Goal: Task Accomplishment & Management: Manage account settings

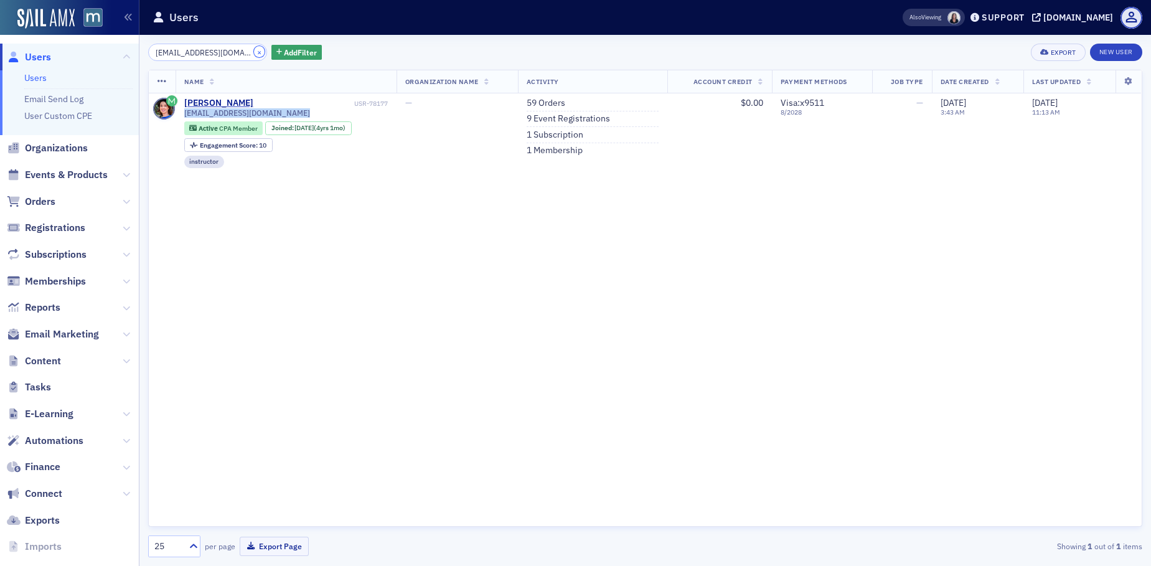
click at [254, 50] on button "×" at bounding box center [259, 51] width 11 height 11
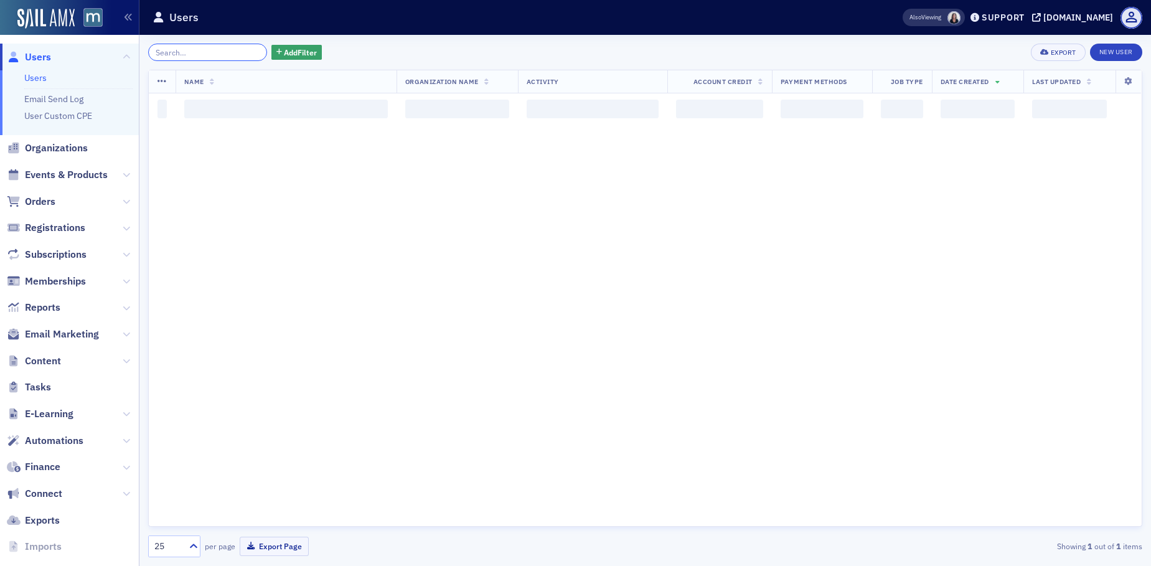
click at [230, 51] on input "search" at bounding box center [207, 52] width 119 height 17
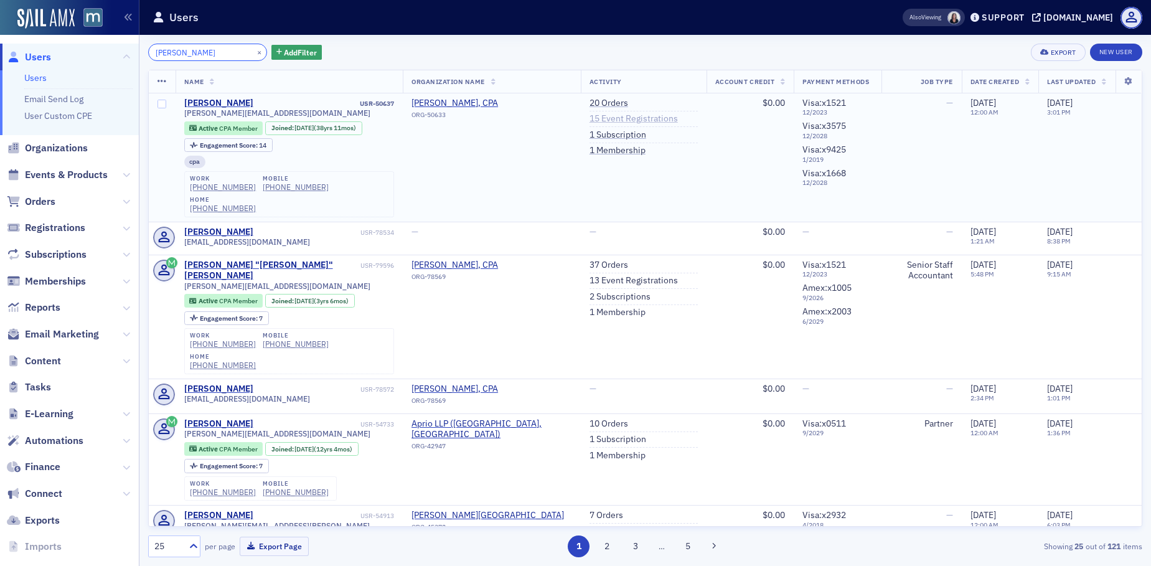
type input "Alan Friedland"
click at [601, 115] on link "15 Event Registrations" at bounding box center [634, 118] width 88 height 11
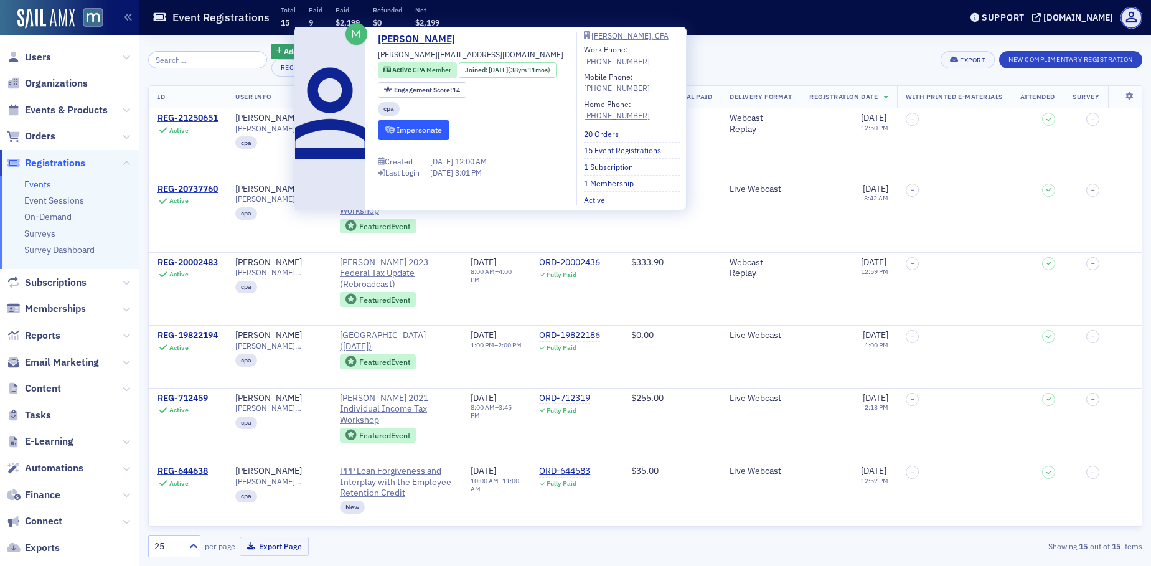
click at [423, 126] on button "Impersonate" at bounding box center [414, 129] width 72 height 19
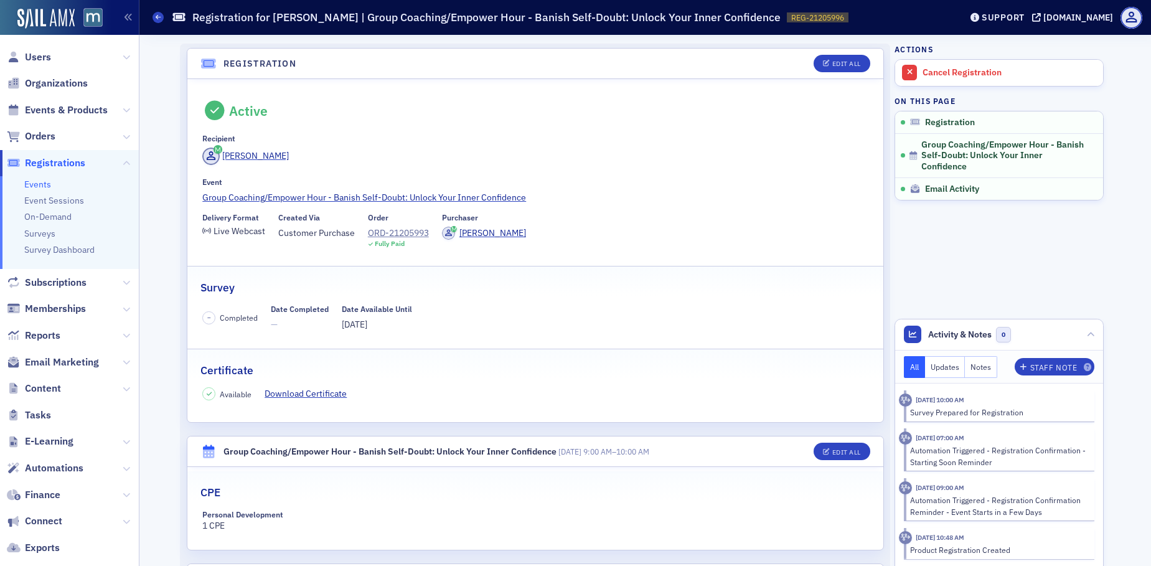
scroll to position [157, 0]
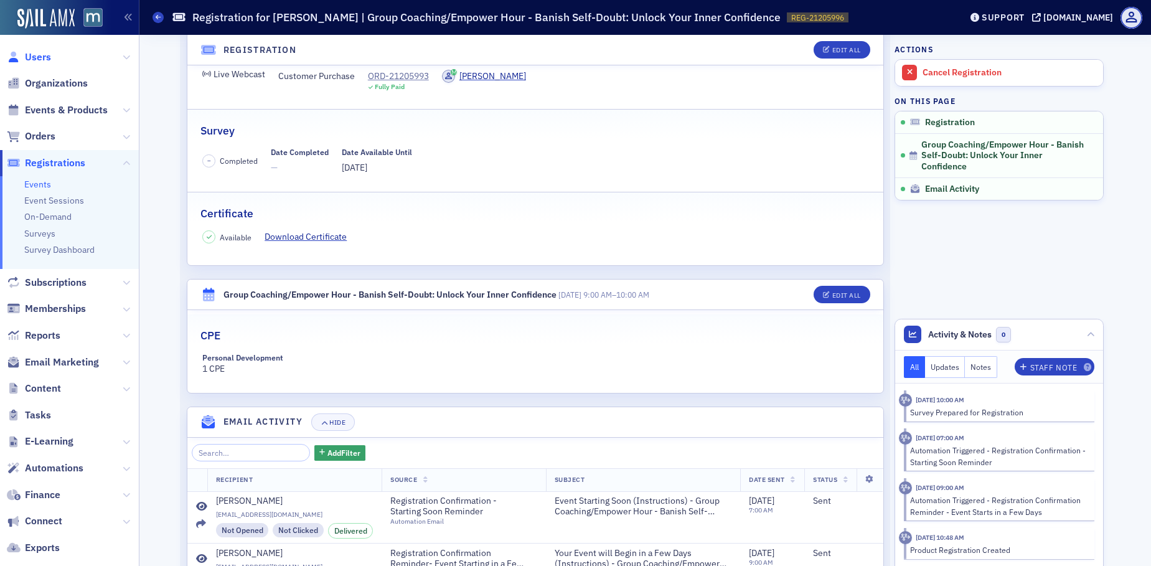
click at [45, 52] on span "Users" at bounding box center [38, 57] width 26 height 14
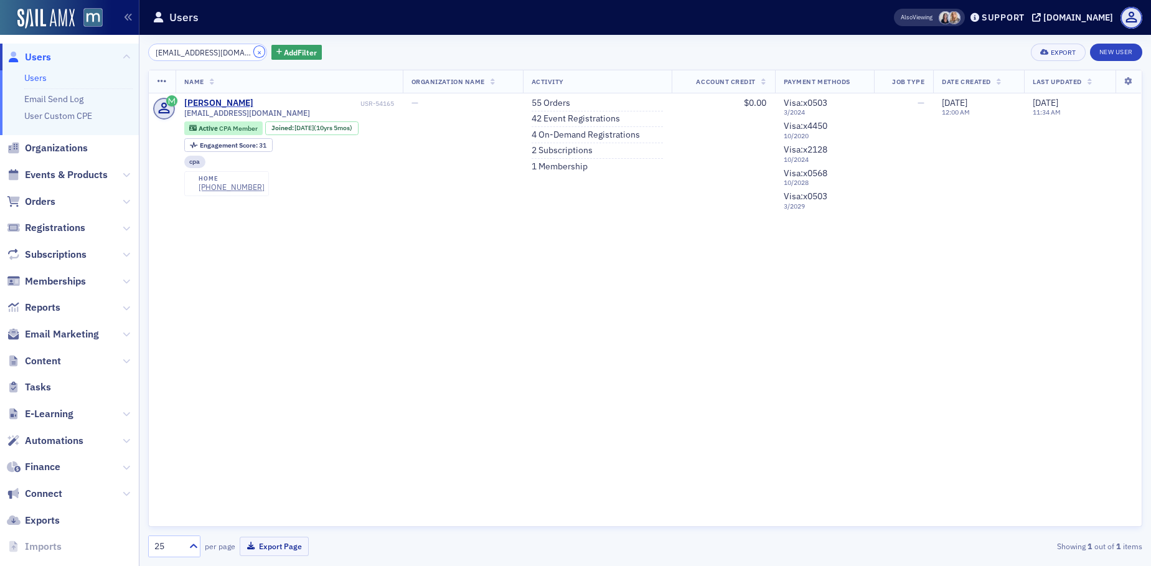
click at [254, 50] on button "×" at bounding box center [259, 51] width 11 height 11
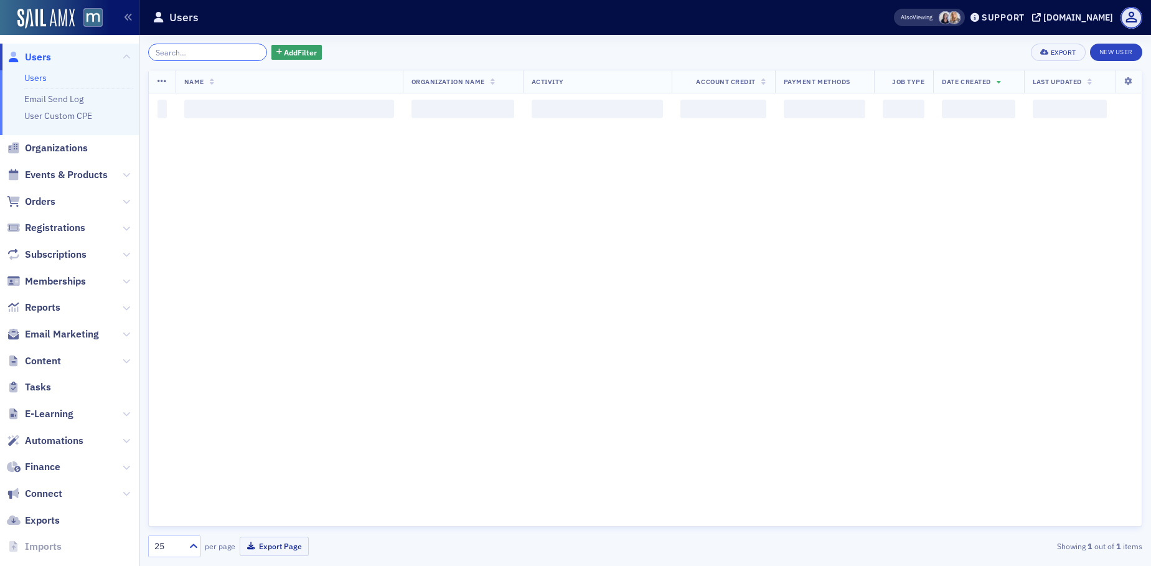
click at [237, 51] on input "search" at bounding box center [207, 52] width 119 height 17
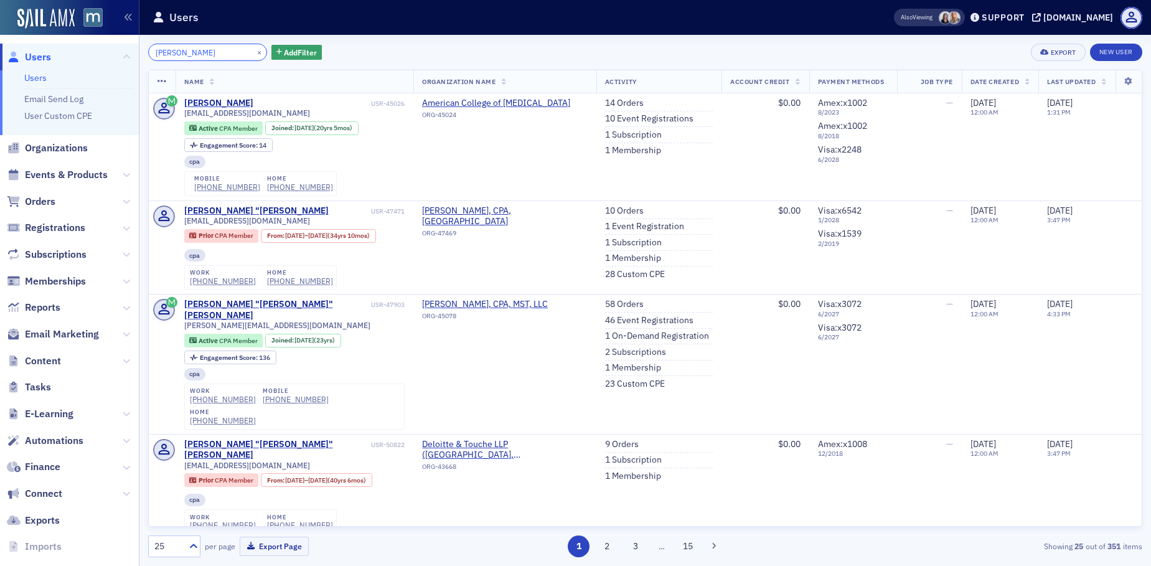
type input "Ken Stastny"
click at [254, 54] on button "×" at bounding box center [259, 51] width 11 height 11
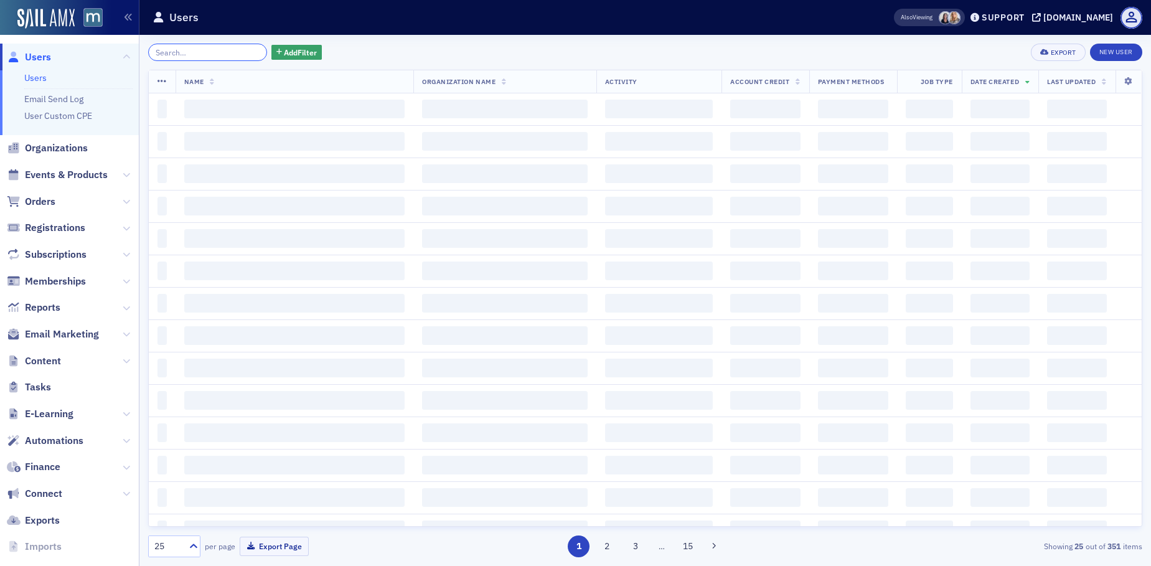
click at [232, 54] on input "search" at bounding box center [207, 52] width 119 height 17
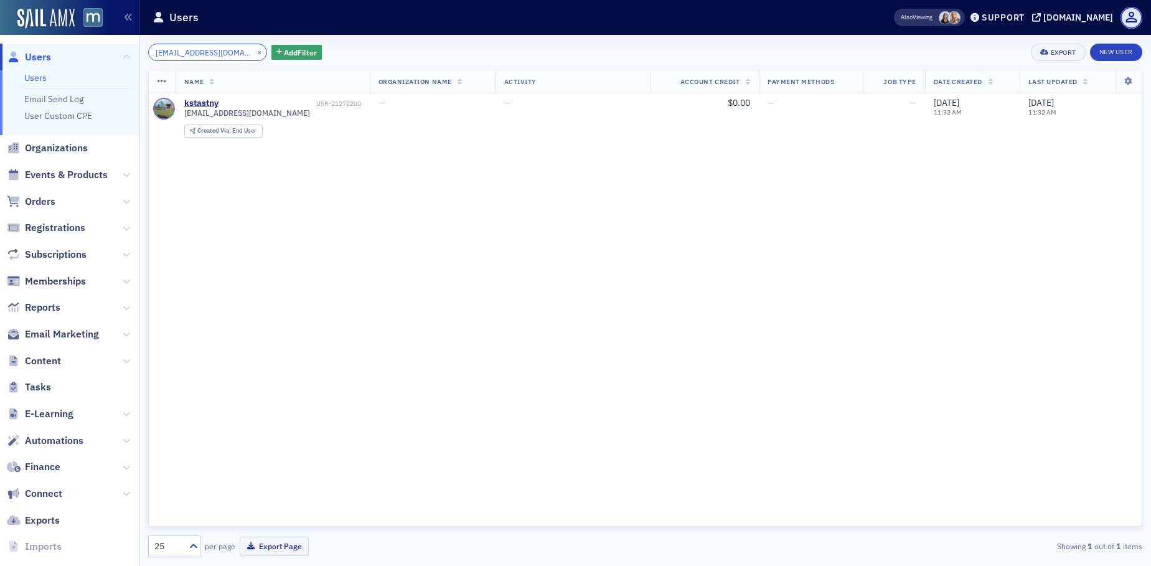
type input "kstastny@msn.com"
click at [254, 50] on button "×" at bounding box center [259, 51] width 11 height 11
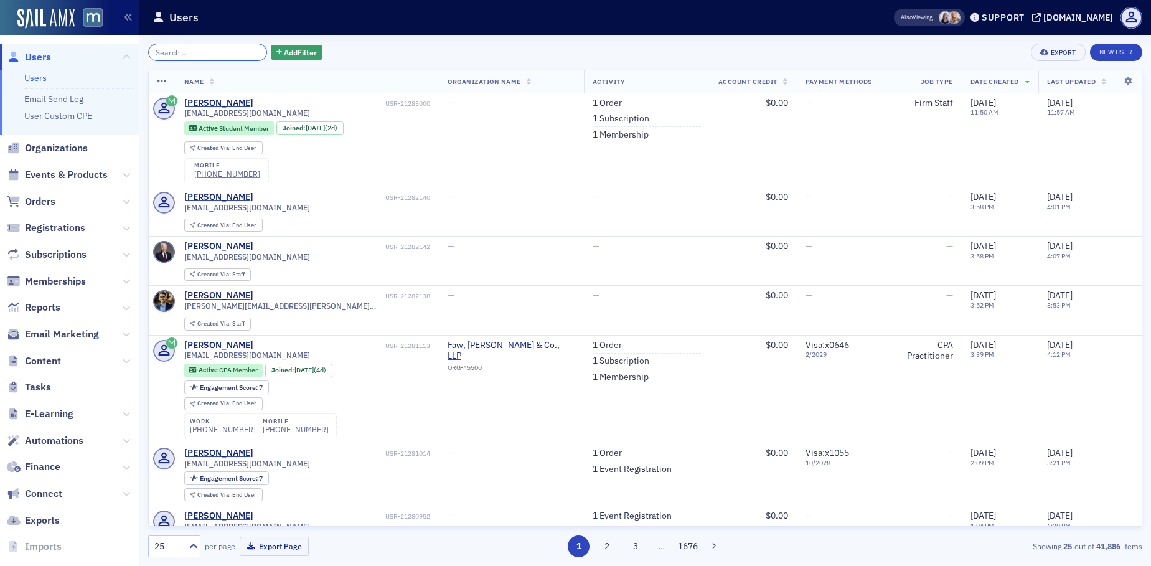
click at [243, 52] on input "search" at bounding box center [207, 52] width 119 height 17
paste input "Stastny"
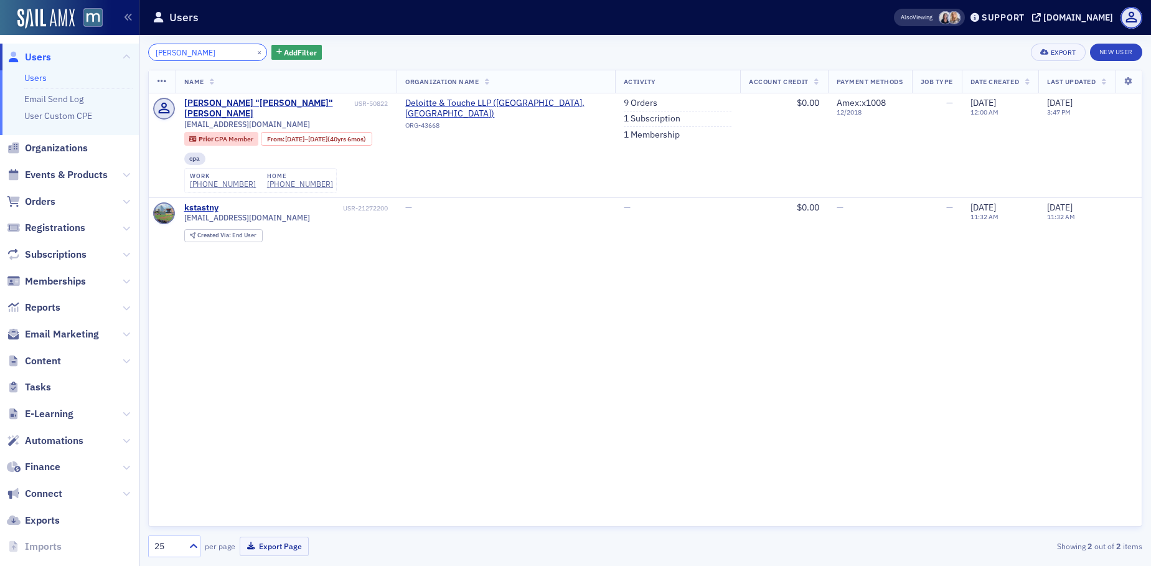
type input "Stastny"
click at [254, 53] on button "×" at bounding box center [259, 51] width 11 height 11
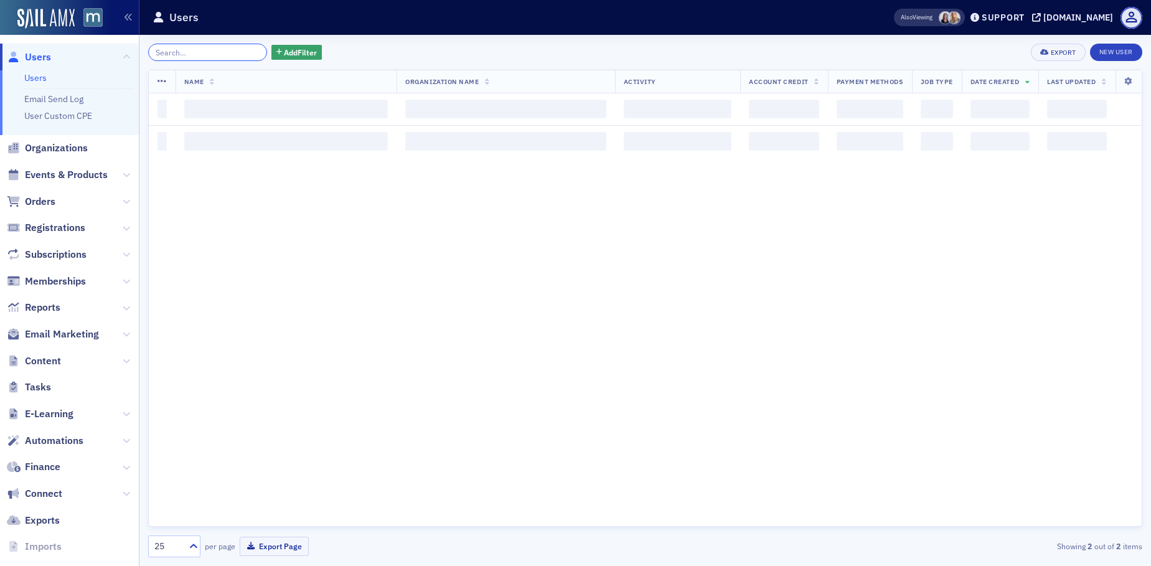
click at [235, 52] on input "search" at bounding box center [207, 52] width 119 height 17
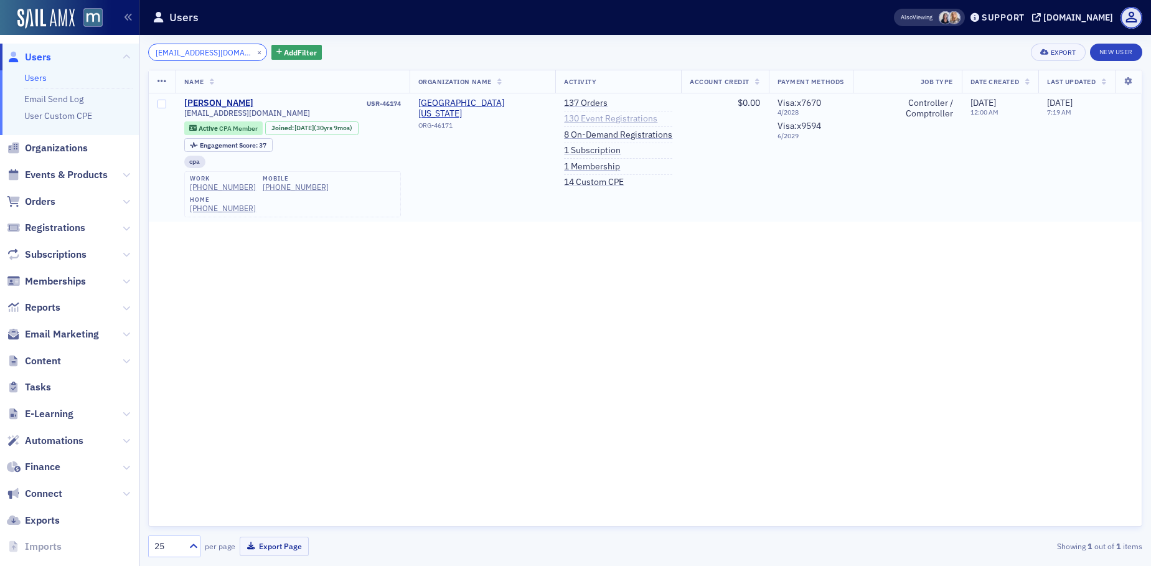
type input "mcoughli@umd.edu"
click at [580, 120] on link "130 Event Registrations" at bounding box center [610, 118] width 93 height 11
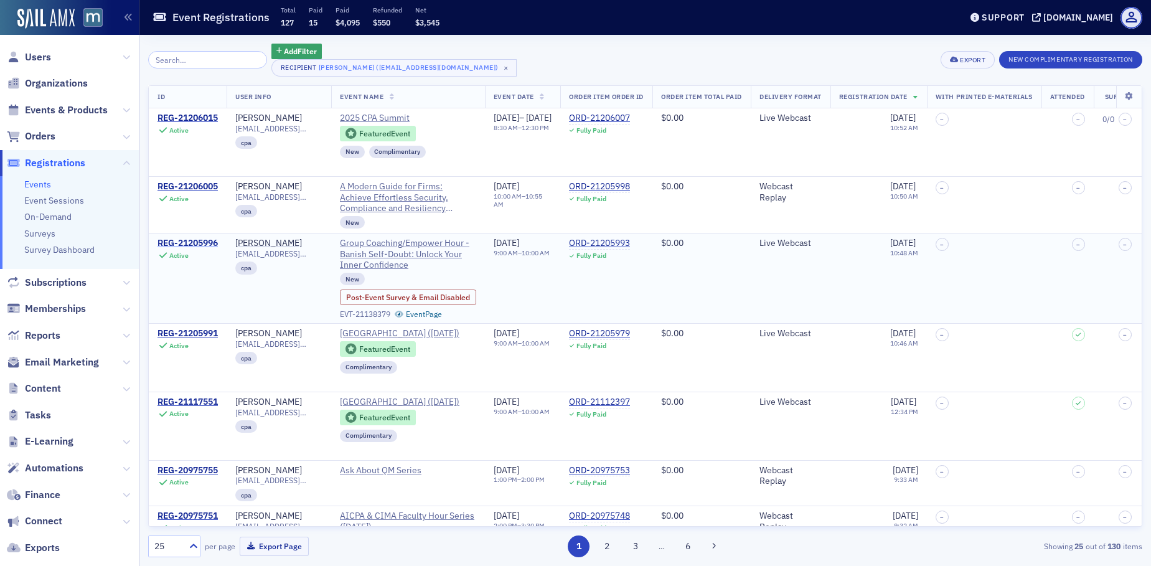
click at [189, 245] on div "REG-21205996" at bounding box center [188, 243] width 60 height 11
click at [40, 56] on span "Users" at bounding box center [38, 57] width 26 height 14
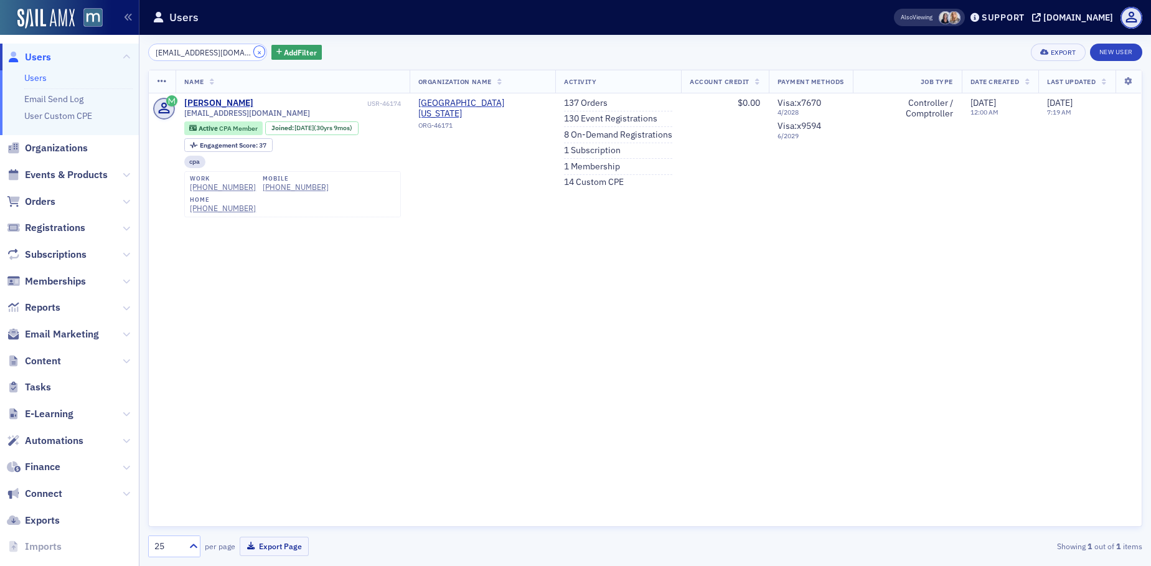
click at [254, 50] on button "×" at bounding box center [259, 51] width 11 height 11
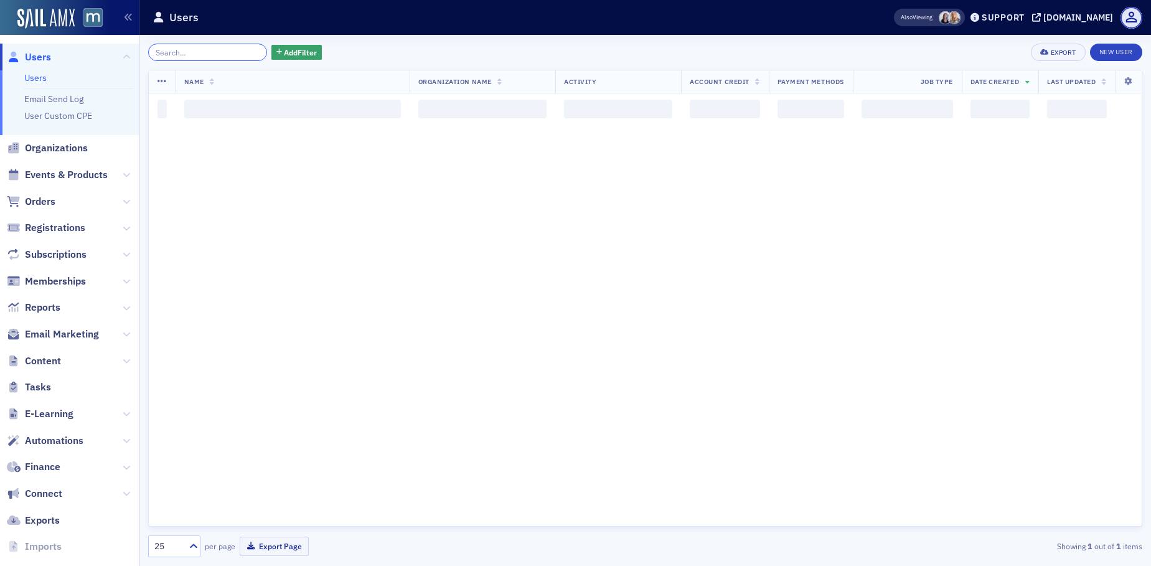
click at [237, 50] on input "search" at bounding box center [207, 52] width 119 height 17
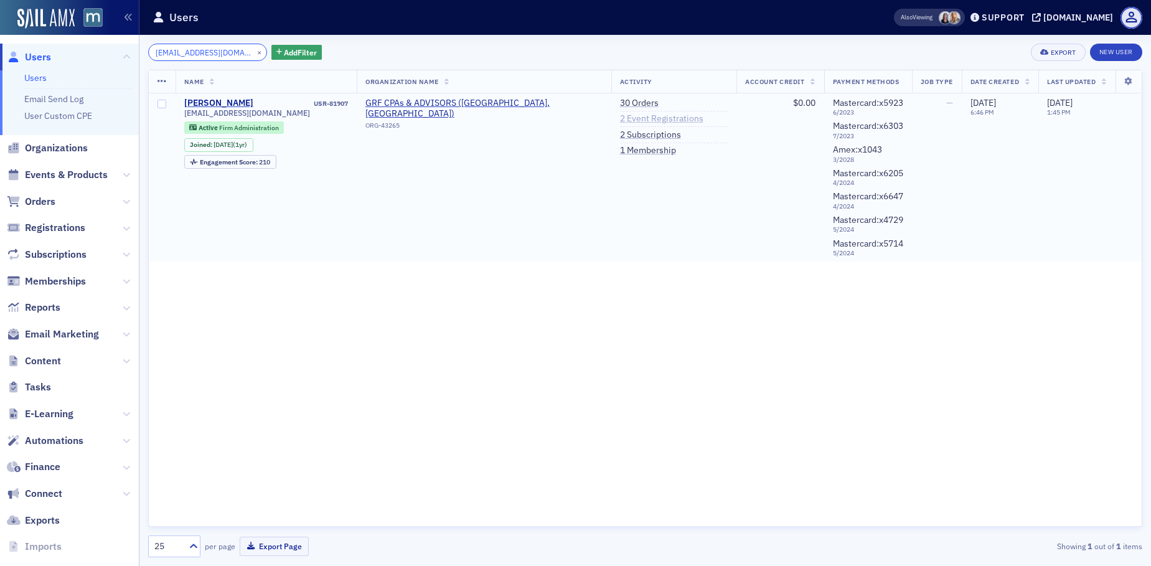
type input "mvillany@grfcpa.com"
click at [620, 115] on link "2 Event Registrations" at bounding box center [661, 118] width 83 height 11
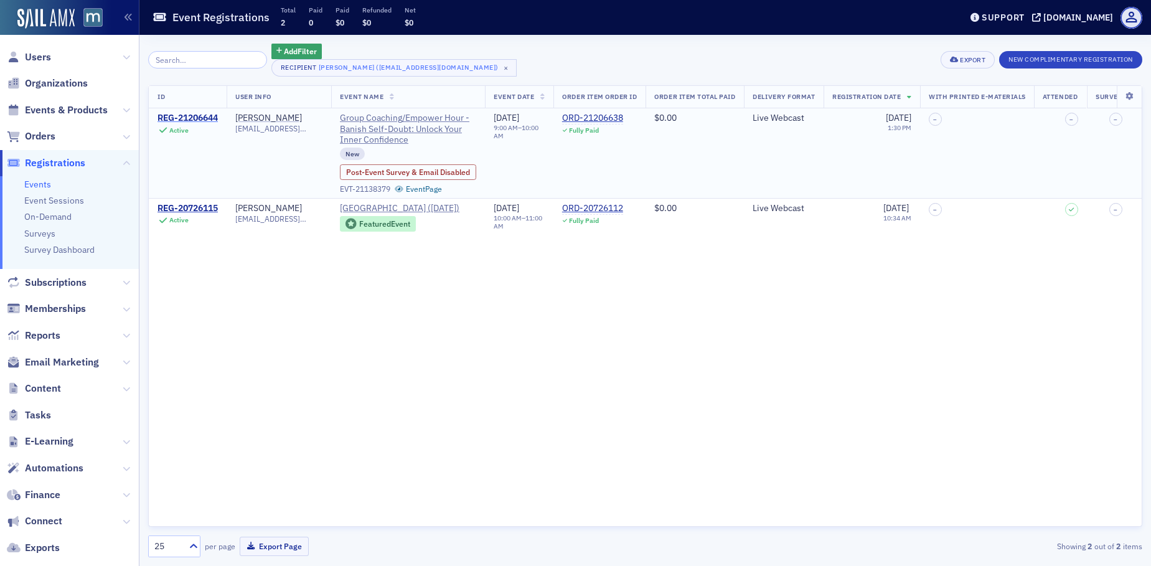
click at [215, 116] on div "REG-21206644" at bounding box center [188, 118] width 60 height 11
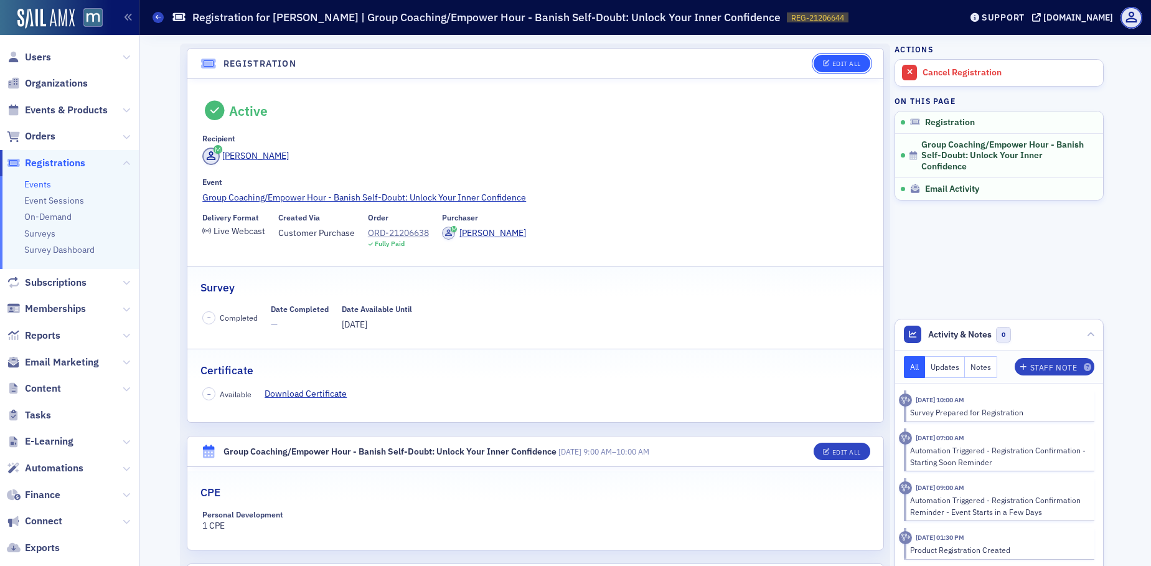
click at [832, 60] on div "Edit All" at bounding box center [846, 63] width 29 height 7
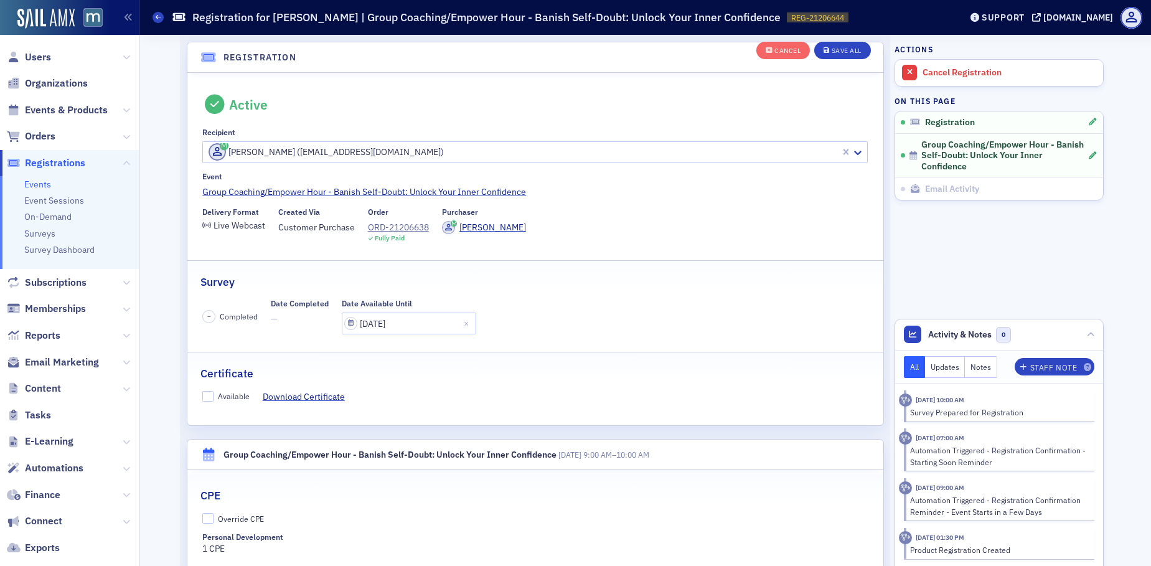
scroll to position [33, 0]
click at [206, 395] on input "Available" at bounding box center [207, 395] width 11 height 11
checkbox input "true"
click at [841, 59] on div "Cancel Save All" at bounding box center [814, 50] width 115 height 26
click at [841, 57] on button "Save All" at bounding box center [842, 50] width 56 height 17
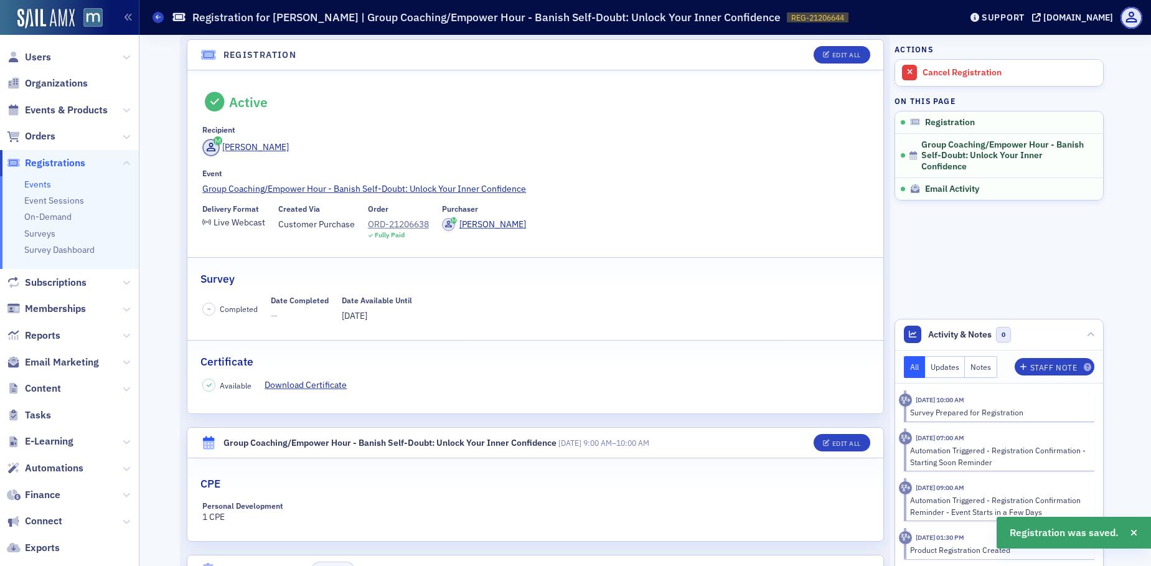
scroll to position [0, 0]
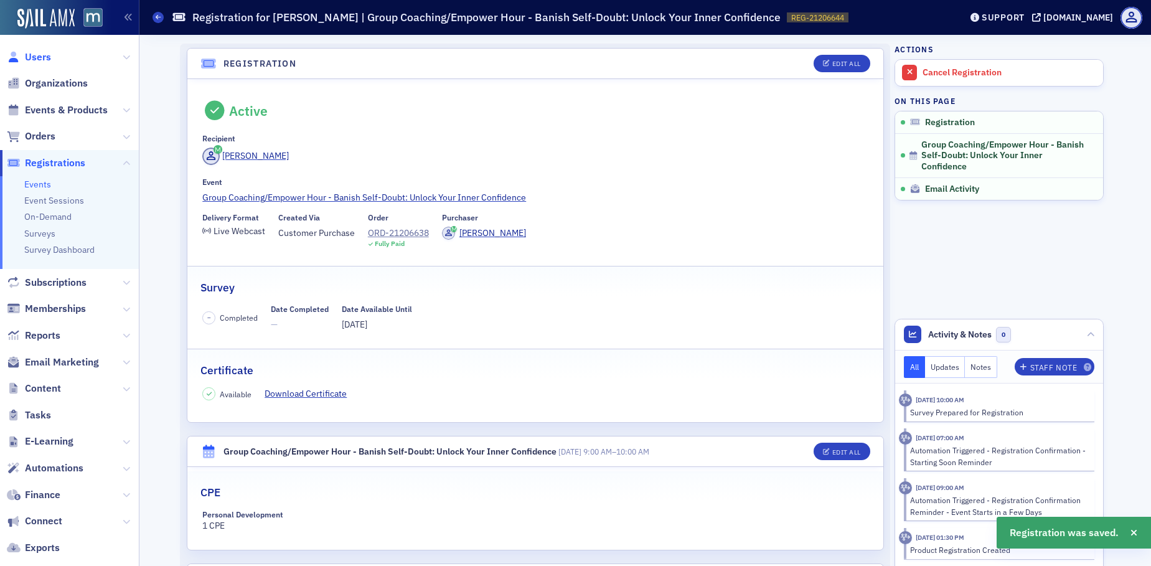
click at [44, 55] on span "Users" at bounding box center [38, 57] width 26 height 14
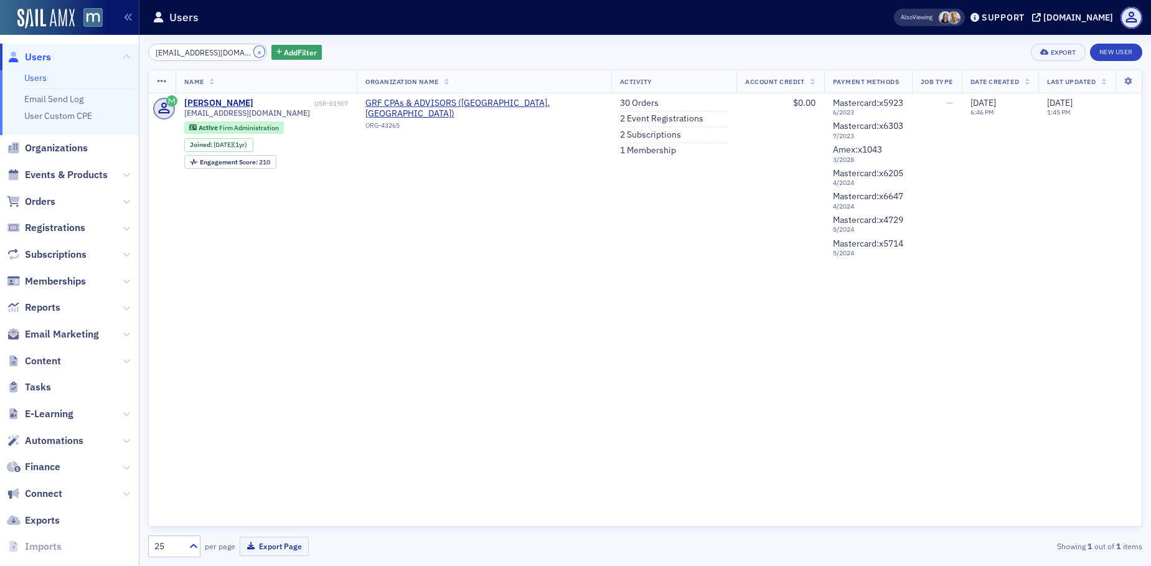
click at [254, 55] on button "×" at bounding box center [259, 51] width 11 height 11
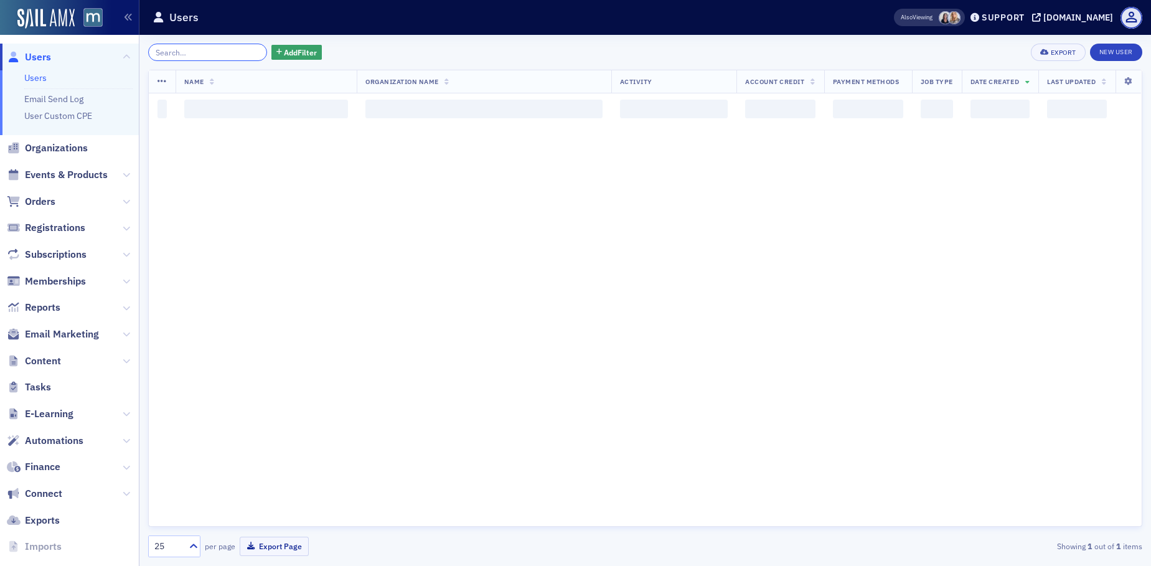
click at [230, 55] on input "search" at bounding box center [207, 52] width 119 height 17
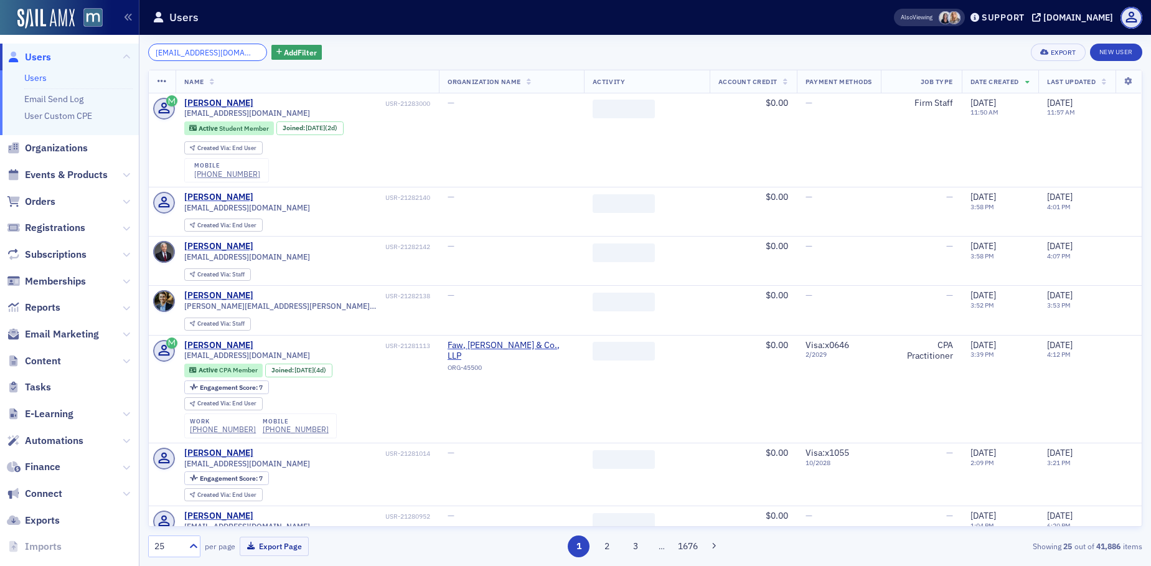
scroll to position [0, 2]
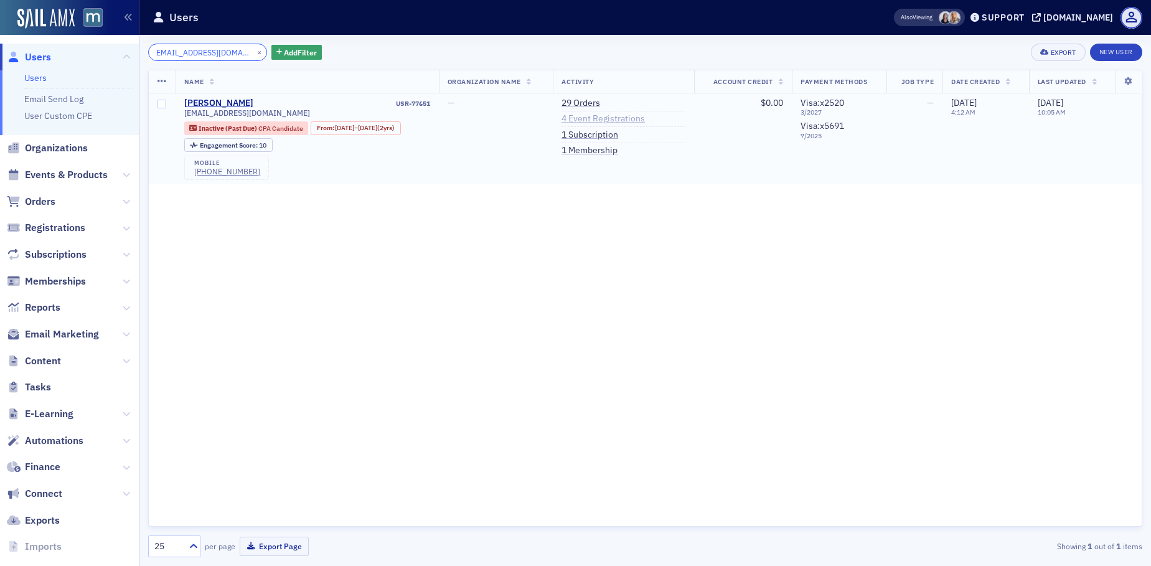
type input "pwilliams_07@msn.com"
click at [628, 120] on link "4 Event Registrations" at bounding box center [603, 118] width 83 height 11
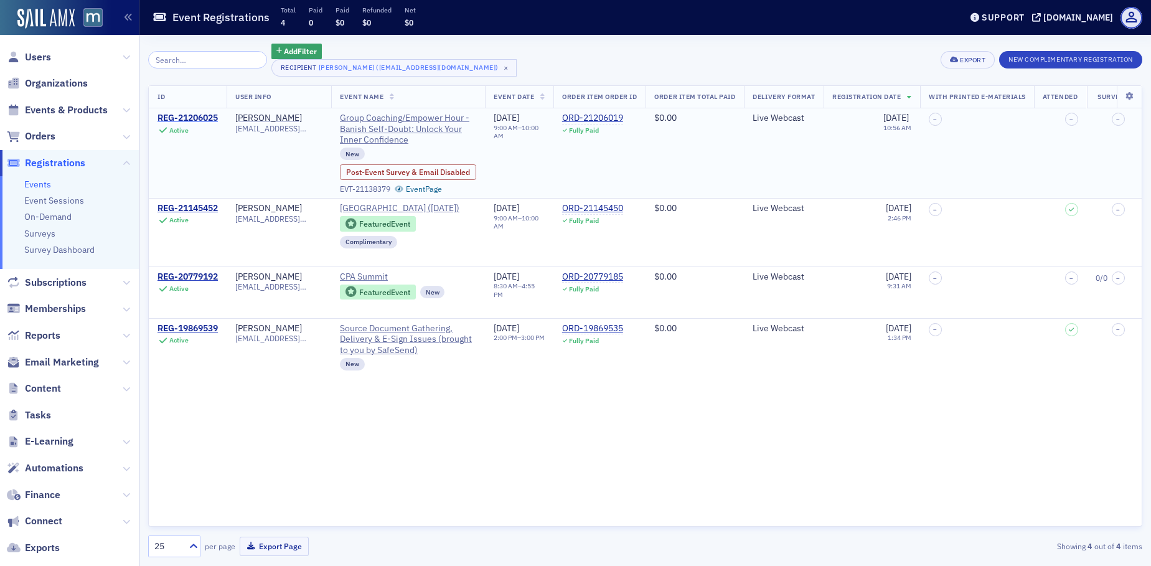
click at [205, 119] on div "REG-21206025" at bounding box center [188, 118] width 60 height 11
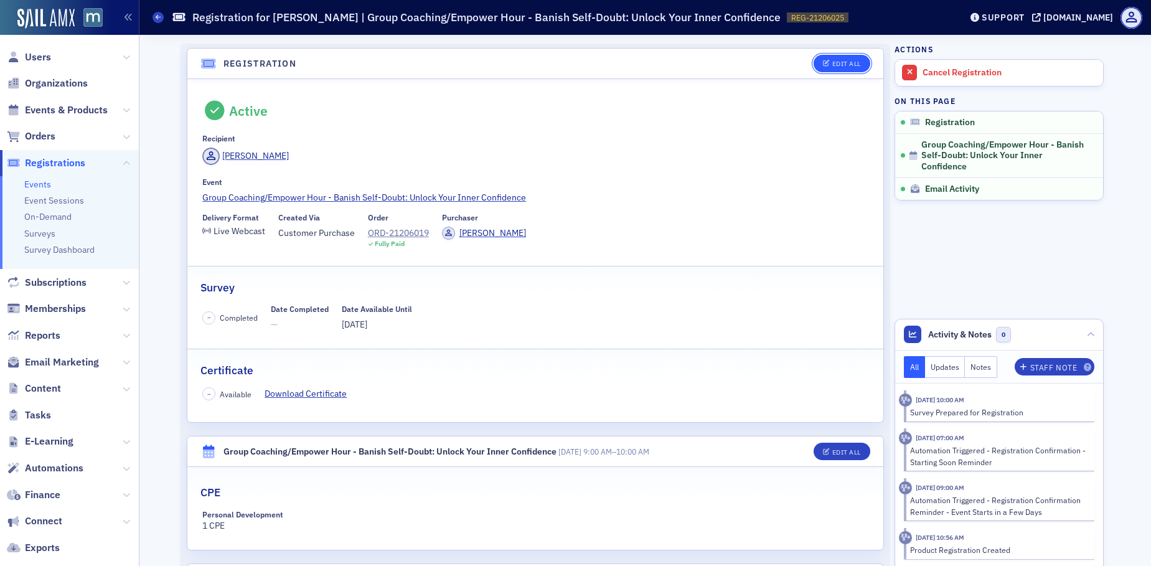
click at [828, 68] on button "Edit All" at bounding box center [842, 63] width 56 height 17
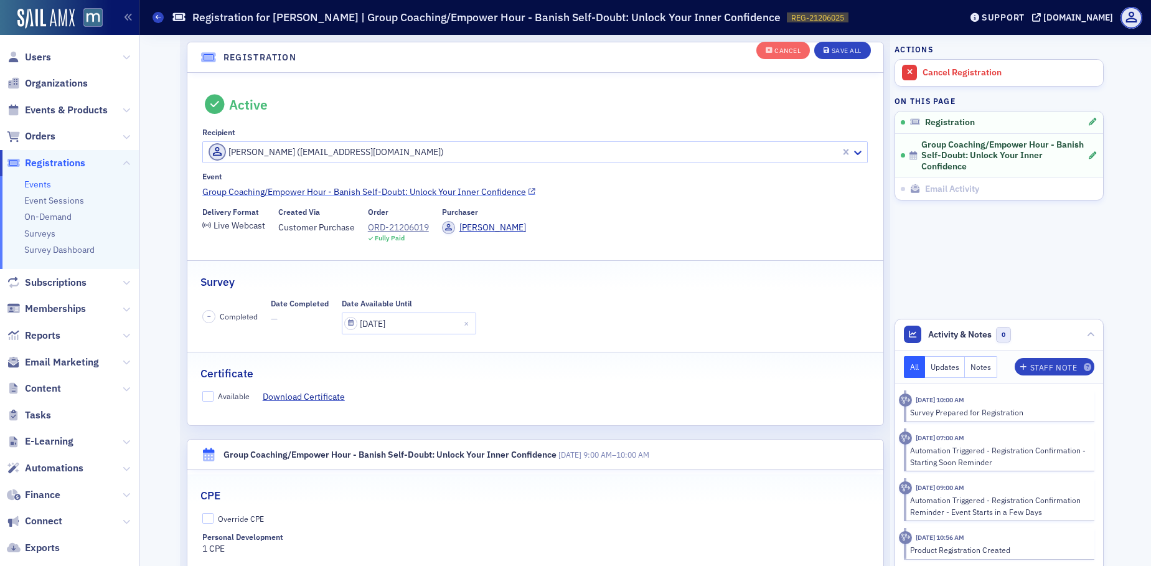
scroll to position [33, 0]
click at [202, 395] on input "Available" at bounding box center [207, 395] width 11 height 11
checkbox input "true"
click at [832, 47] on div "Save All" at bounding box center [847, 50] width 30 height 7
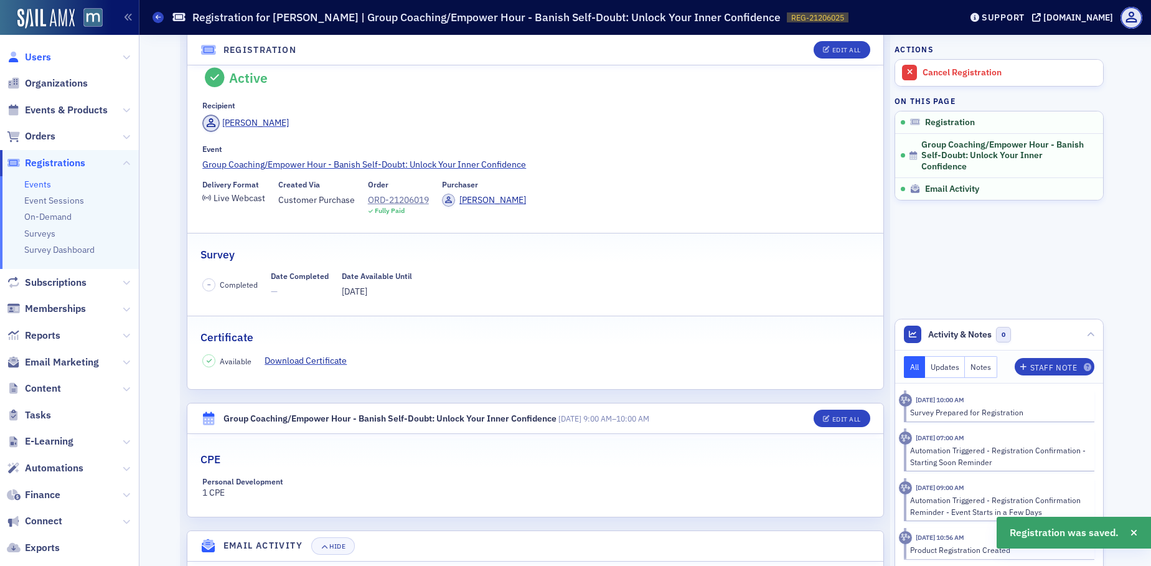
click at [40, 57] on span "Users" at bounding box center [38, 57] width 26 height 14
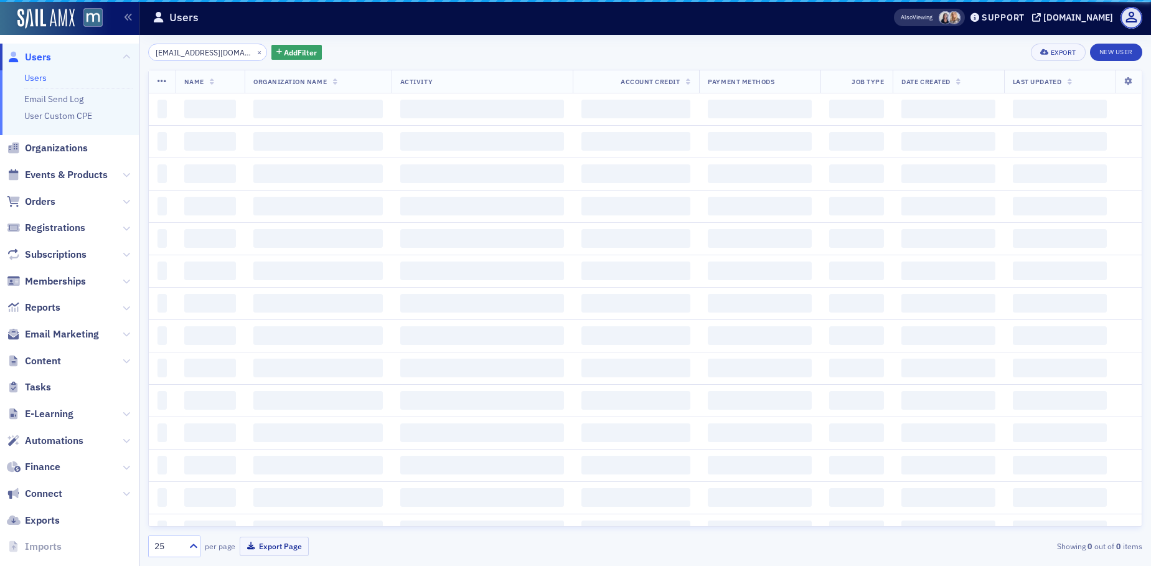
scroll to position [0, 2]
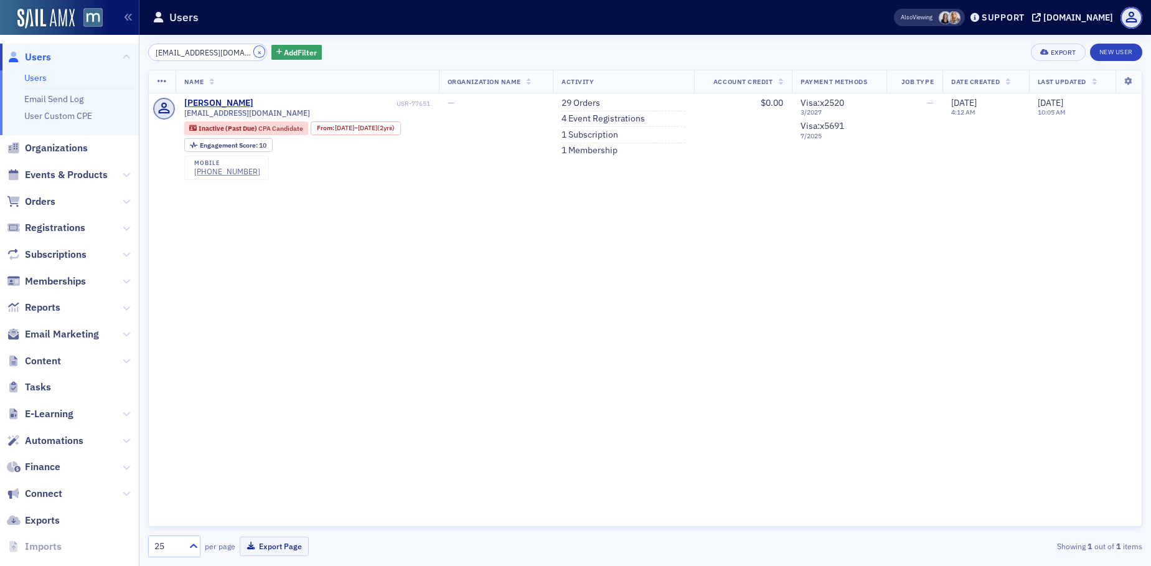
click at [254, 53] on button "×" at bounding box center [259, 51] width 11 height 11
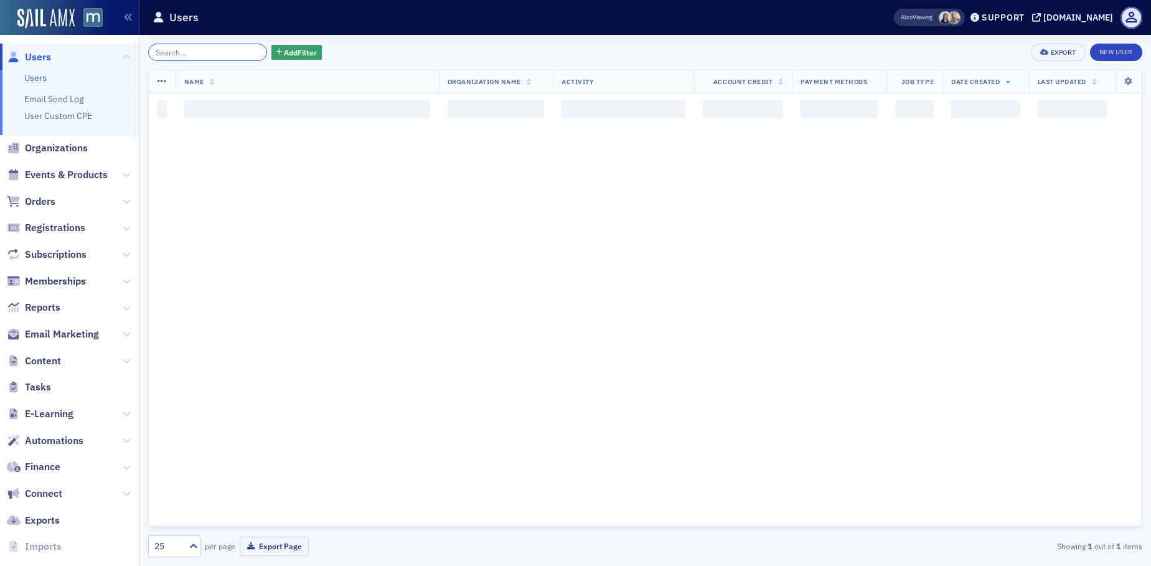
click at [216, 54] on input "search" at bounding box center [207, 52] width 119 height 17
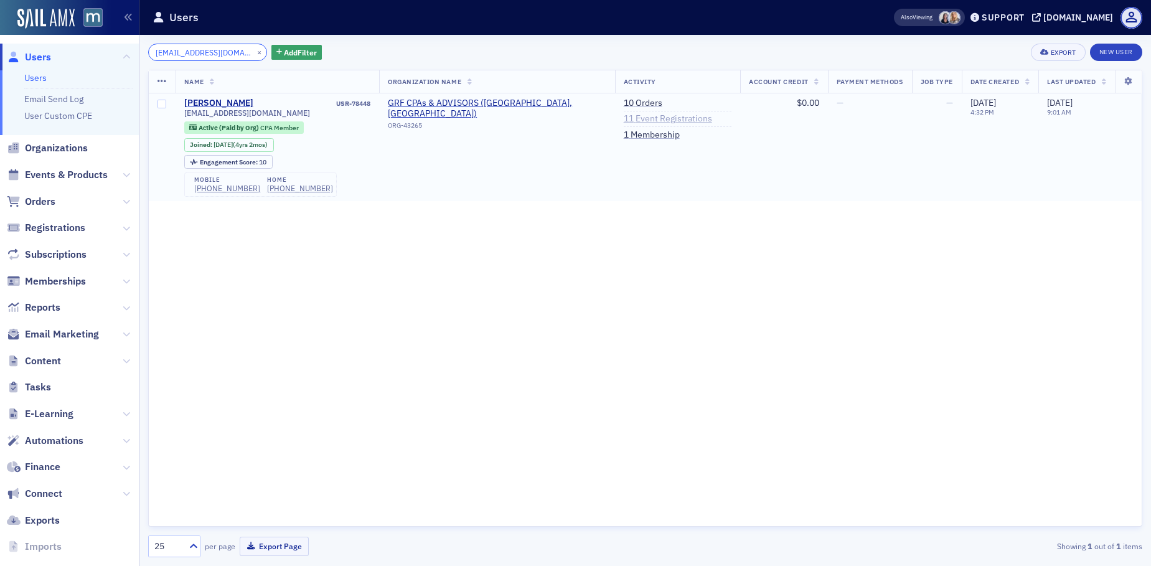
type input "sglynn@grfcpa.com"
click at [644, 118] on link "11 Event Registrations" at bounding box center [668, 118] width 88 height 11
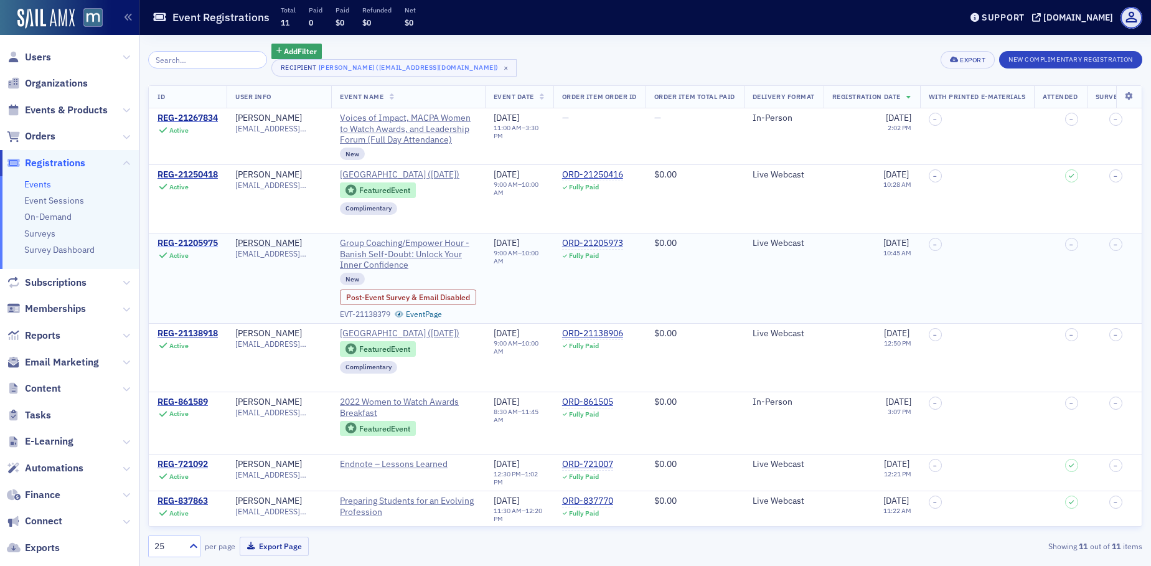
click at [199, 242] on div "REG-21205975" at bounding box center [188, 243] width 60 height 11
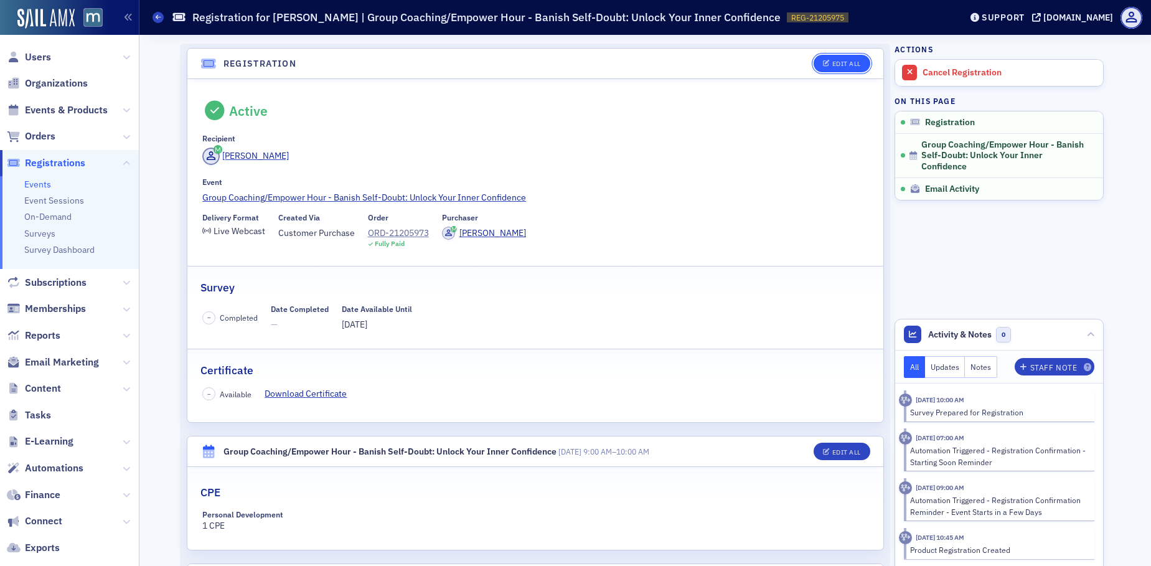
click at [835, 63] on div "Edit All" at bounding box center [846, 63] width 29 height 7
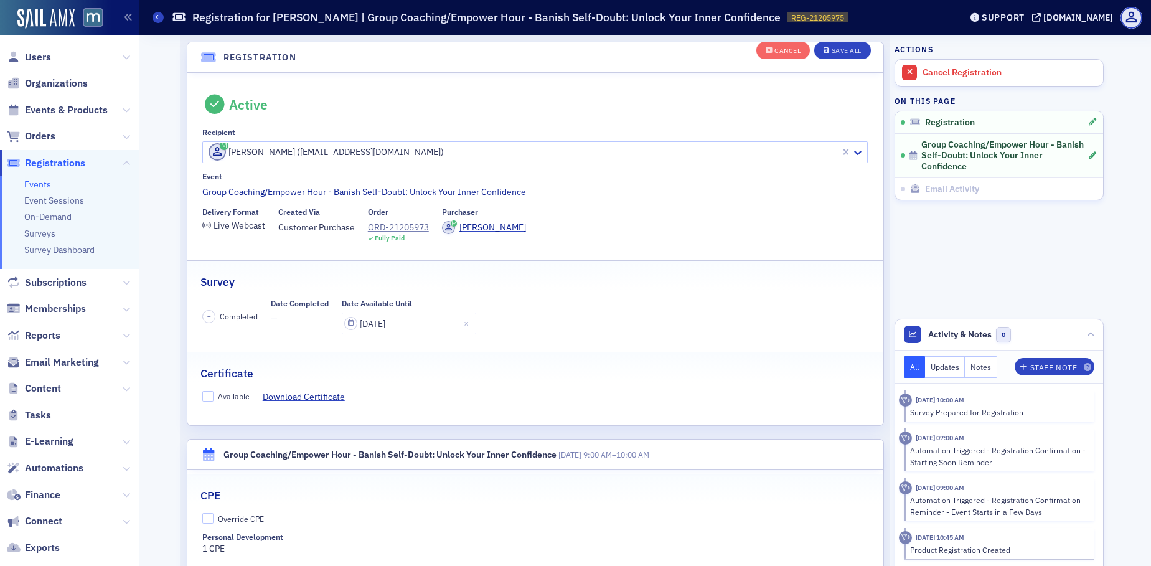
scroll to position [33, 0]
click at [208, 394] on input "Available" at bounding box center [207, 395] width 11 height 11
checkbox input "true"
click at [841, 45] on button "Save All" at bounding box center [842, 50] width 56 height 17
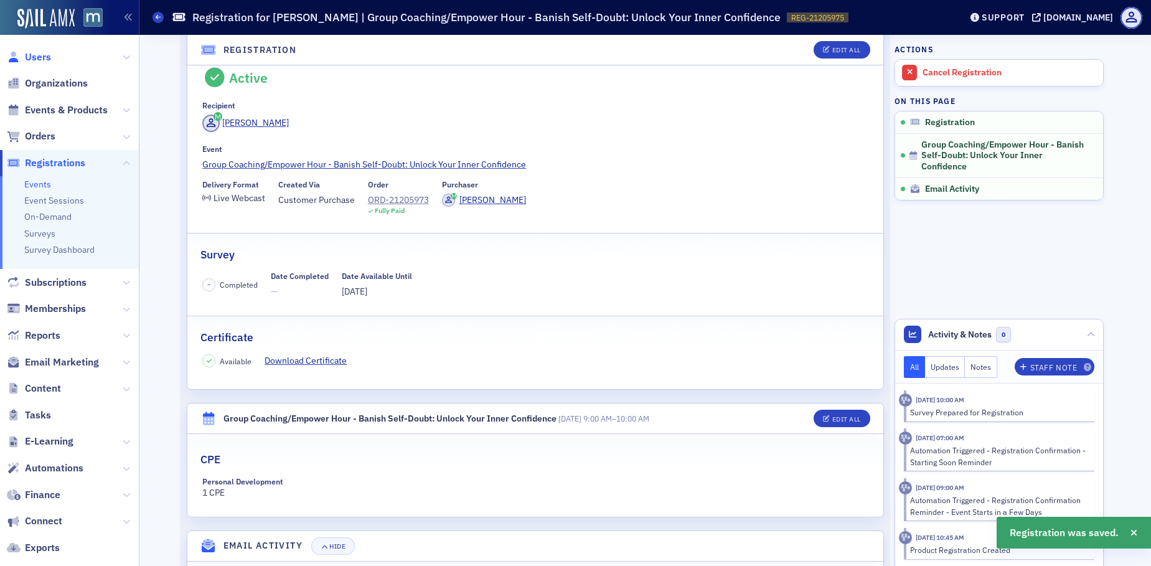
click at [37, 55] on span "Users" at bounding box center [38, 57] width 26 height 14
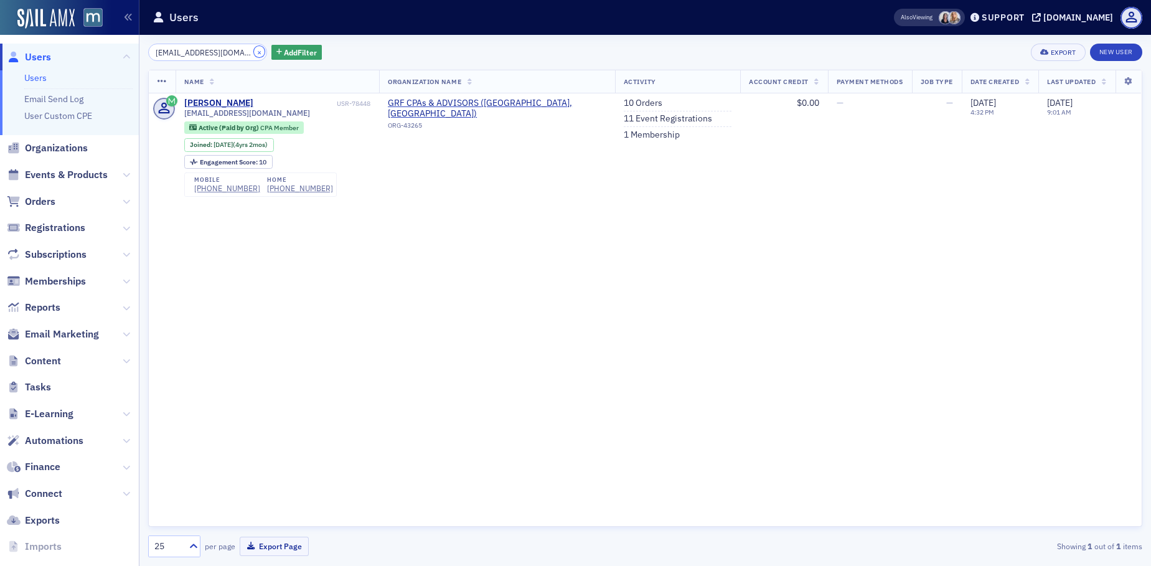
click at [254, 52] on button "×" at bounding box center [259, 51] width 11 height 11
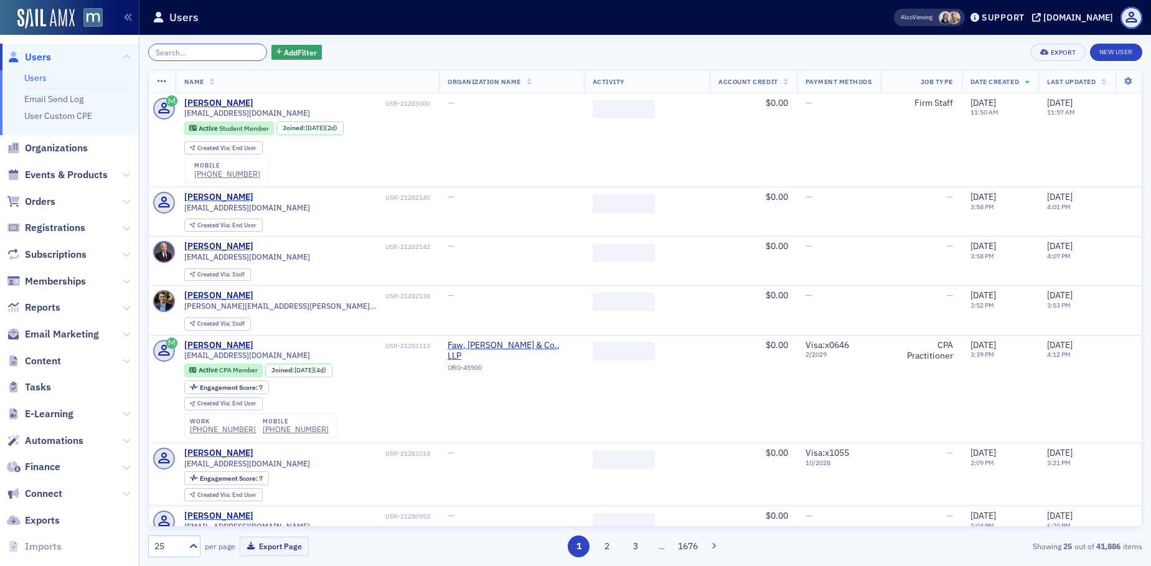
click at [206, 52] on input "search" at bounding box center [207, 52] width 119 height 17
paste input "smrobinson78@hotmail.com"
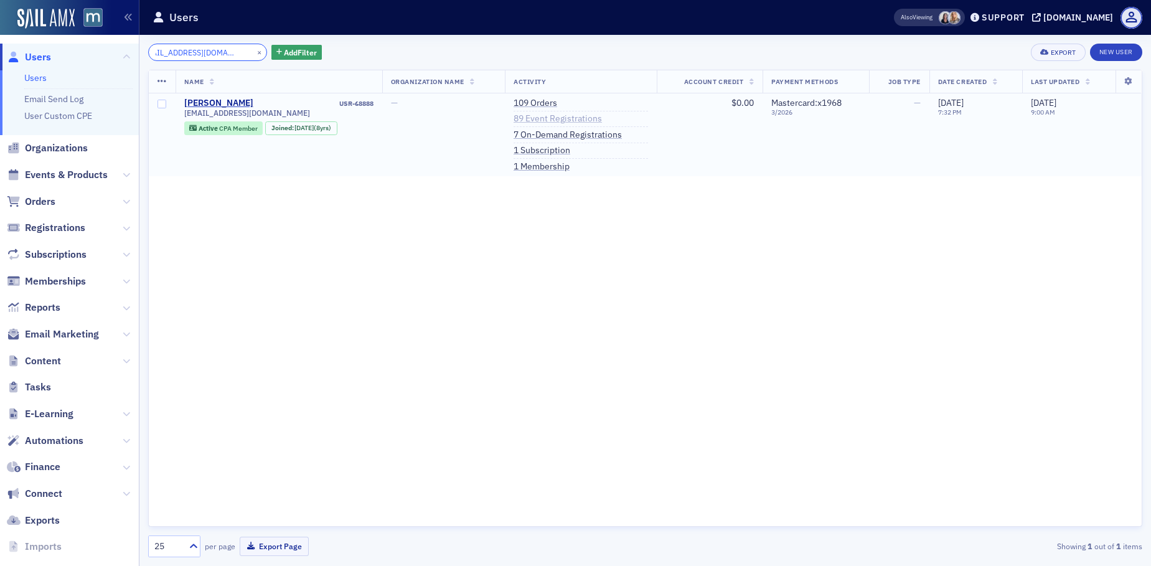
type input "smrobinson78@hotmail.com"
click at [582, 118] on link "89 Event Registrations" at bounding box center [558, 118] width 88 height 11
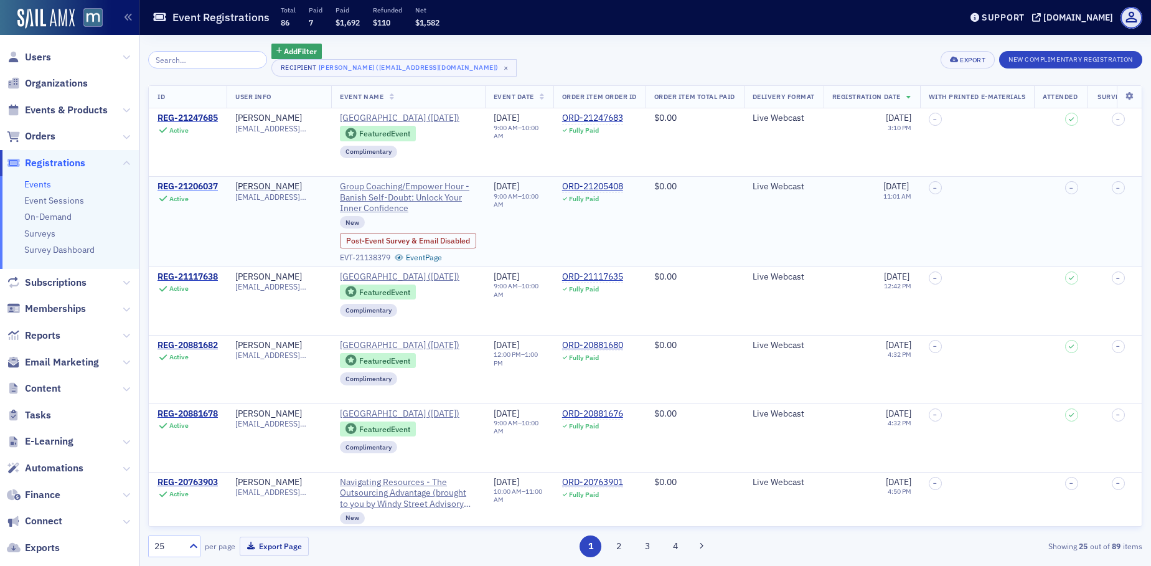
click at [210, 187] on div "REG-21206037" at bounding box center [188, 186] width 60 height 11
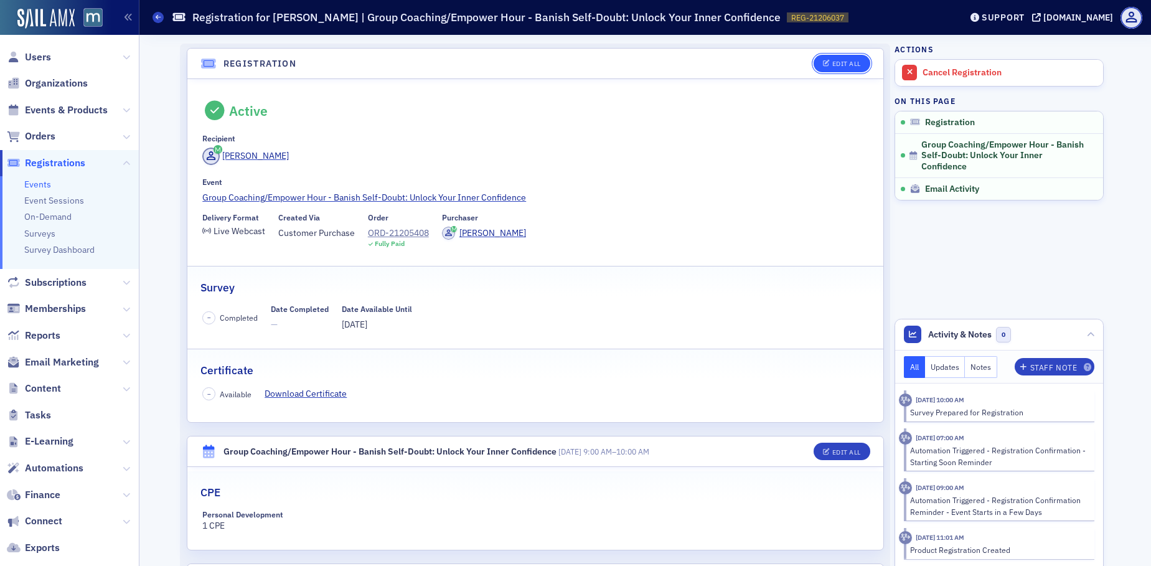
click at [836, 65] on div "Edit All" at bounding box center [846, 63] width 29 height 7
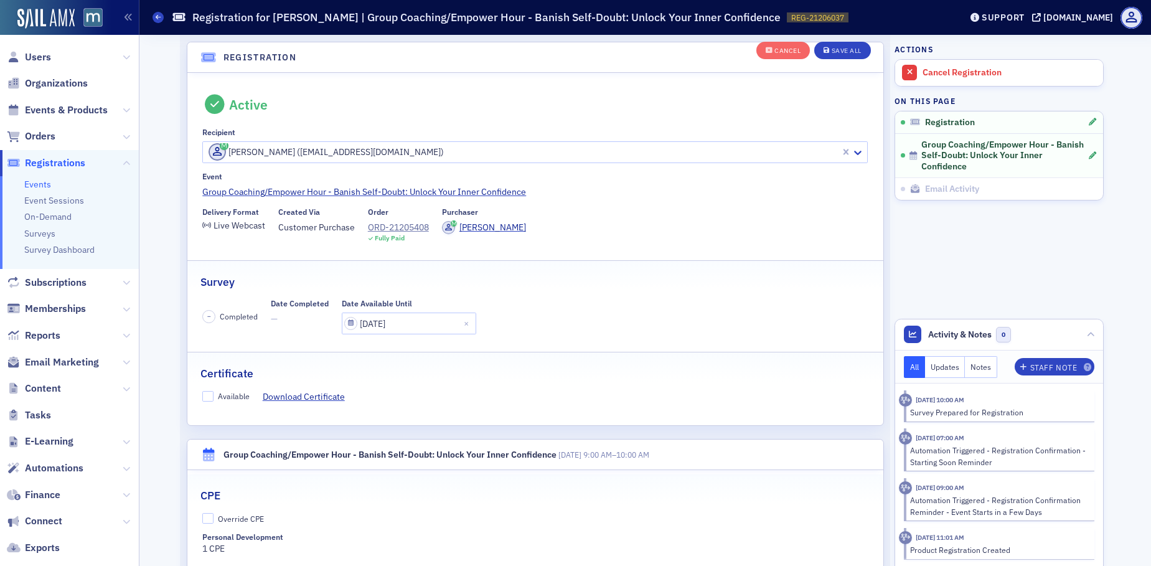
scroll to position [33, 0]
click at [206, 393] on input "Available" at bounding box center [207, 395] width 11 height 11
checkbox input "true"
click at [853, 47] on div "Save All" at bounding box center [847, 50] width 30 height 7
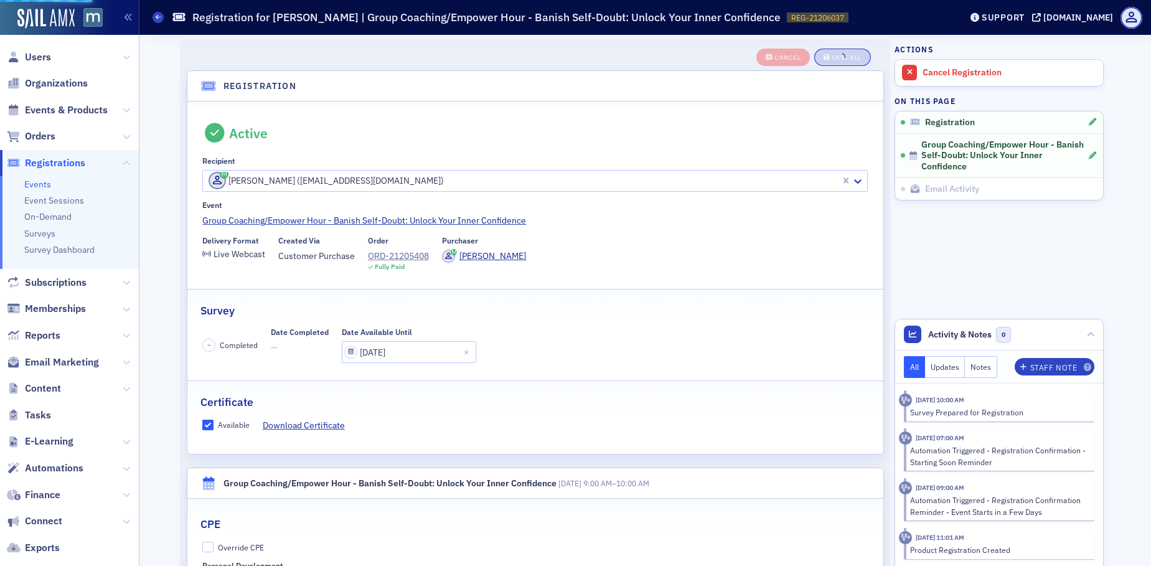
scroll to position [0, 0]
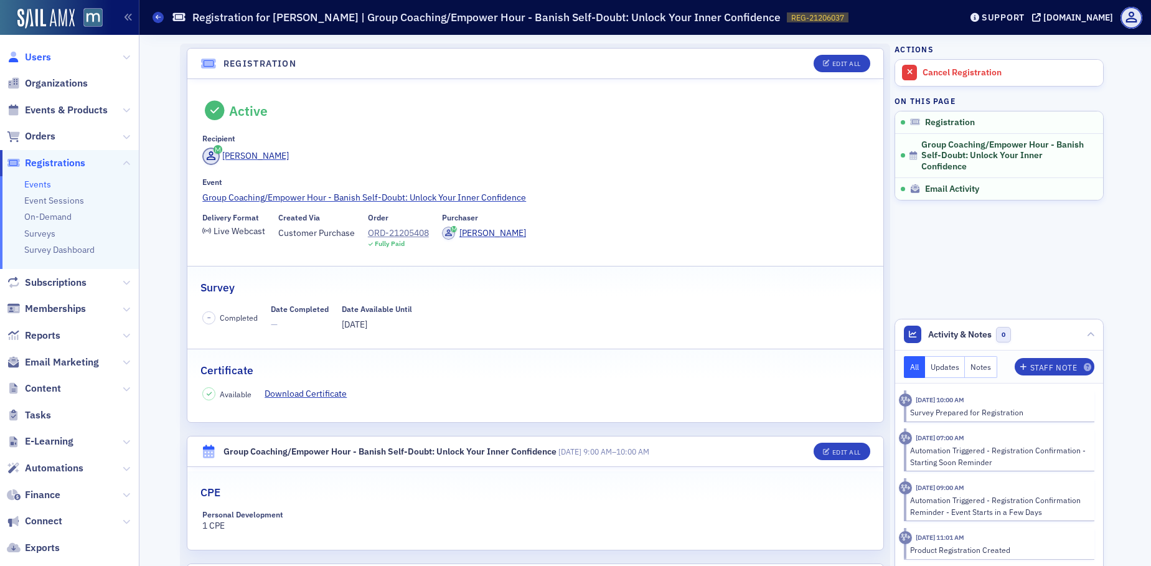
click at [39, 55] on span "Users" at bounding box center [38, 57] width 26 height 14
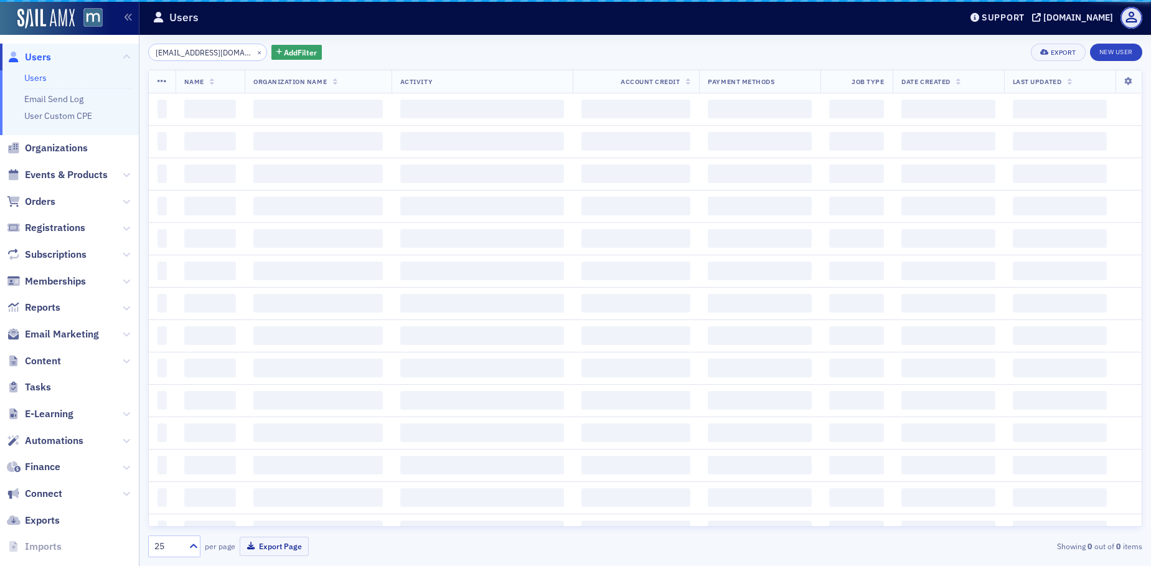
scroll to position [0, 17]
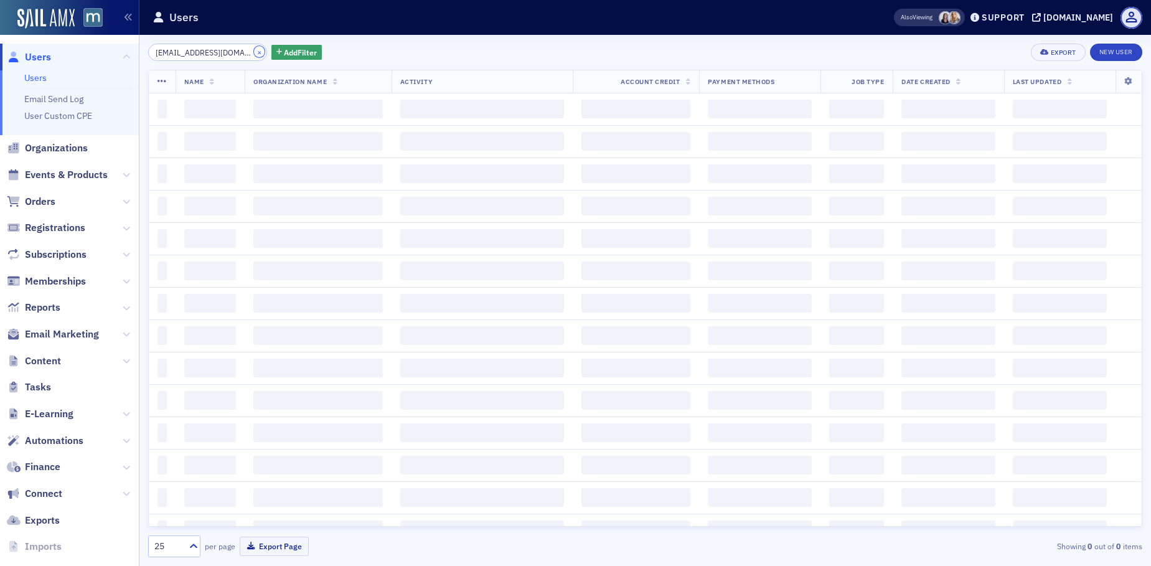
click at [254, 52] on button "×" at bounding box center [259, 51] width 11 height 11
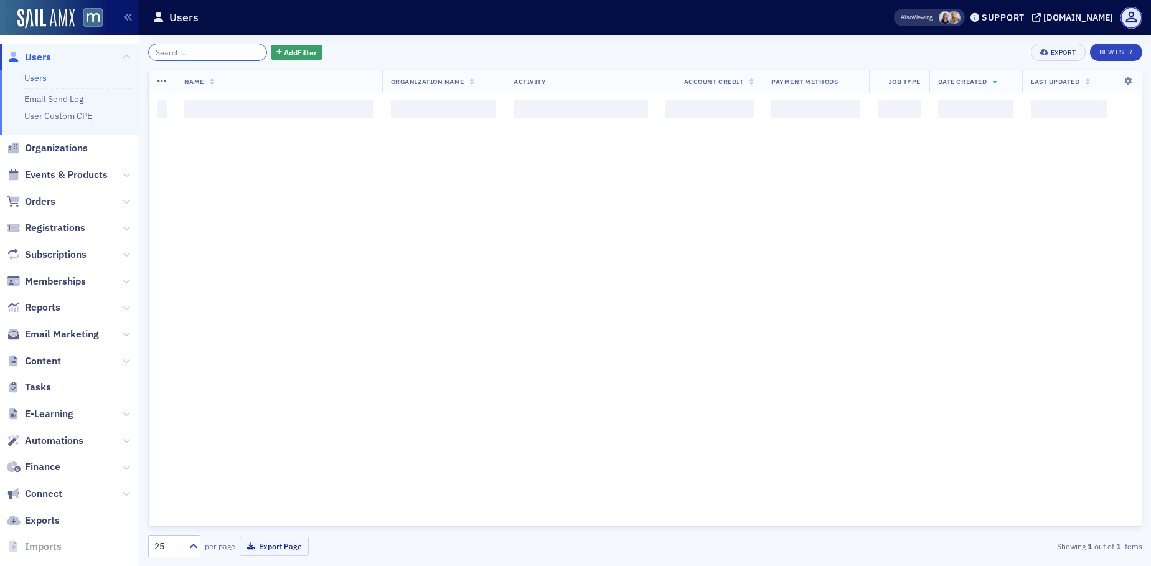
click at [238, 52] on input "search" at bounding box center [207, 52] width 119 height 17
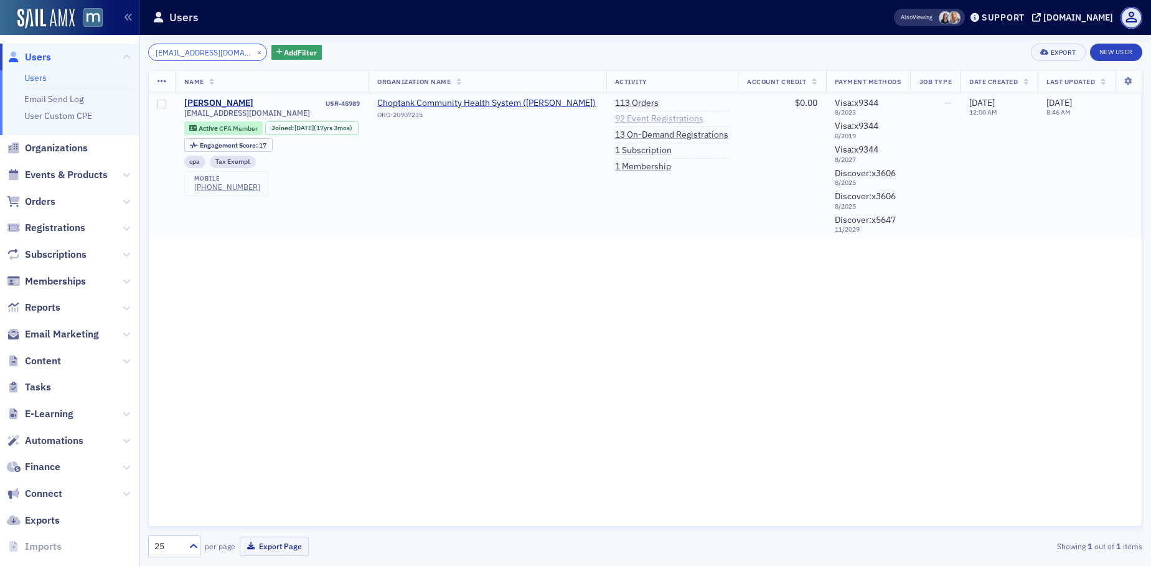
type input "ebt_cpa@yahoo.com"
click at [634, 118] on link "92 Event Registrations" at bounding box center [659, 118] width 88 height 11
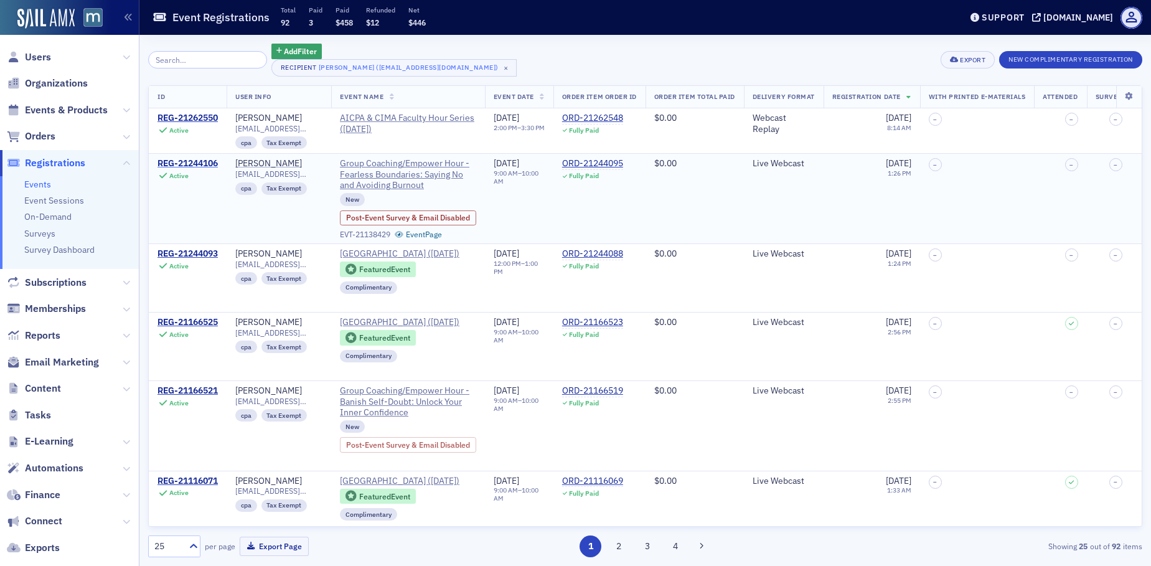
click at [192, 162] on div "REG-21244106" at bounding box center [188, 163] width 60 height 11
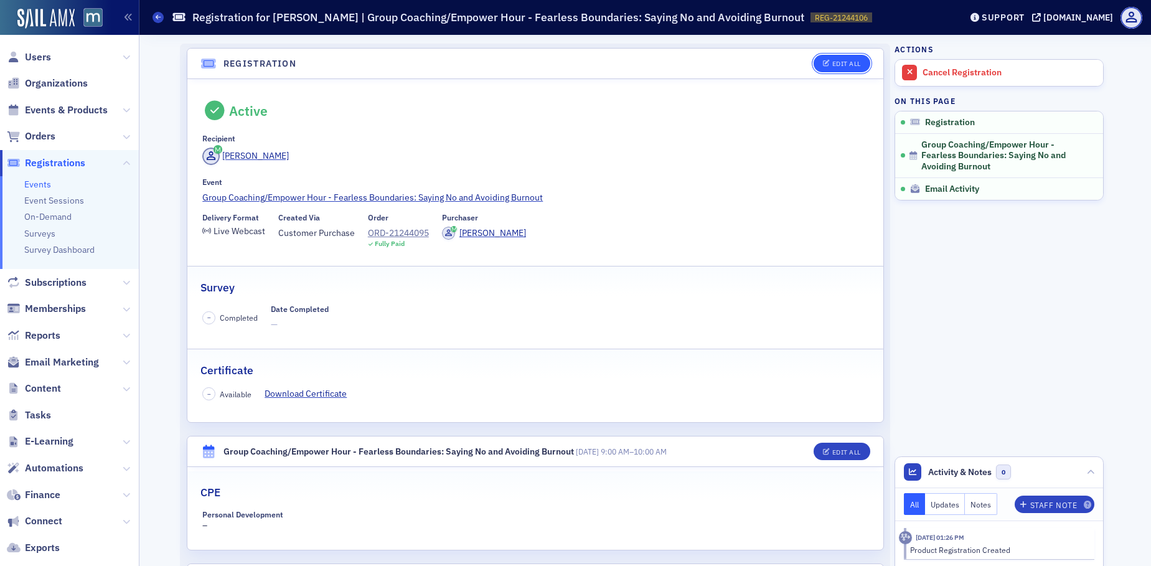
click at [850, 60] on div "Edit All" at bounding box center [846, 63] width 29 height 7
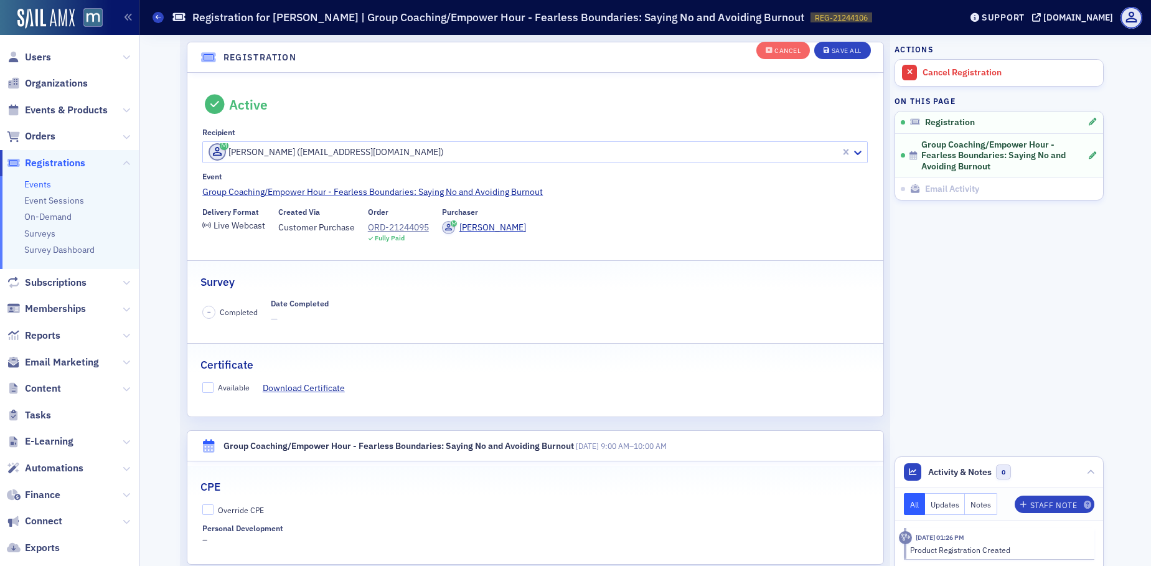
scroll to position [33, 0]
click at [202, 387] on input "Available" at bounding box center [207, 387] width 11 height 11
checkbox input "true"
click at [849, 39] on div "Cancel Save All" at bounding box center [814, 50] width 115 height 26
click at [846, 43] on button "Save All" at bounding box center [842, 50] width 56 height 17
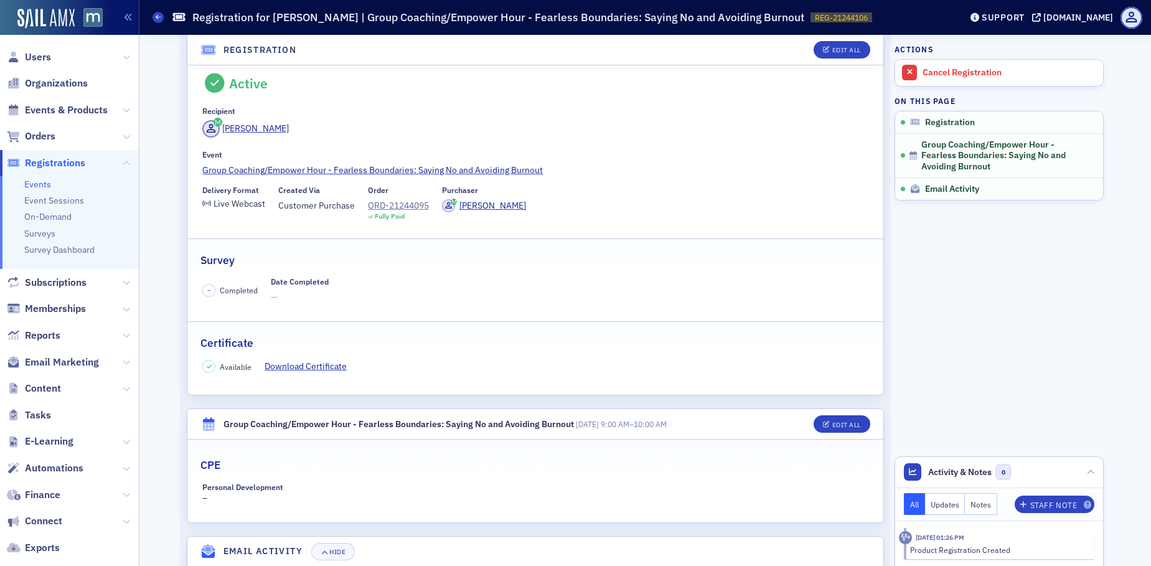
scroll to position [0, 0]
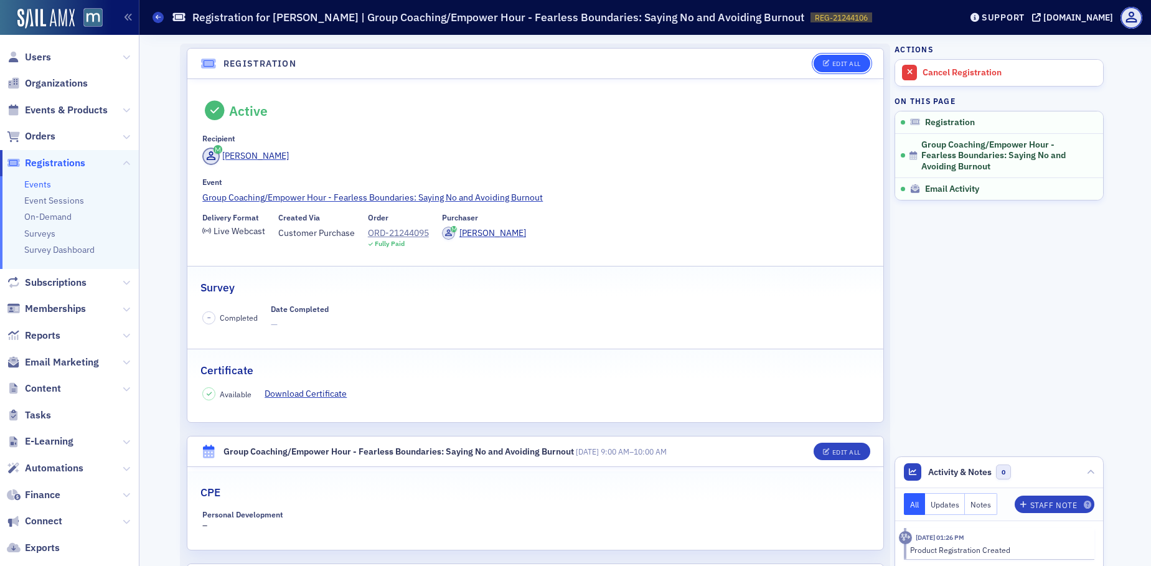
click at [836, 68] on button "Edit All" at bounding box center [842, 63] width 56 height 17
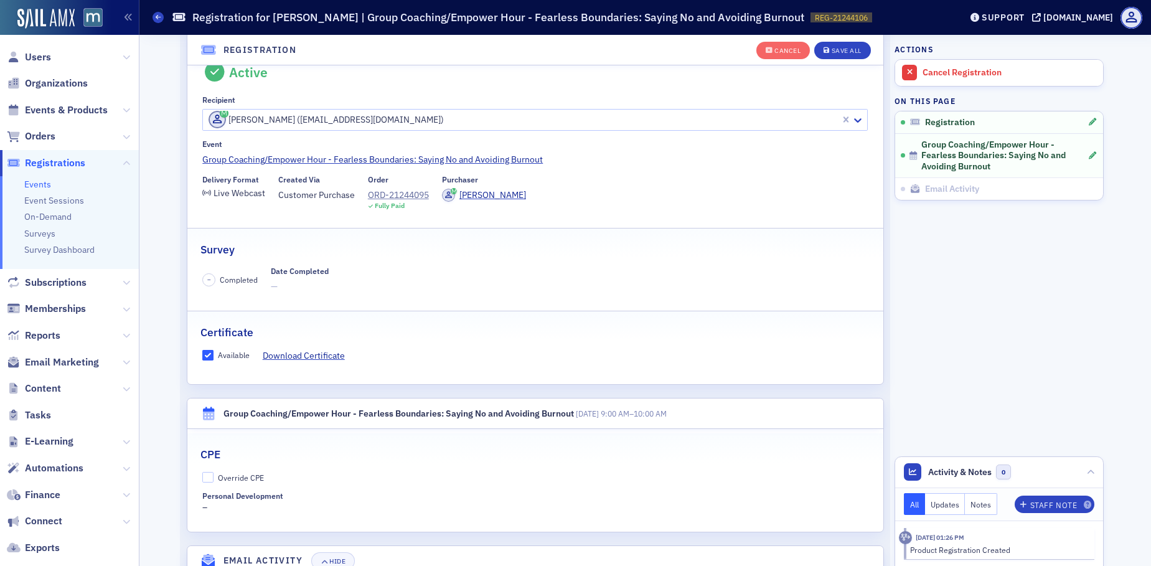
scroll to position [240, 0]
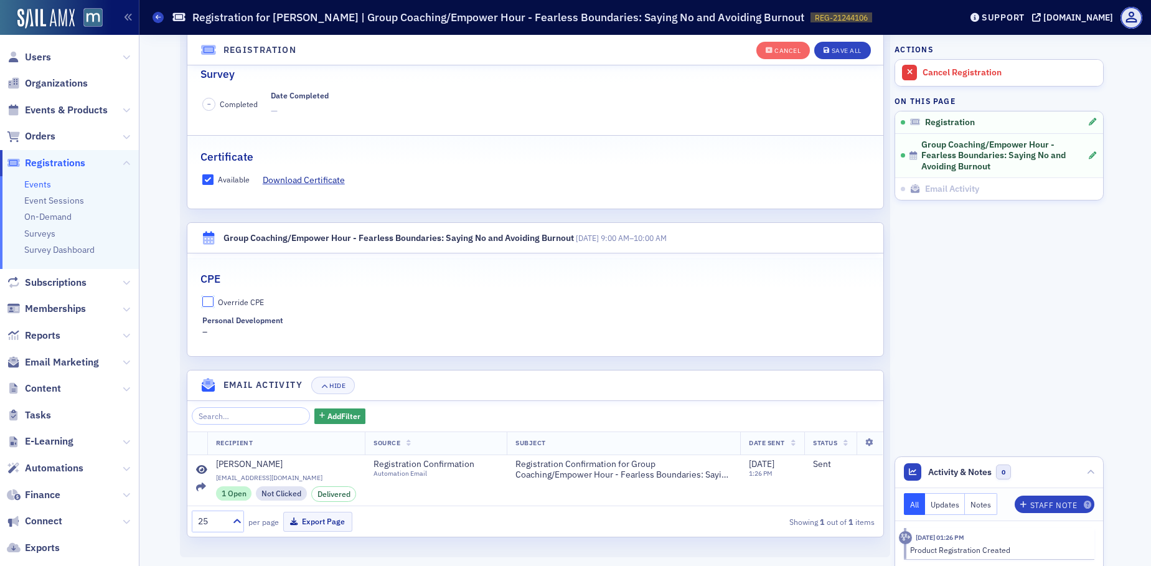
click at [203, 301] on input "Override CPE" at bounding box center [207, 301] width 11 height 11
checkbox input "true"
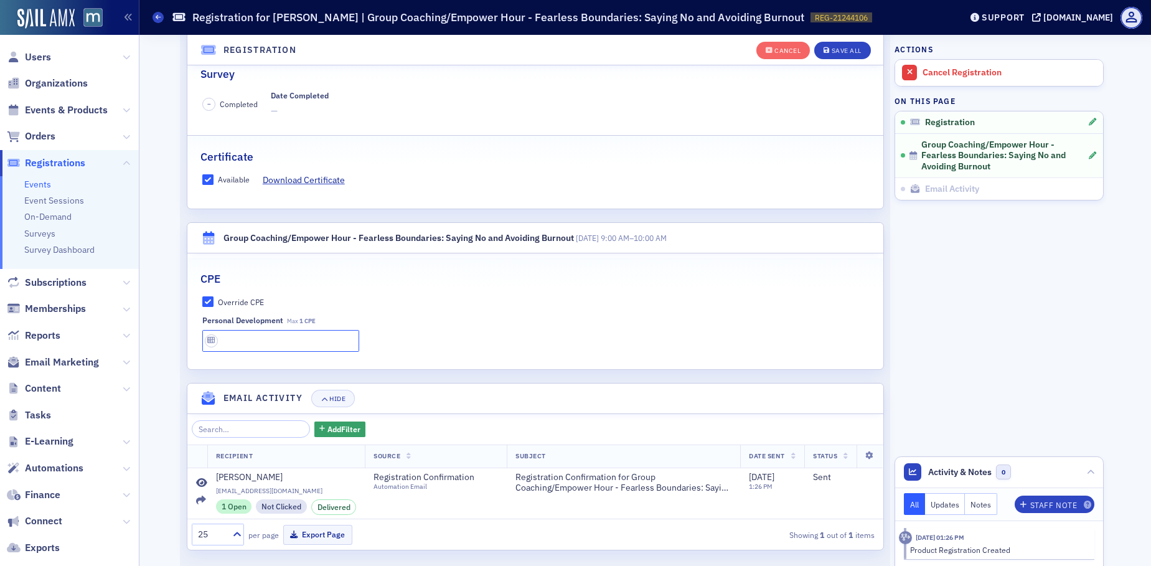
click at [233, 340] on input "text" at bounding box center [280, 341] width 157 height 22
type input "1 CPE"
click at [823, 57] on button "Save All" at bounding box center [842, 50] width 56 height 17
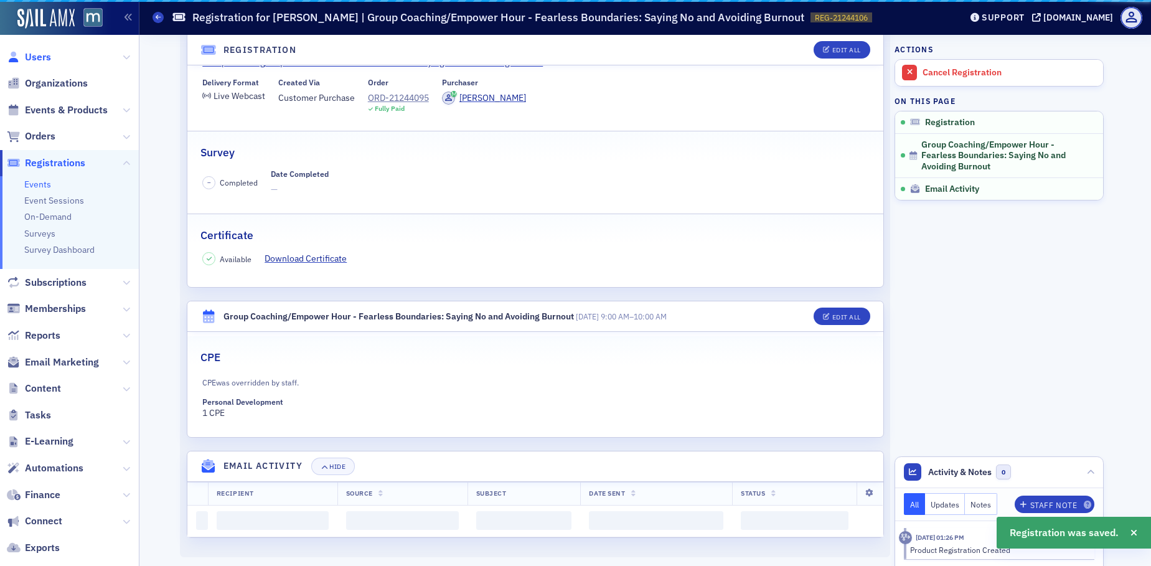
scroll to position [216, 0]
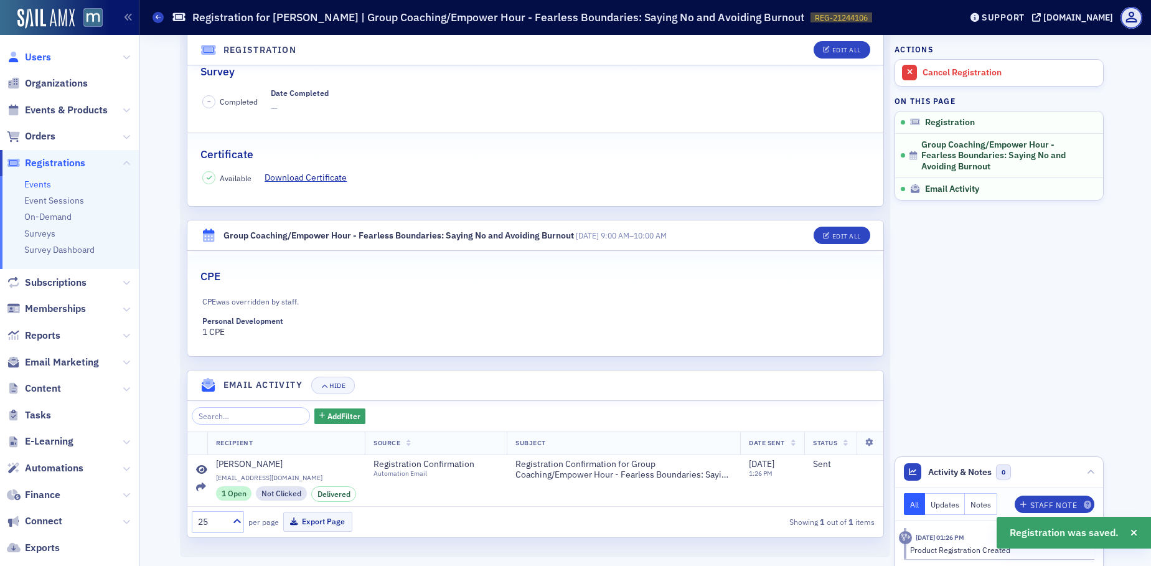
click at [39, 52] on span "Users" at bounding box center [38, 57] width 26 height 14
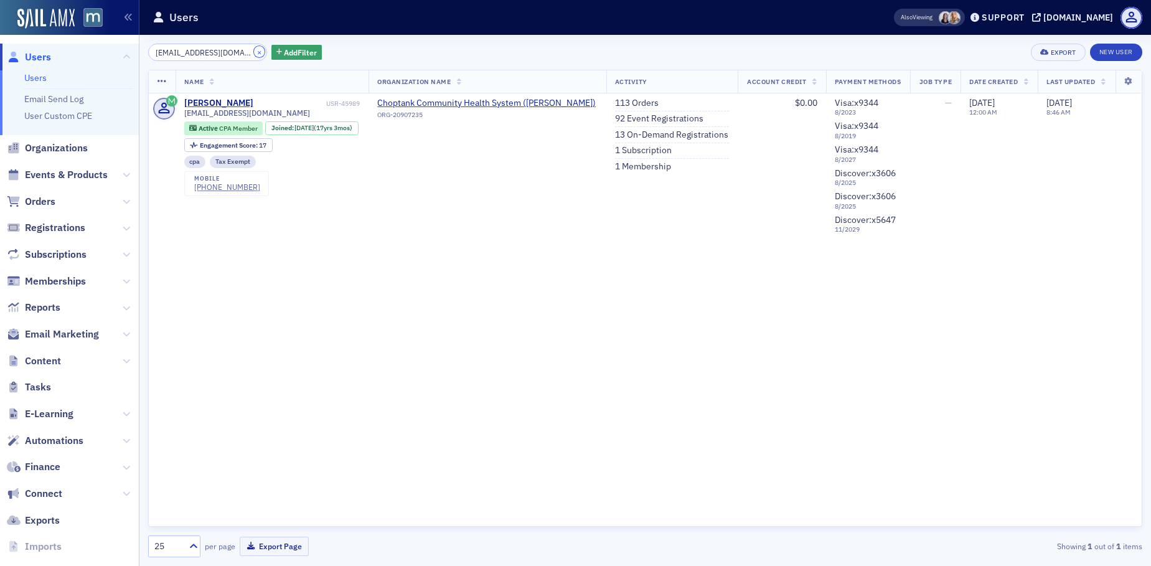
click at [254, 50] on button "×" at bounding box center [259, 51] width 11 height 11
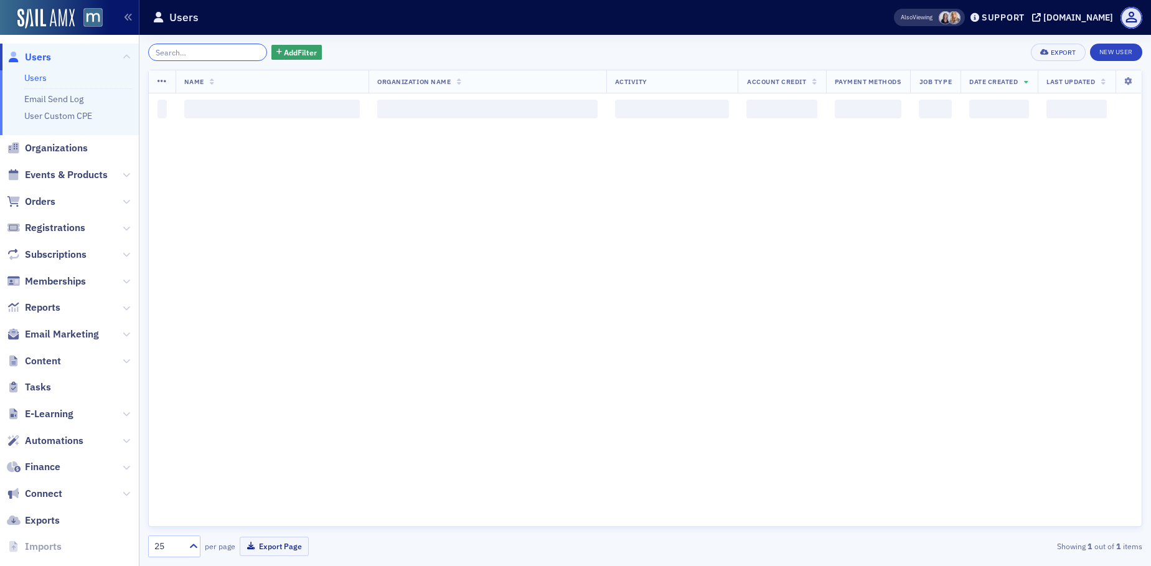
click at [236, 52] on input "search" at bounding box center [207, 52] width 119 height 17
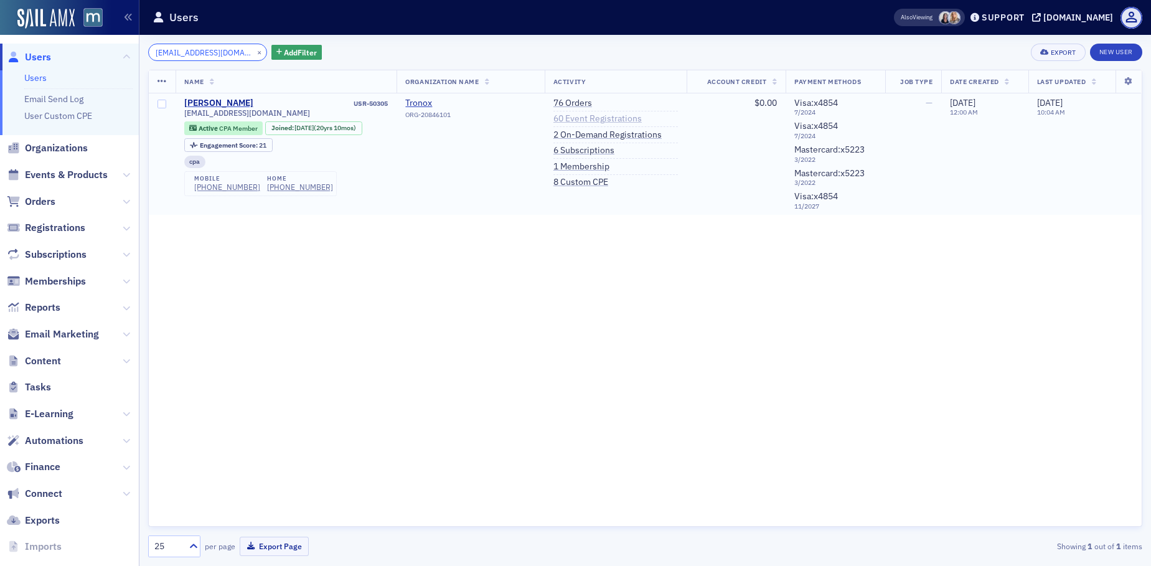
type input "hal.albergo@gmail.com"
click at [622, 120] on link "60 Event Registrations" at bounding box center [598, 118] width 88 height 11
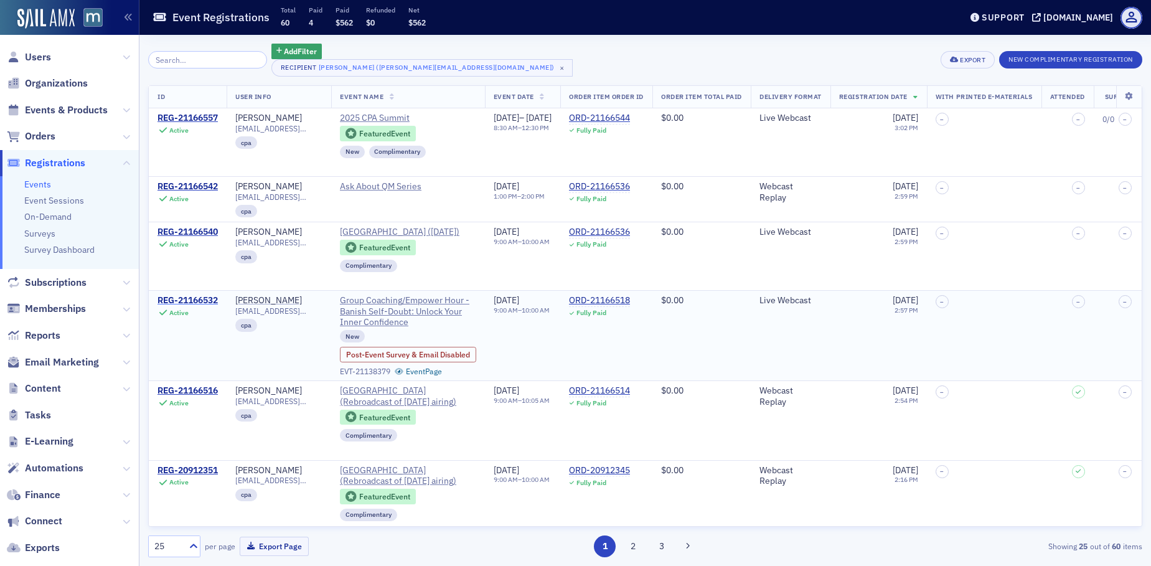
click at [191, 299] on div "REG-21166532" at bounding box center [188, 300] width 60 height 11
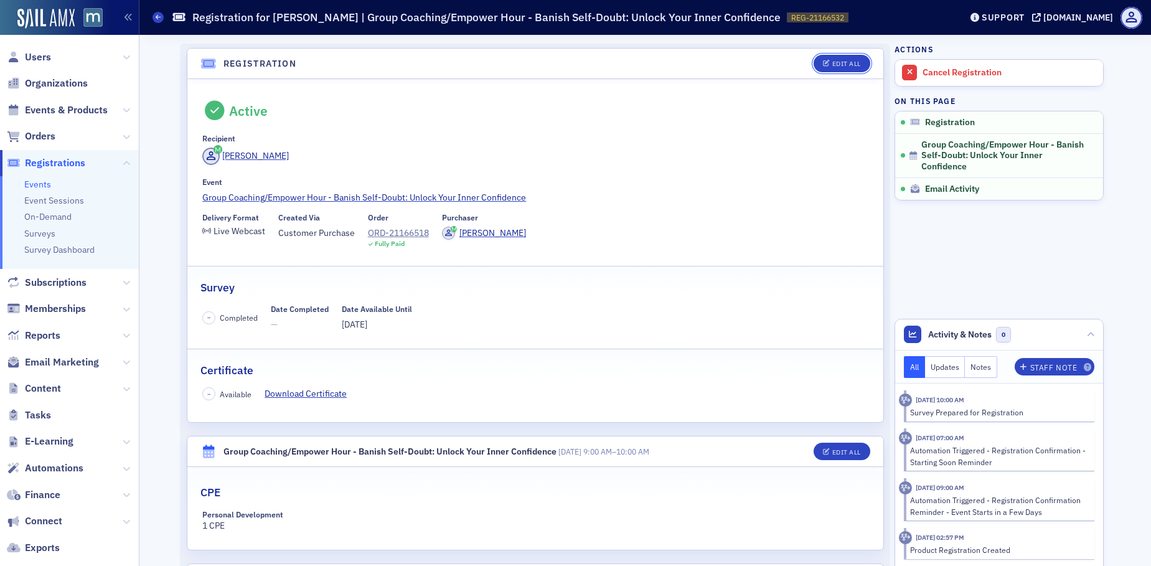
drag, startPoint x: 834, startPoint y: 65, endPoint x: 793, endPoint y: 83, distance: 44.6
click at [834, 65] on div "Edit All" at bounding box center [846, 63] width 29 height 7
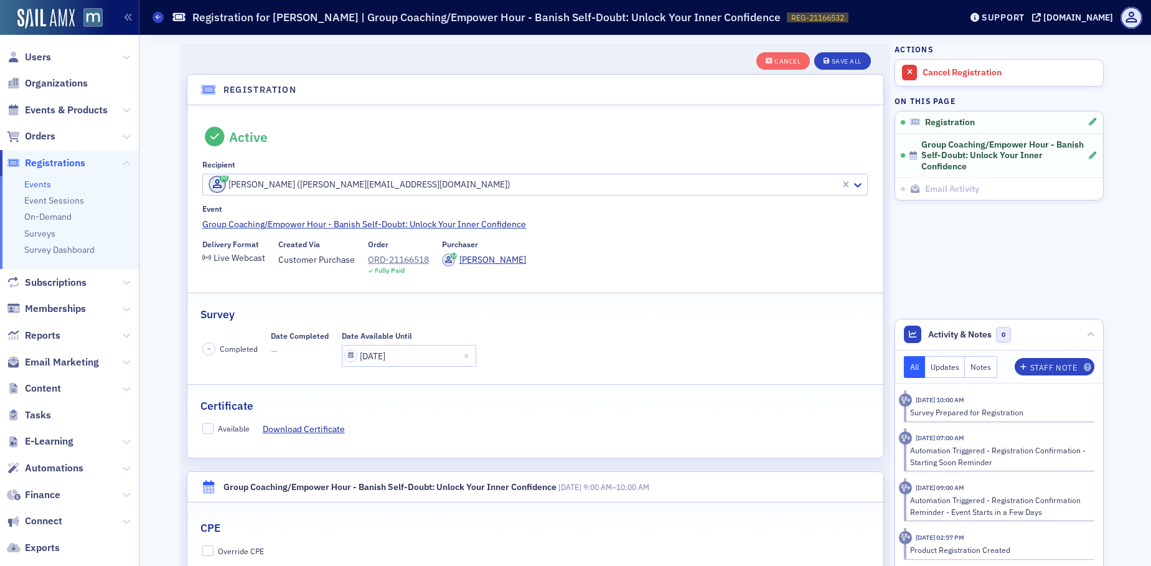
scroll to position [33, 0]
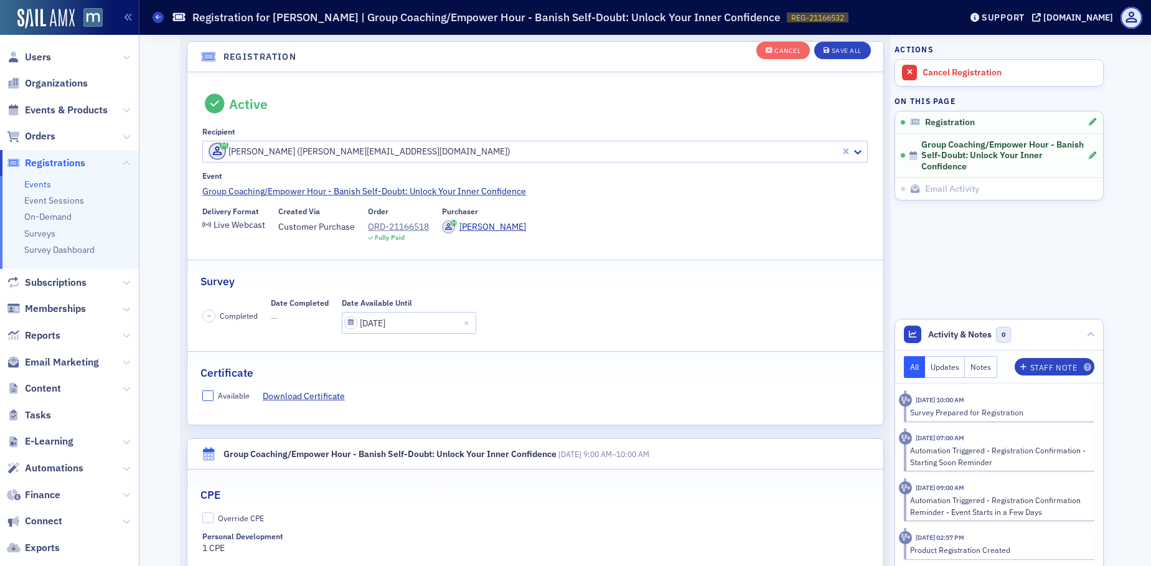
click at [204, 400] on input "Available" at bounding box center [207, 395] width 11 height 11
checkbox input "true"
click at [846, 42] on button "Save All" at bounding box center [842, 50] width 56 height 17
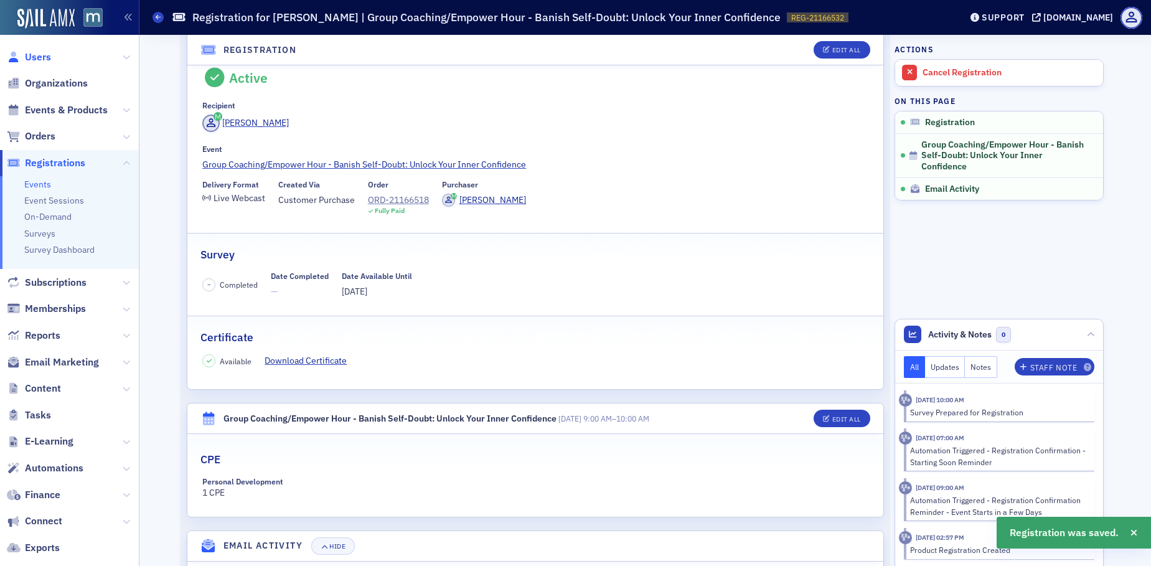
click at [31, 54] on span "Users" at bounding box center [38, 57] width 26 height 14
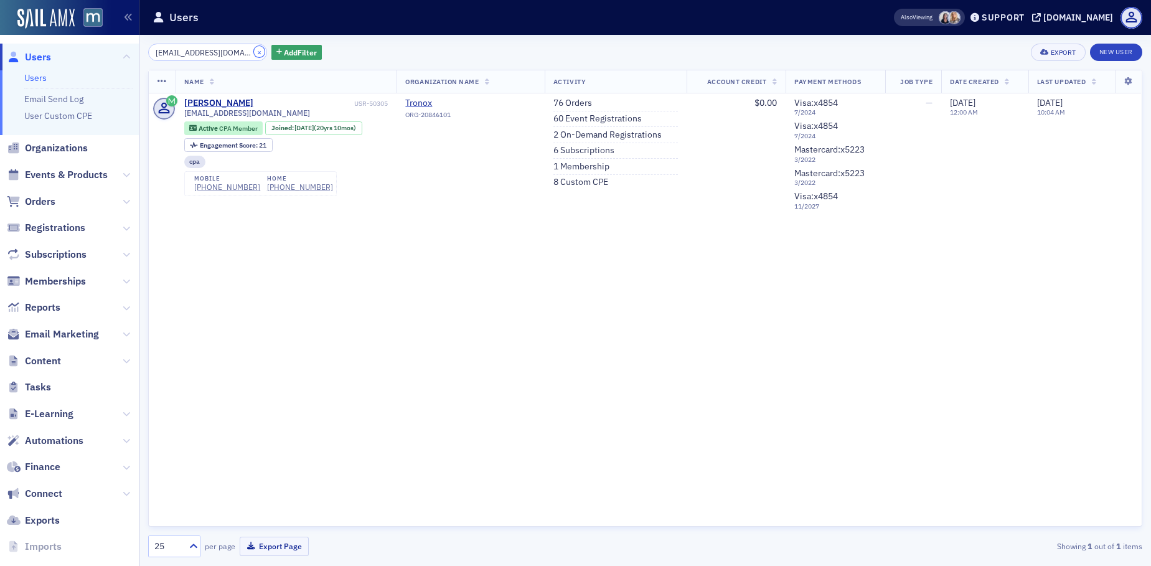
click at [254, 50] on button "×" at bounding box center [259, 51] width 11 height 11
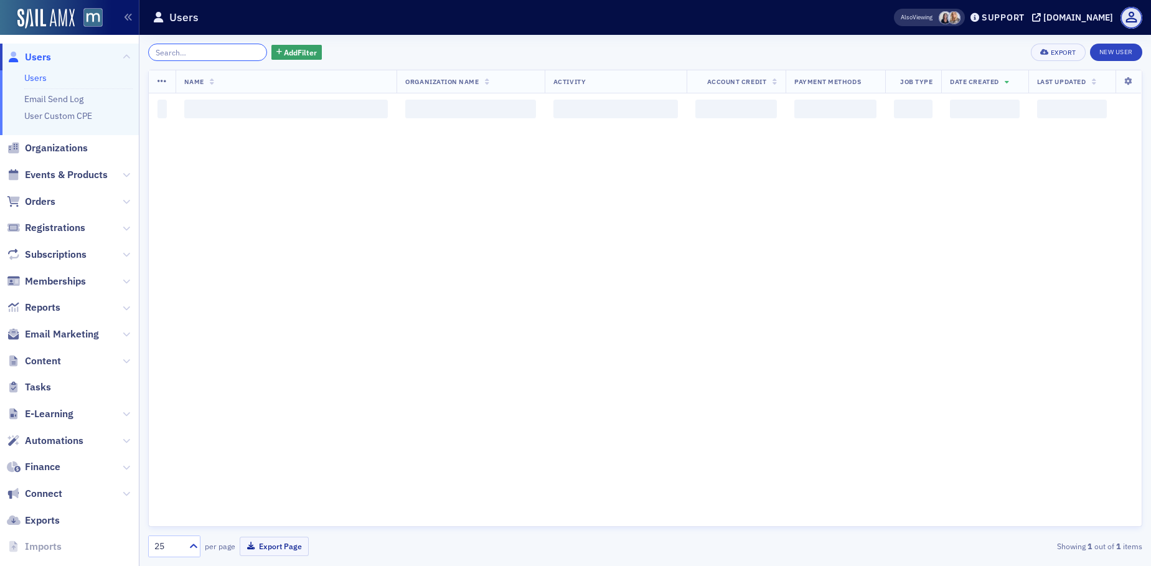
click at [230, 52] on input "search" at bounding box center [207, 52] width 119 height 17
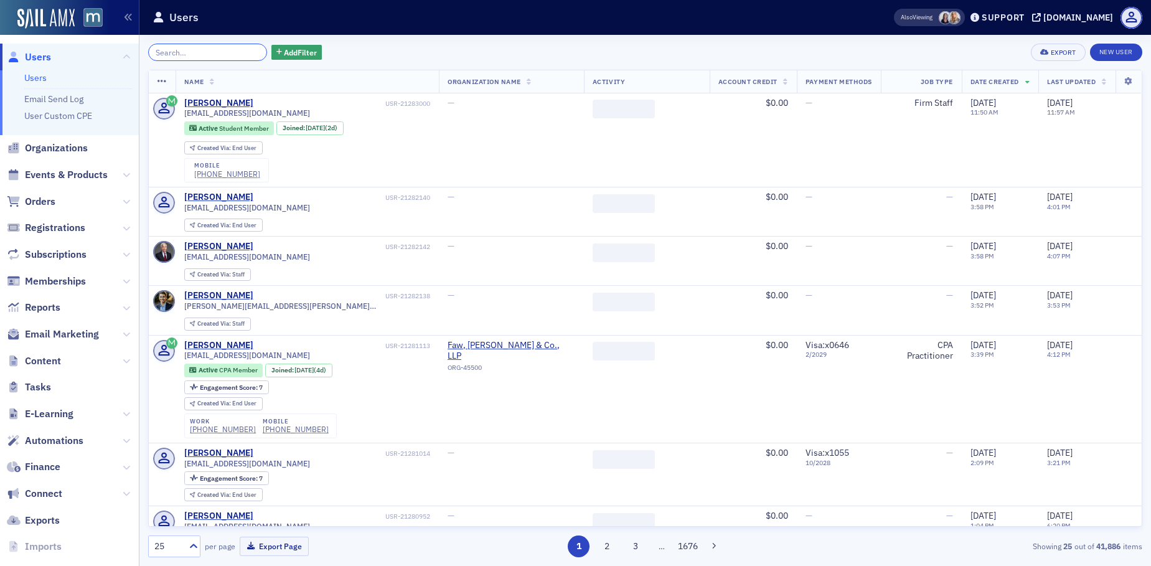
paste input "acdnet@msn.com"
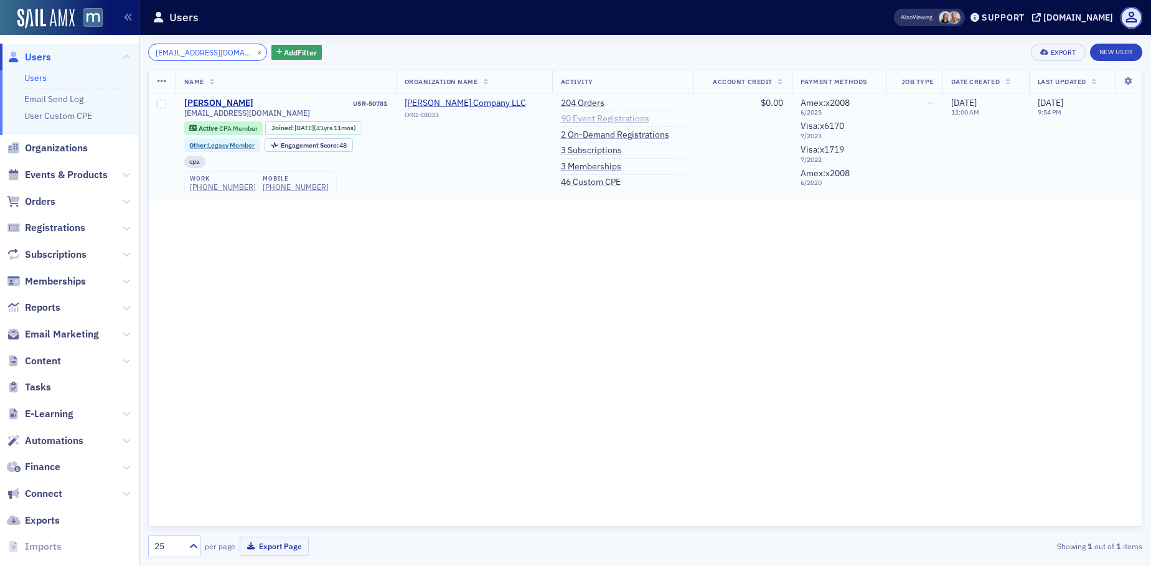
type input "acdnet@msn.com"
click at [606, 121] on link "90 Event Registrations" at bounding box center [605, 118] width 88 height 11
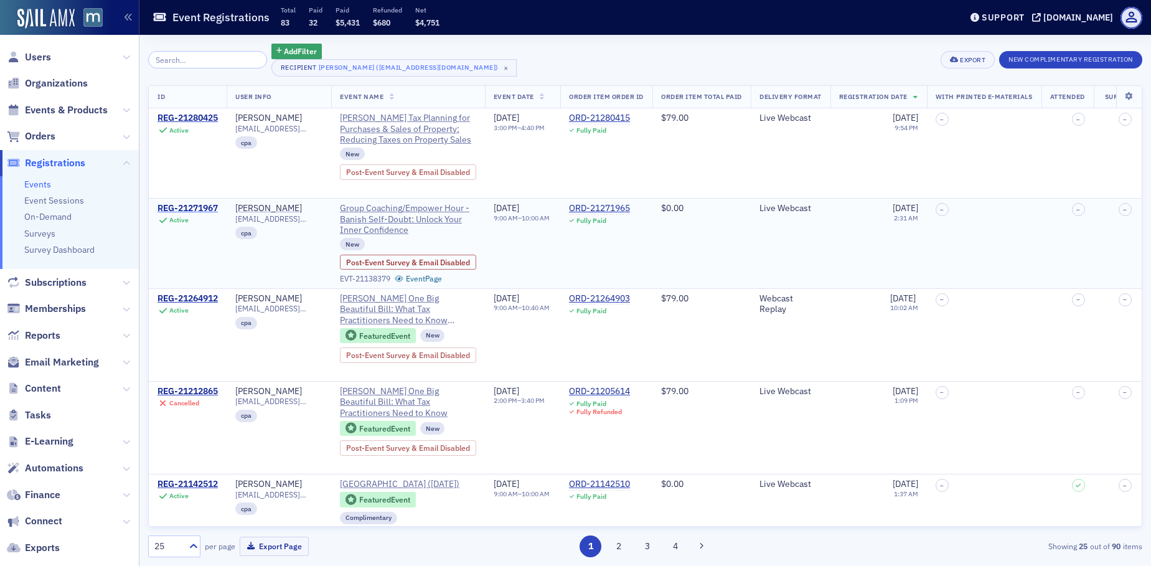
click at [207, 208] on div "REG-21271967" at bounding box center [188, 208] width 60 height 11
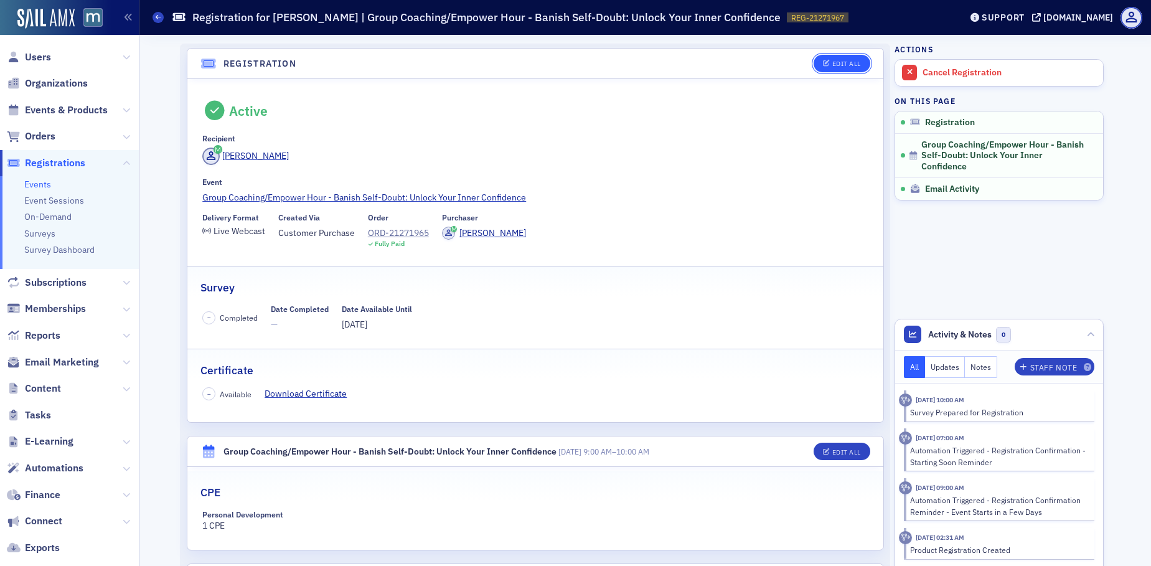
click at [845, 63] on div "Edit All" at bounding box center [846, 63] width 29 height 7
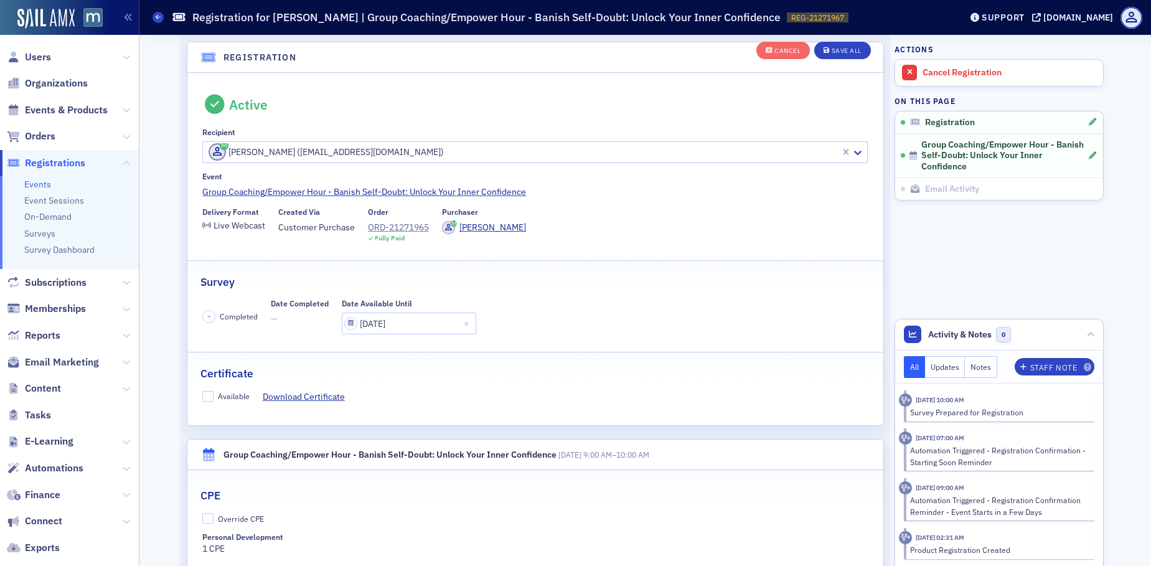
scroll to position [33, 0]
click at [202, 396] on input "Available" at bounding box center [207, 395] width 11 height 11
checkbox input "true"
click at [820, 47] on button "Save All" at bounding box center [842, 50] width 56 height 17
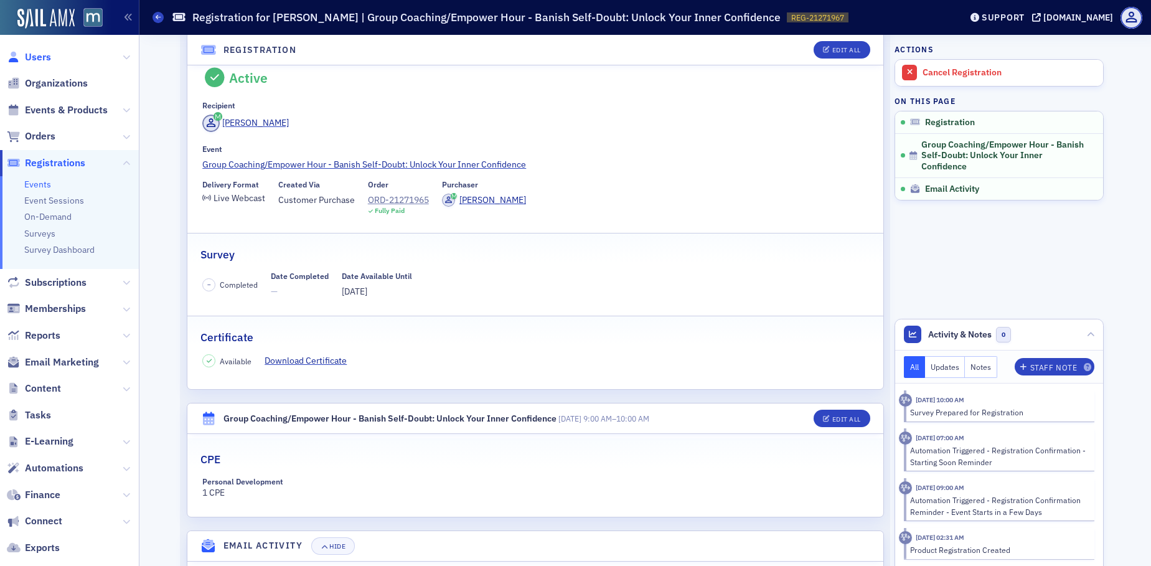
click at [37, 64] on span "Users" at bounding box center [69, 57] width 139 height 27
click at [39, 55] on span "Users" at bounding box center [38, 57] width 26 height 14
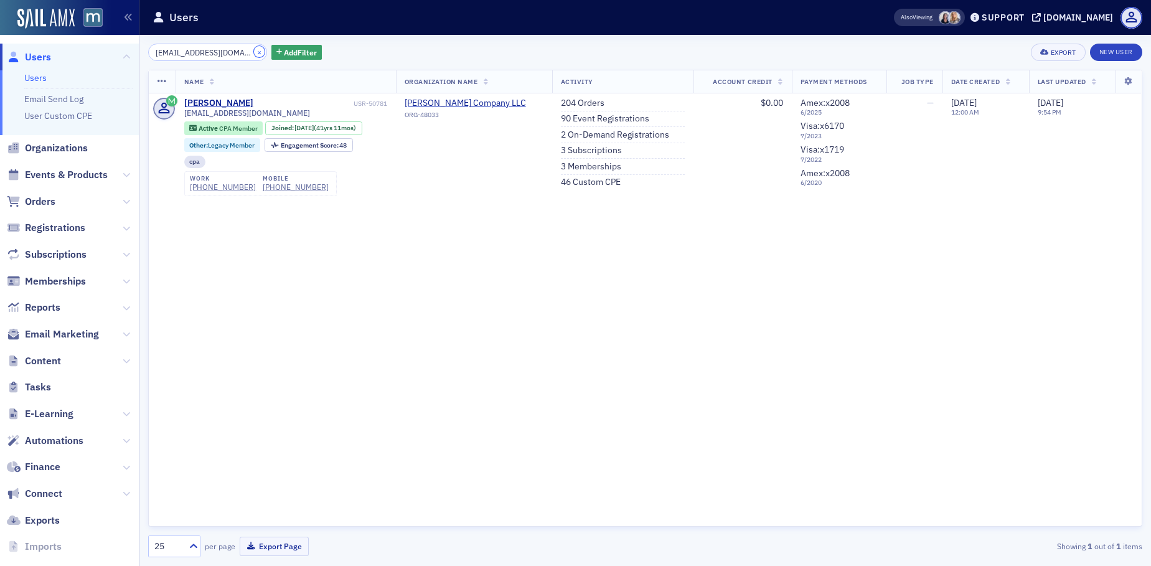
click at [254, 55] on button "×" at bounding box center [259, 51] width 11 height 11
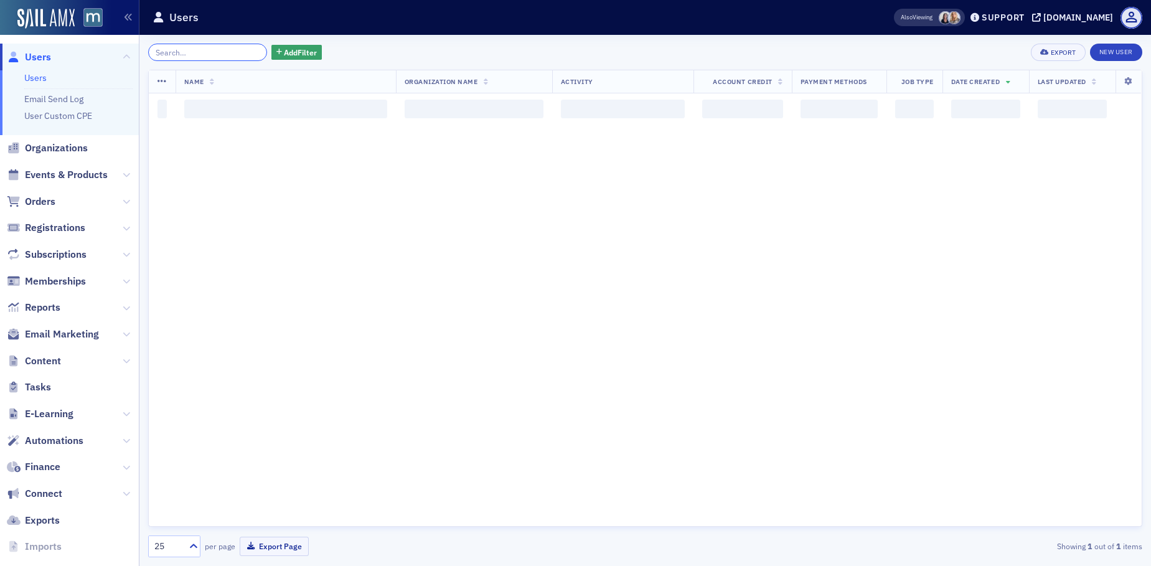
click at [226, 53] on input "search" at bounding box center [207, 52] width 119 height 17
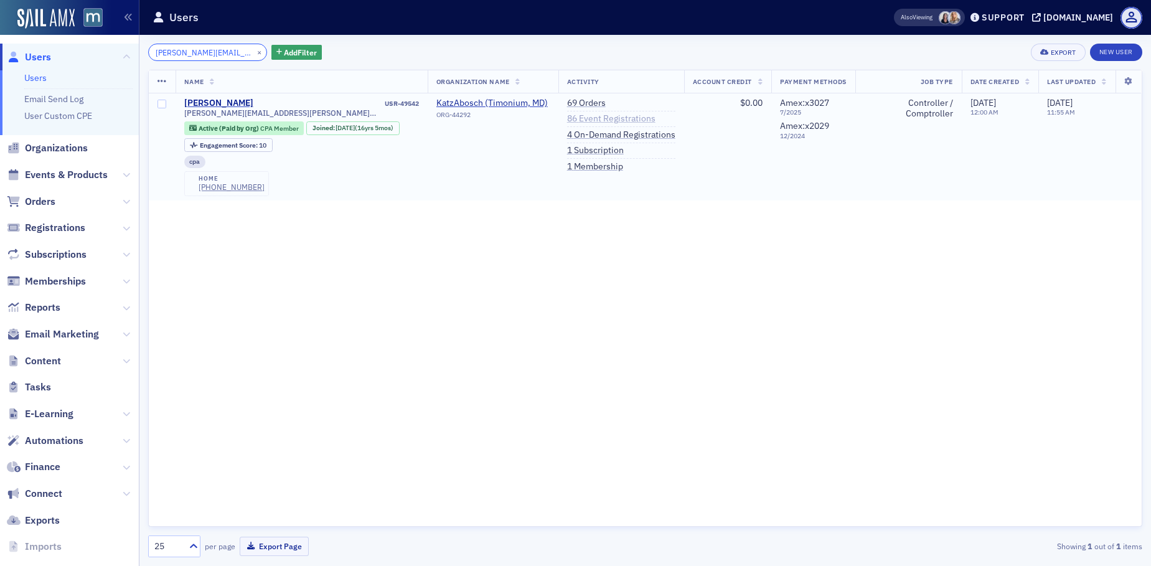
type input "cari.f.white@gmail.com"
click at [578, 117] on link "86 Event Registrations" at bounding box center [611, 118] width 88 height 11
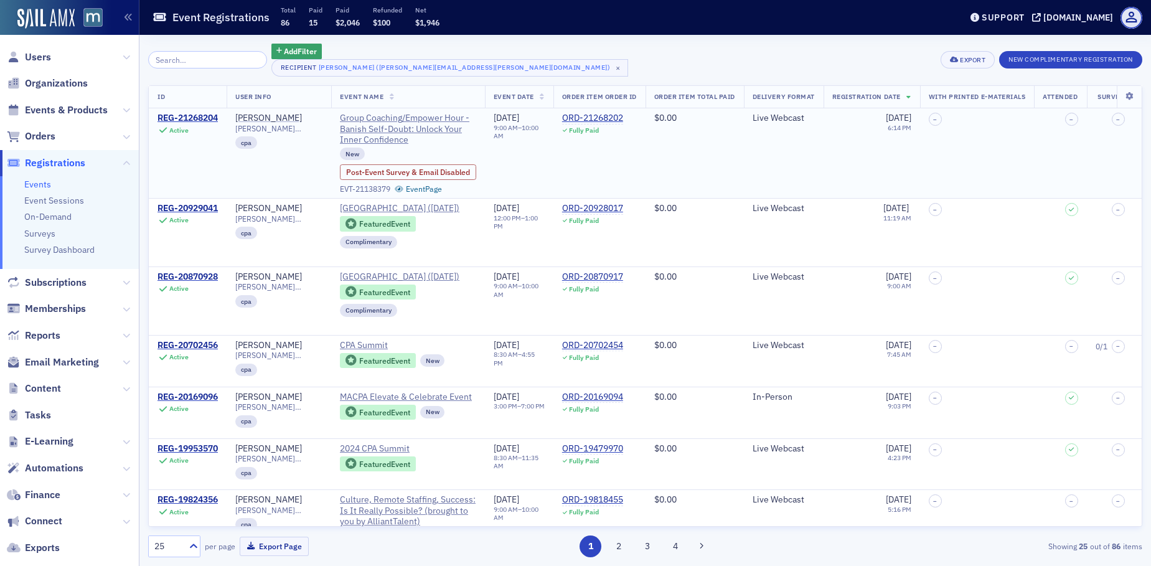
click at [205, 111] on td "REG-21268204 Active" at bounding box center [188, 153] width 78 height 90
click at [206, 113] on div "REG-21268204" at bounding box center [188, 118] width 60 height 11
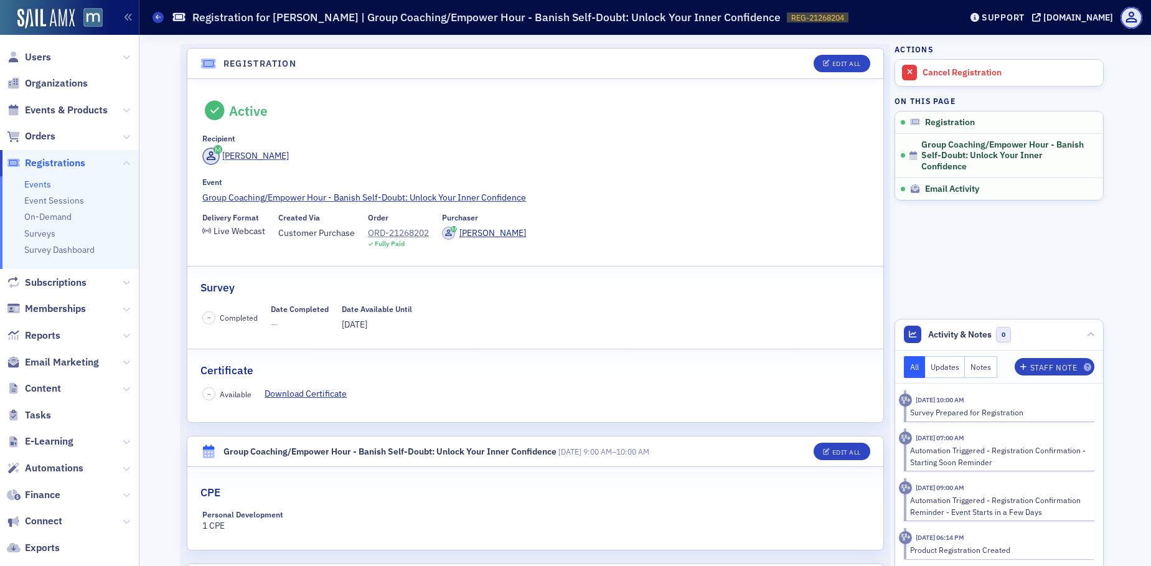
click at [832, 73] on header "Registration Edit All" at bounding box center [535, 64] width 696 height 31
click at [823, 69] on button "Edit All" at bounding box center [842, 63] width 56 height 17
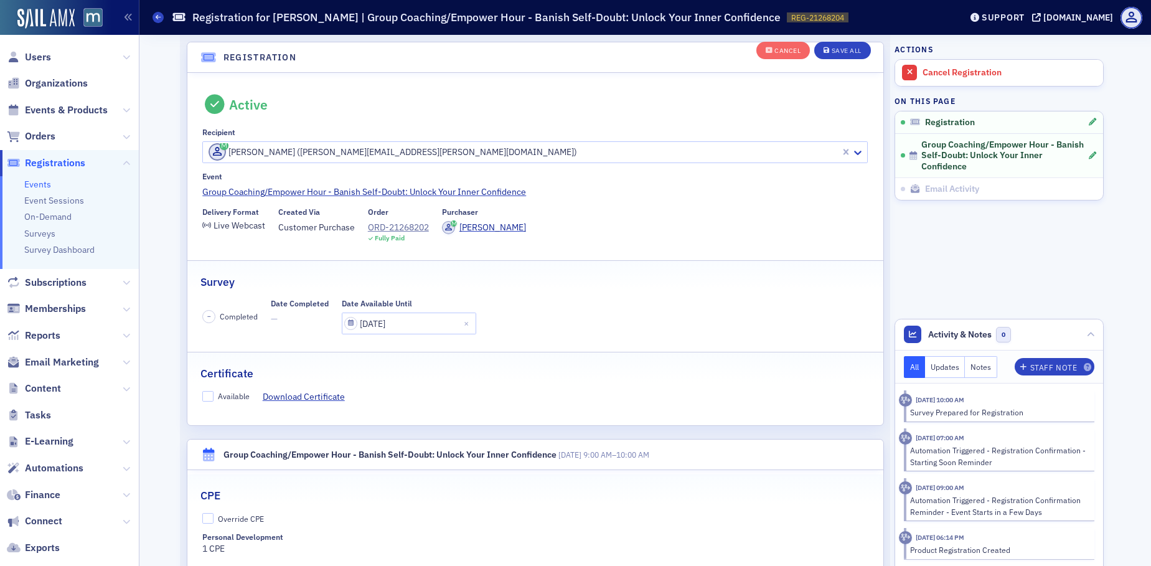
scroll to position [33, 0]
click at [202, 395] on input "Available" at bounding box center [207, 395] width 11 height 11
checkbox input "true"
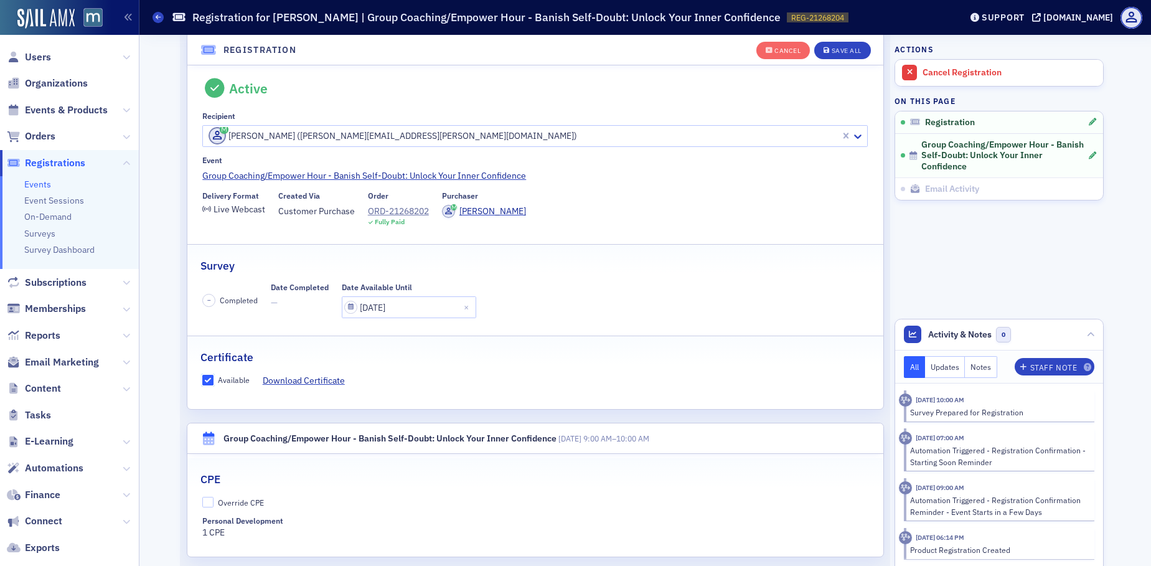
scroll to position [49, 0]
click at [844, 58] on button "Save All" at bounding box center [842, 50] width 56 height 17
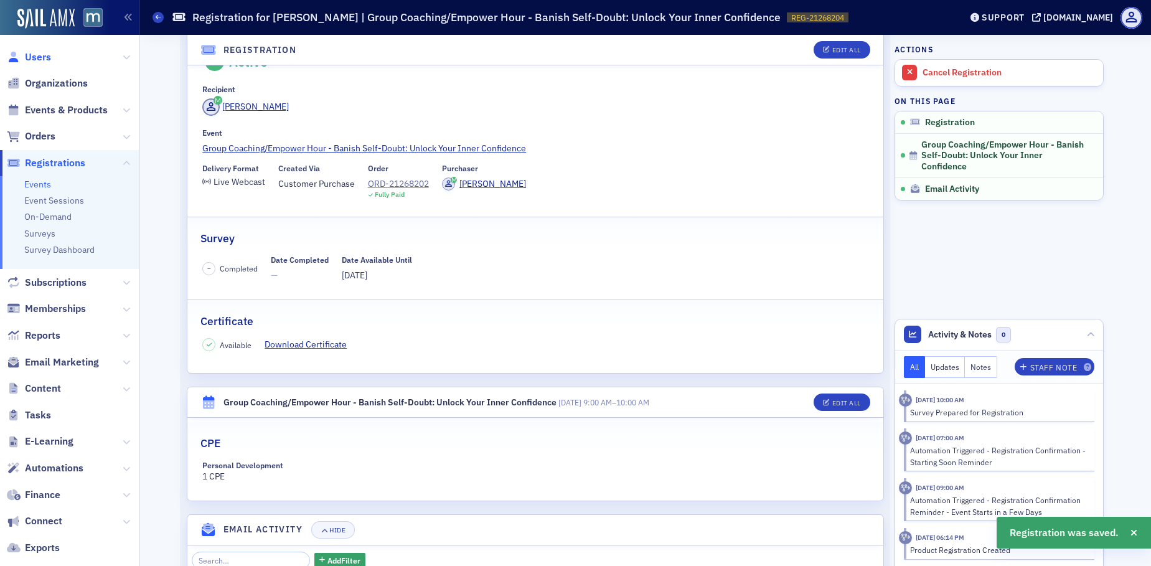
click at [45, 60] on span "Users" at bounding box center [38, 57] width 26 height 14
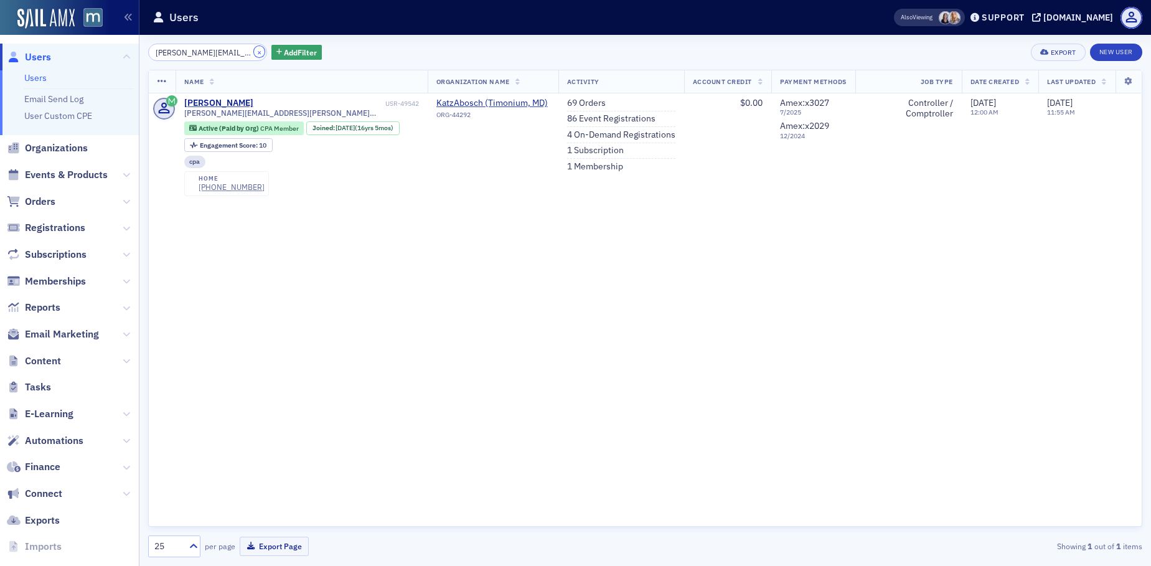
click at [254, 51] on button "×" at bounding box center [259, 51] width 11 height 11
click at [223, 51] on input "search" at bounding box center [207, 52] width 119 height 17
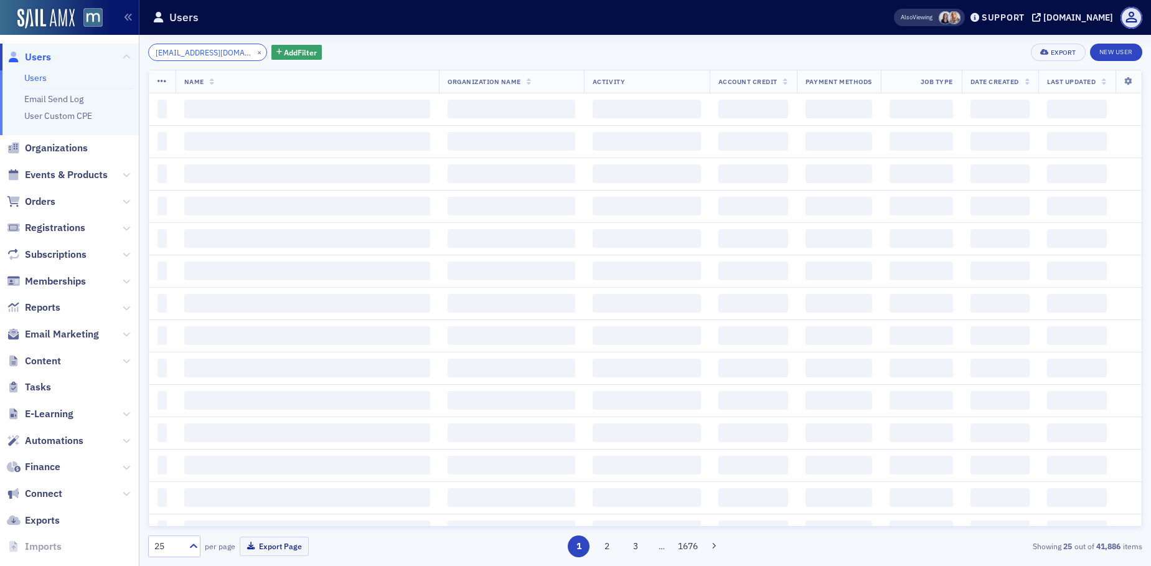
scroll to position [0, 12]
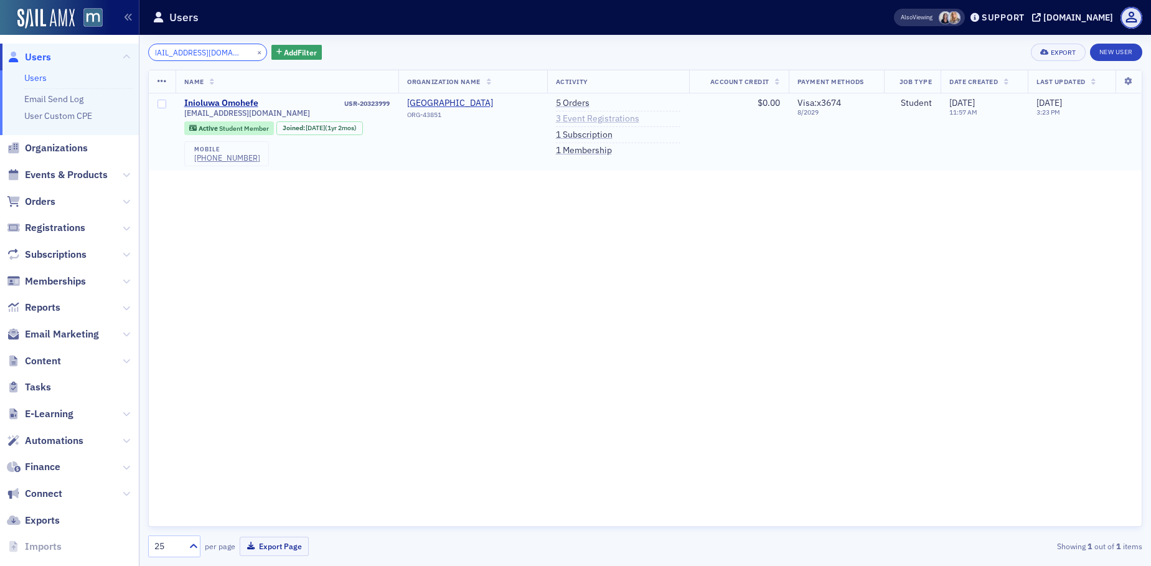
type input "favouromohefe@gmail.com"
click at [592, 115] on link "3 Event Registrations" at bounding box center [597, 118] width 83 height 11
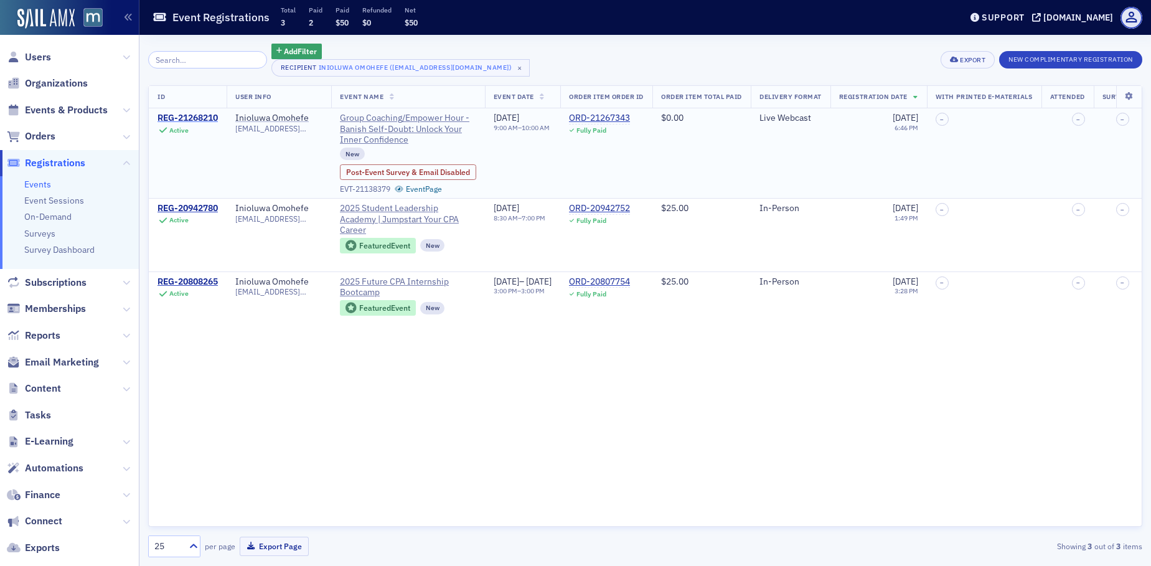
click at [187, 119] on div "REG-21268210" at bounding box center [188, 118] width 60 height 11
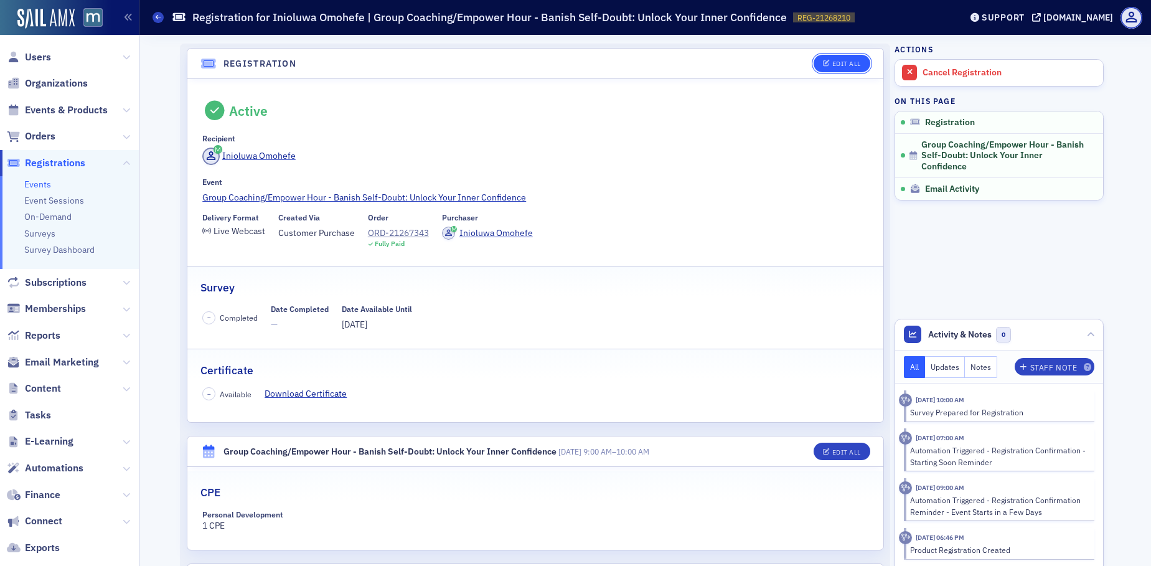
click at [856, 55] on button "Edit All" at bounding box center [842, 63] width 56 height 17
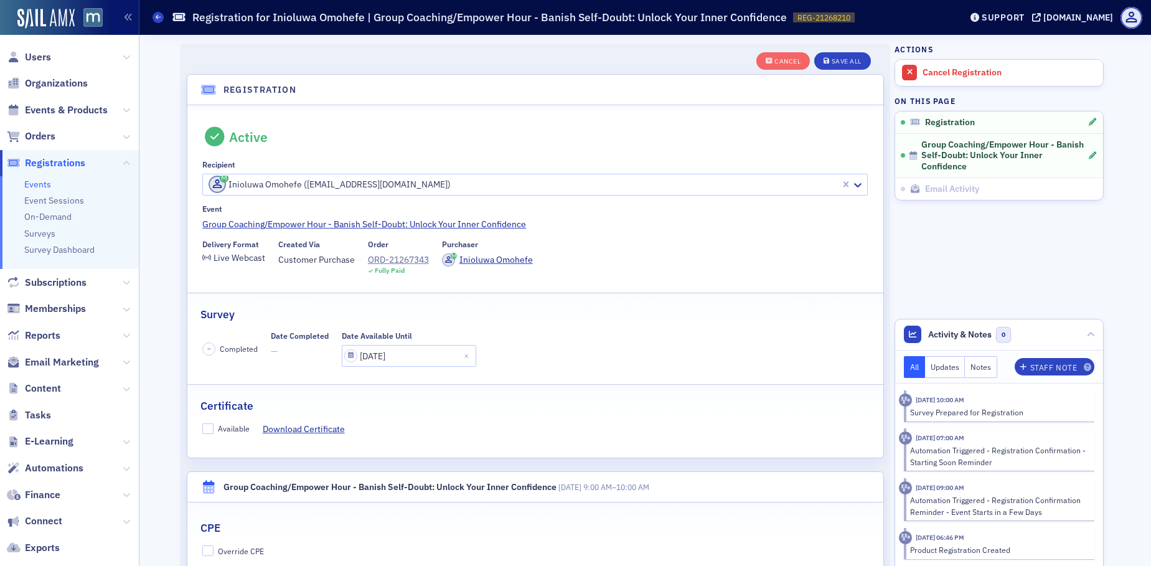
scroll to position [33, 0]
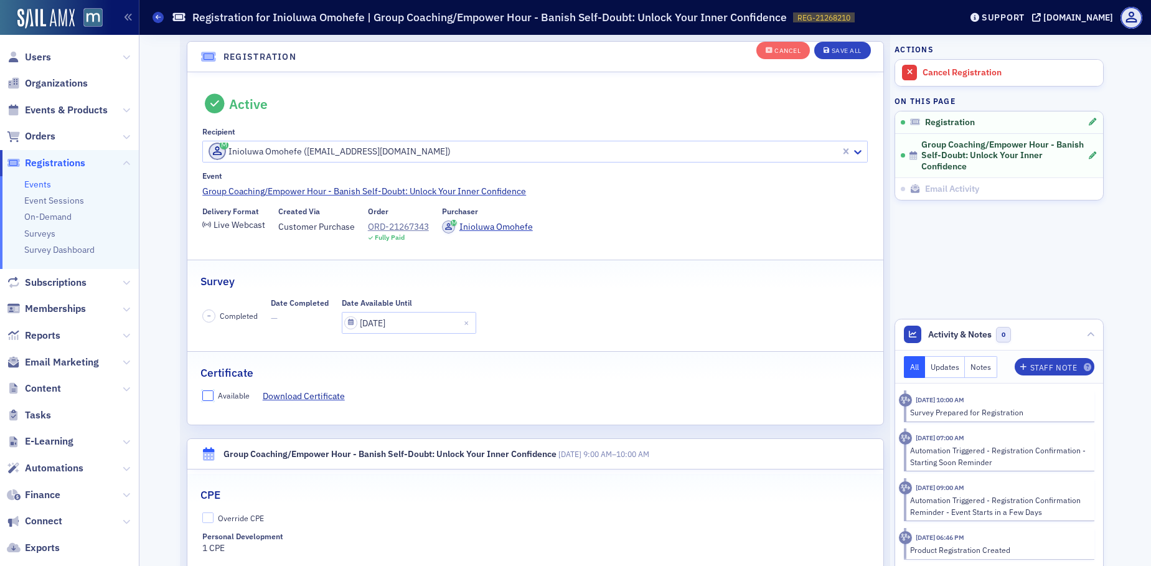
click at [208, 390] on input "Available" at bounding box center [207, 395] width 11 height 11
checkbox input "true"
click at [832, 51] on div "Save All" at bounding box center [847, 50] width 30 height 7
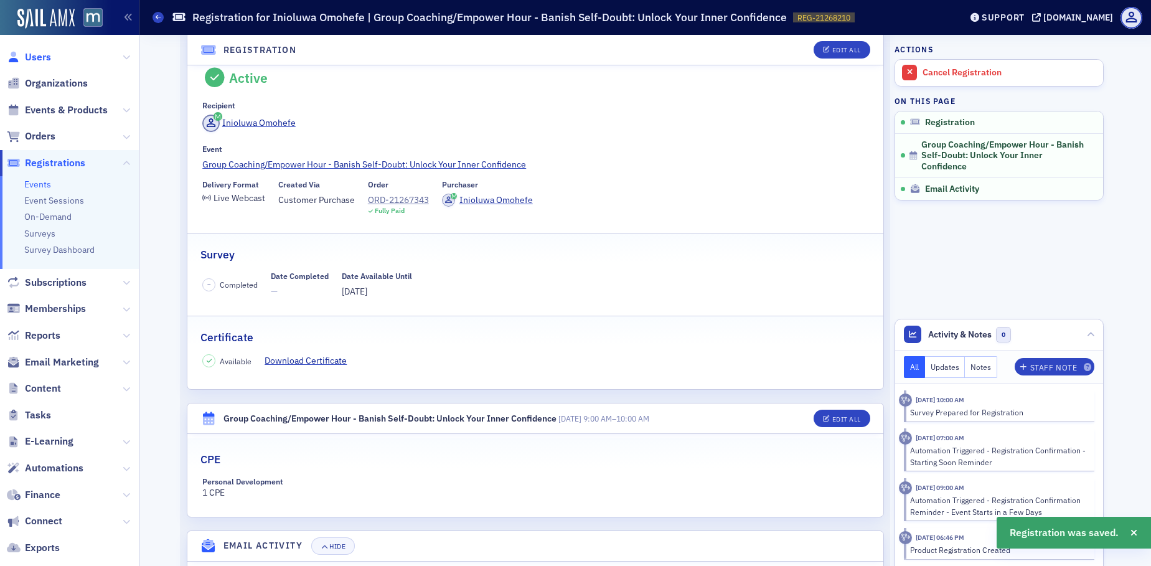
click at [40, 55] on span "Users" at bounding box center [38, 57] width 26 height 14
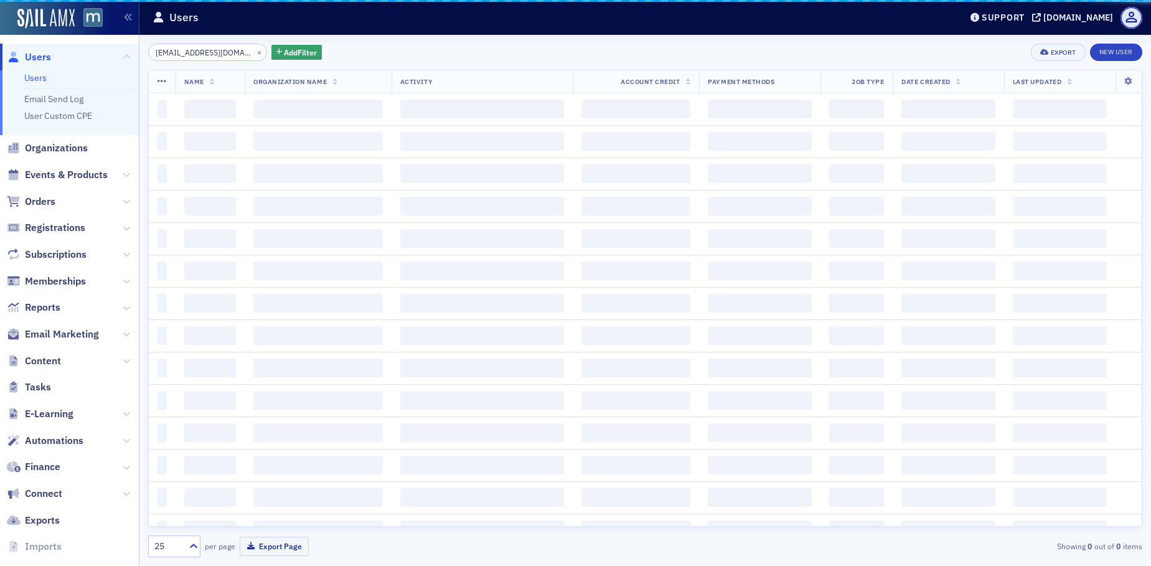
scroll to position [0, 12]
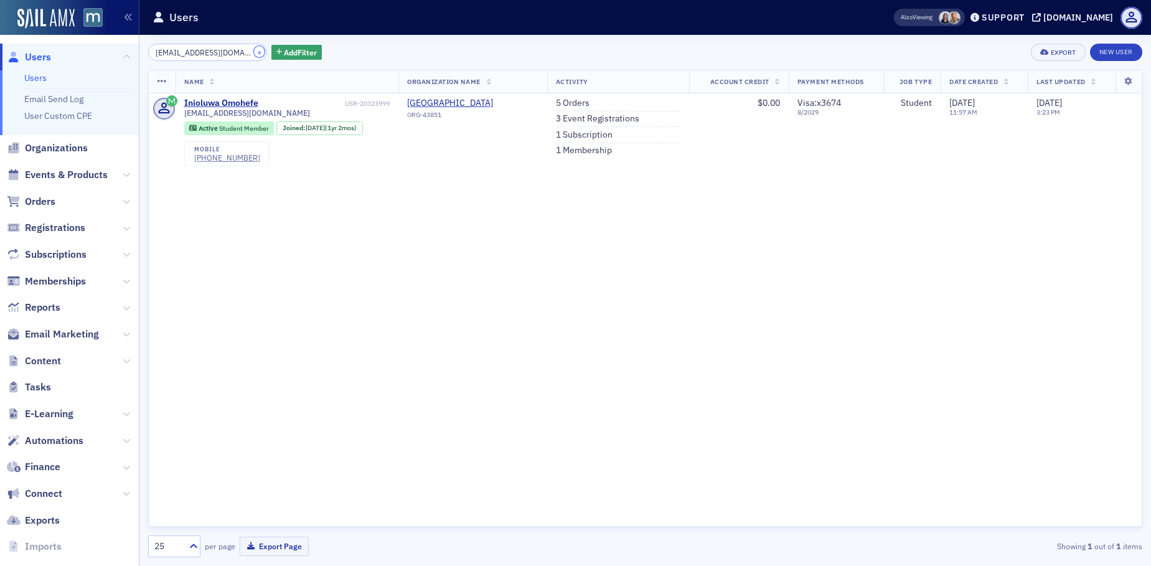
click at [254, 51] on button "×" at bounding box center [259, 51] width 11 height 11
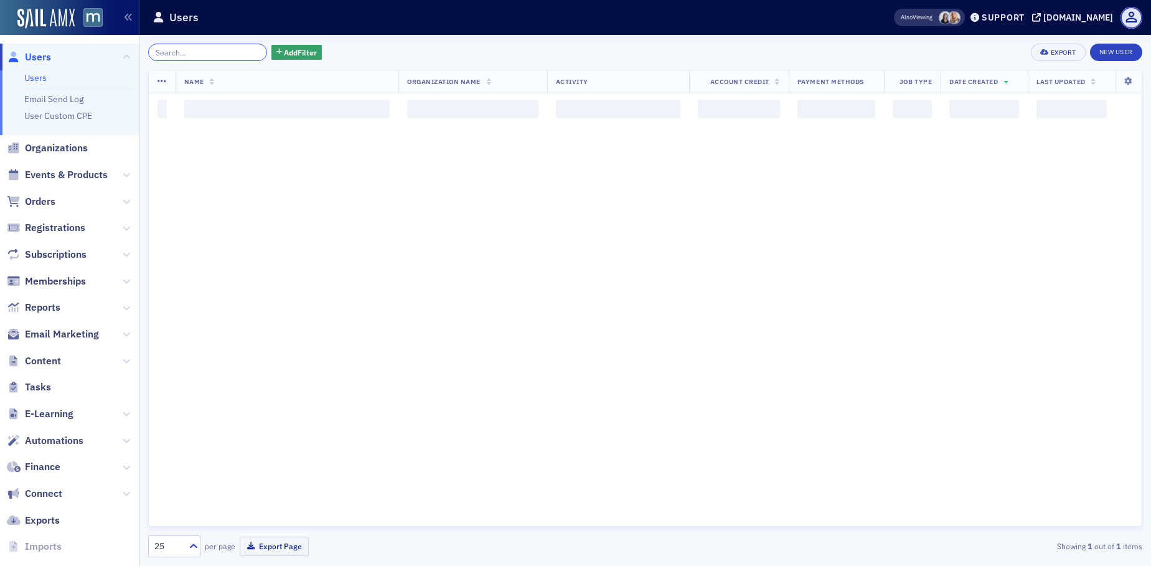
click at [235, 51] on input "search" at bounding box center [207, 52] width 119 height 17
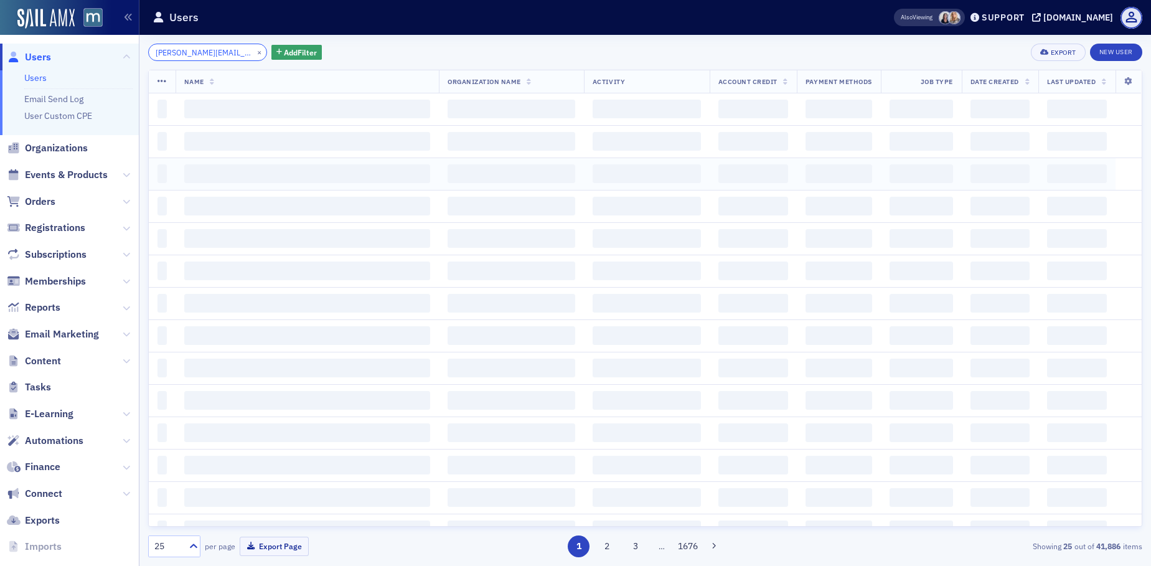
scroll to position [0, 6]
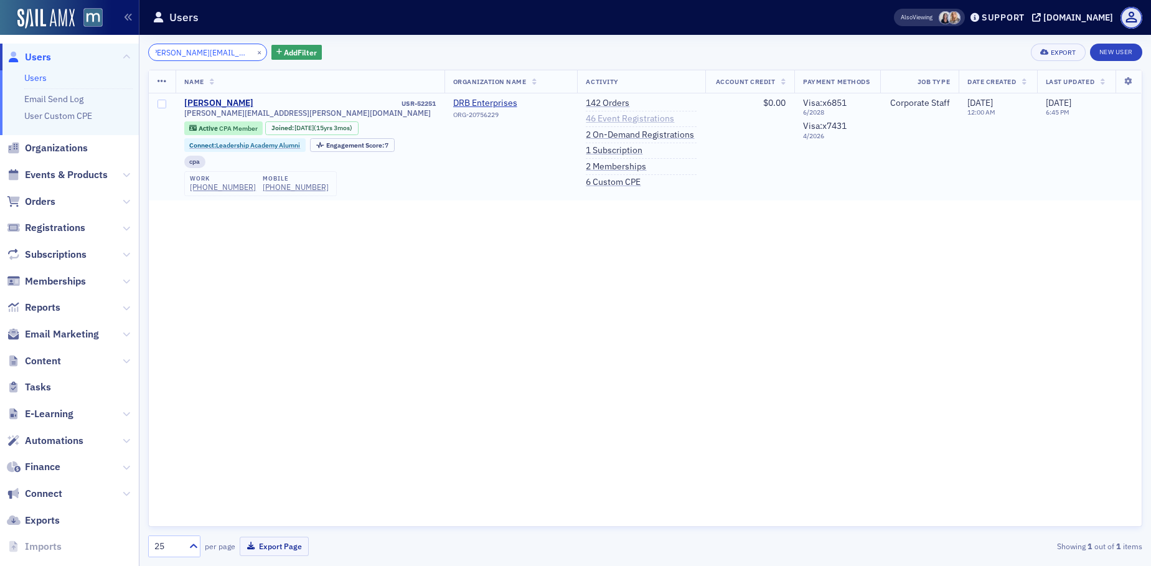
type input "lisa.seemann@gmail.com"
click at [586, 118] on link "46 Event Registrations" at bounding box center [630, 118] width 88 height 11
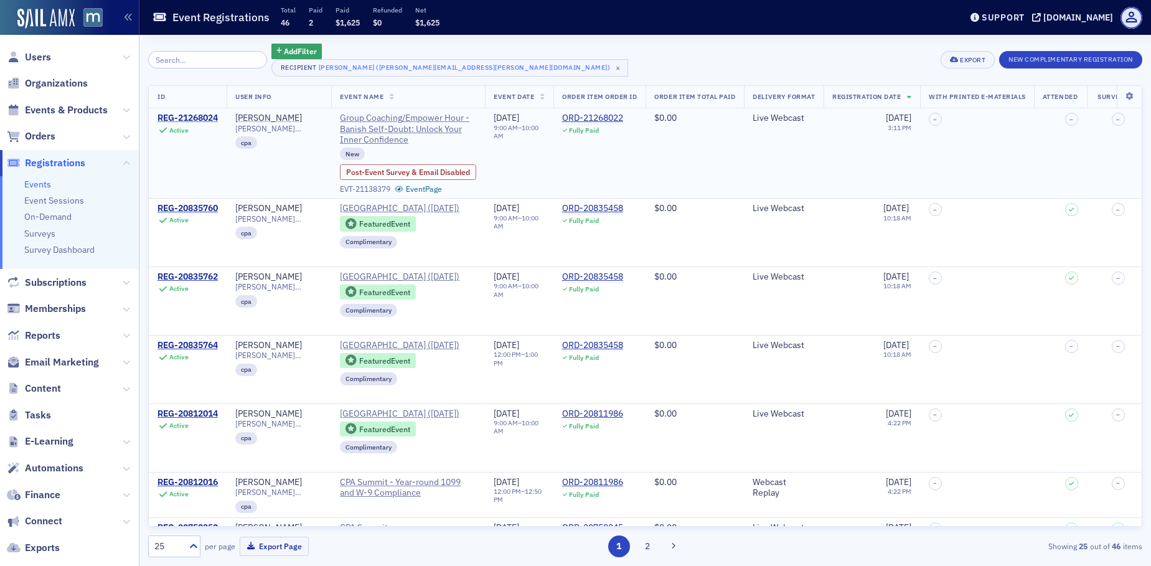
click at [201, 113] on div "REG-21268024" at bounding box center [188, 118] width 60 height 11
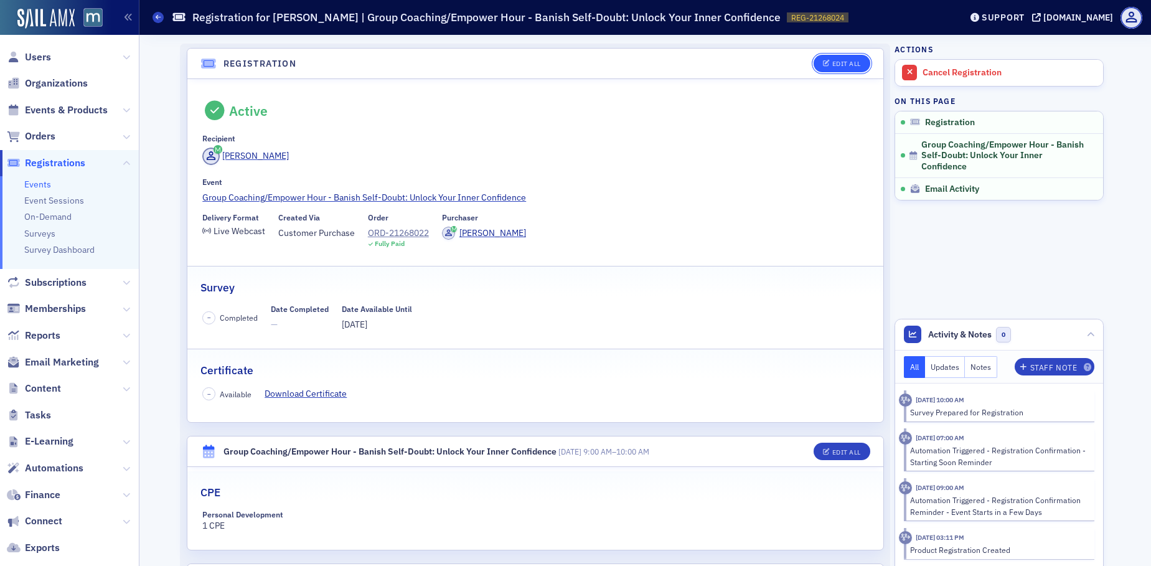
click at [826, 61] on span "Edit All" at bounding box center [841, 63] width 37 height 7
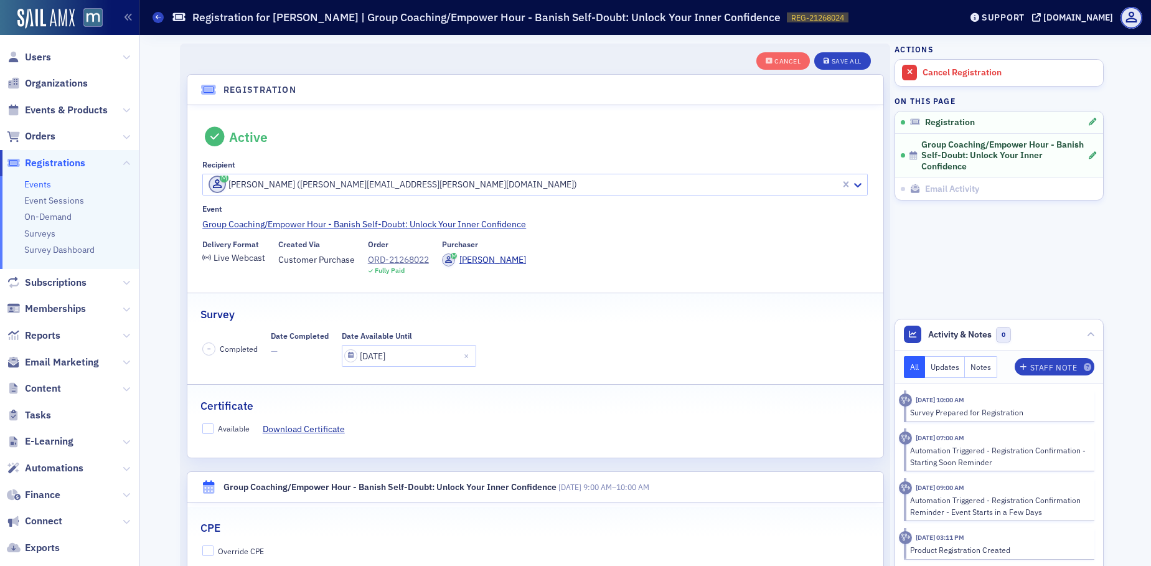
scroll to position [33, 0]
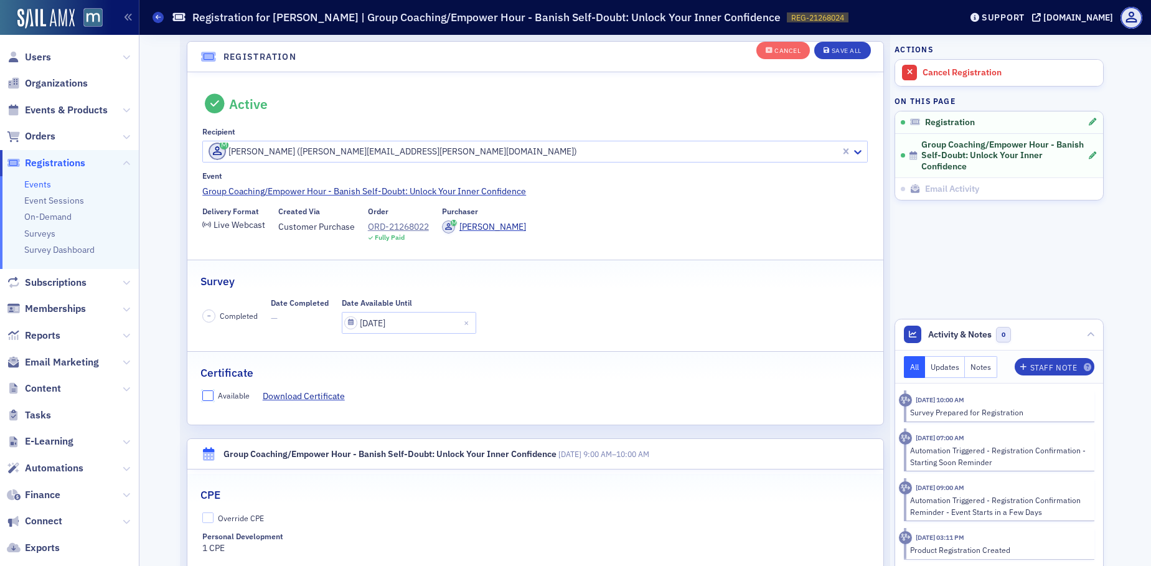
drag, startPoint x: 201, startPoint y: 392, endPoint x: 356, endPoint y: 365, distance: 156.8
click at [202, 392] on input "Available" at bounding box center [207, 395] width 11 height 11
checkbox input "true"
click at [852, 50] on div "Save All" at bounding box center [847, 50] width 30 height 7
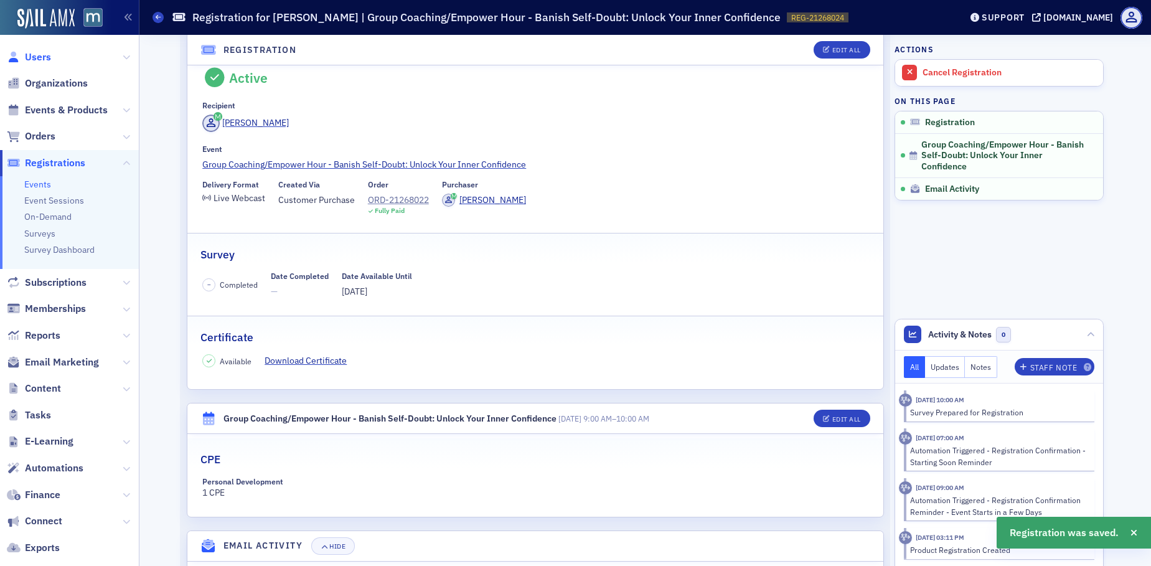
click at [37, 53] on span "Users" at bounding box center [38, 57] width 26 height 14
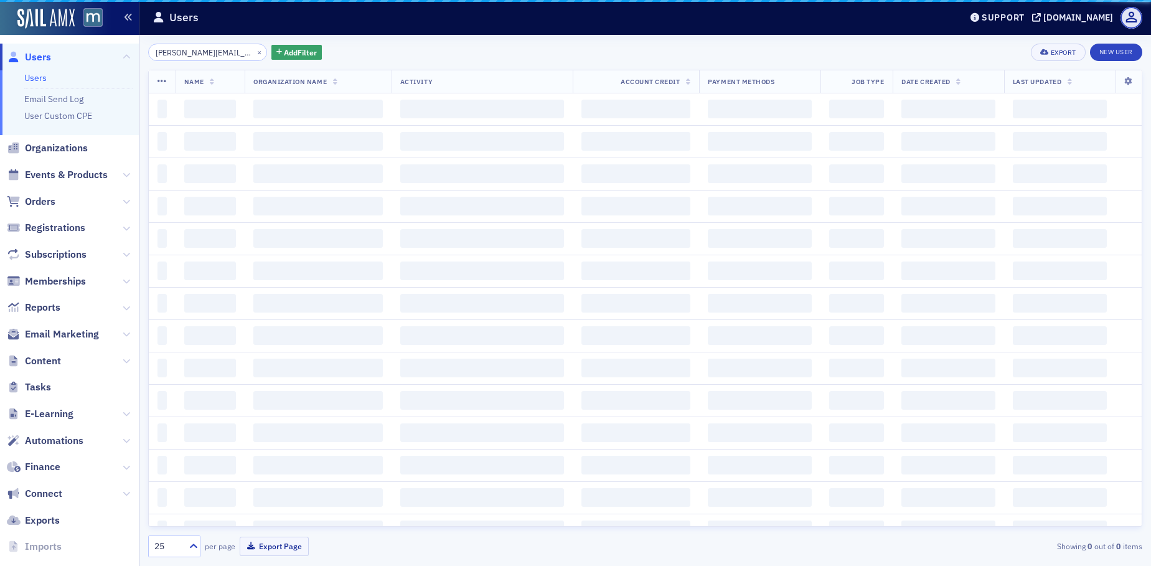
scroll to position [0, 6]
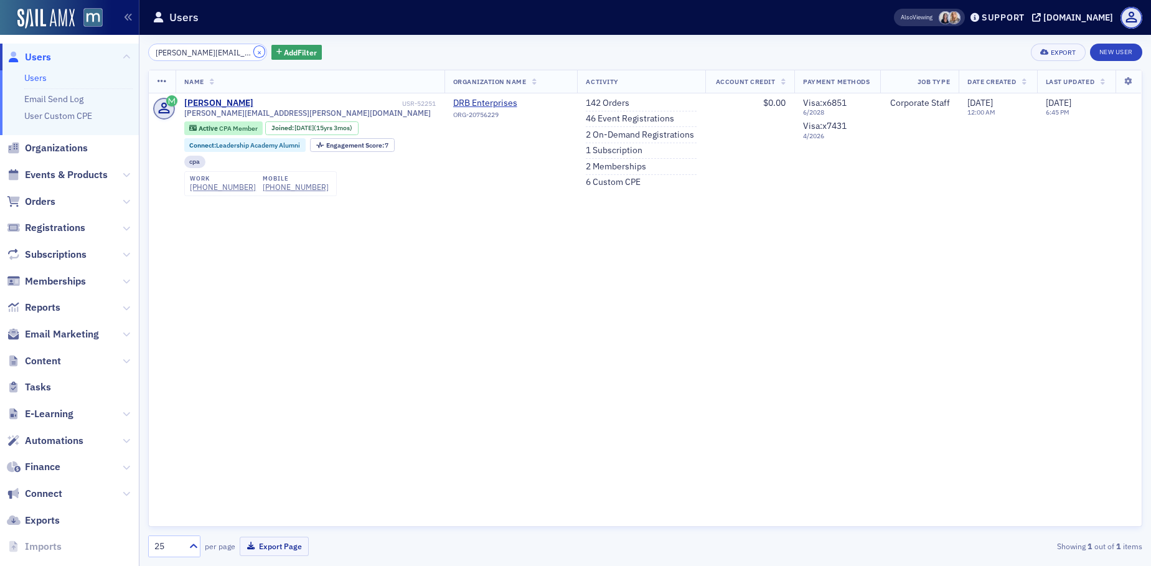
click at [254, 49] on button "×" at bounding box center [259, 51] width 11 height 11
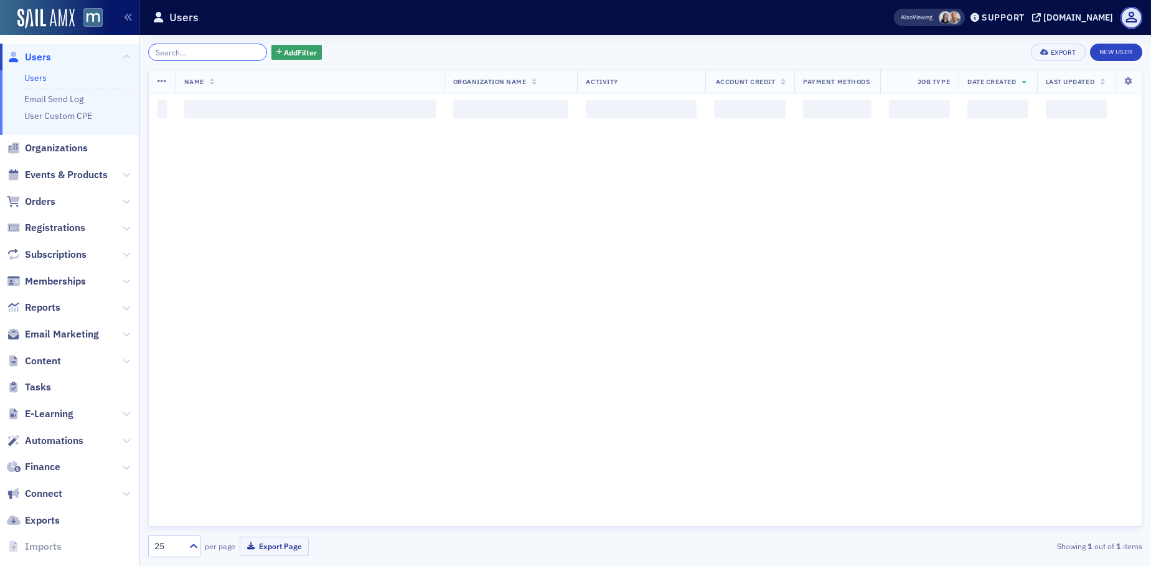
click at [243, 50] on input "search" at bounding box center [207, 52] width 119 height 17
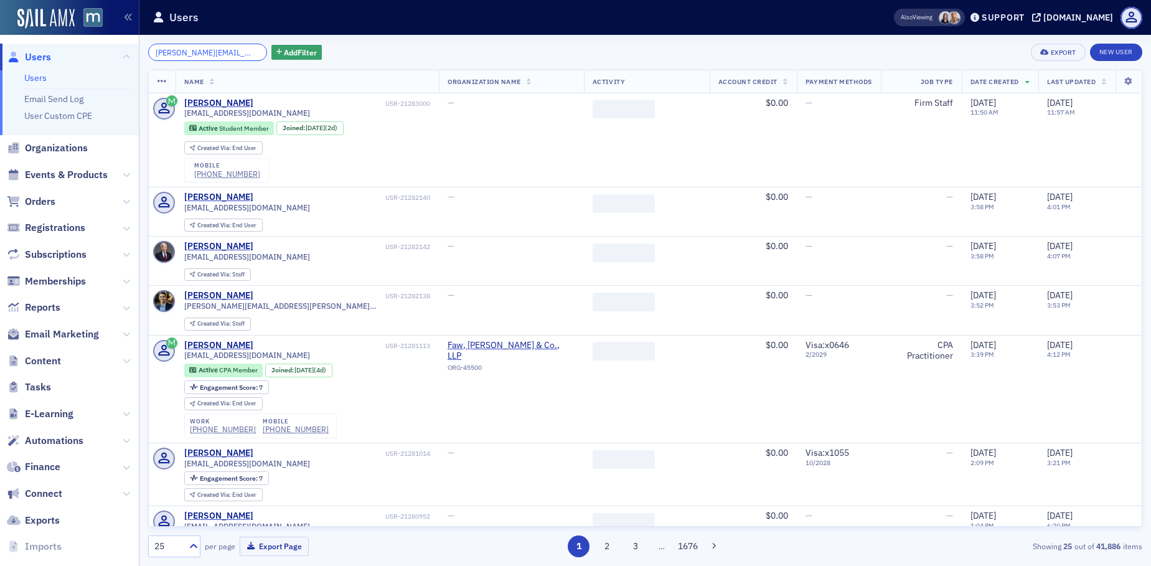
scroll to position [0, 18]
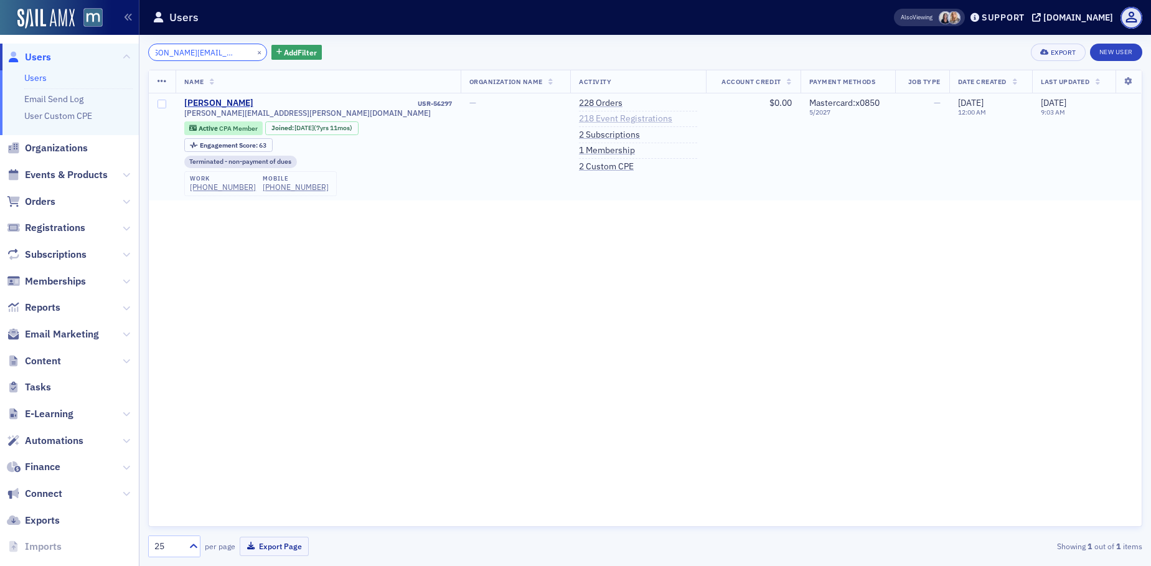
type input "helen.marshall@comcast.net"
click at [579, 117] on link "218 Event Registrations" at bounding box center [625, 118] width 93 height 11
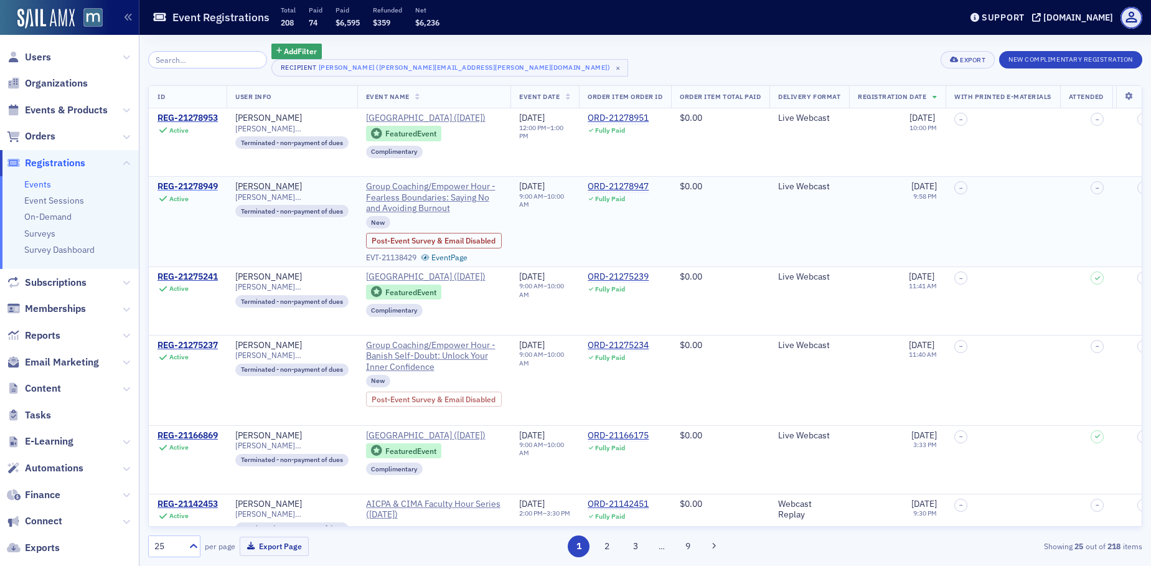
click at [208, 192] on div "REG-21278949" at bounding box center [188, 186] width 60 height 11
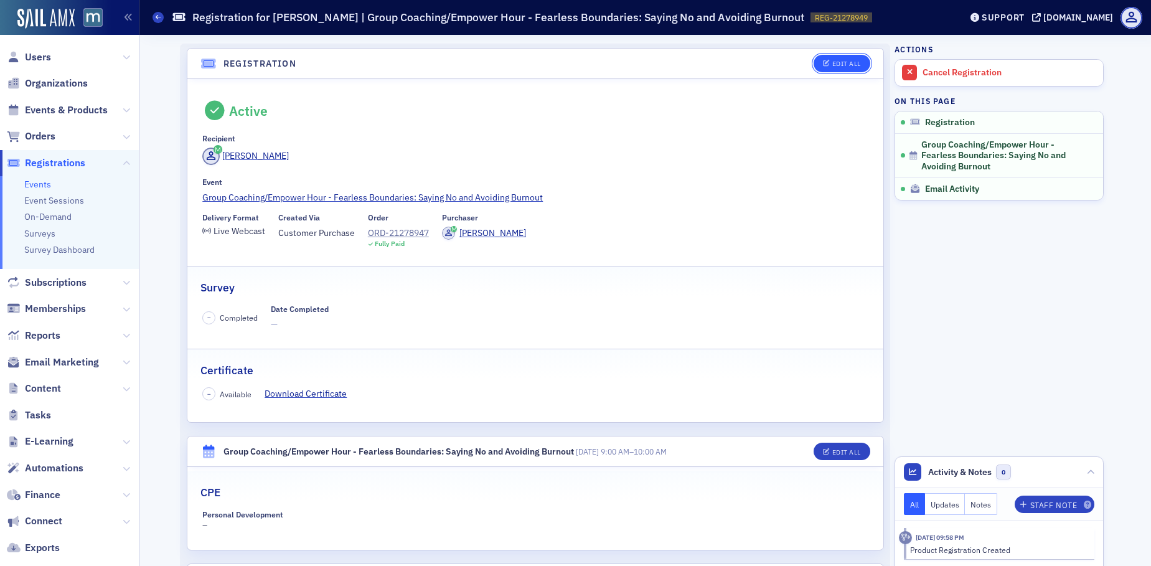
click at [824, 59] on button "Edit All" at bounding box center [842, 63] width 56 height 17
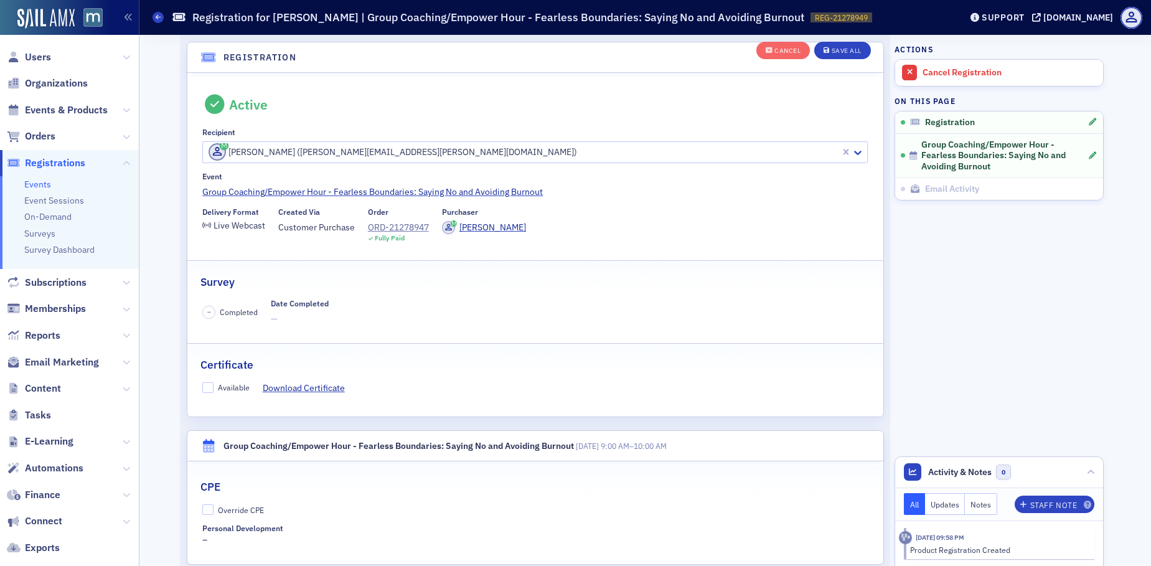
scroll to position [33, 0]
click at [204, 384] on input "Available" at bounding box center [207, 387] width 11 height 11
checkbox input "true"
click at [202, 510] on input "Override CPE" at bounding box center [207, 509] width 11 height 11
checkbox input "true"
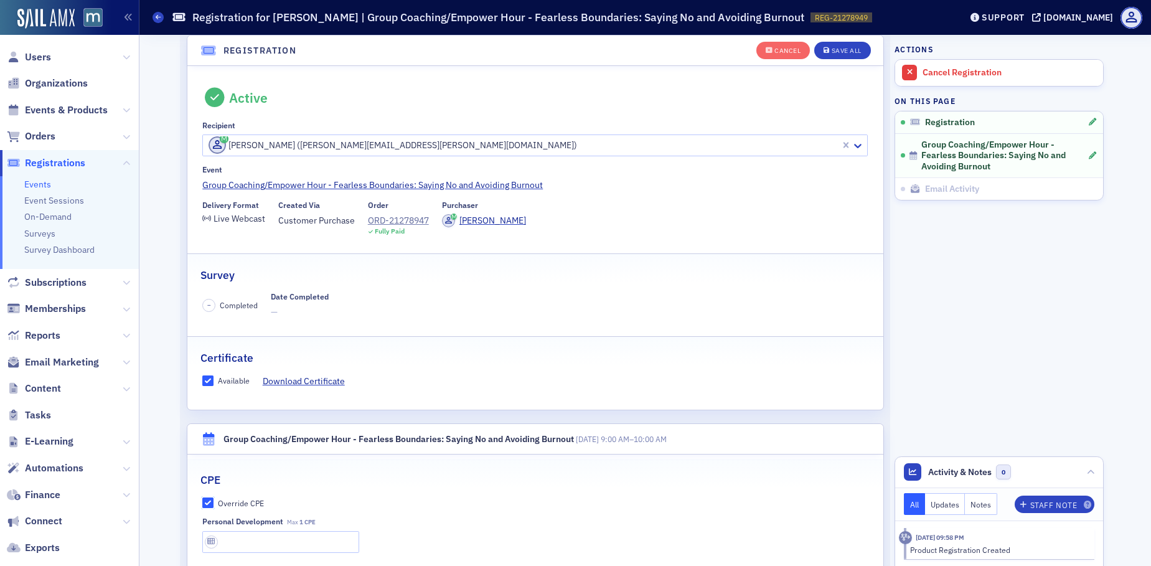
scroll to position [111, 0]
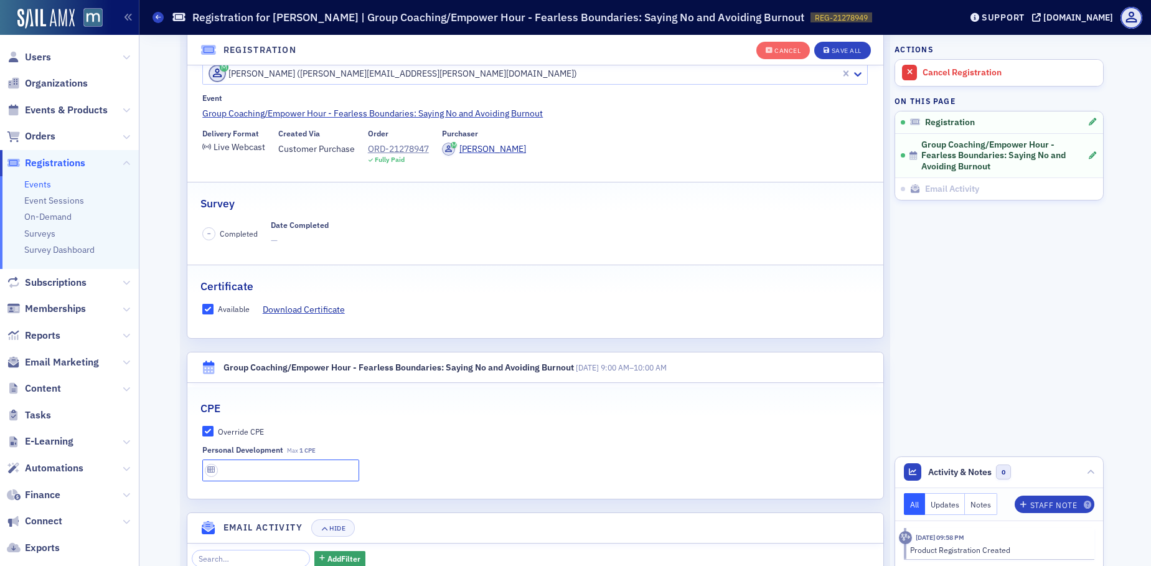
click at [254, 481] on input "text" at bounding box center [280, 471] width 157 height 22
type input "1 CPE"
click at [826, 45] on button "Save All" at bounding box center [842, 50] width 56 height 17
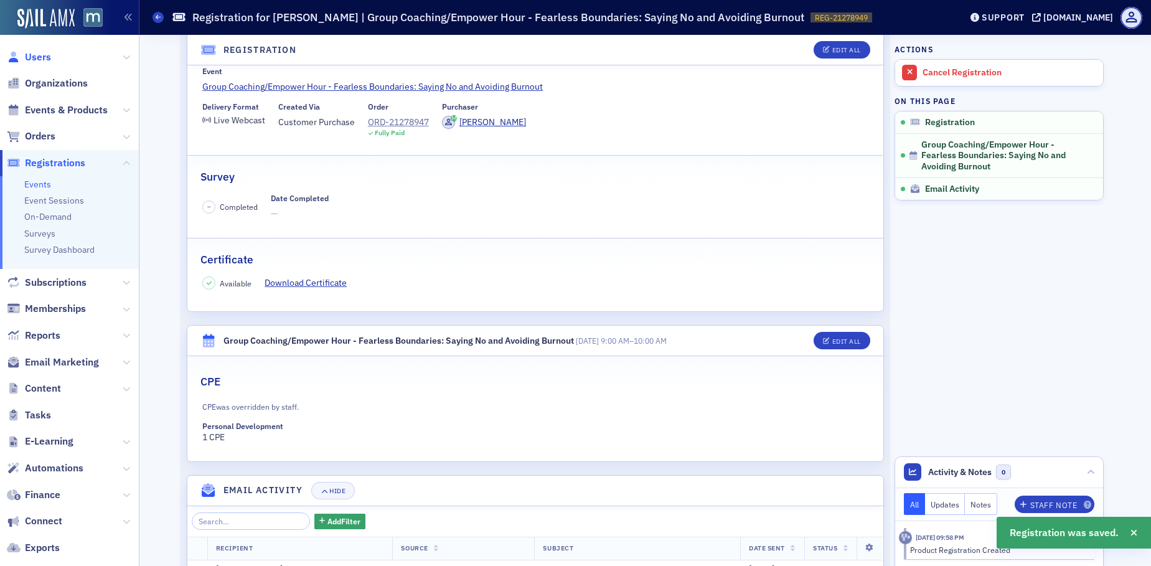
click at [42, 56] on span "Users" at bounding box center [38, 57] width 26 height 14
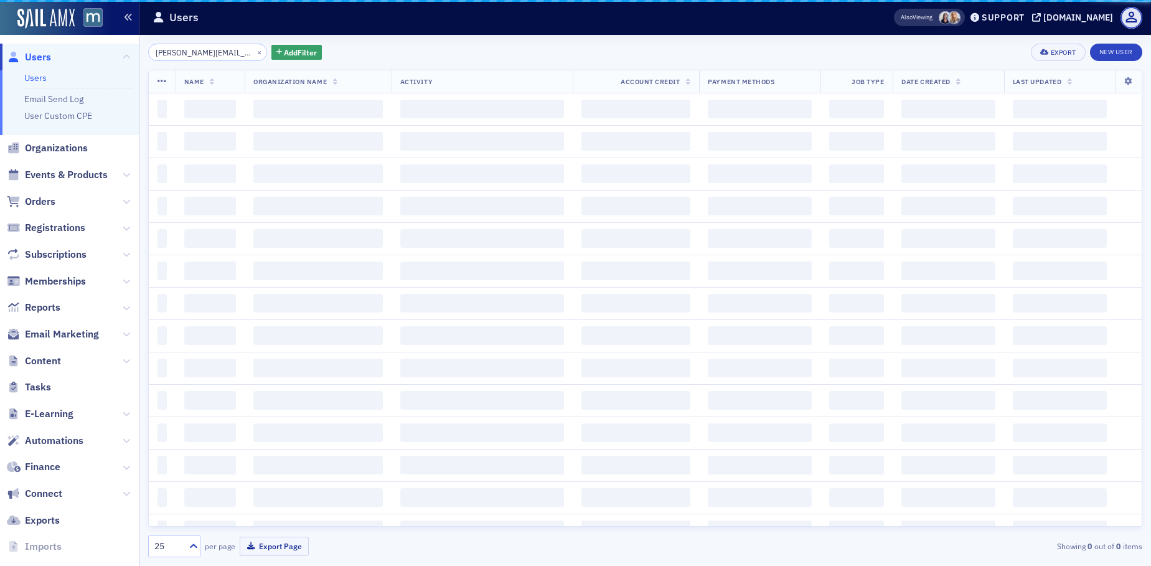
scroll to position [0, 18]
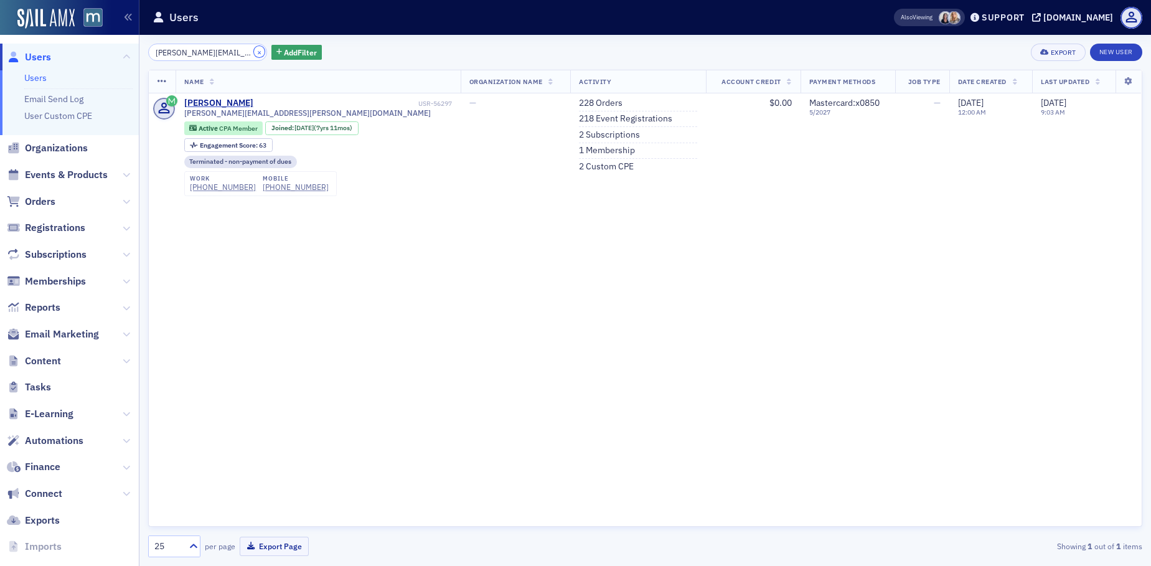
click at [254, 50] on button "×" at bounding box center [259, 51] width 11 height 11
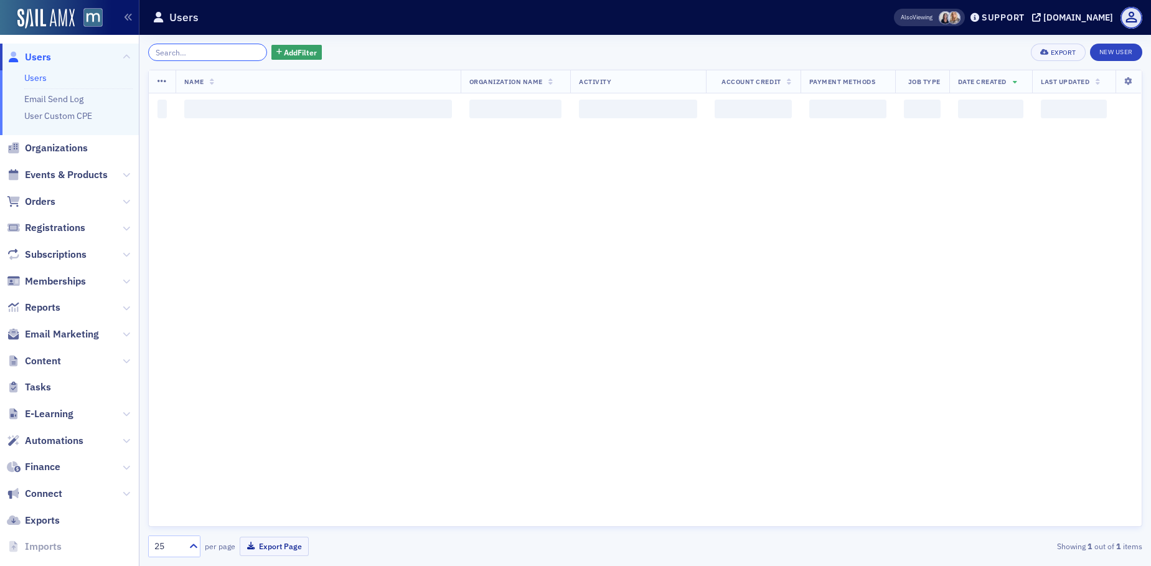
click at [229, 52] on input "search" at bounding box center [207, 52] width 119 height 17
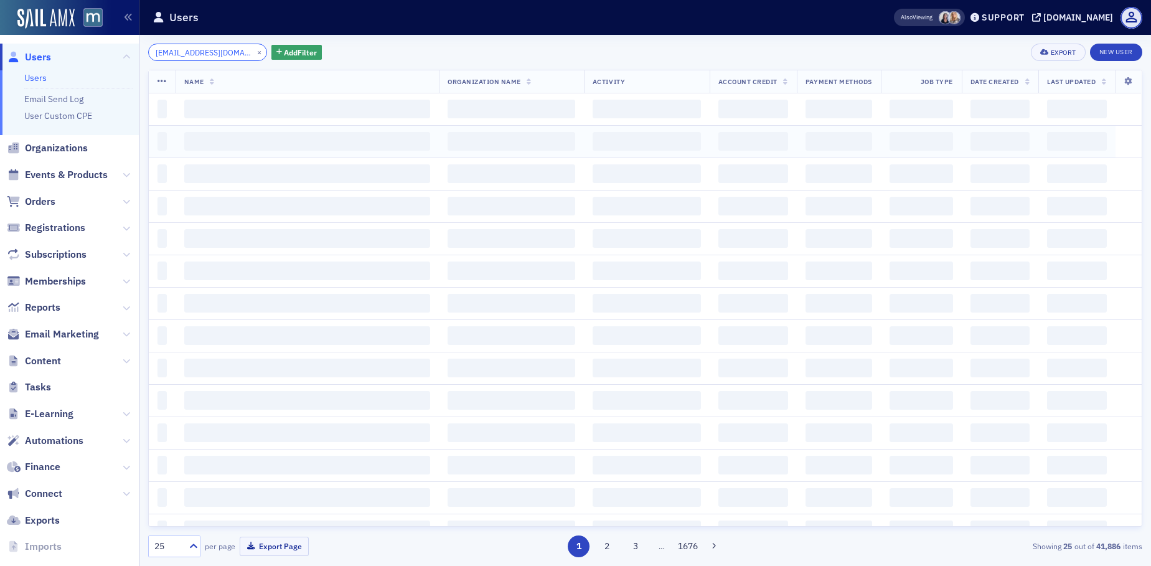
scroll to position [0, 14]
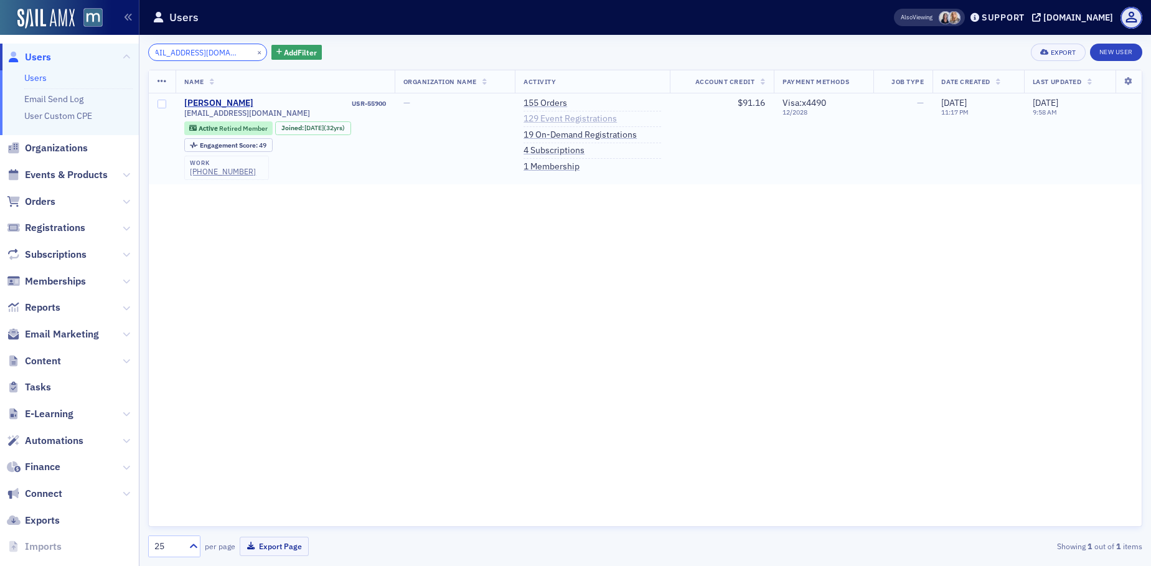
type input "shepherdmaryann@aol.com"
click at [562, 115] on link "129 Event Registrations" at bounding box center [570, 118] width 93 height 11
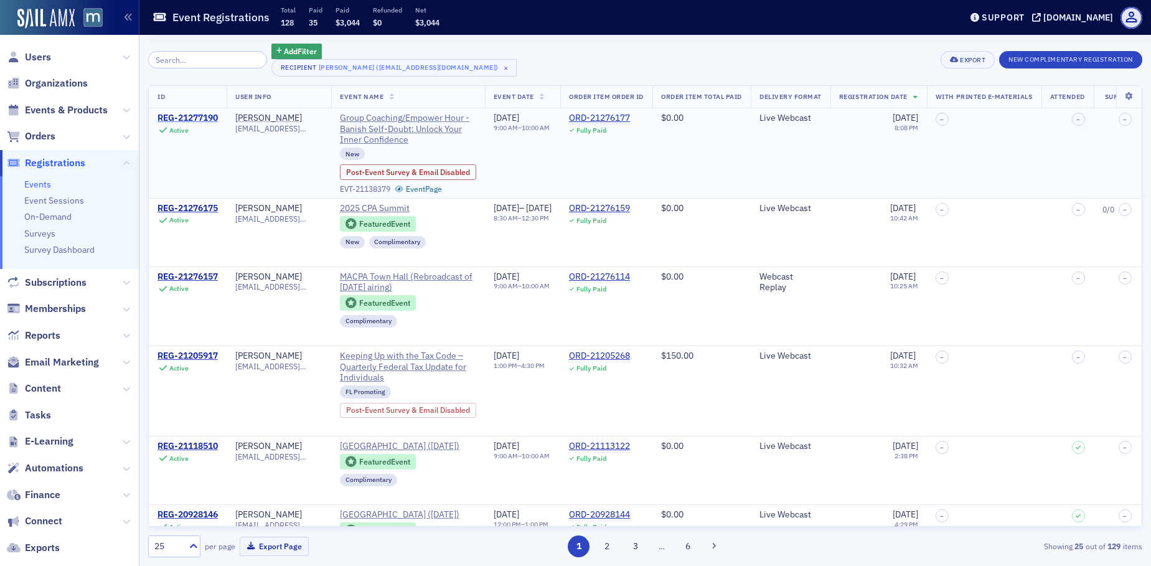
click at [205, 118] on div "REG-21277190" at bounding box center [188, 118] width 60 height 11
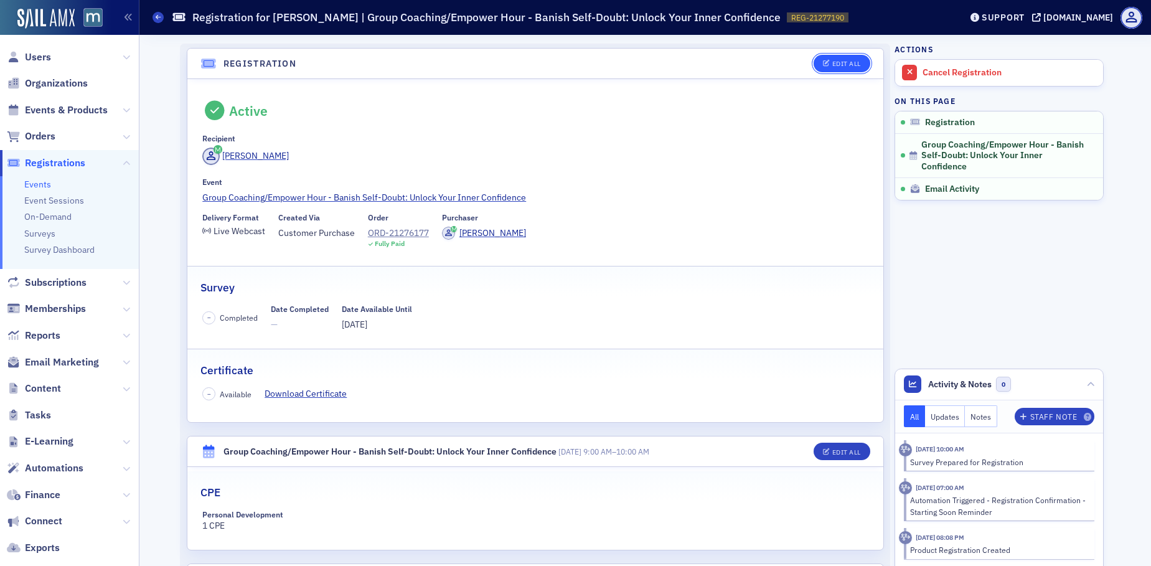
click at [823, 64] on icon "button" at bounding box center [826, 63] width 7 height 7
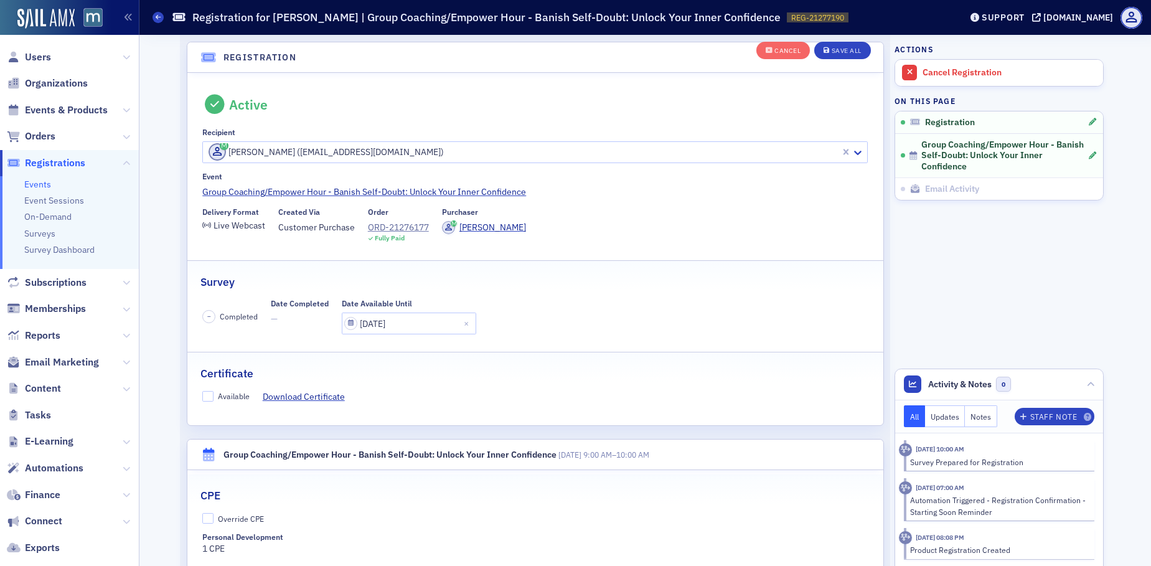
scroll to position [33, 0]
click at [204, 394] on input "Available" at bounding box center [207, 395] width 11 height 11
checkbox input "true"
click at [853, 53] on div "Save All" at bounding box center [847, 50] width 30 height 7
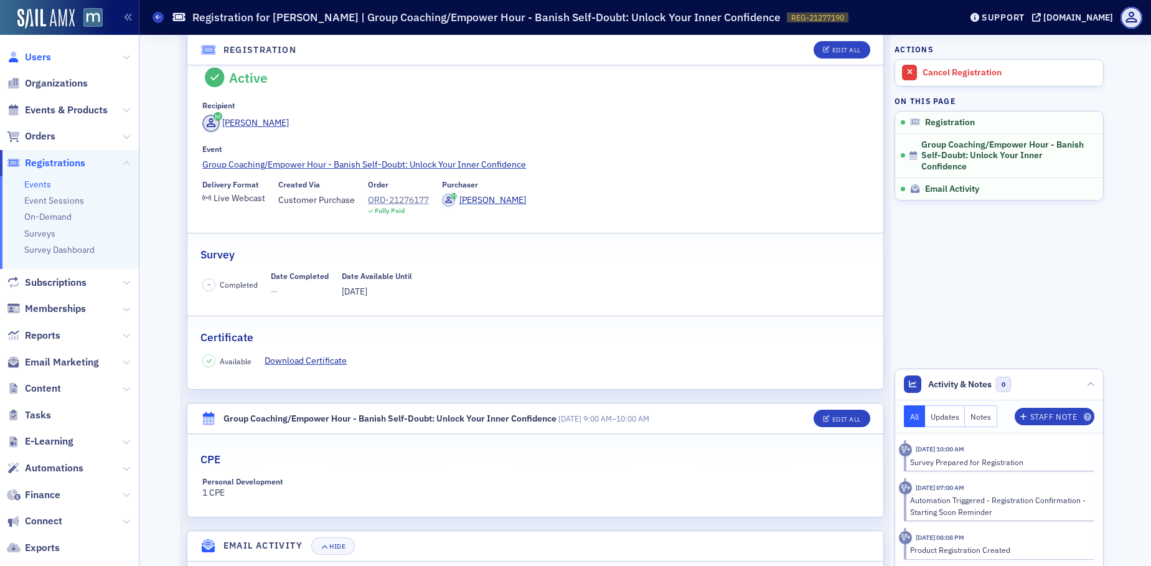
click at [37, 57] on span "Users" at bounding box center [38, 57] width 26 height 14
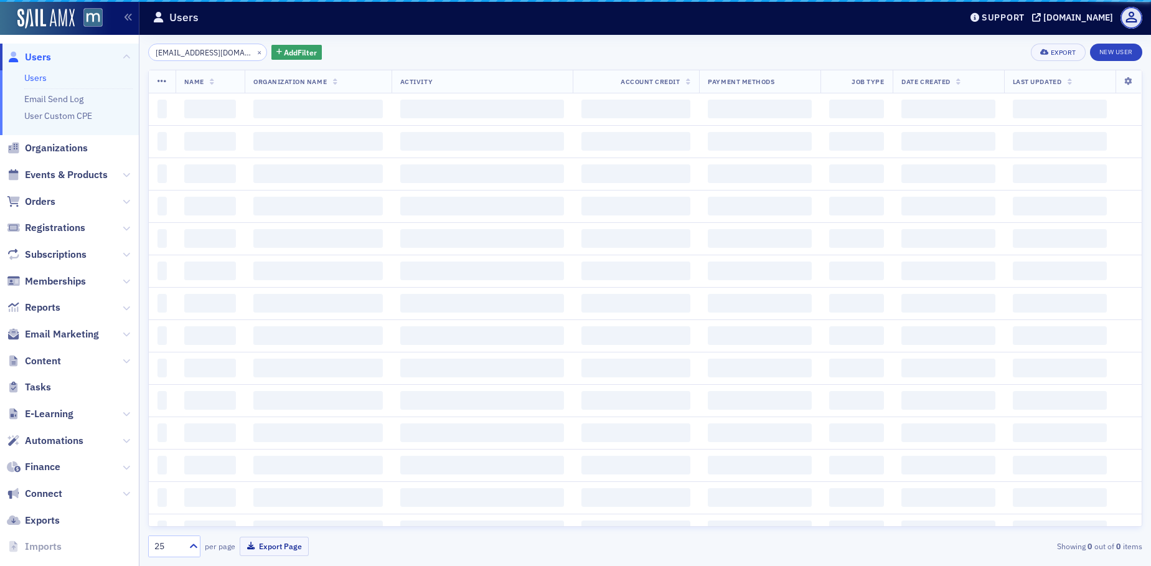
scroll to position [0, 14]
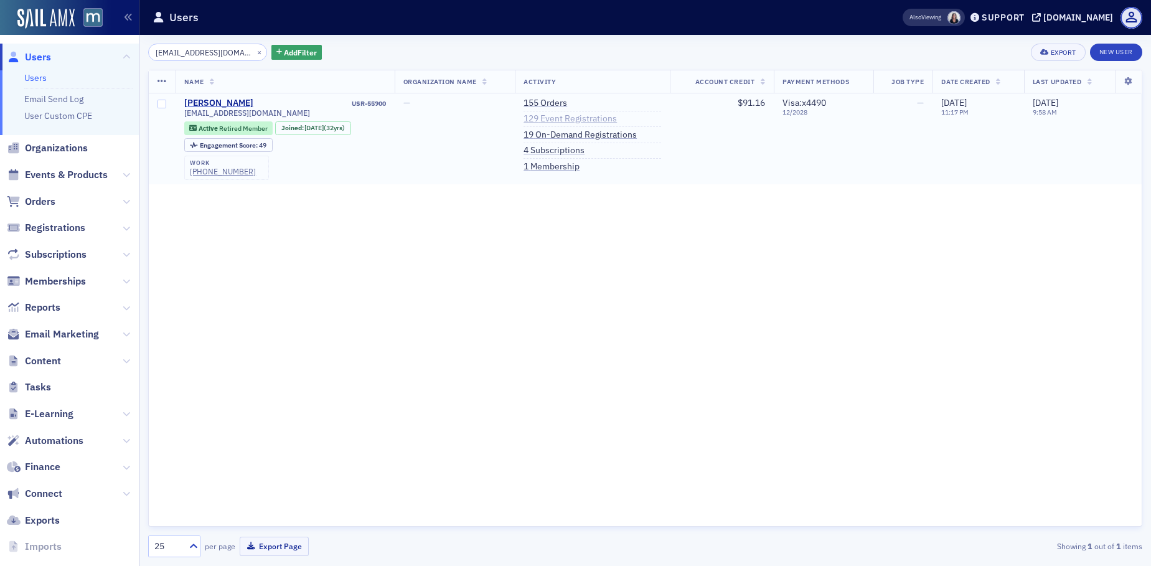
click at [564, 120] on link "129 Event Registrations" at bounding box center [570, 118] width 93 height 11
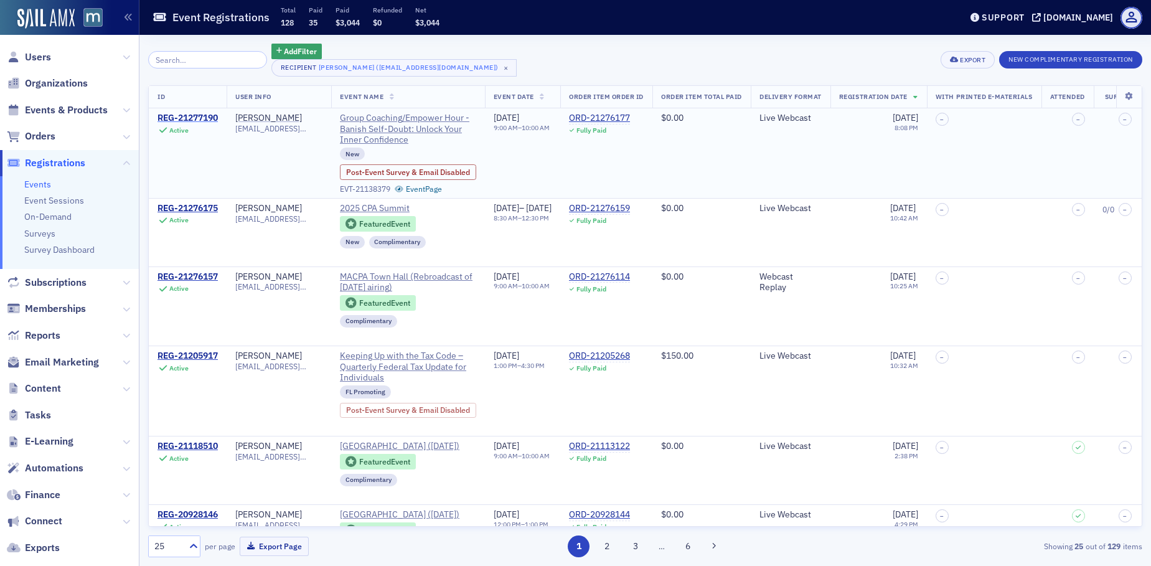
click at [214, 119] on div "REG-21277190" at bounding box center [188, 118] width 60 height 11
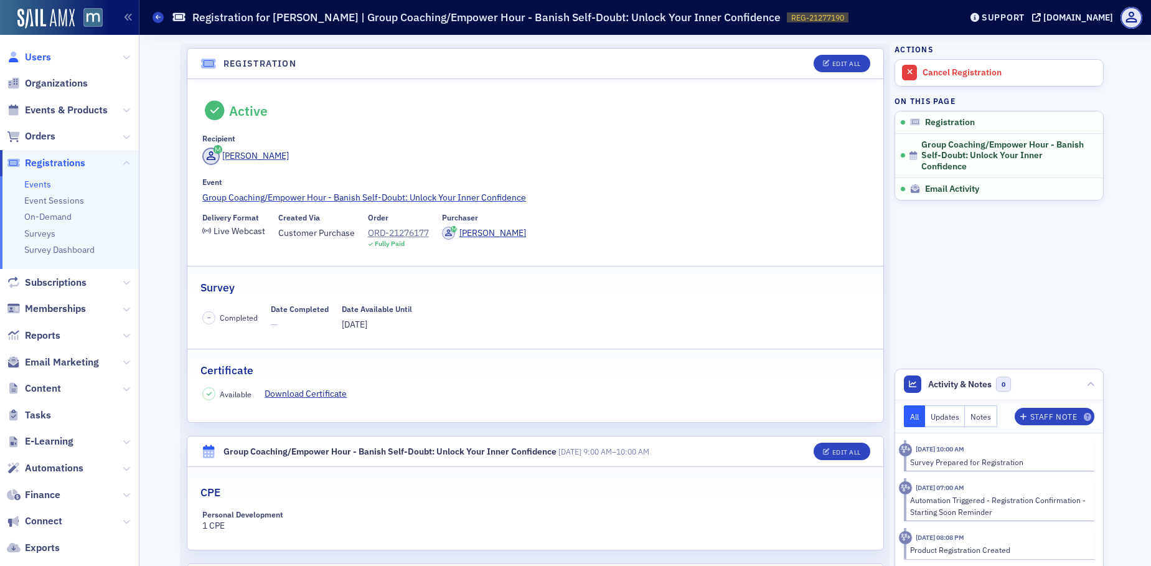
click at [35, 54] on span "Users" at bounding box center [38, 57] width 26 height 14
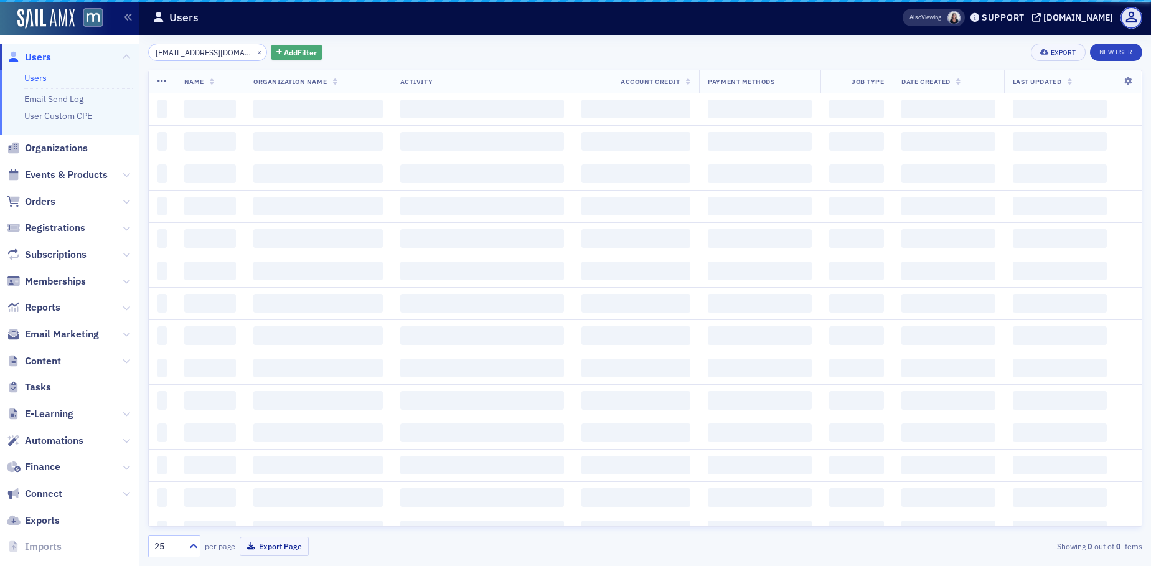
scroll to position [0, 14]
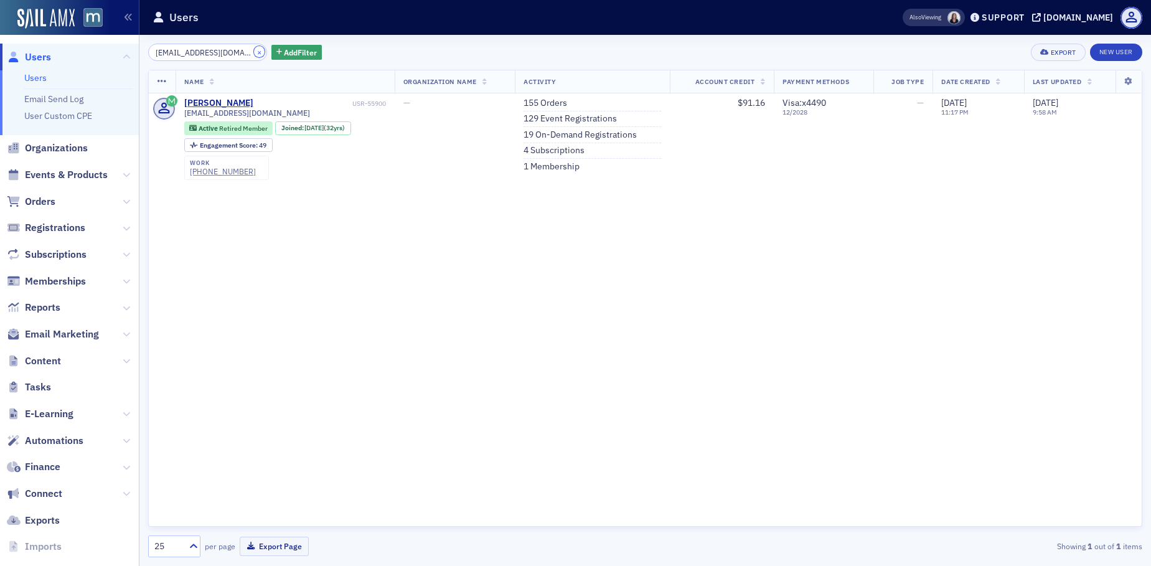
click at [254, 50] on button "×" at bounding box center [259, 51] width 11 height 11
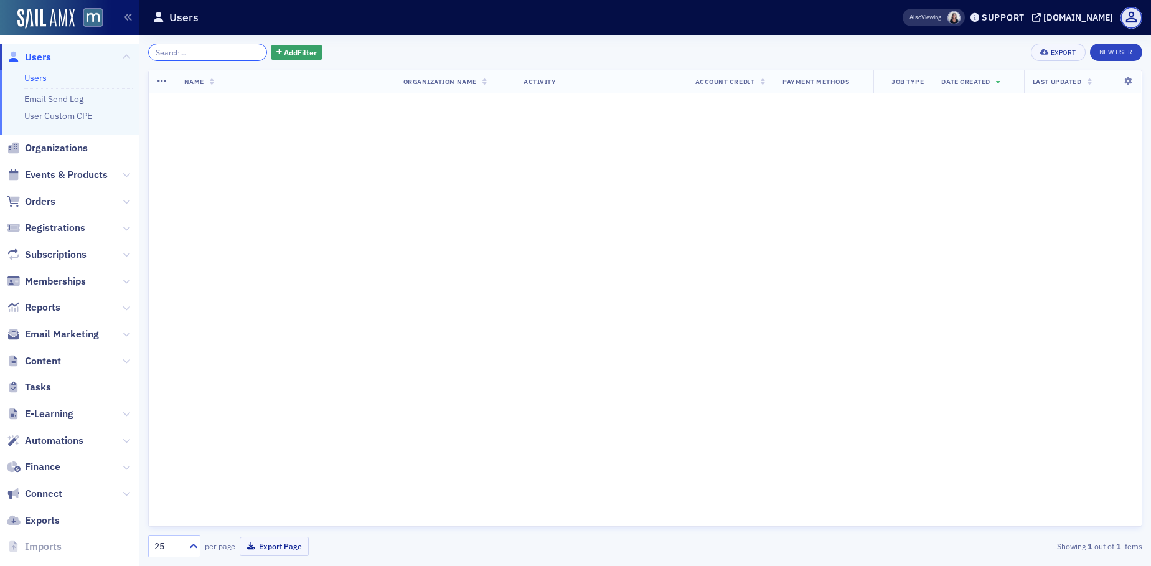
click at [244, 50] on input "search" at bounding box center [207, 52] width 119 height 17
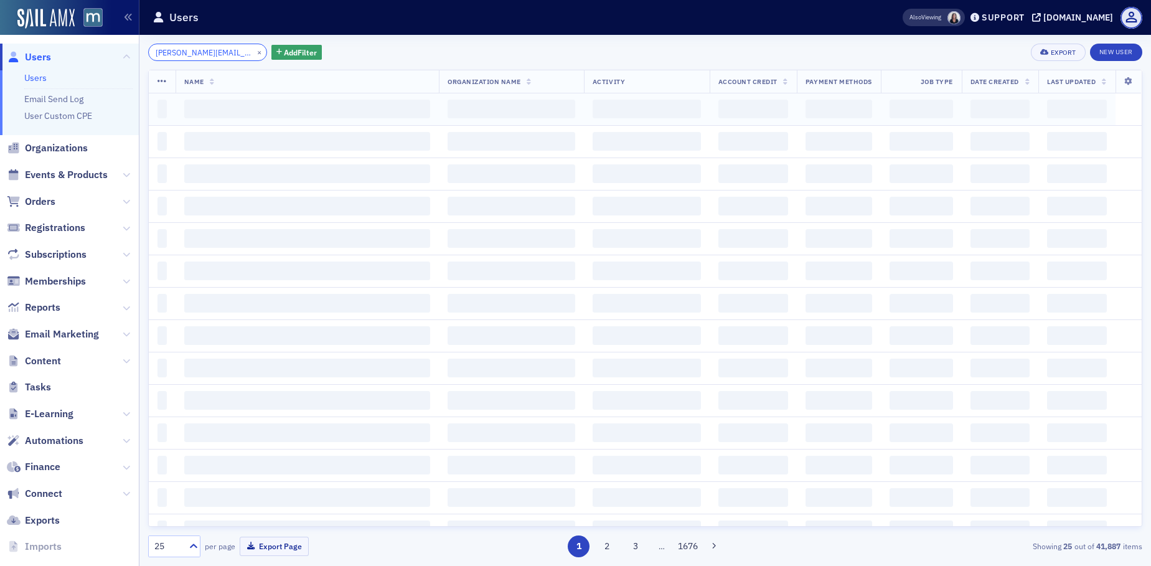
scroll to position [0, 2]
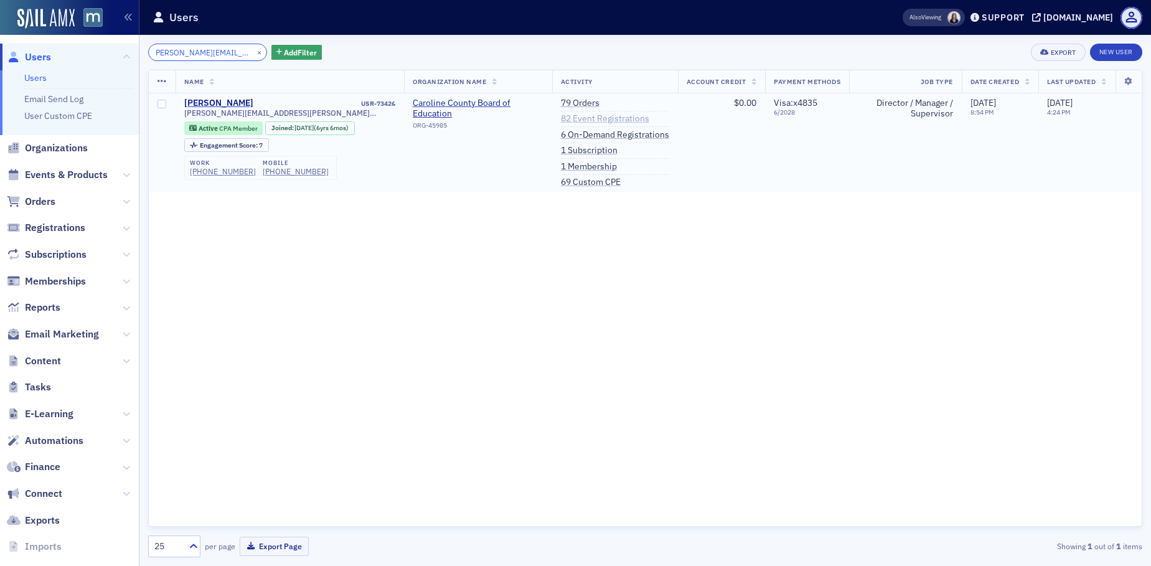
type input "hignutt.jill@ccpsstaff.org"
click at [569, 120] on link "82 Event Registrations" at bounding box center [605, 118] width 88 height 11
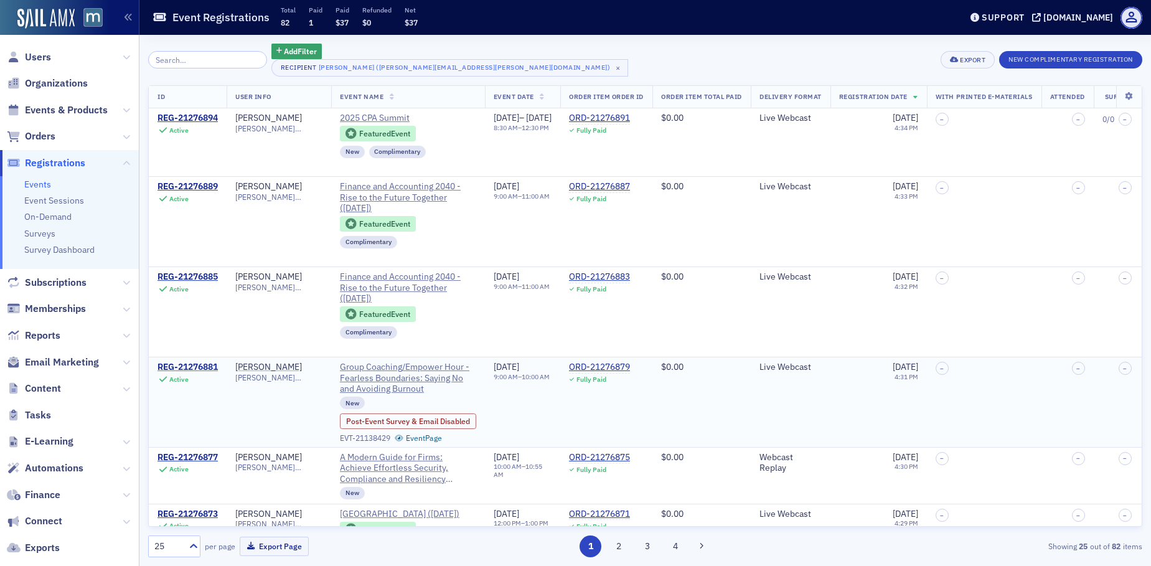
click at [202, 368] on div "REG-21276881" at bounding box center [188, 367] width 60 height 11
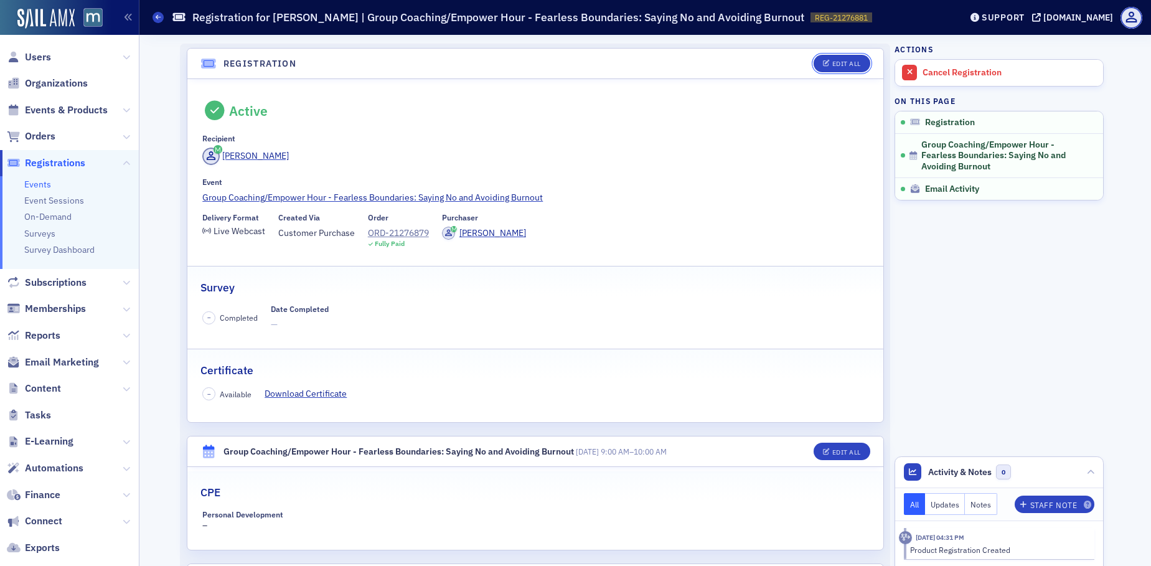
drag, startPoint x: 821, startPoint y: 64, endPoint x: 650, endPoint y: 125, distance: 181.4
click at [823, 64] on icon "button" at bounding box center [826, 63] width 7 height 7
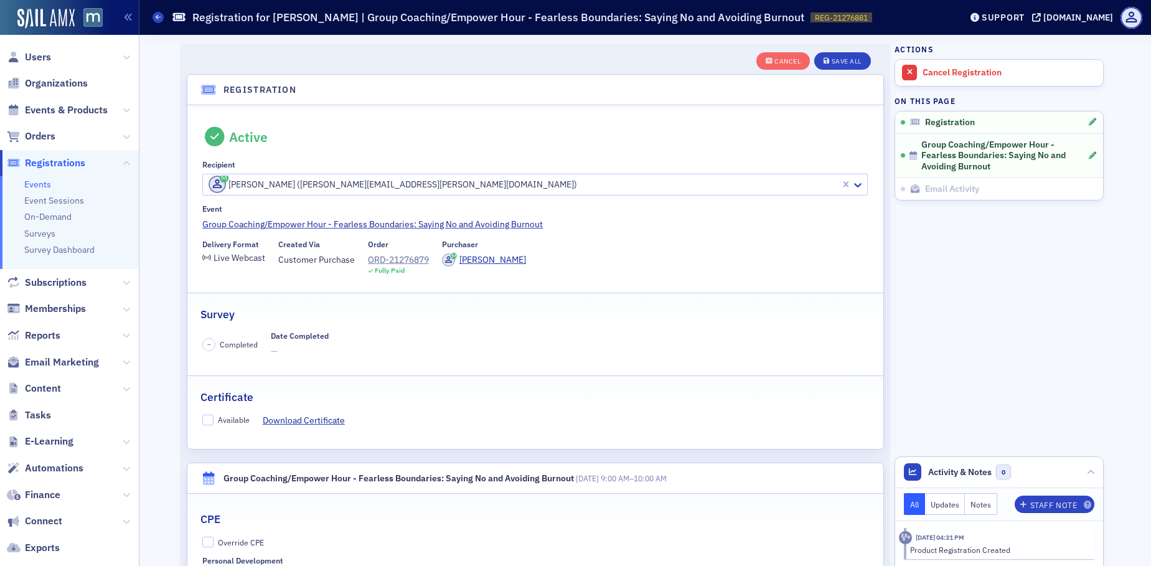
scroll to position [33, 0]
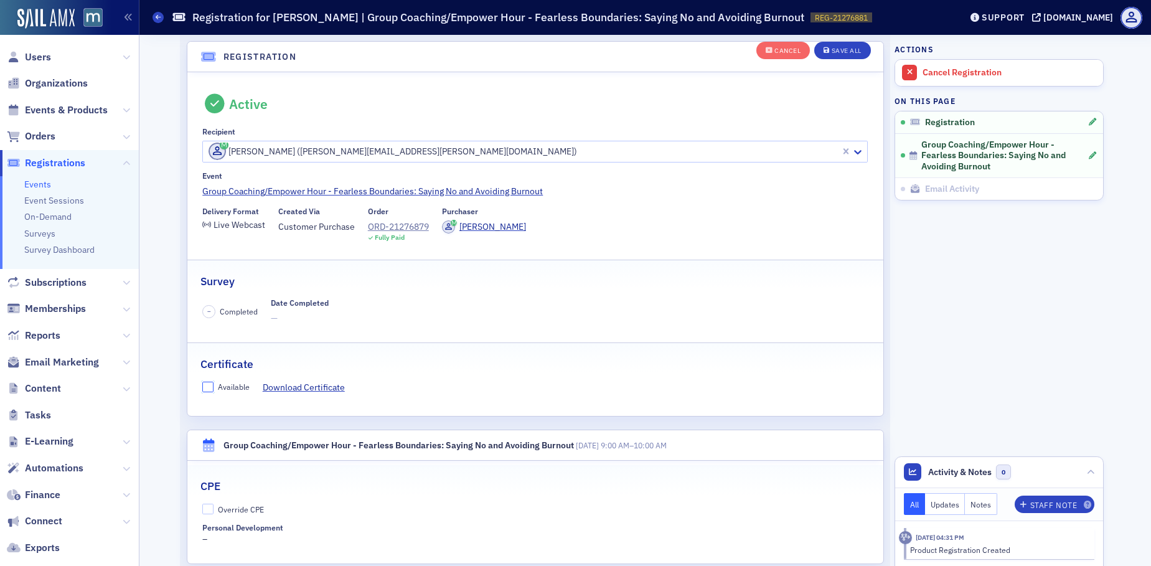
click at [204, 386] on input "Available" at bounding box center [207, 387] width 11 height 11
checkbox input "true"
click at [202, 507] on input "Override CPE" at bounding box center [207, 509] width 11 height 11
checkbox input "true"
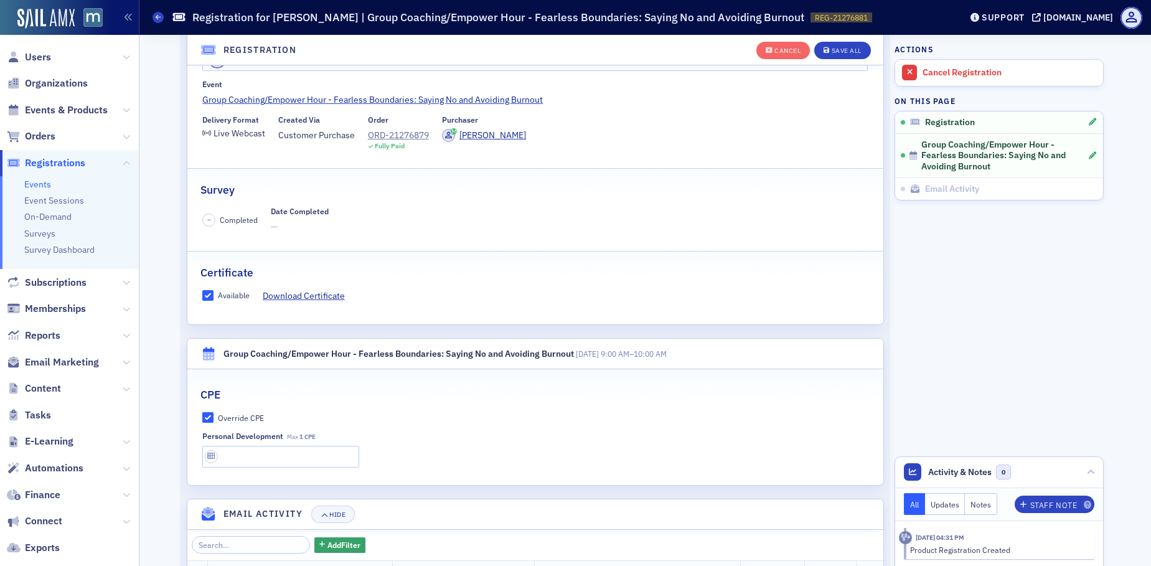
scroll to position [133, 0]
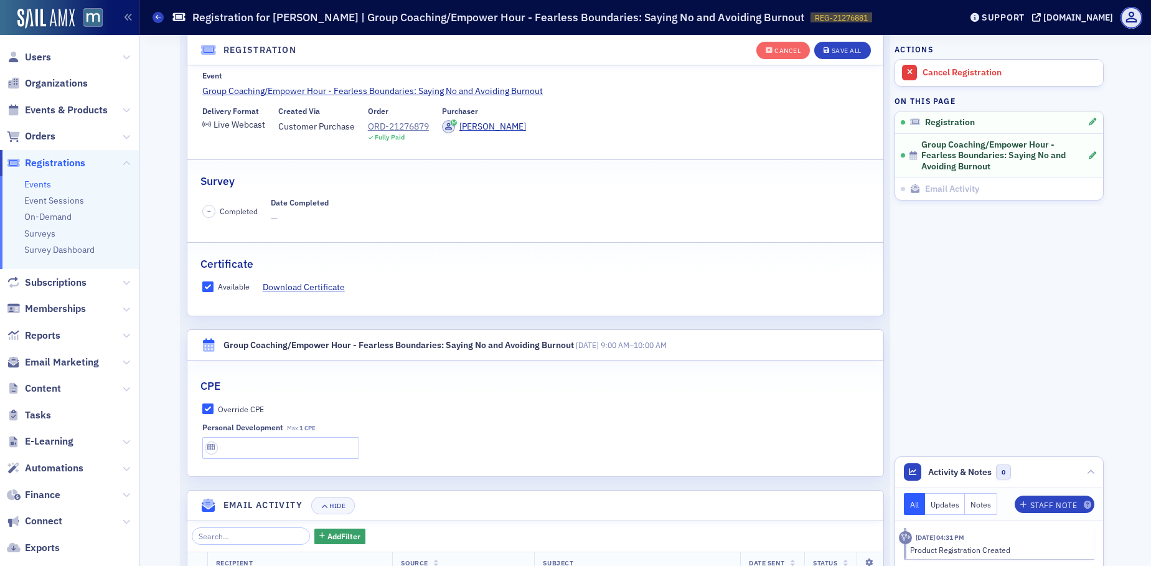
click at [241, 460] on fieldset "CPE Override CPE Personal Development Max 1 CPE" at bounding box center [535, 414] width 696 height 98
click at [240, 451] on input "text" at bounding box center [280, 448] width 157 height 22
type input "1 CPE"
click at [851, 49] on div "Save All" at bounding box center [847, 50] width 30 height 7
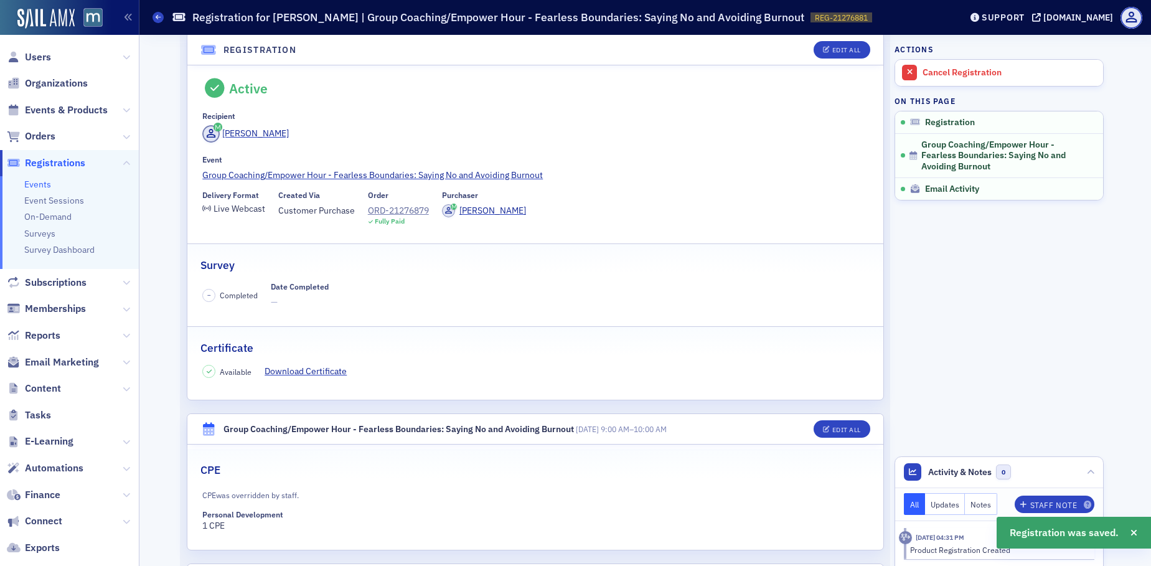
scroll to position [0, 0]
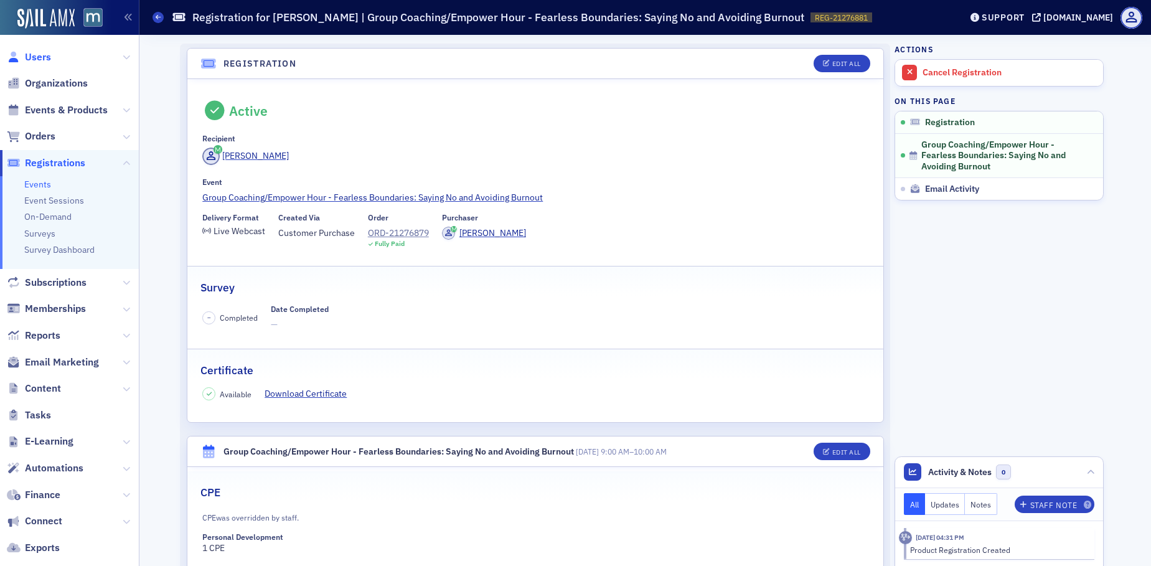
click at [44, 51] on span "Users" at bounding box center [38, 57] width 26 height 14
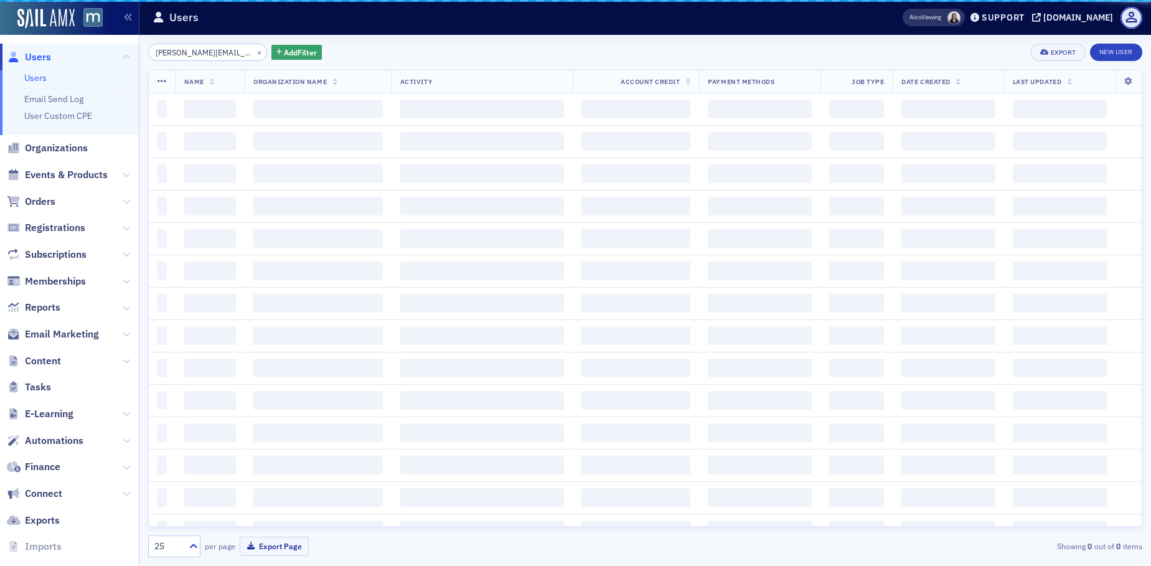
scroll to position [0, 2]
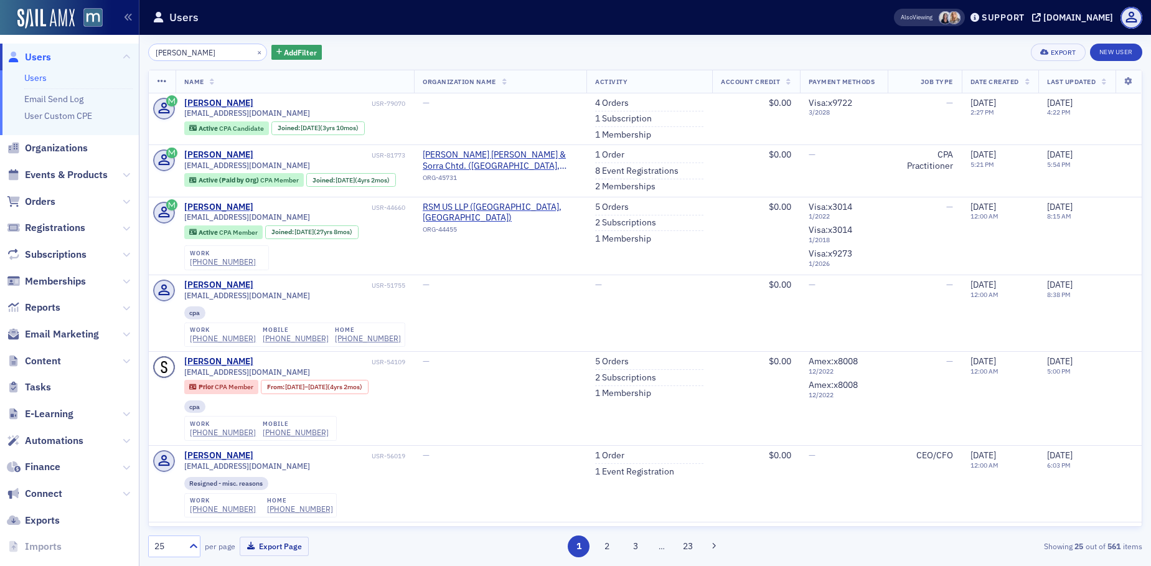
click at [254, 52] on div "×" at bounding box center [260, 52] width 13 height 16
click at [254, 52] on button "×" at bounding box center [259, 51] width 11 height 11
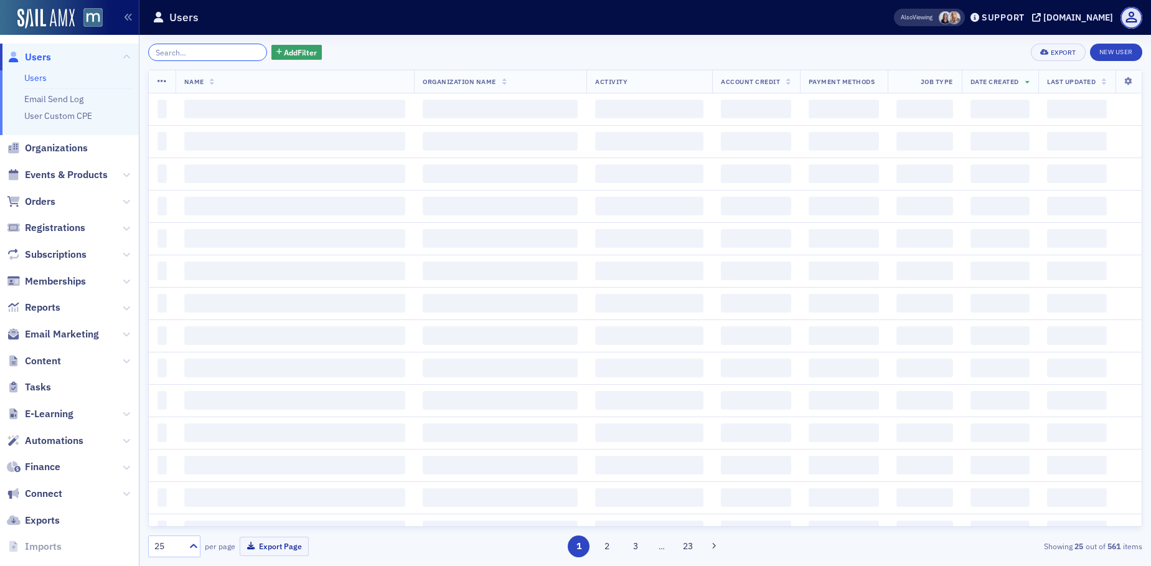
click at [216, 52] on input "search" at bounding box center [207, 52] width 119 height 17
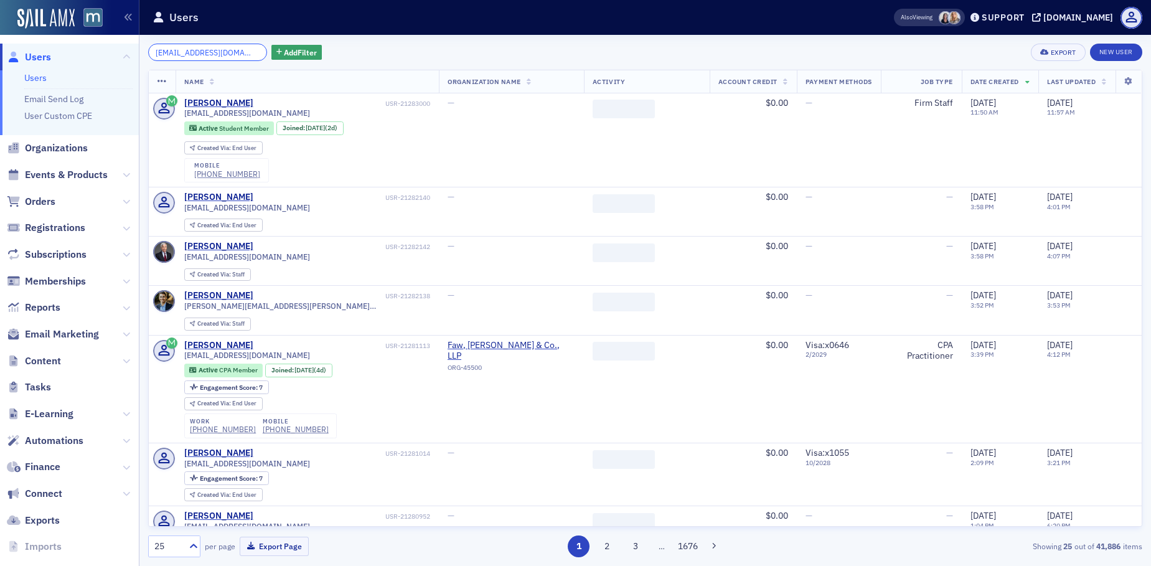
scroll to position [0, 1]
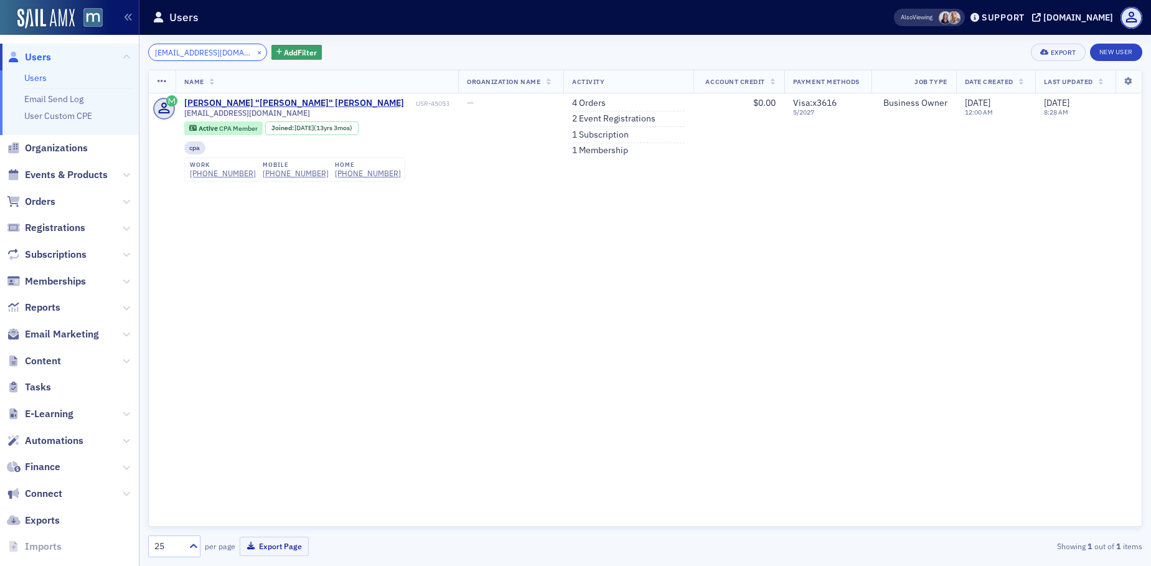
type input "[EMAIL_ADDRESS][DOMAIN_NAME]"
click at [254, 50] on button "×" at bounding box center [259, 51] width 11 height 11
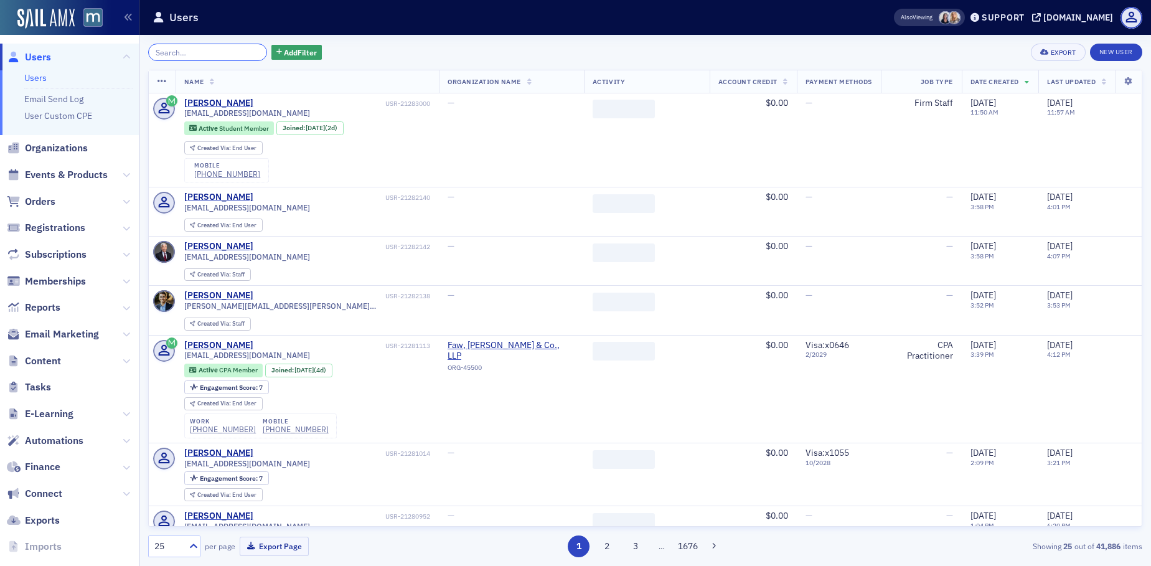
click at [230, 52] on input "search" at bounding box center [207, 52] width 119 height 17
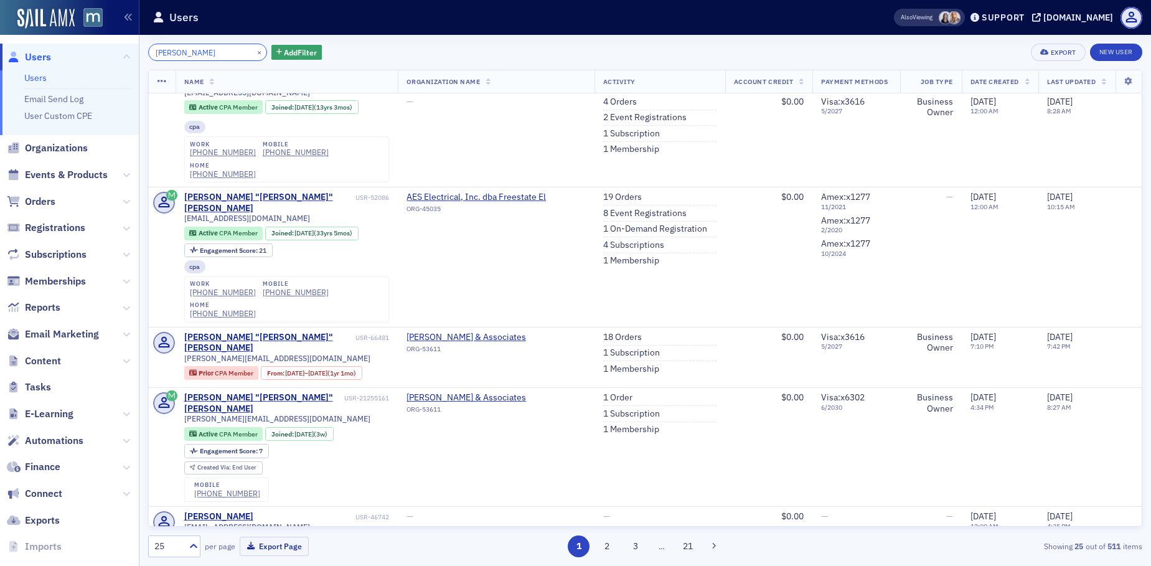
scroll to position [29, 0]
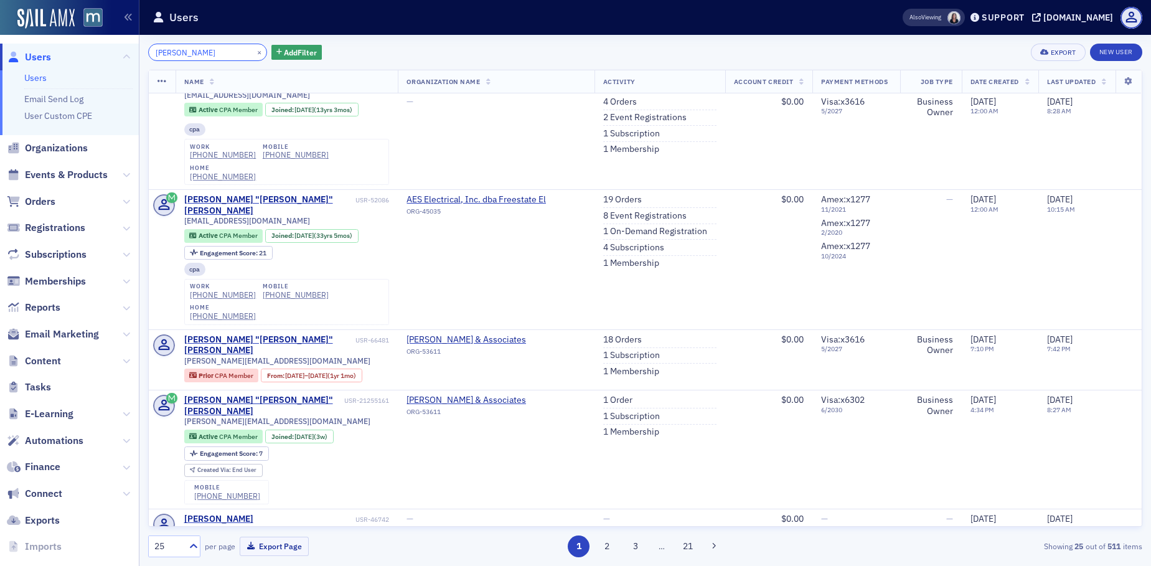
type input "[PERSON_NAME]"
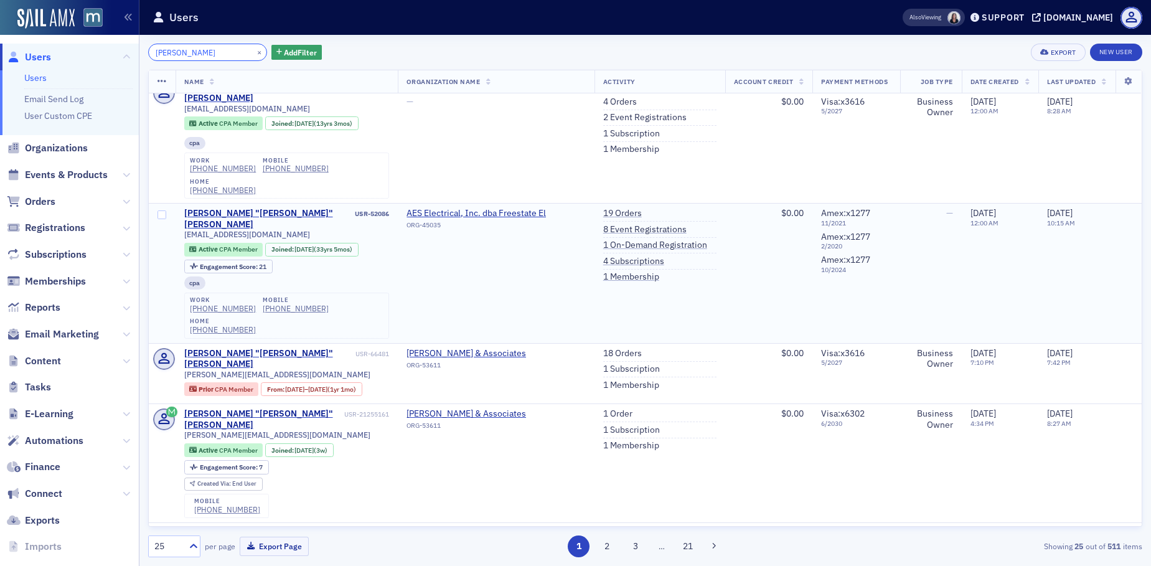
scroll to position [0, 0]
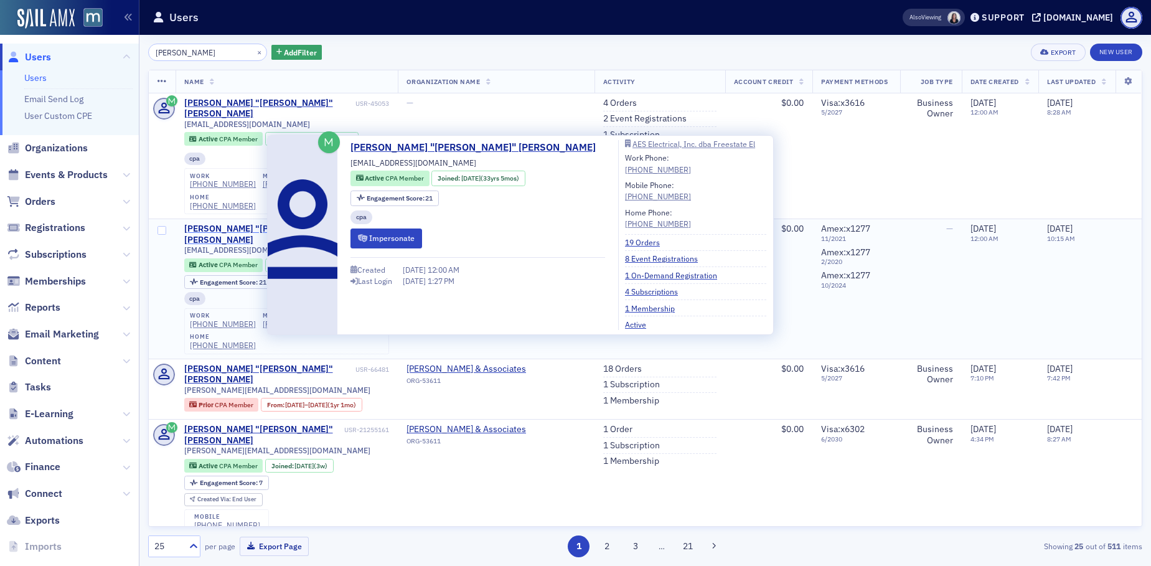
click at [240, 229] on div "[PERSON_NAME] "[PERSON_NAME]" [PERSON_NAME]" at bounding box center [268, 235] width 169 height 22
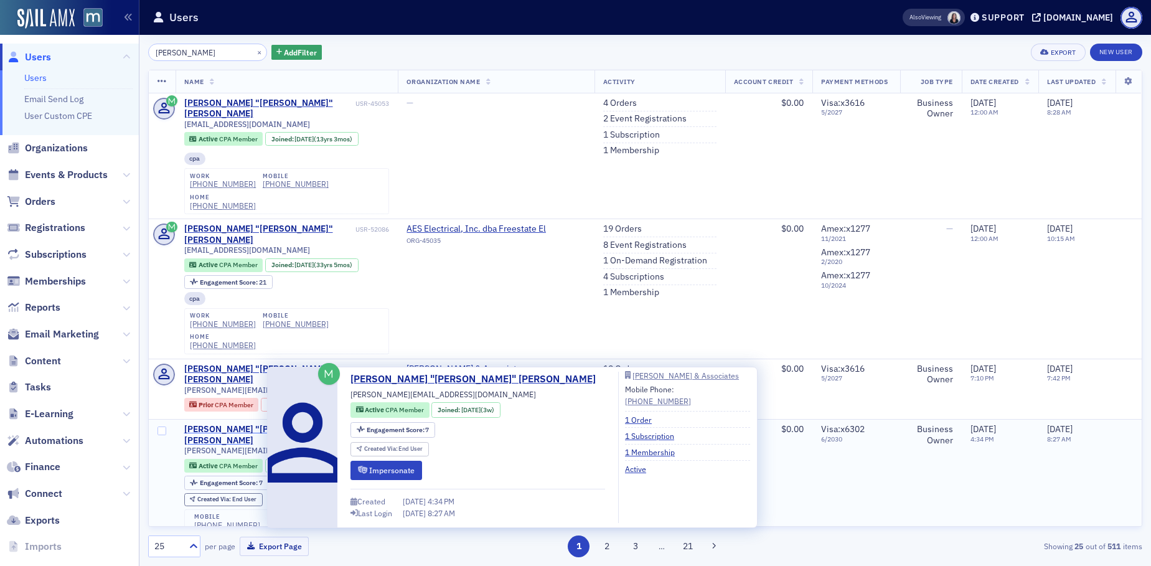
click at [245, 445] on div "[PERSON_NAME] "[PERSON_NAME]" [PERSON_NAME]" at bounding box center [263, 435] width 158 height 22
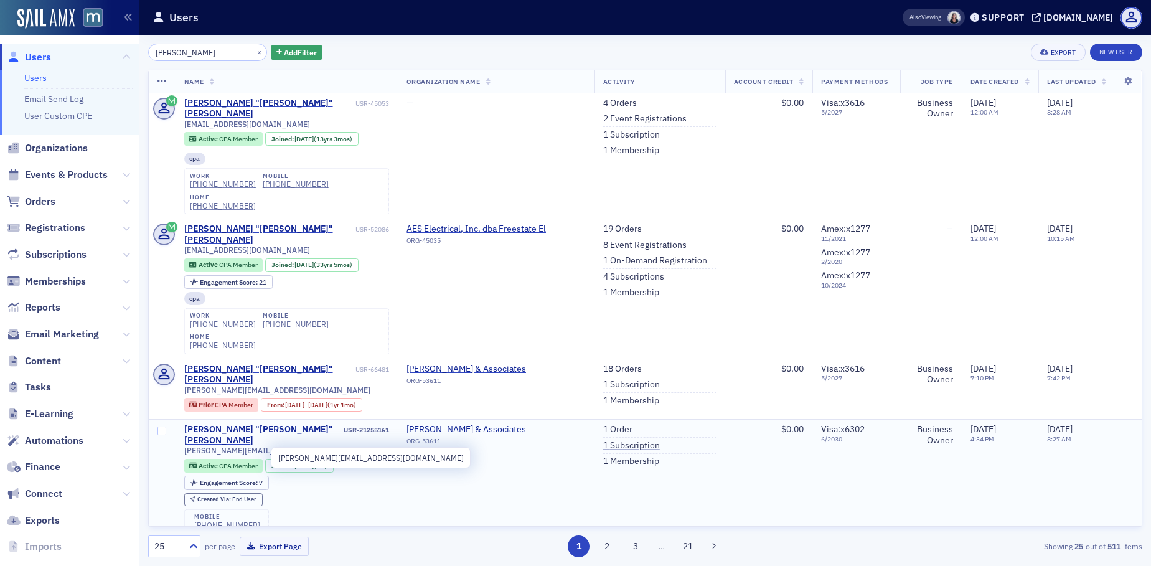
click at [237, 455] on span "[PERSON_NAME][EMAIL_ADDRESS][DOMAIN_NAME]" at bounding box center [277, 450] width 186 height 9
copy div "[PERSON_NAME][EMAIL_ADDRESS][DOMAIN_NAME]"
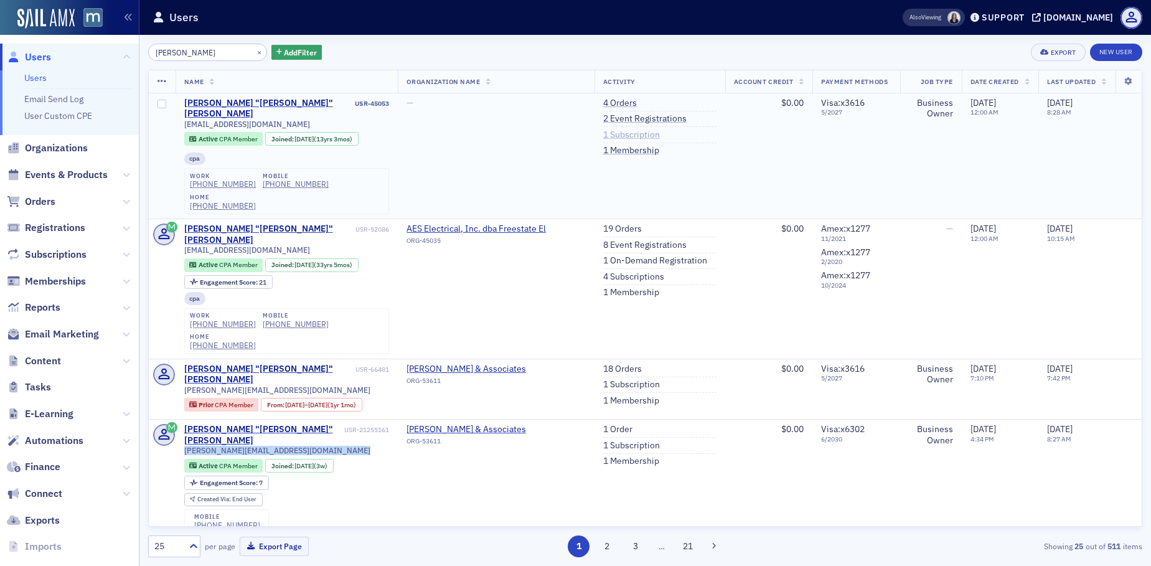
click at [603, 134] on link "1 Subscription" at bounding box center [631, 135] width 57 height 11
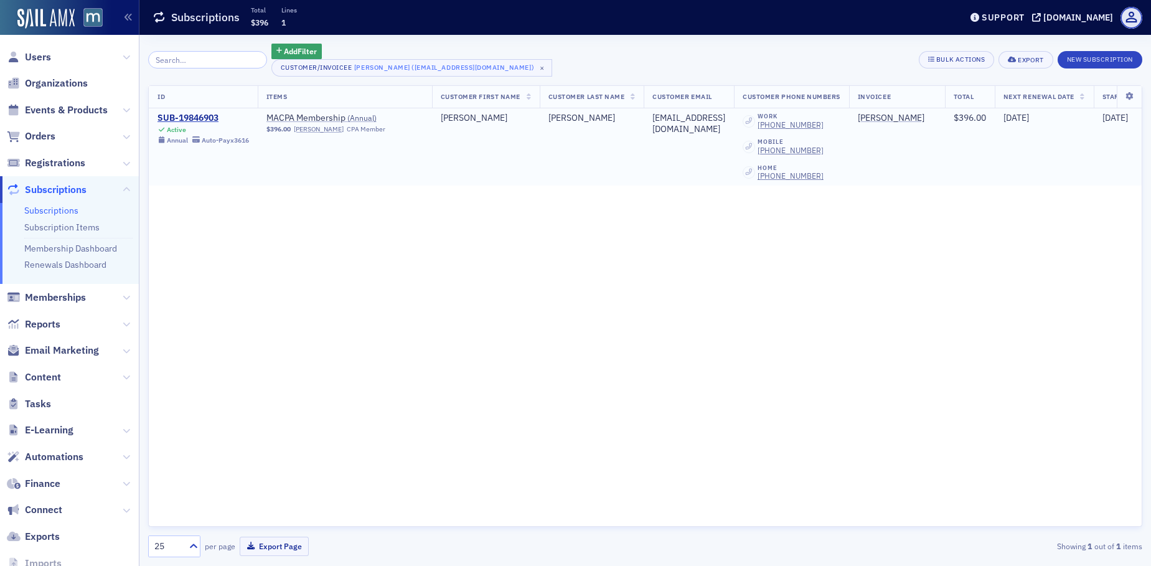
click at [194, 109] on td "SUB-19846903 Active Annual Auto-Pay x3616" at bounding box center [203, 146] width 109 height 77
click at [195, 113] on div "SUB-19846903" at bounding box center [204, 118] width 92 height 11
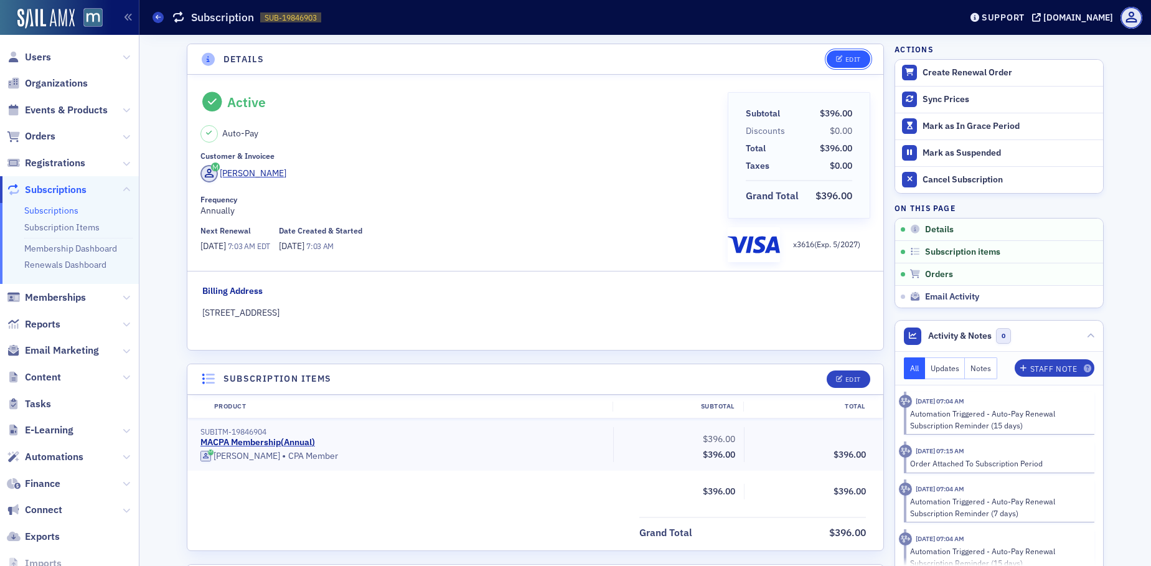
click at [839, 62] on span "Edit" at bounding box center [848, 59] width 24 height 7
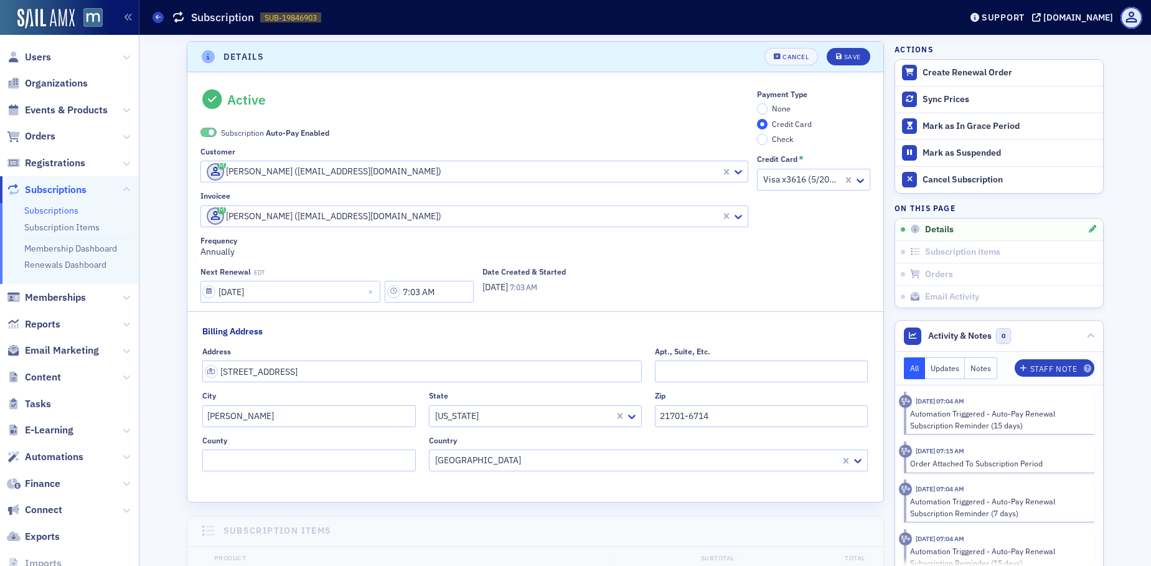
click at [204, 128] on span at bounding box center [208, 132] width 16 height 9
click at [758, 108] on input "None" at bounding box center [762, 108] width 11 height 11
click at [856, 57] on button "Save" at bounding box center [848, 56] width 43 height 17
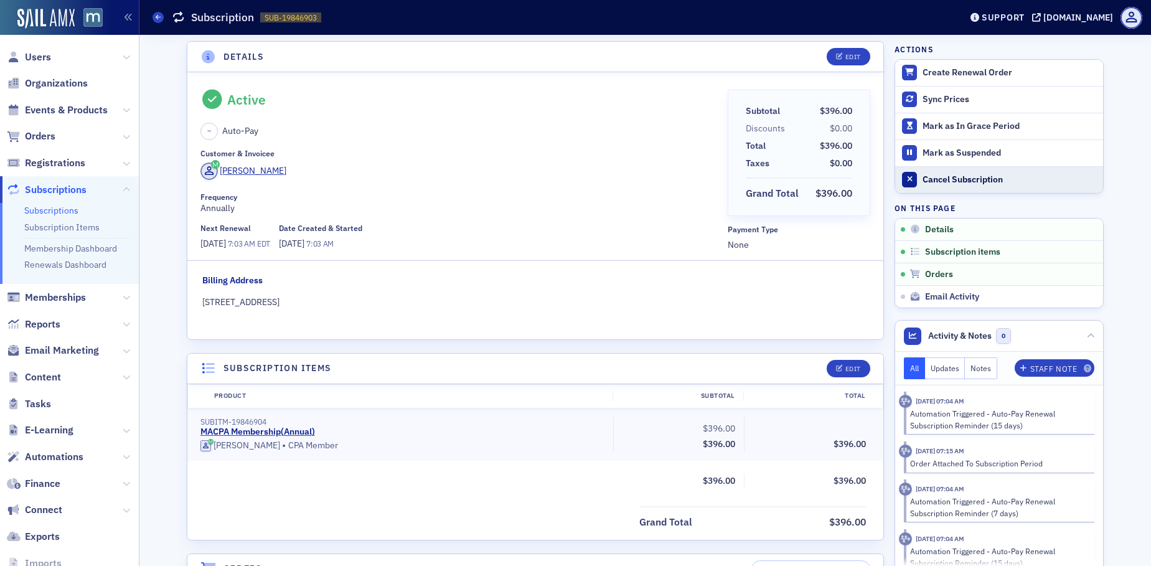
click at [951, 177] on div "Cancel Subscription" at bounding box center [1010, 179] width 174 height 11
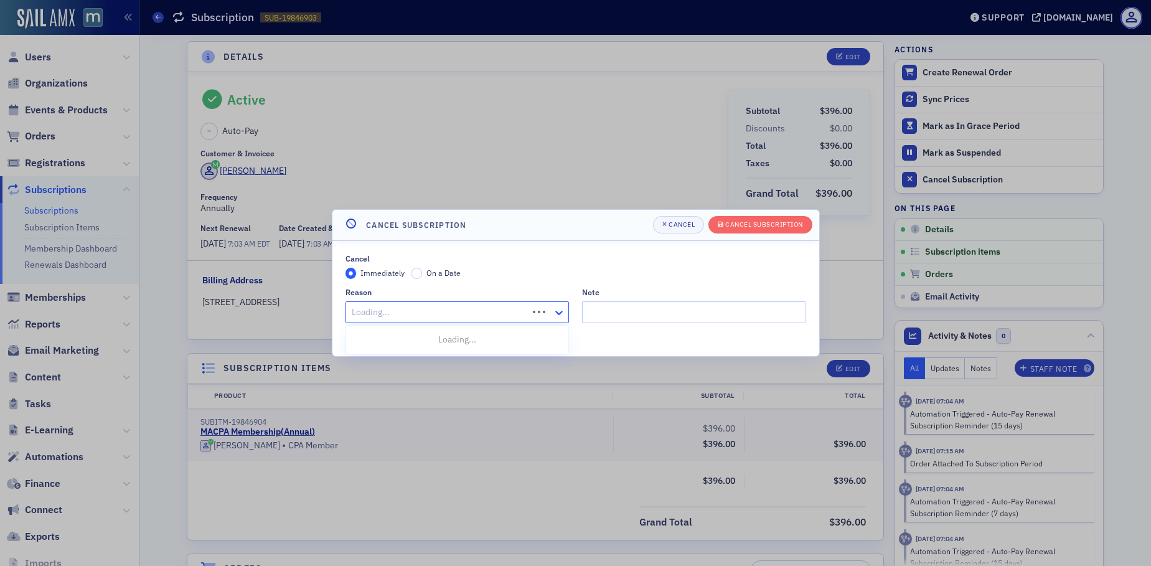
click at [561, 318] on icon at bounding box center [559, 312] width 12 height 12
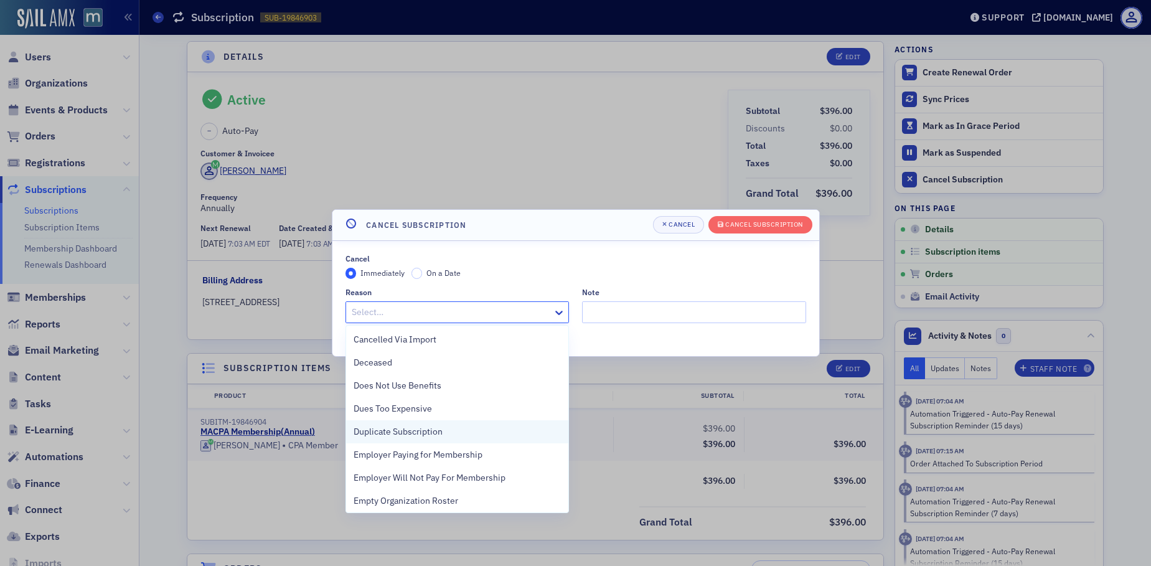
click at [410, 433] on span "Duplicate Subscription" at bounding box center [398, 431] width 89 height 13
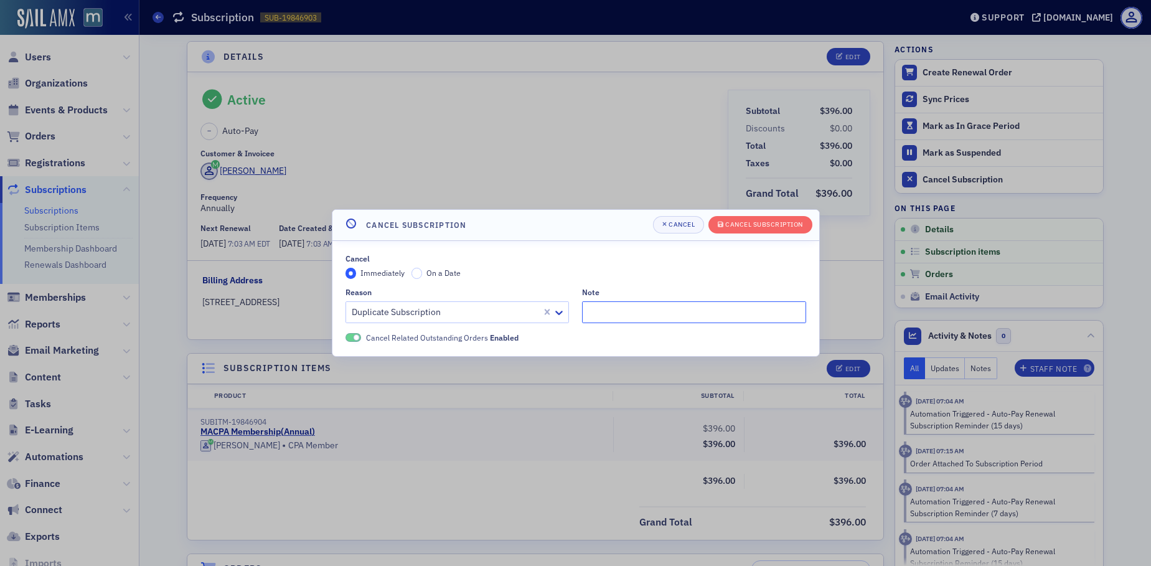
click at [604, 311] on input "Note" at bounding box center [694, 312] width 224 height 22
paste input "I need to cancel the renewal subscription. I have another account under timm@mf…"
type input ""I need to cancel the renewal subscription. I have another account under timm@m…"
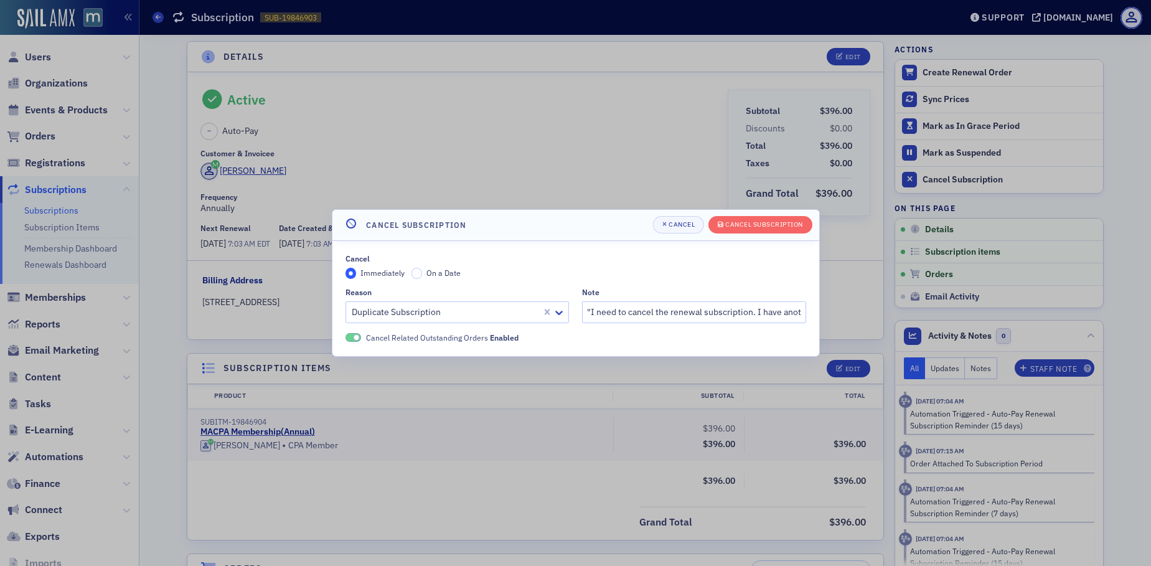
click at [790, 234] on header "Cancel Subscription Cancel Cancel Subscription" at bounding box center [575, 225] width 487 height 31
click at [790, 230] on button "Cancel Subscription" at bounding box center [761, 224] width 104 height 17
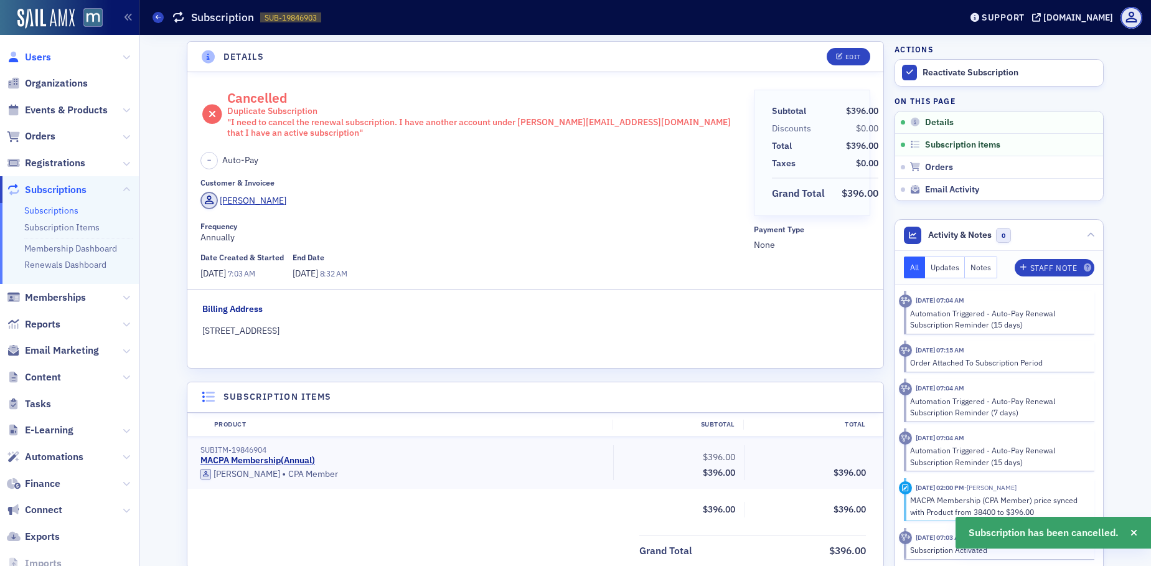
click at [32, 51] on span "Users" at bounding box center [38, 57] width 26 height 14
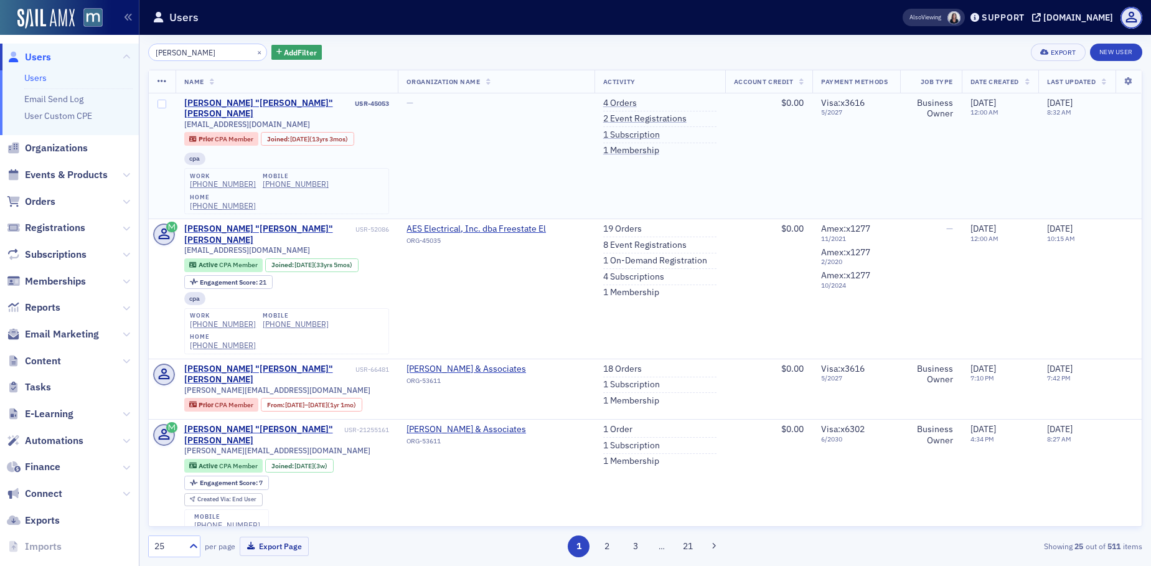
click at [209, 120] on span "[EMAIL_ADDRESS][DOMAIN_NAME]" at bounding box center [247, 124] width 126 height 9
copy div "[EMAIL_ADDRESS][DOMAIN_NAME]"
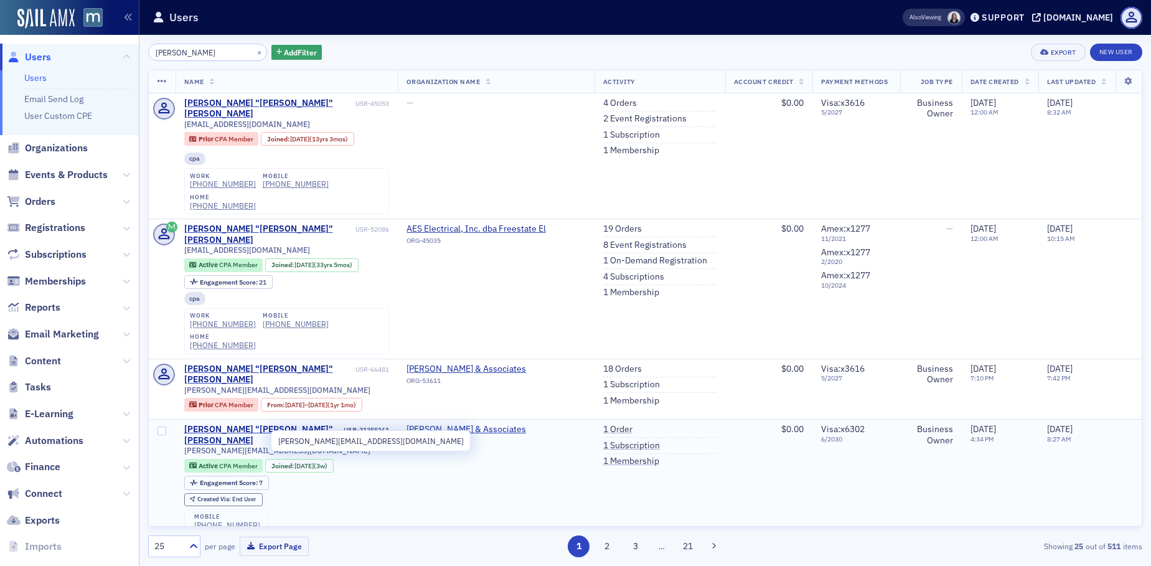
click at [225, 446] on span "[PERSON_NAME][EMAIL_ADDRESS][DOMAIN_NAME]" at bounding box center [277, 450] width 186 height 9
copy div "[PERSON_NAME][EMAIL_ADDRESS][DOMAIN_NAME]"
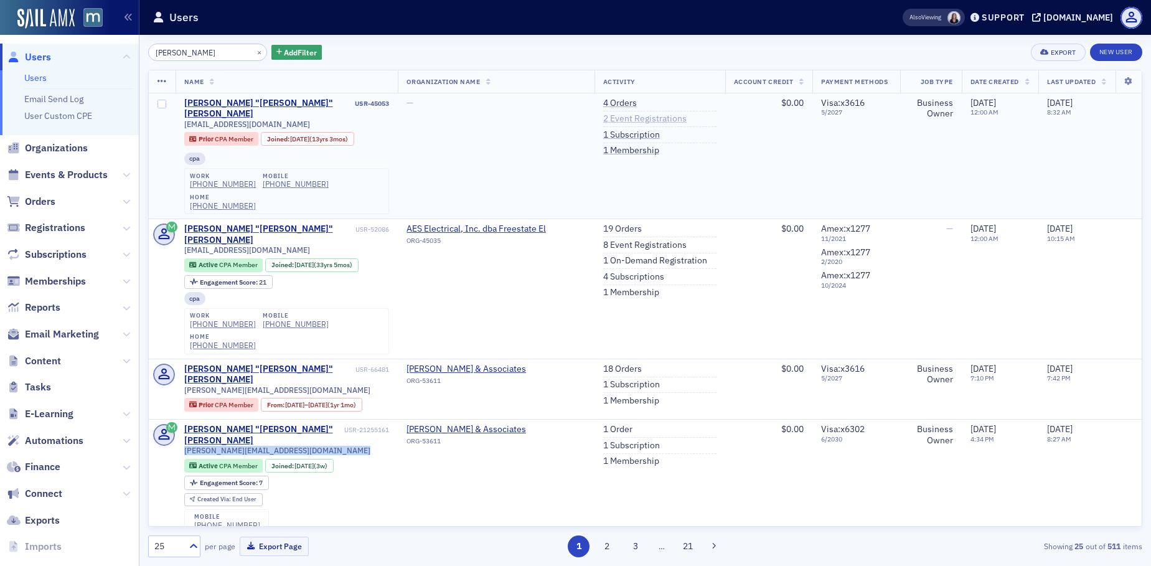
click at [603, 117] on link "2 Event Registrations" at bounding box center [644, 118] width 83 height 11
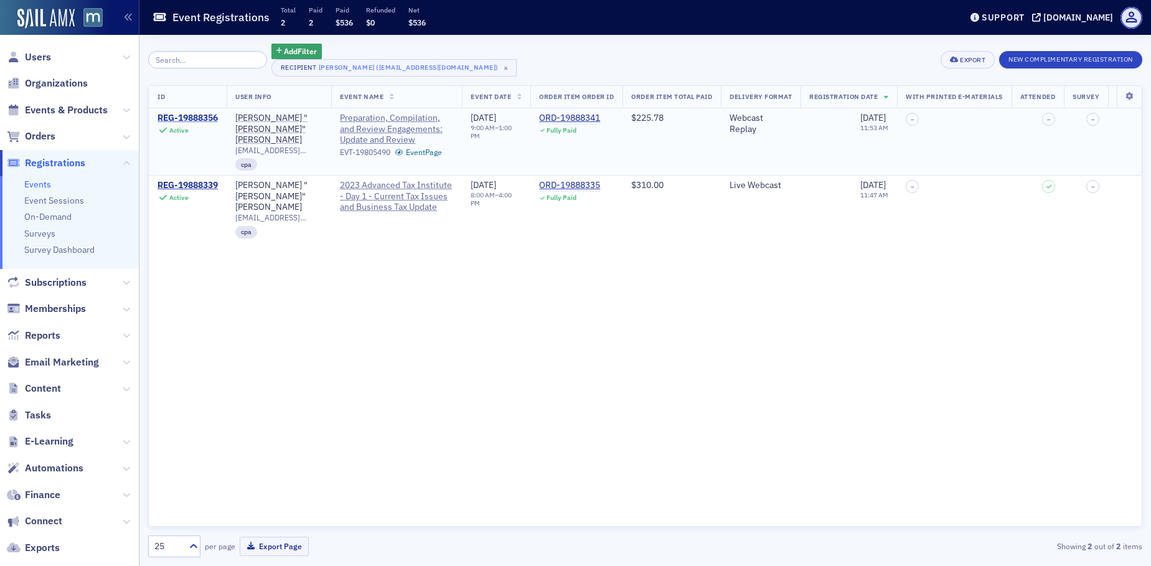
click at [182, 118] on div "REG-19888356" at bounding box center [188, 118] width 60 height 11
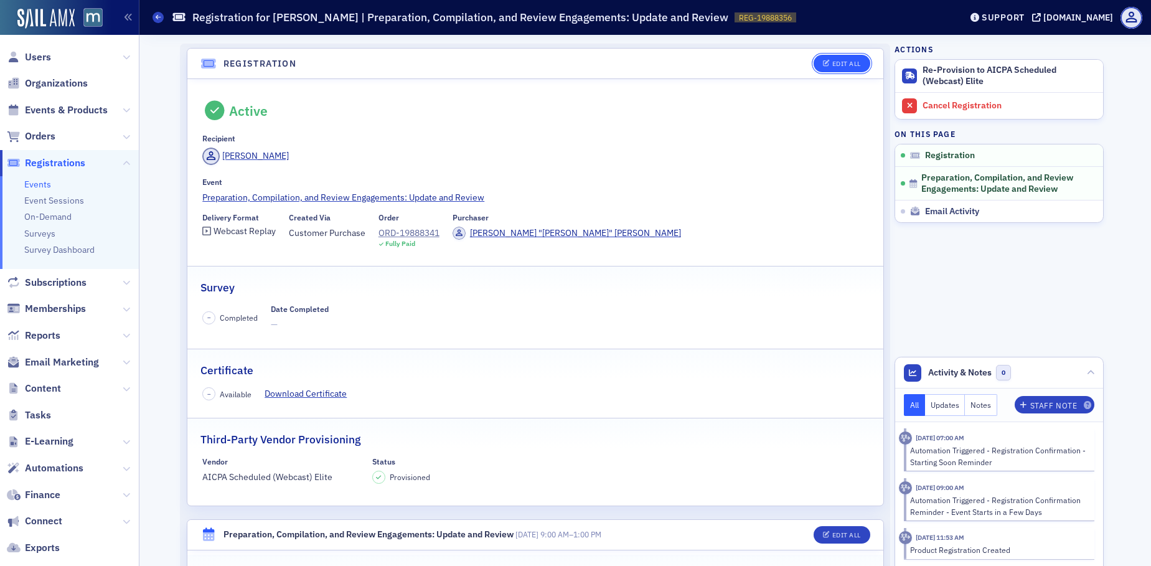
click at [824, 65] on icon "button" at bounding box center [826, 63] width 7 height 7
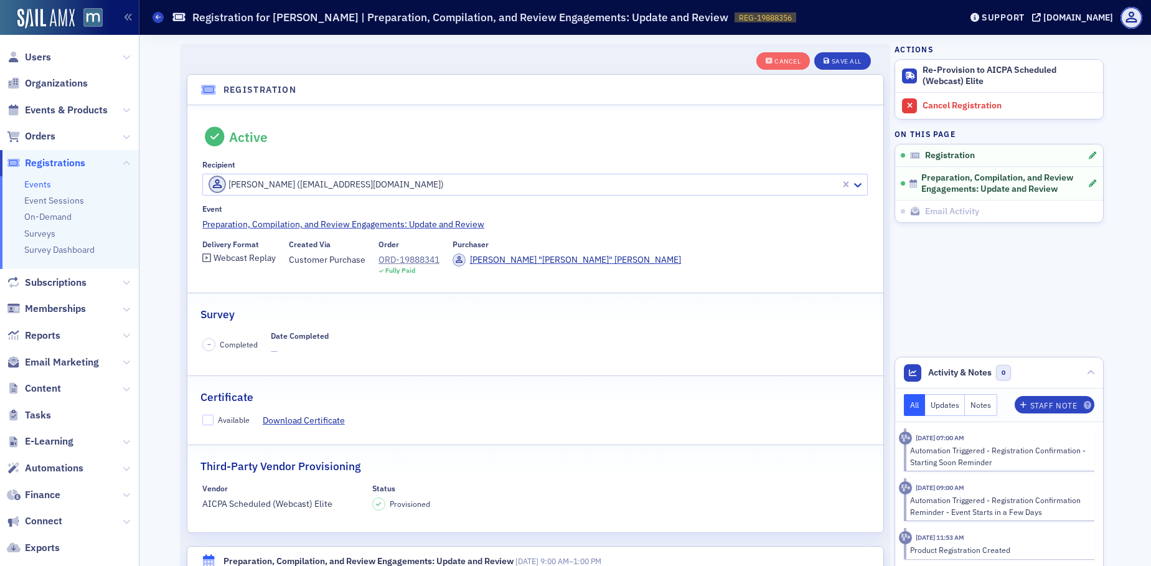
scroll to position [33, 0]
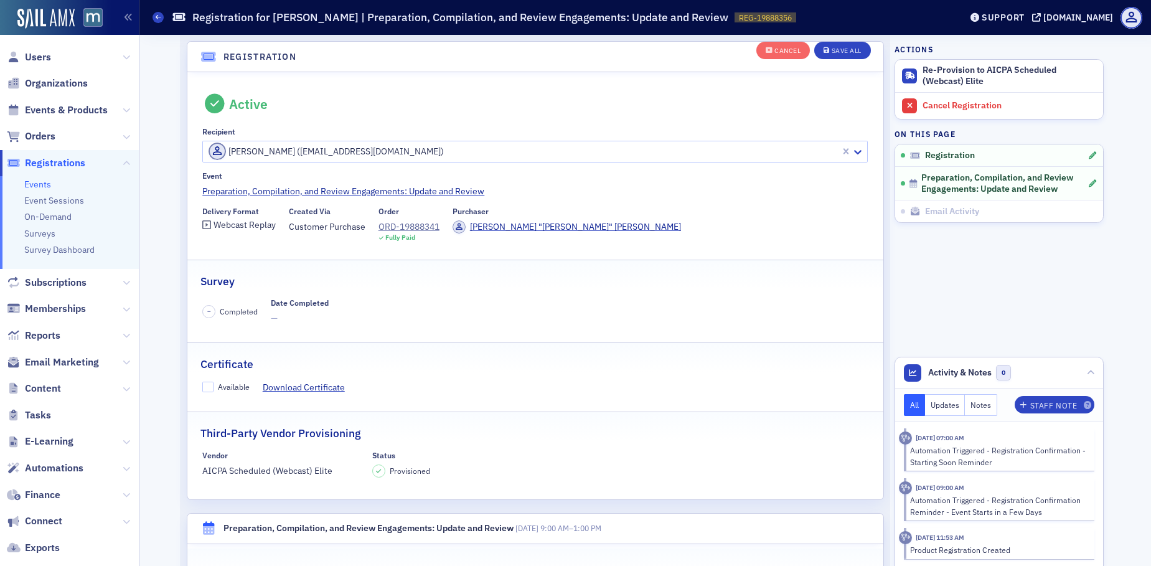
click at [209, 148] on span at bounding box center [217, 151] width 17 height 17
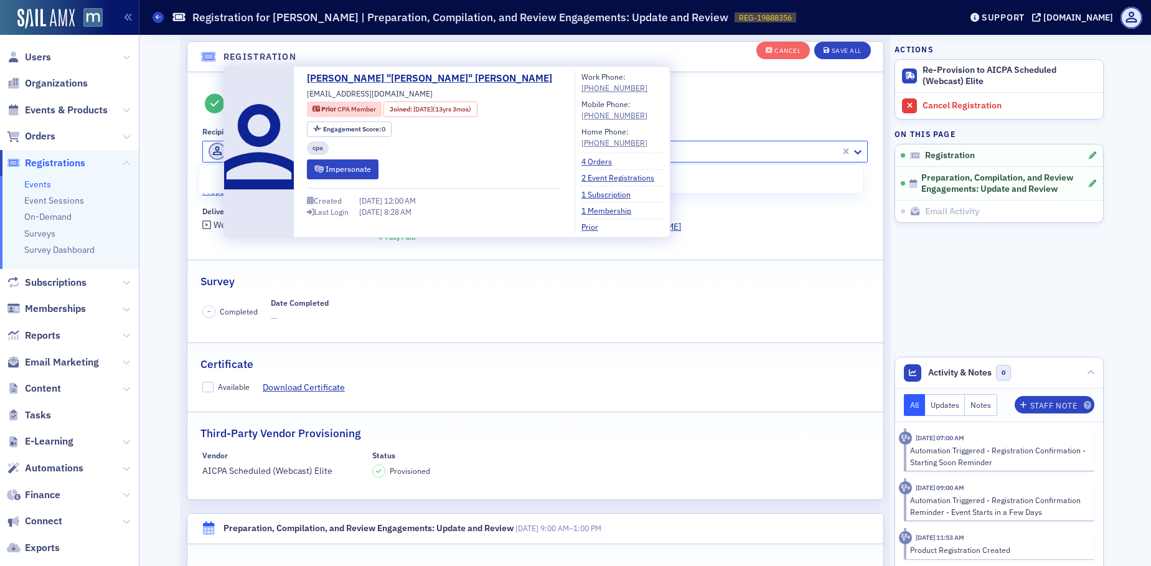
paste input "[PERSON_NAME][EMAIL_ADDRESS][DOMAIN_NAME]"
type input "[PERSON_NAME][EMAIL_ADDRESS][DOMAIN_NAME]"
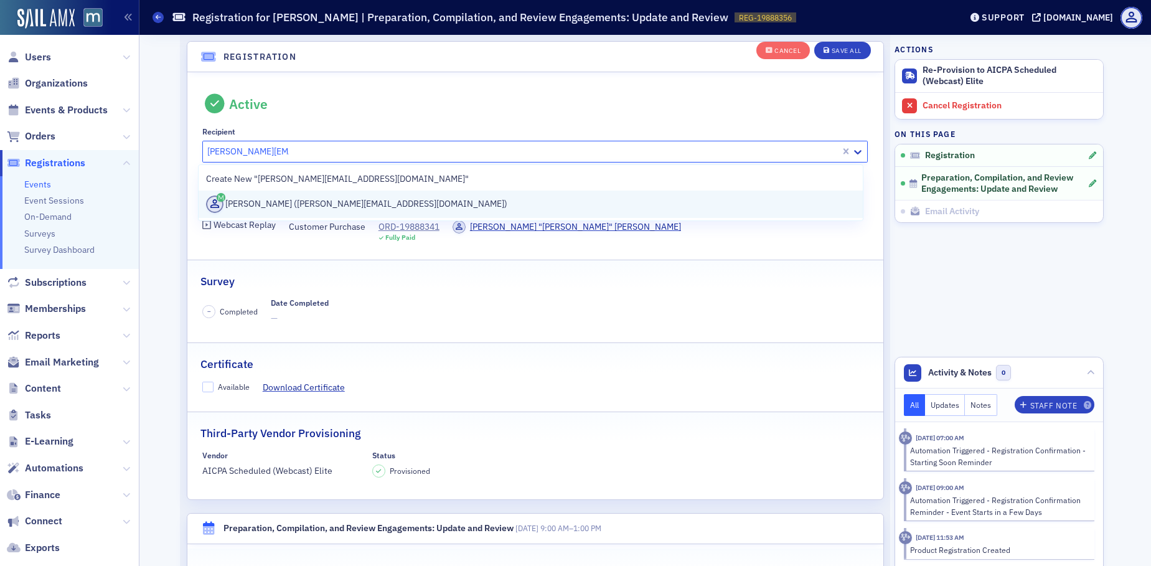
click at [248, 199] on div "[PERSON_NAME] ([PERSON_NAME][EMAIL_ADDRESS][DOMAIN_NAME])" at bounding box center [530, 204] width 649 height 17
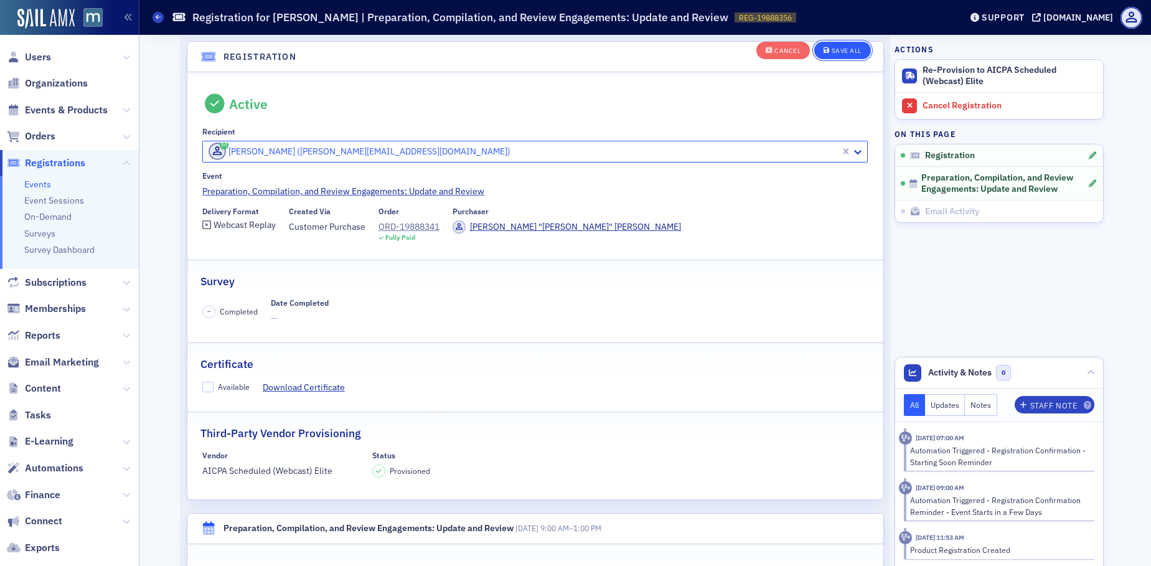
click at [847, 41] on div "Cancel Save All" at bounding box center [814, 50] width 115 height 26
click at [854, 62] on div "Cancel Save All" at bounding box center [814, 50] width 115 height 26
click at [846, 54] on div "Save All" at bounding box center [847, 50] width 30 height 7
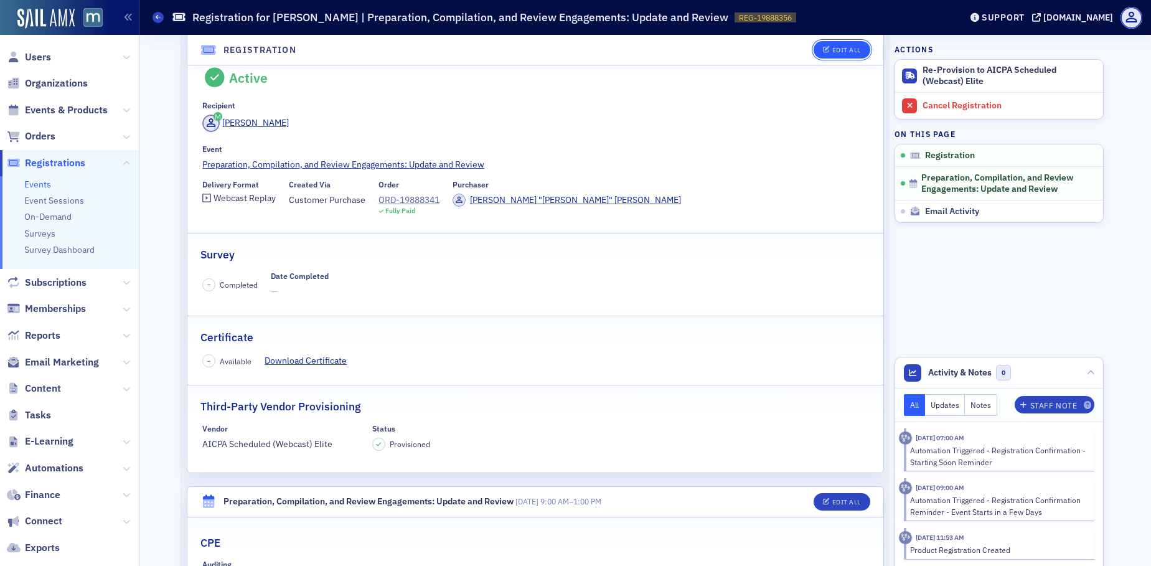
click at [836, 54] on div "Edit All" at bounding box center [846, 50] width 29 height 7
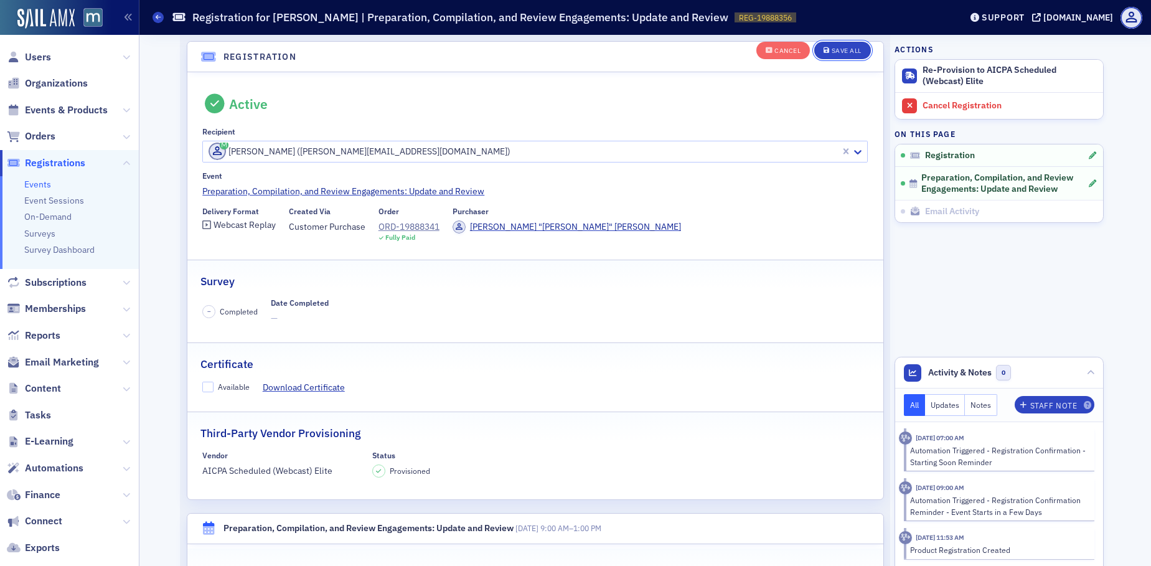
click at [836, 54] on div "Save All" at bounding box center [847, 50] width 30 height 7
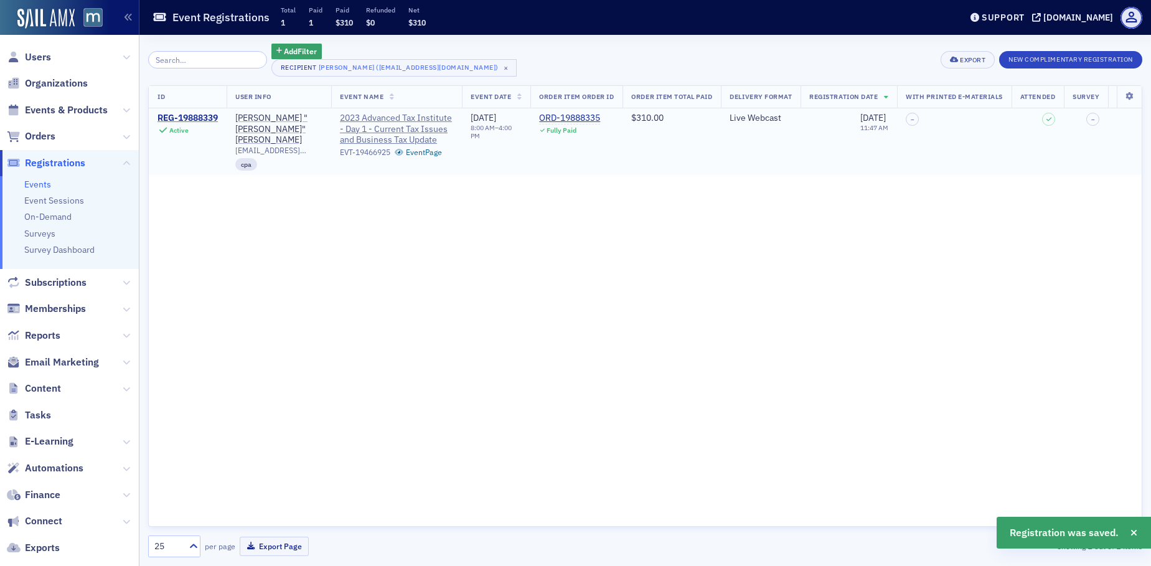
click at [177, 116] on div "REG-19888339" at bounding box center [188, 118] width 60 height 11
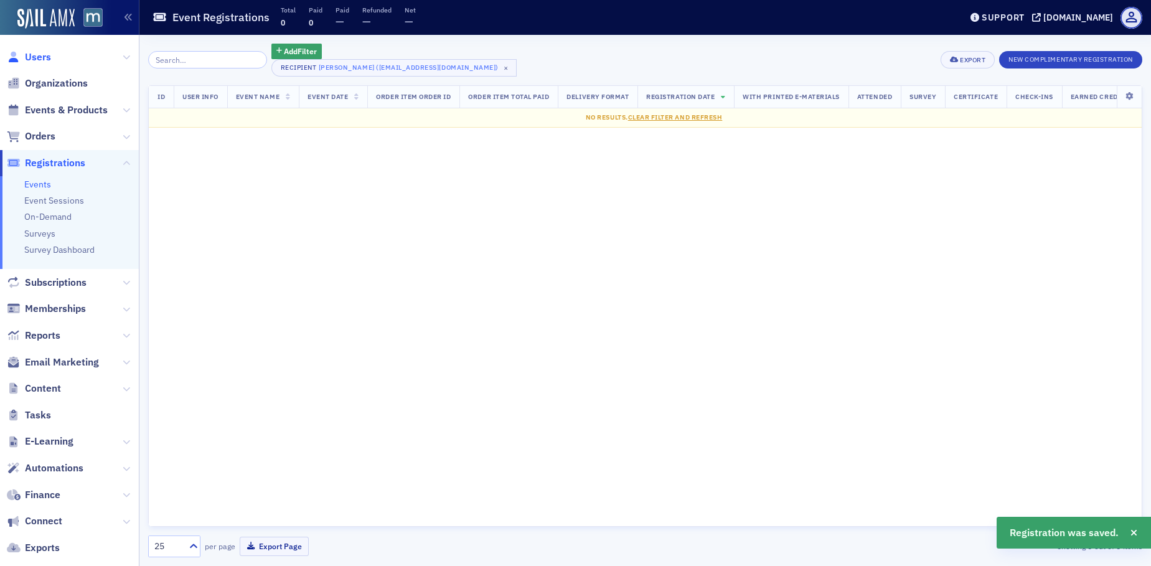
click at [32, 59] on span "Users" at bounding box center [38, 57] width 26 height 14
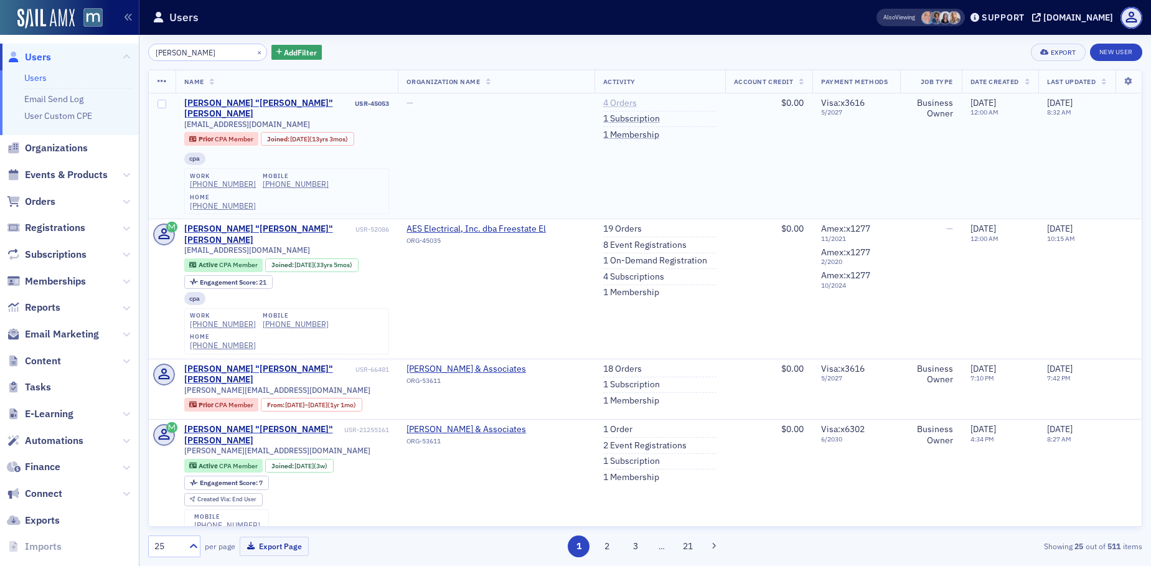
click at [614, 104] on link "4 Orders" at bounding box center [620, 103] width 34 height 11
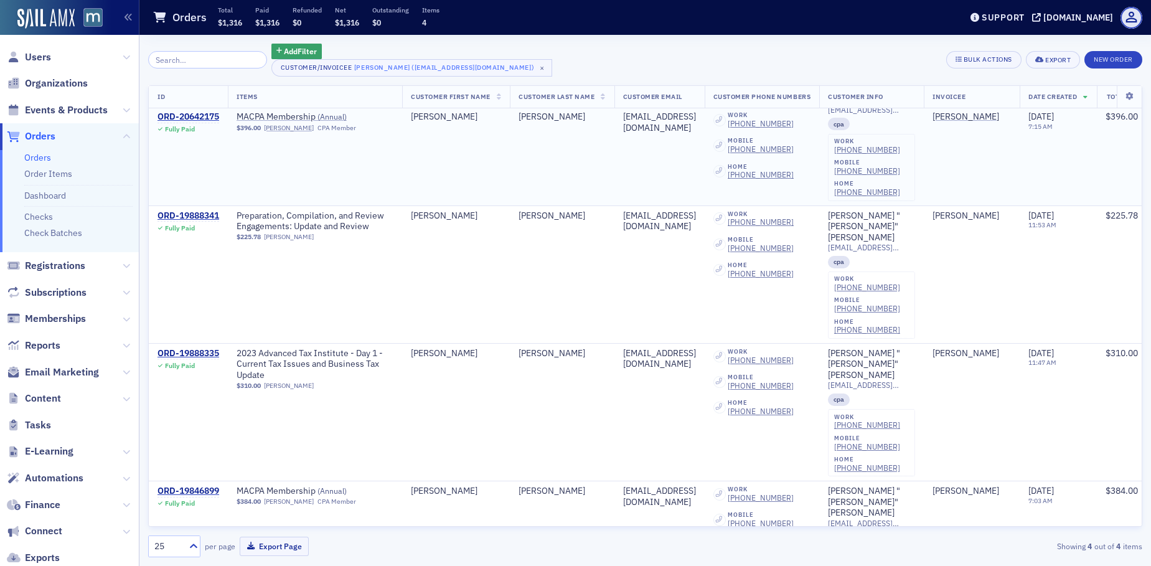
scroll to position [55, 0]
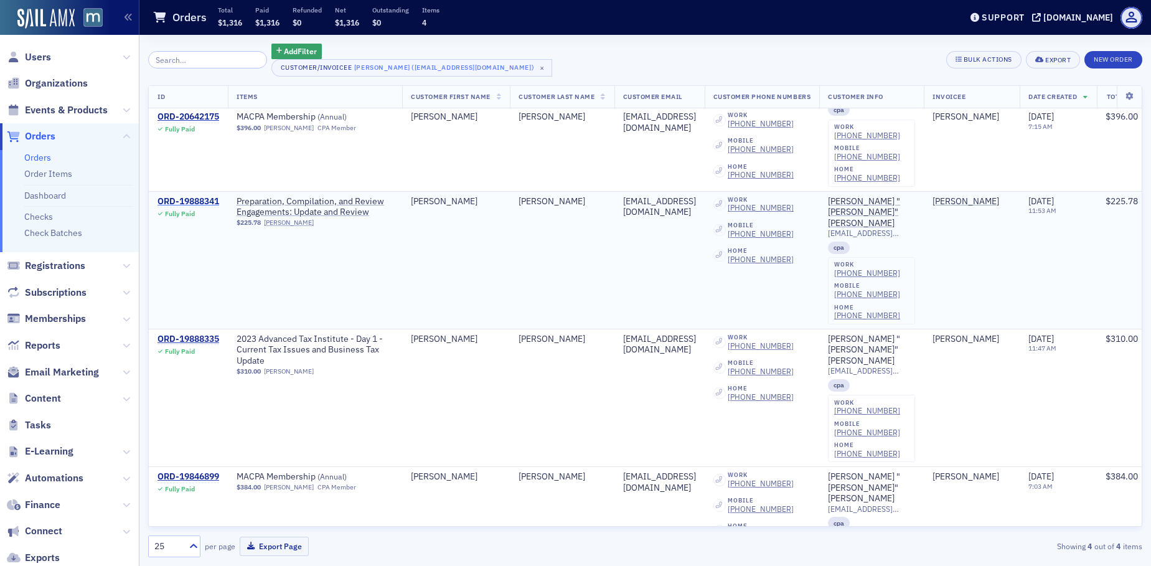
click at [198, 196] on div "ORD-19888341" at bounding box center [189, 201] width 62 height 11
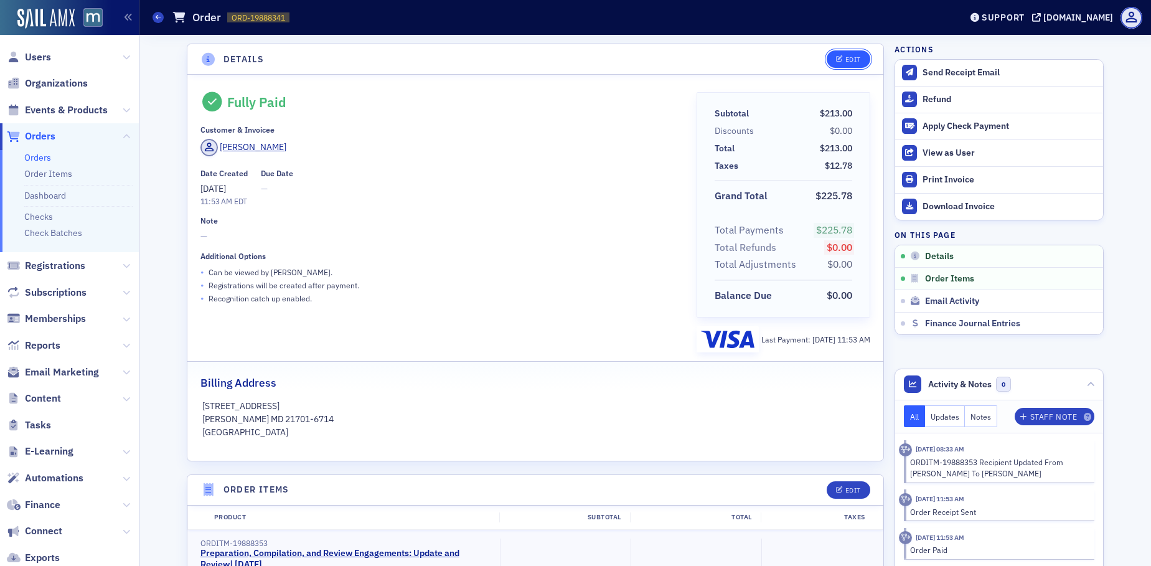
click at [846, 60] on div "Edit" at bounding box center [854, 59] width 16 height 7
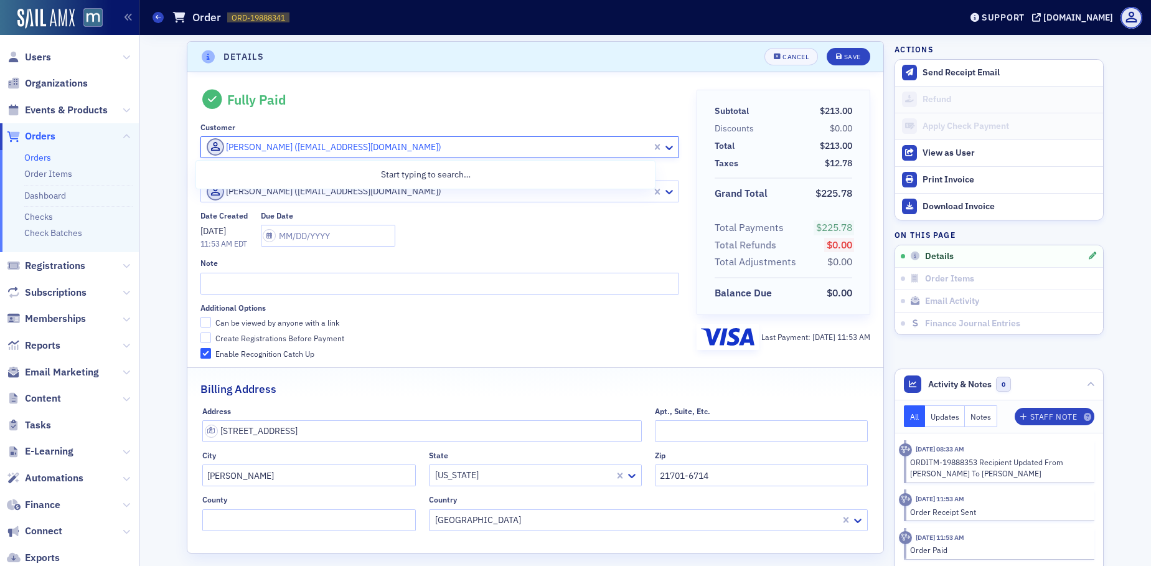
click at [201, 151] on div "[PERSON_NAME] ([EMAIL_ADDRESS][DOMAIN_NAME])" at bounding box center [426, 147] width 451 height 20
paste input "[PERSON_NAME][EMAIL_ADDRESS][DOMAIN_NAME]"
type input "[PERSON_NAME][EMAIL_ADDRESS][DOMAIN_NAME]"
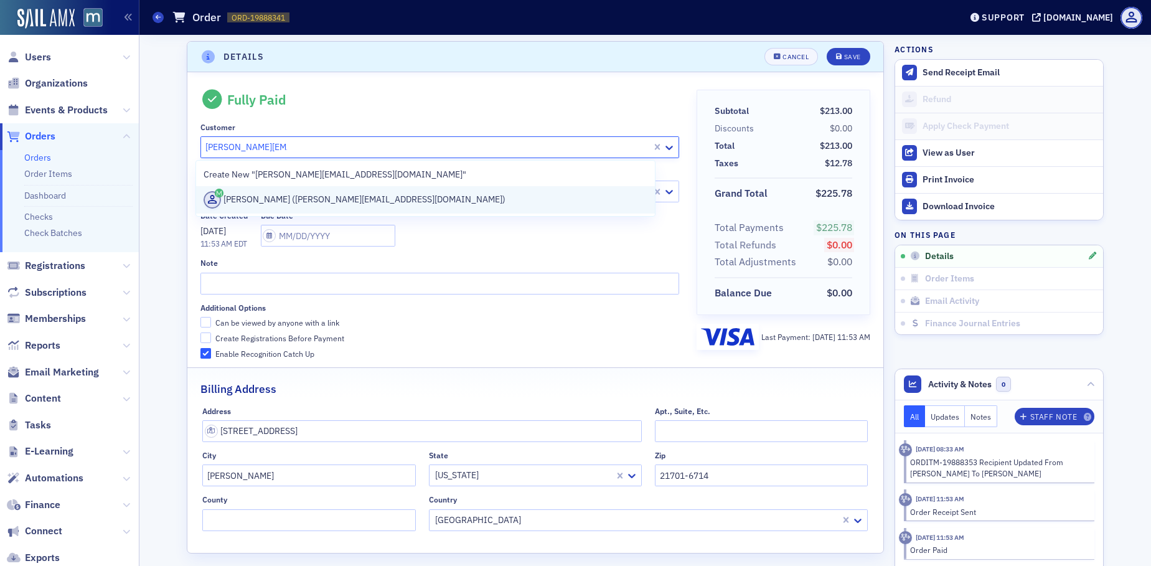
click at [249, 193] on div "[PERSON_NAME] ([PERSON_NAME][EMAIL_ADDRESS][DOMAIN_NAME])" at bounding box center [426, 199] width 444 height 17
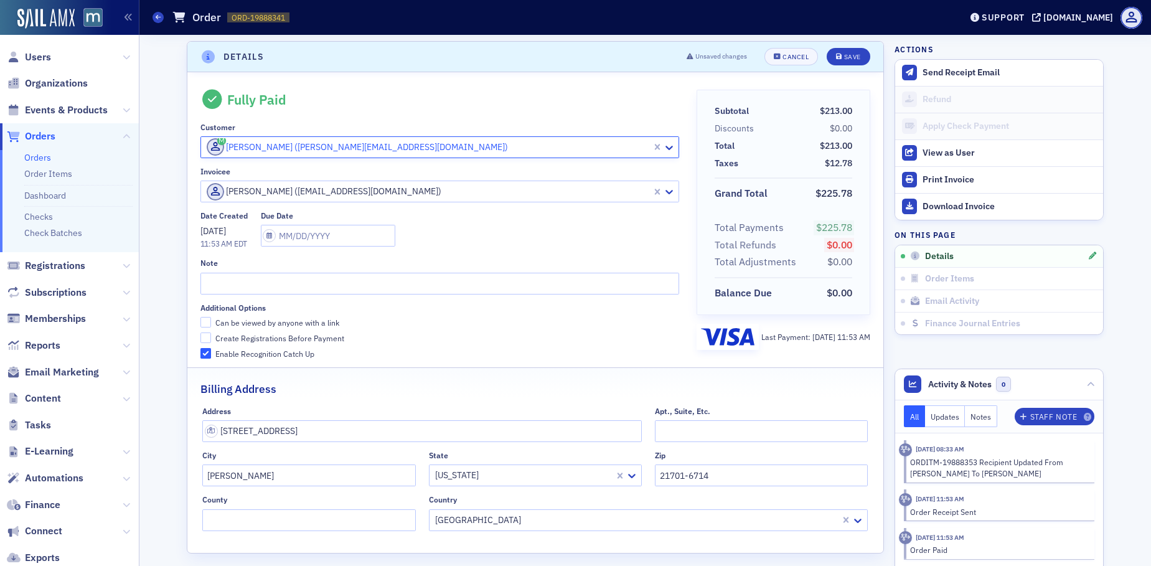
click at [201, 192] on div "[PERSON_NAME] ([EMAIL_ADDRESS][DOMAIN_NAME])" at bounding box center [426, 192] width 451 height 20
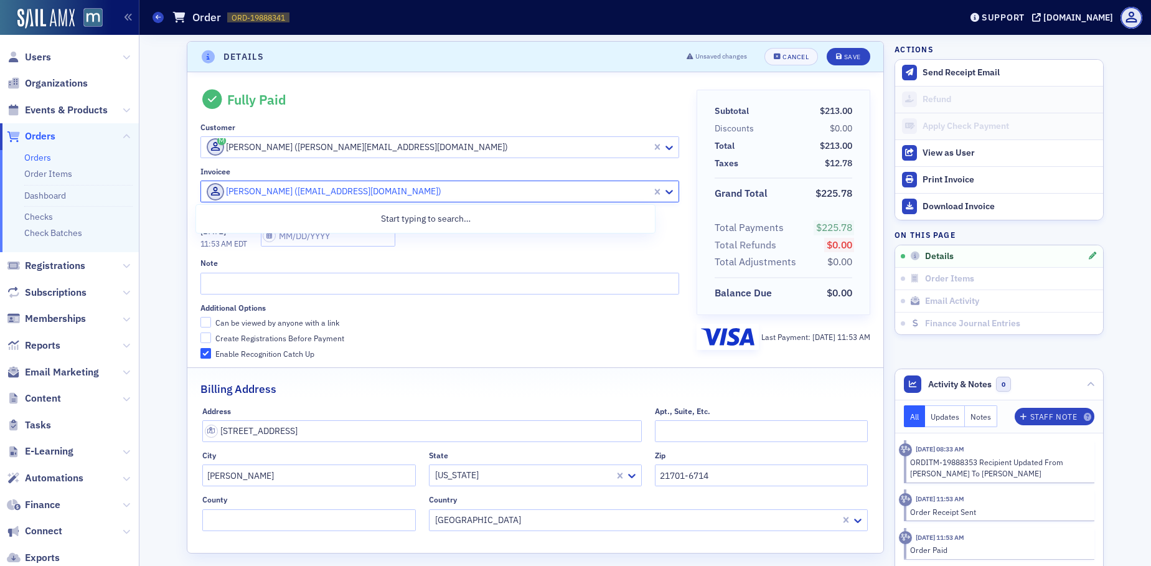
paste input "[PERSON_NAME][EMAIL_ADDRESS][DOMAIN_NAME]"
type input "[PERSON_NAME][EMAIL_ADDRESS][DOMAIN_NAME]"
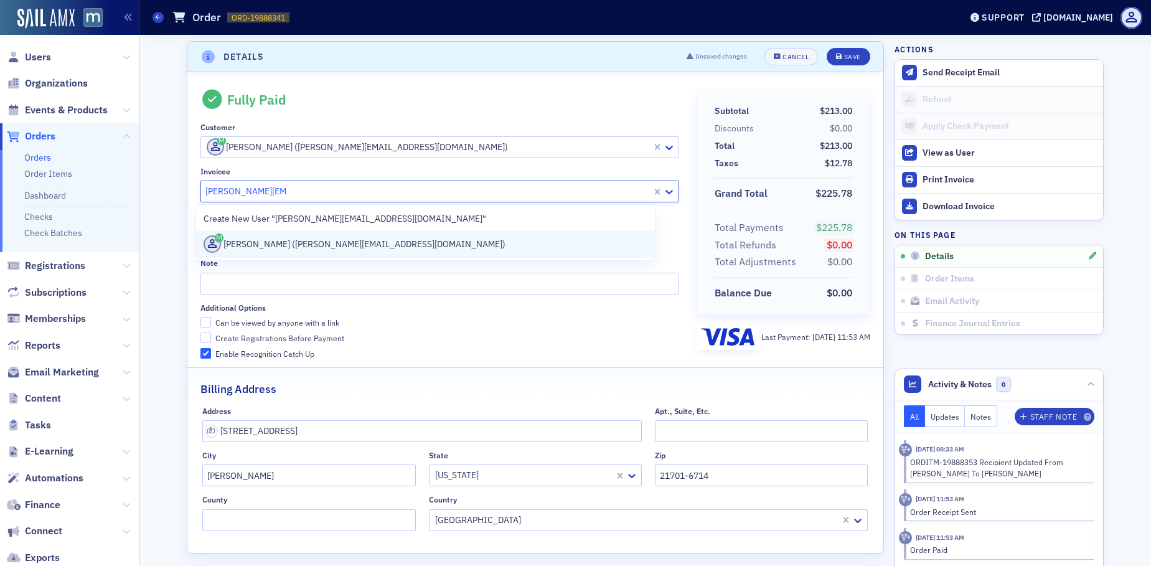
click at [255, 235] on div "[PERSON_NAME] ([PERSON_NAME][EMAIL_ADDRESS][DOMAIN_NAME])" at bounding box center [426, 243] width 444 height 17
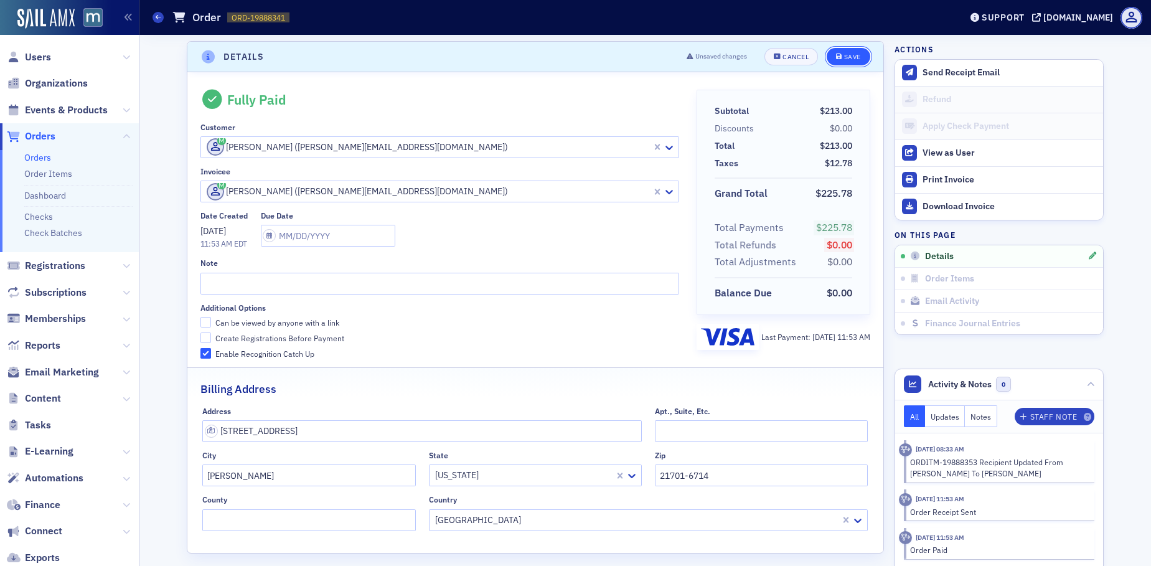
click at [844, 55] on div "Save" at bounding box center [852, 57] width 17 height 7
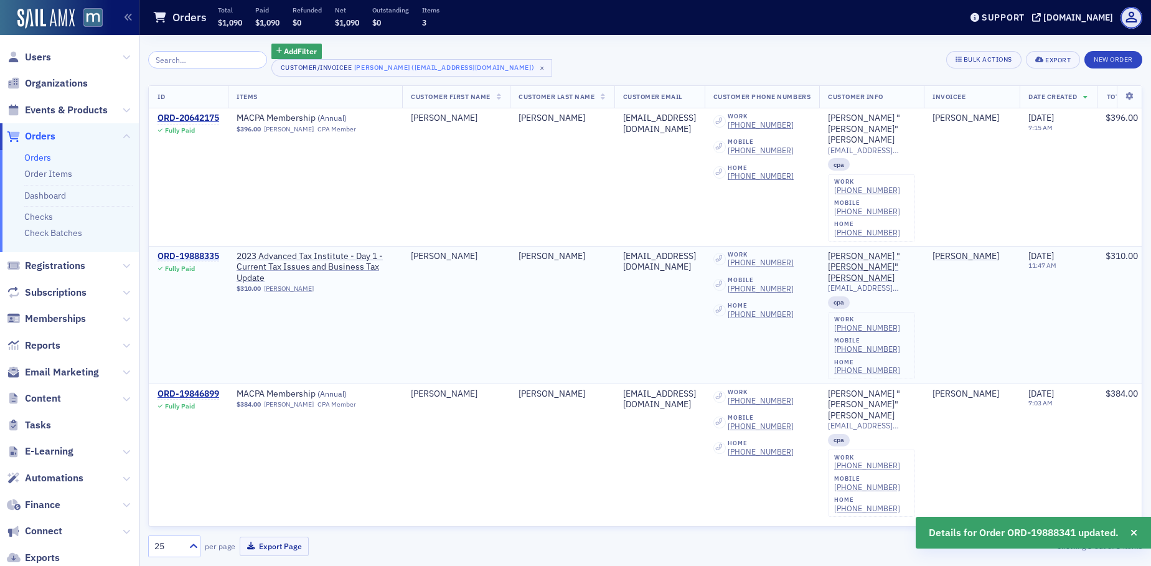
click at [202, 251] on div "ORD-19888335" at bounding box center [189, 256] width 62 height 11
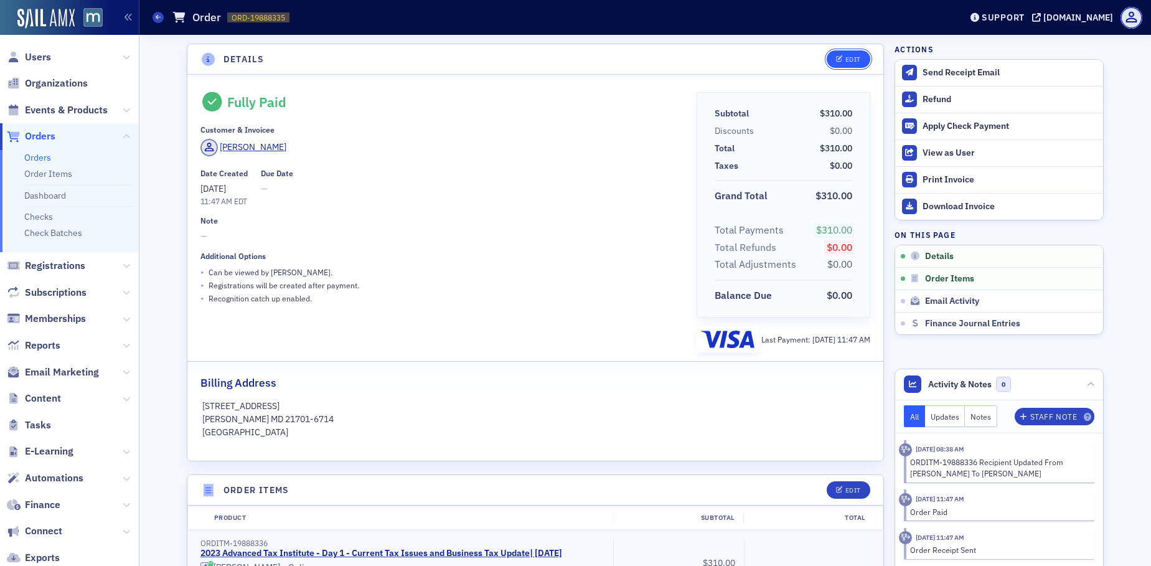
click at [849, 64] on button "Edit" at bounding box center [848, 58] width 43 height 17
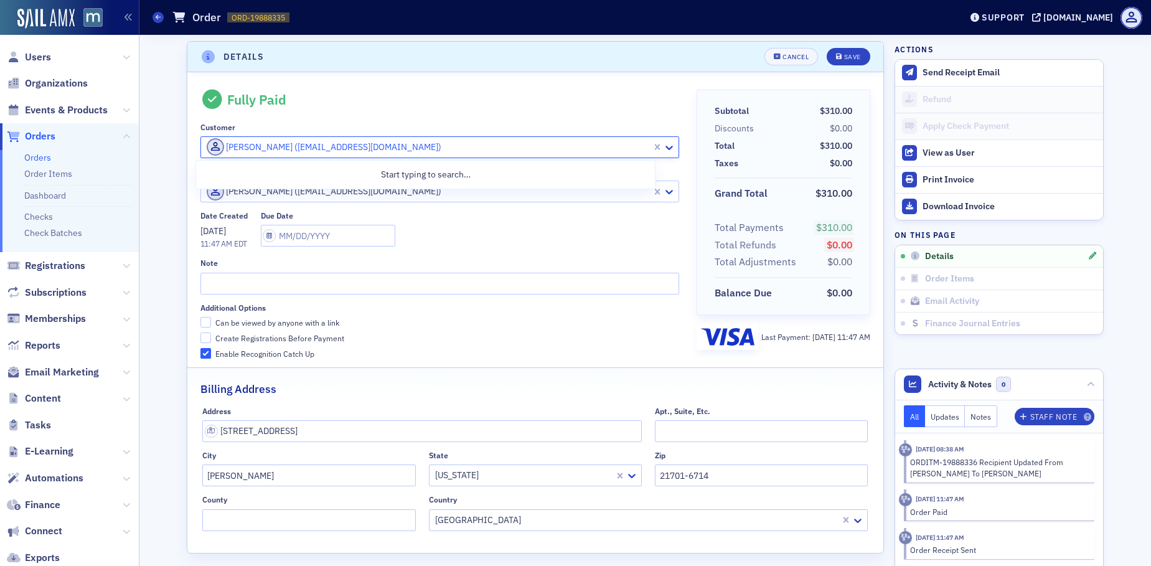
click at [201, 148] on div "[PERSON_NAME] ([EMAIL_ADDRESS][DOMAIN_NAME])" at bounding box center [426, 147] width 451 height 20
paste input "[PERSON_NAME][EMAIL_ADDRESS][DOMAIN_NAME]"
type input "[PERSON_NAME][EMAIL_ADDRESS][DOMAIN_NAME]"
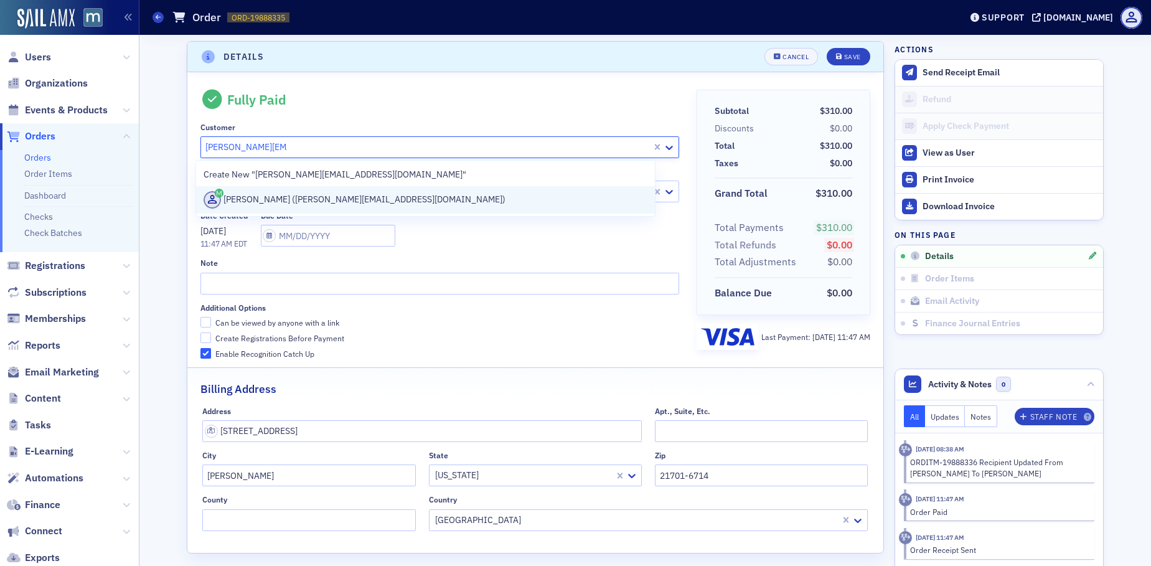
click at [227, 199] on div "[PERSON_NAME] ([PERSON_NAME][EMAIL_ADDRESS][DOMAIN_NAME])" at bounding box center [426, 199] width 444 height 17
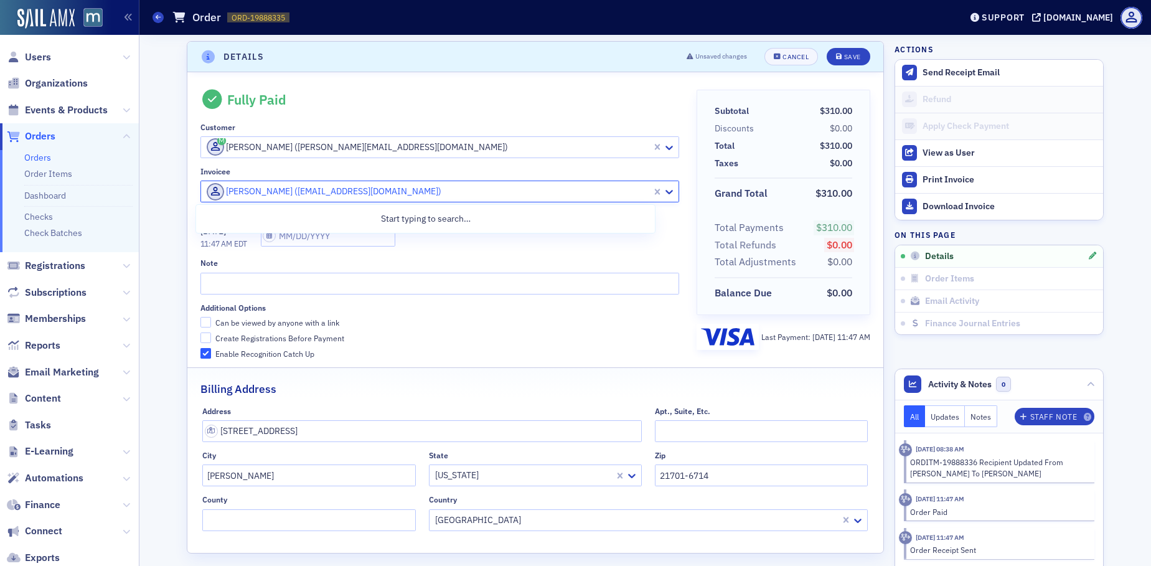
click at [207, 199] on span at bounding box center [217, 191] width 20 height 17
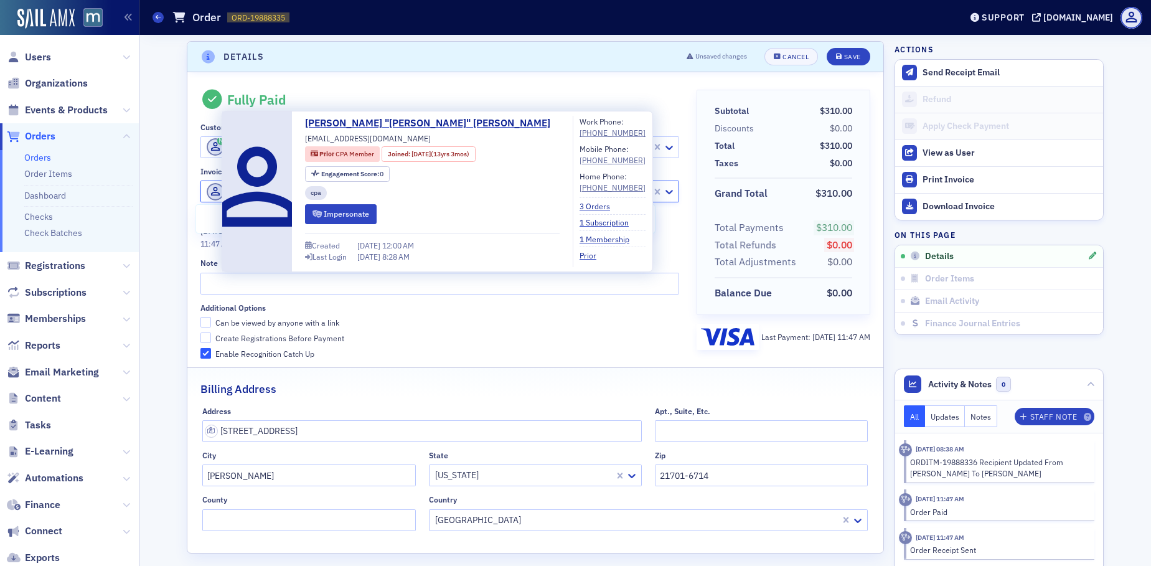
paste input "[PERSON_NAME][EMAIL_ADDRESS][DOMAIN_NAME]"
type input "[PERSON_NAME][EMAIL_ADDRESS][DOMAIN_NAME]"
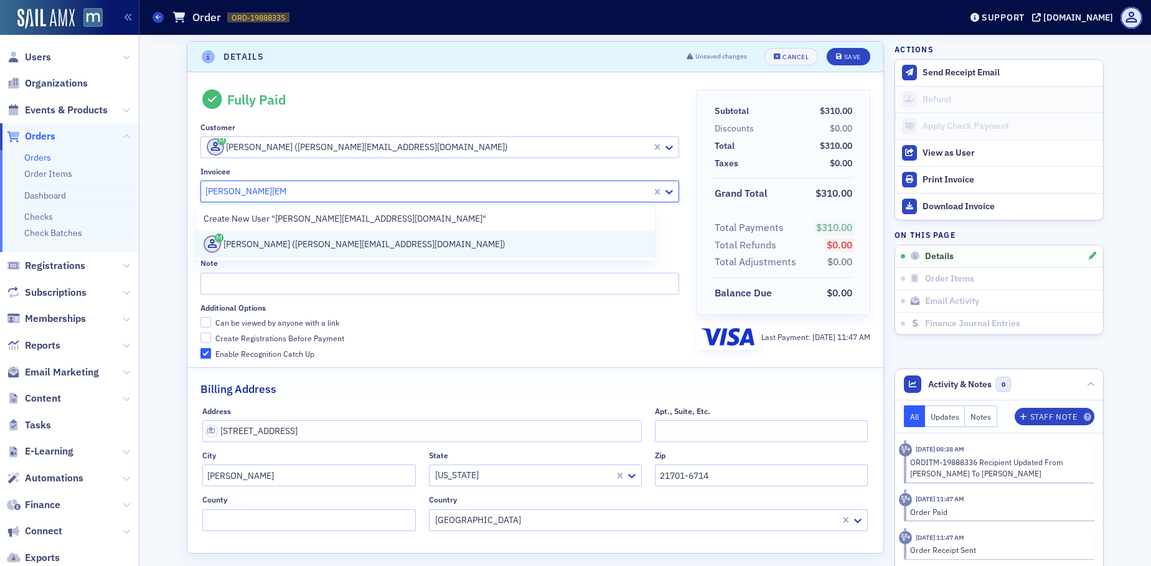
click at [230, 240] on div "[PERSON_NAME] ([PERSON_NAME][EMAIL_ADDRESS][DOMAIN_NAME])" at bounding box center [426, 243] width 444 height 17
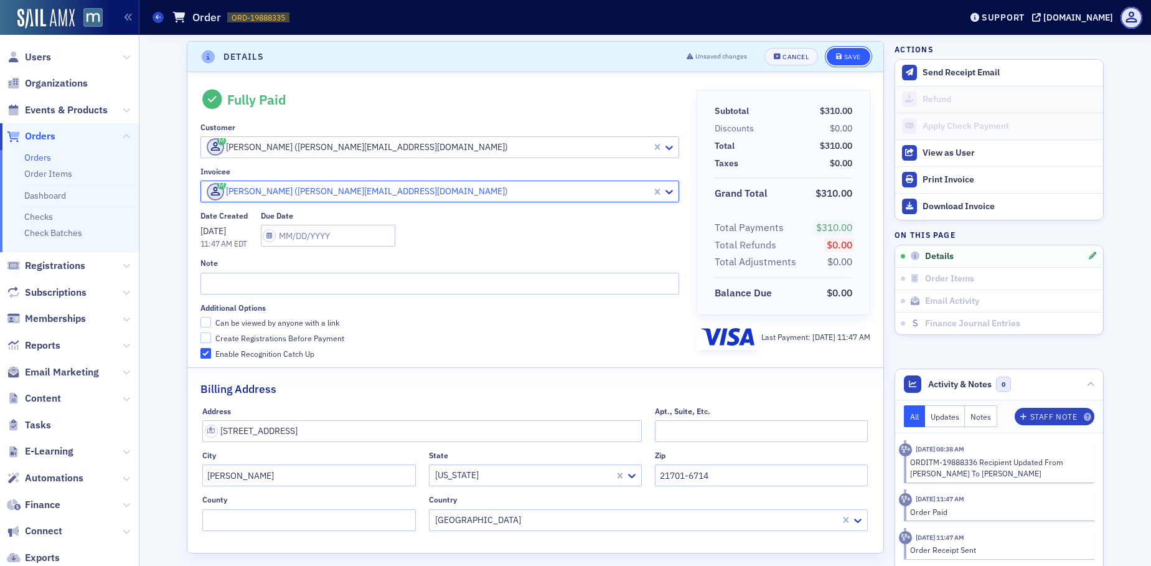
click at [845, 55] on div "Save" at bounding box center [852, 57] width 17 height 7
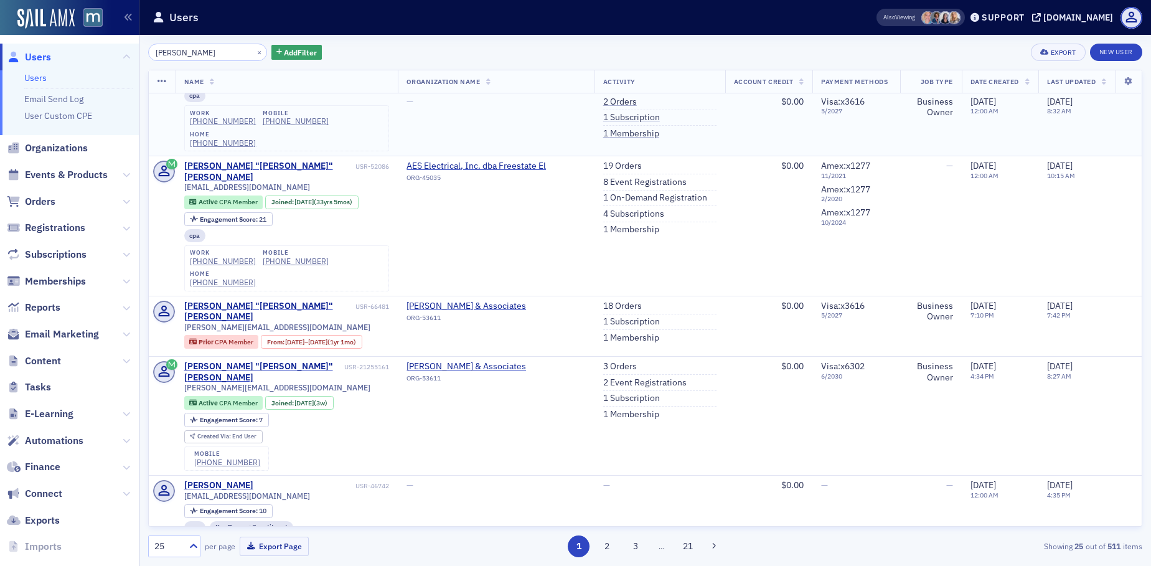
scroll to position [78, 0]
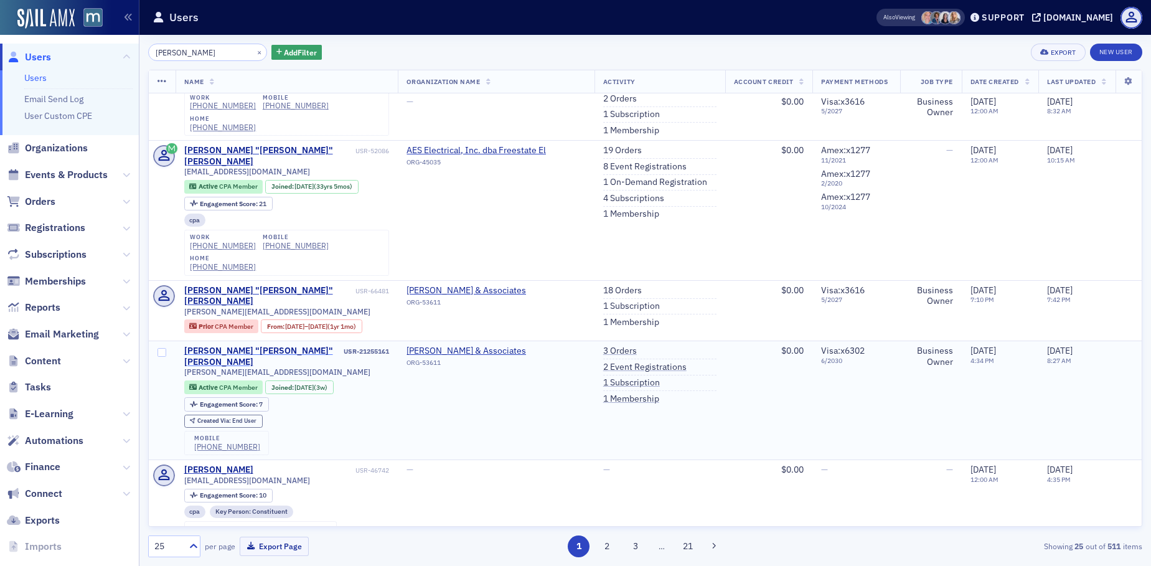
click at [227, 348] on div "[PERSON_NAME] "[PERSON_NAME]" [PERSON_NAME]" at bounding box center [263, 357] width 158 height 22
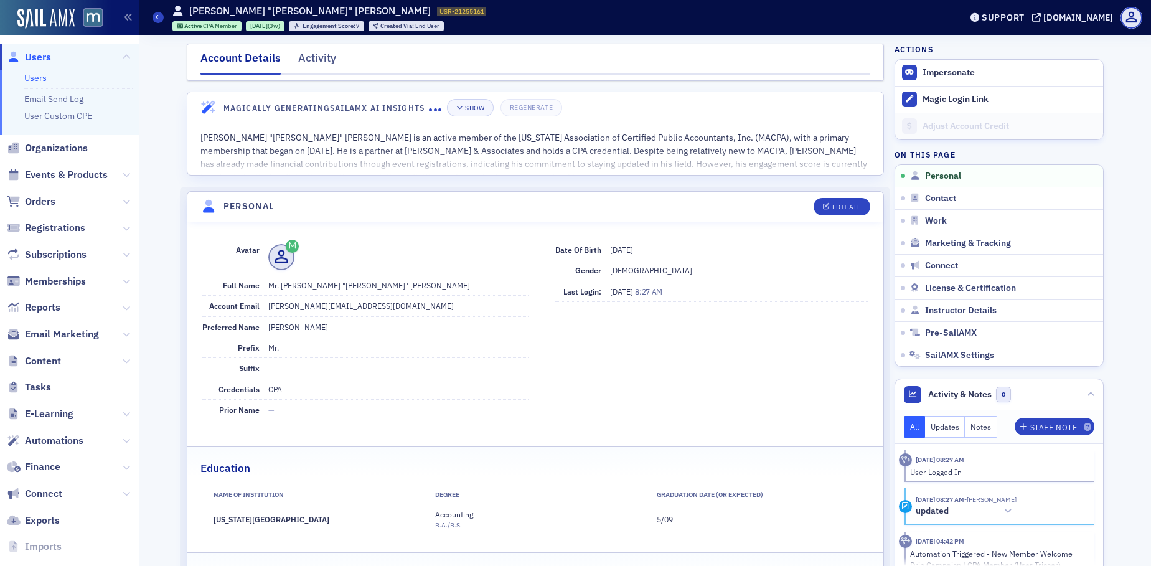
click at [37, 59] on span "Users" at bounding box center [38, 57] width 26 height 14
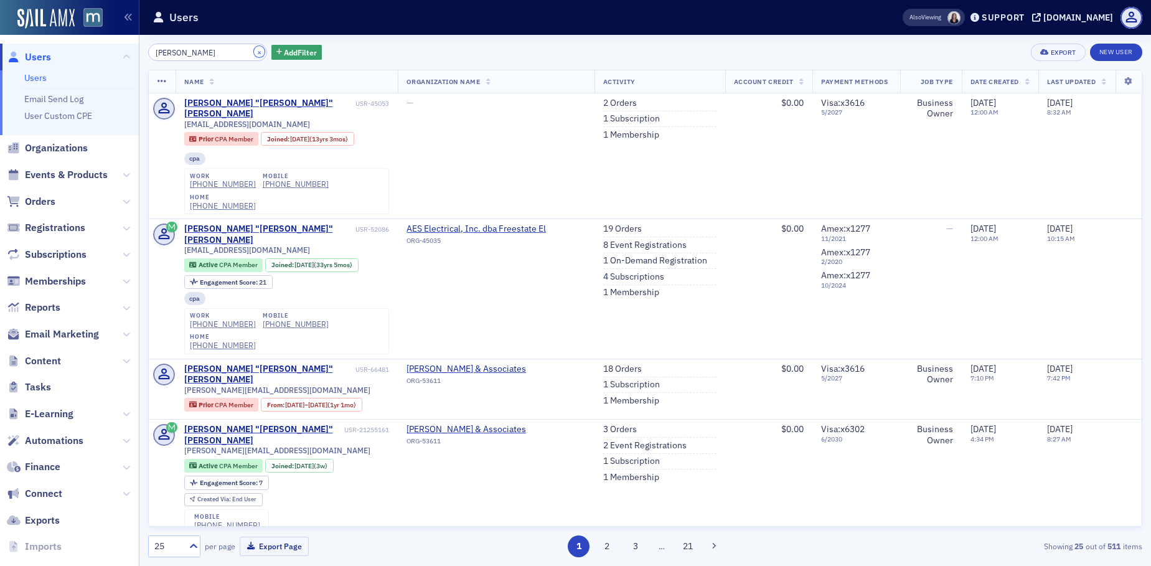
click at [254, 48] on button "×" at bounding box center [259, 51] width 11 height 11
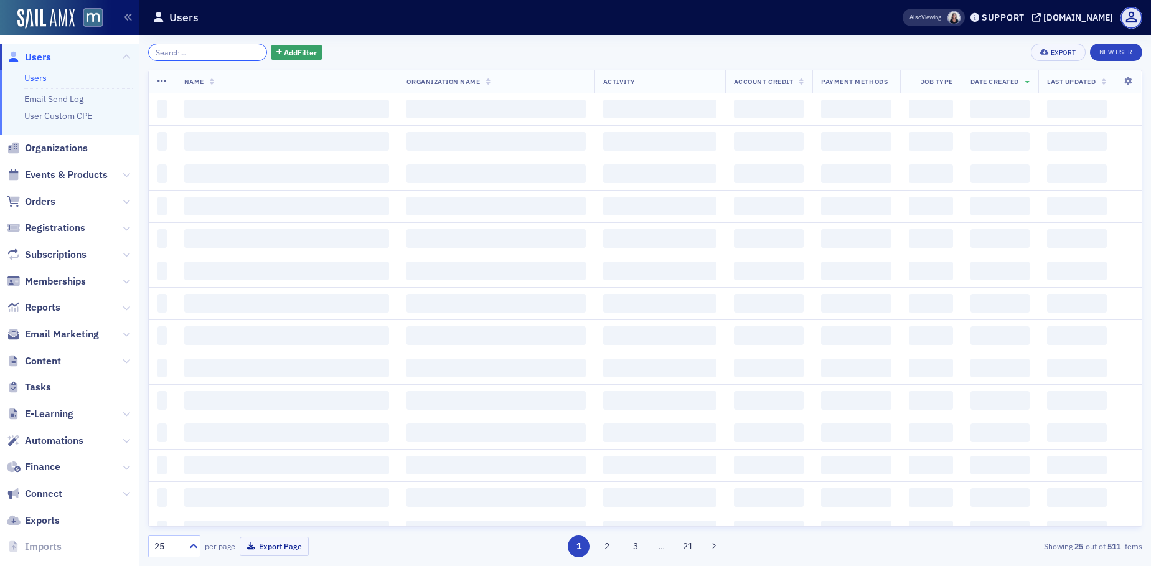
click at [233, 51] on input "search" at bounding box center [207, 52] width 119 height 17
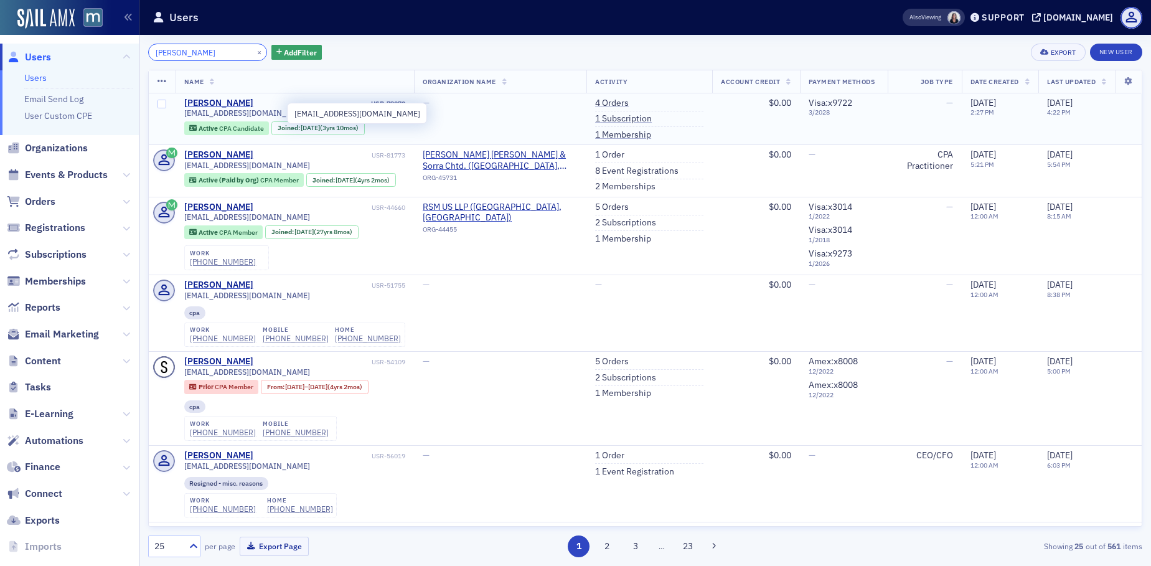
type input "[PERSON_NAME]"
click at [247, 115] on span "[EMAIL_ADDRESS][DOMAIN_NAME]" at bounding box center [247, 112] width 126 height 9
copy div "[EMAIL_ADDRESS][DOMAIN_NAME]"
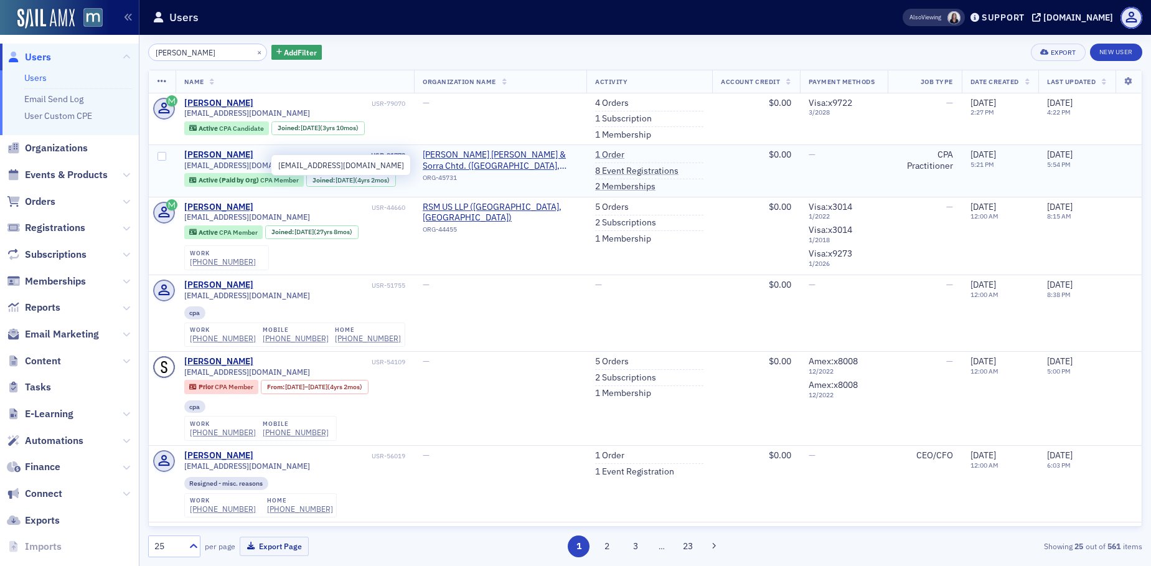
click at [255, 165] on span "[EMAIL_ADDRESS][DOMAIN_NAME]" at bounding box center [247, 165] width 126 height 9
copy div "[EMAIL_ADDRESS][DOMAIN_NAME]"
click at [595, 103] on link "4 Orders" at bounding box center [612, 103] width 34 height 11
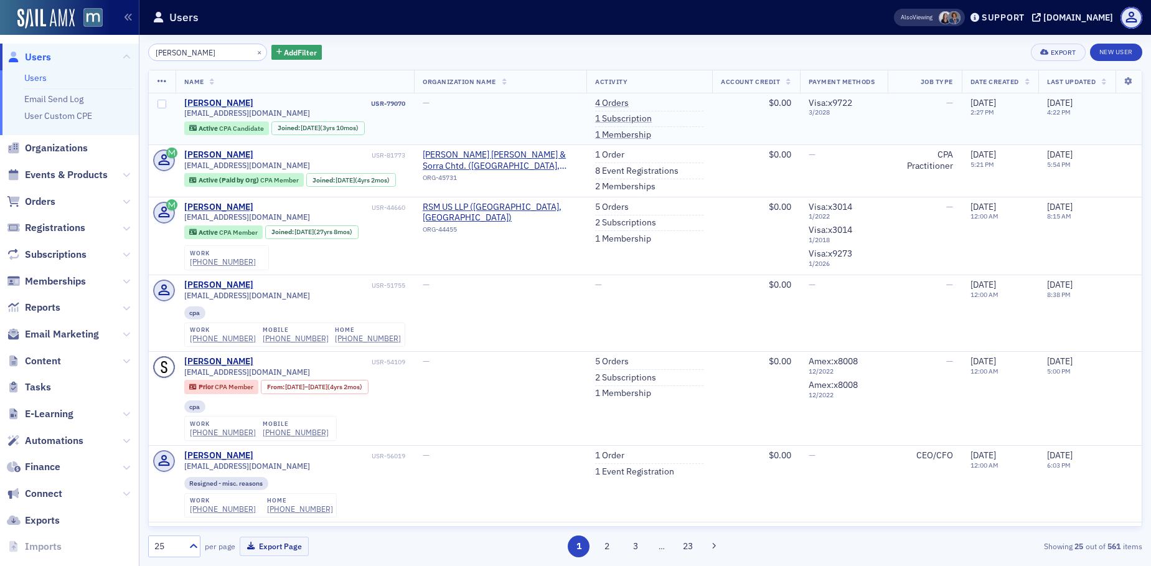
click at [214, 103] on div "[PERSON_NAME]" at bounding box center [218, 103] width 69 height 11
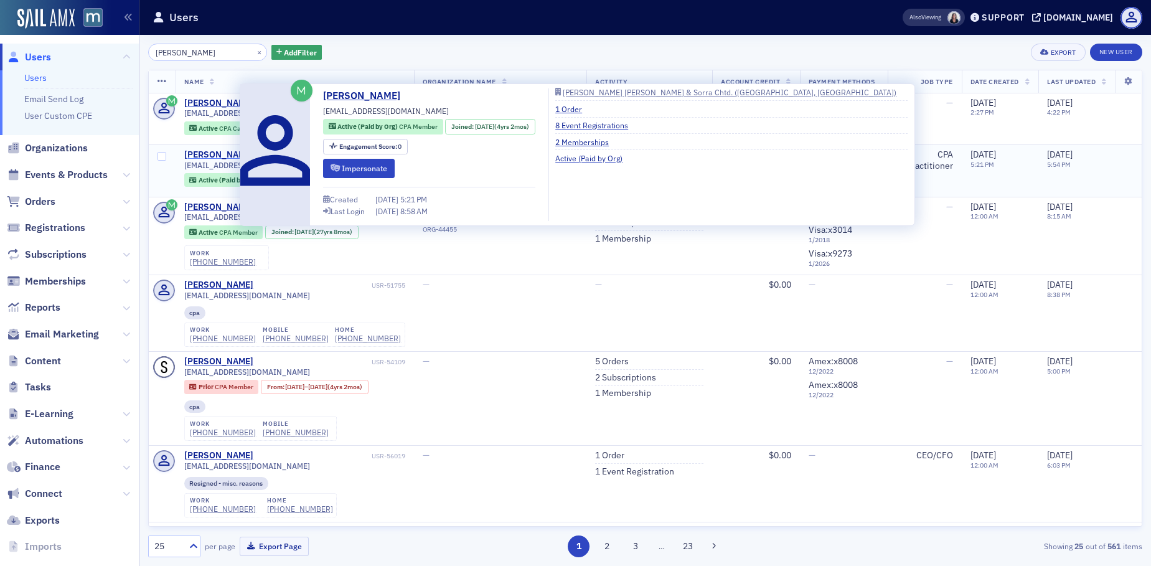
click at [207, 158] on div "[PERSON_NAME]" at bounding box center [218, 154] width 69 height 11
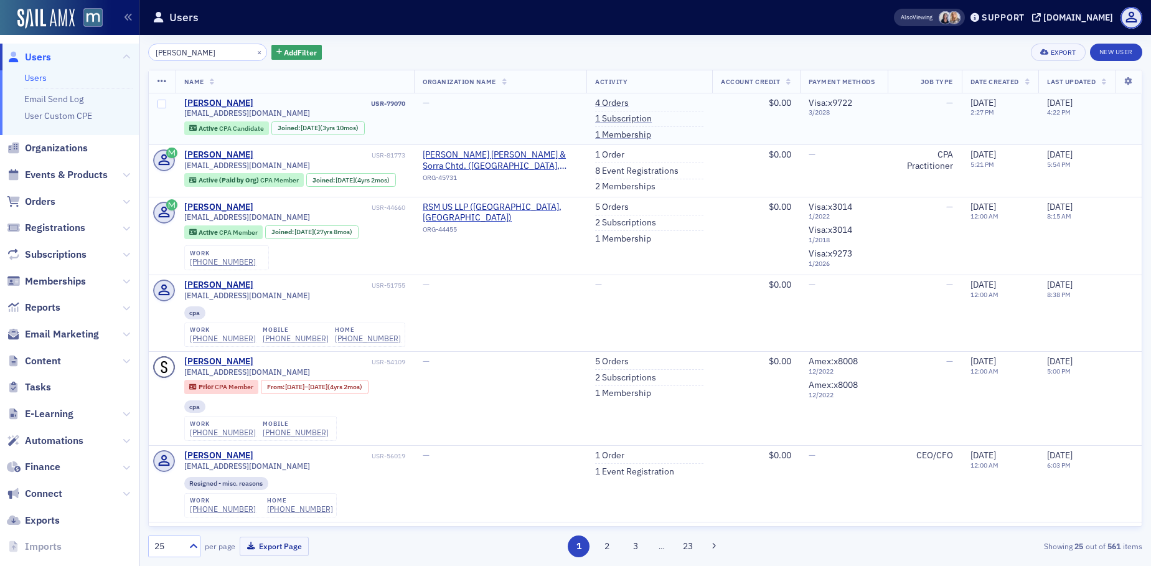
click at [220, 113] on span "[EMAIL_ADDRESS][DOMAIN_NAME]" at bounding box center [247, 112] width 126 height 9
copy div "[EMAIL_ADDRESS][DOMAIN_NAME]"
click at [254, 50] on button "×" at bounding box center [259, 51] width 11 height 11
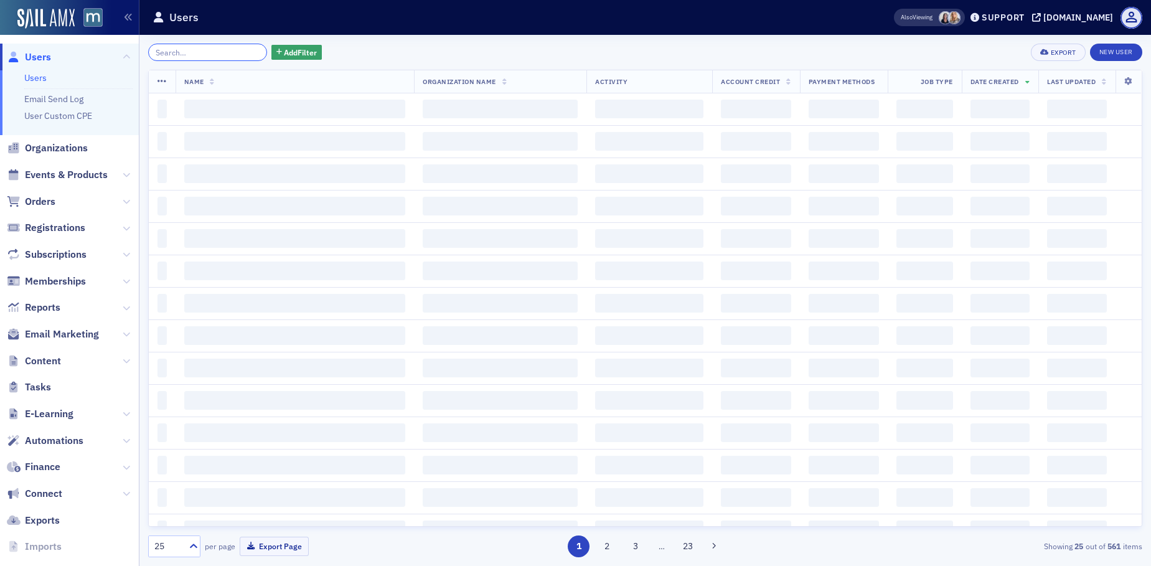
click at [212, 54] on input "search" at bounding box center [207, 52] width 119 height 17
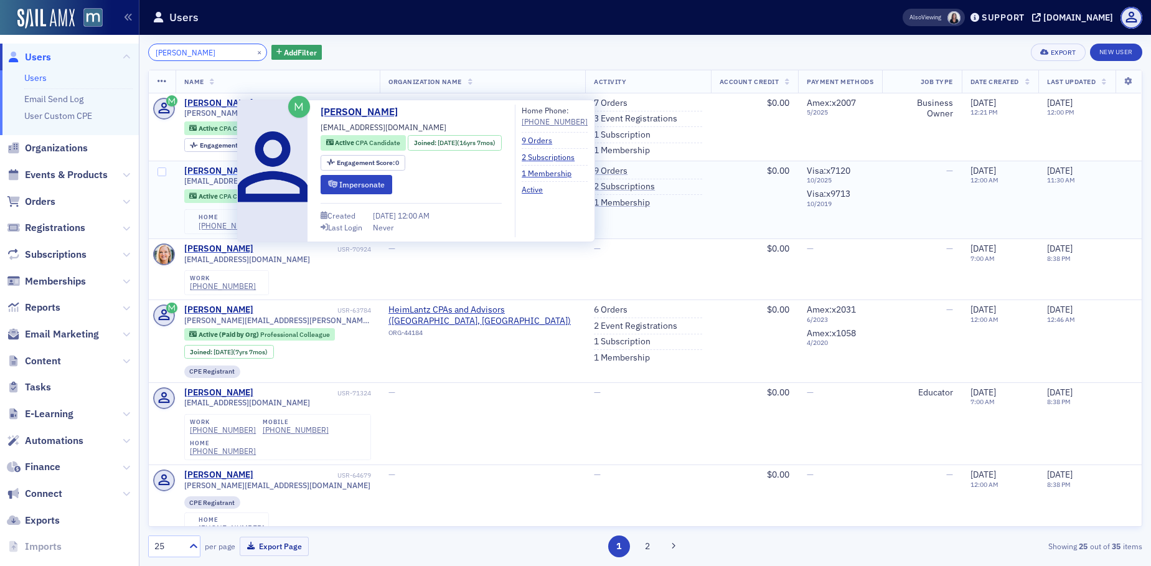
type input "[PERSON_NAME]"
click at [220, 172] on div "[PERSON_NAME]" at bounding box center [218, 171] width 69 height 11
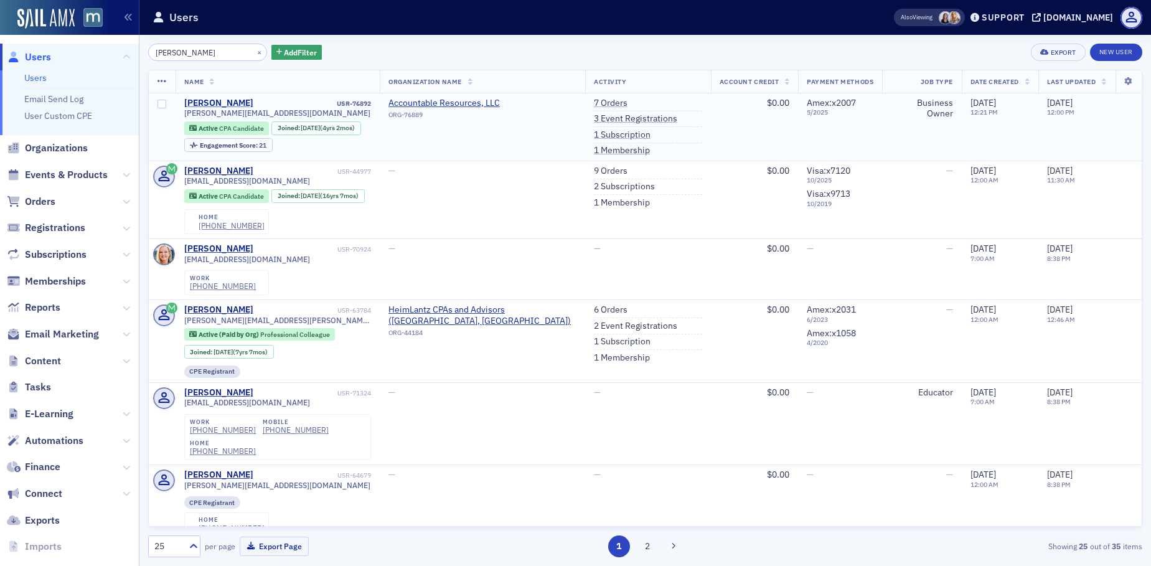
click at [202, 105] on div "[PERSON_NAME]" at bounding box center [218, 103] width 69 height 11
click at [595, 138] on link "1 Subscription" at bounding box center [622, 135] width 57 height 11
click at [607, 186] on link "2 Subscriptions" at bounding box center [624, 186] width 61 height 11
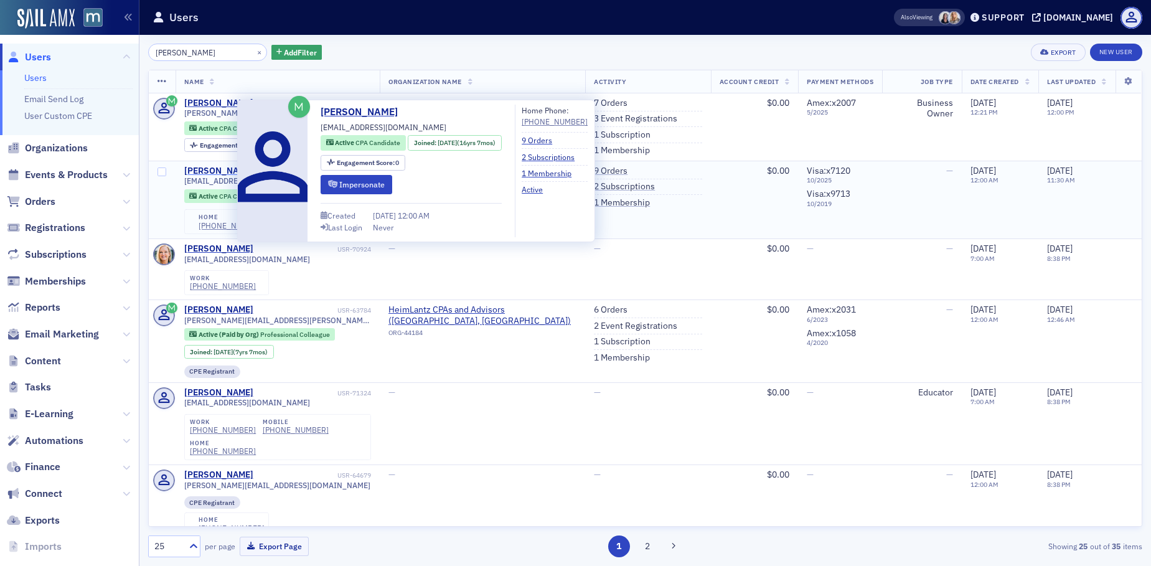
click at [196, 172] on div "[PERSON_NAME]" at bounding box center [218, 171] width 69 height 11
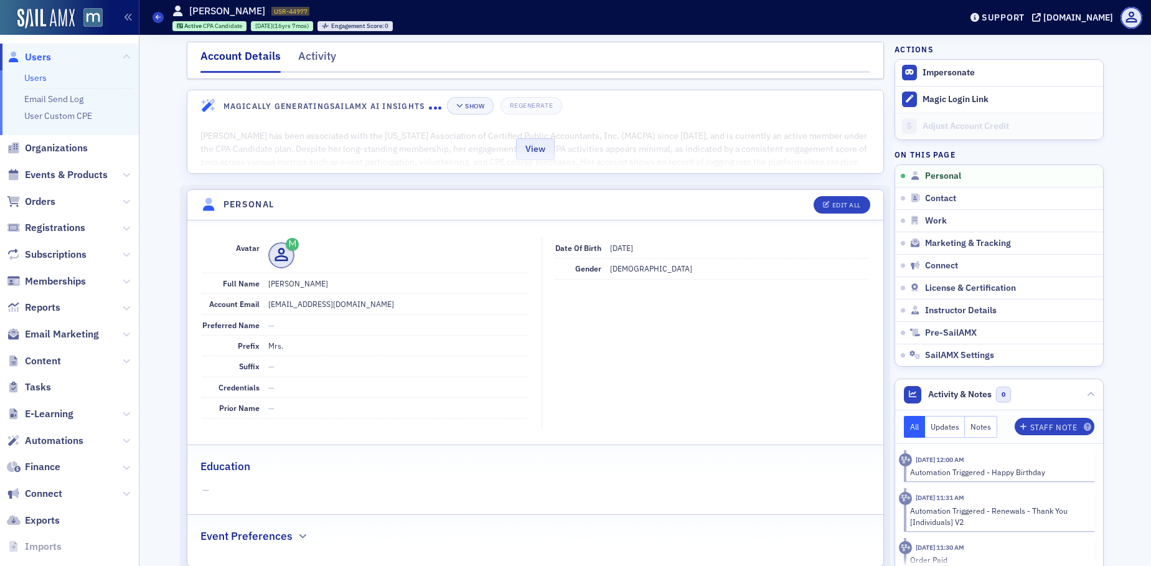
scroll to position [2, 0]
click at [524, 153] on button "View" at bounding box center [535, 149] width 39 height 22
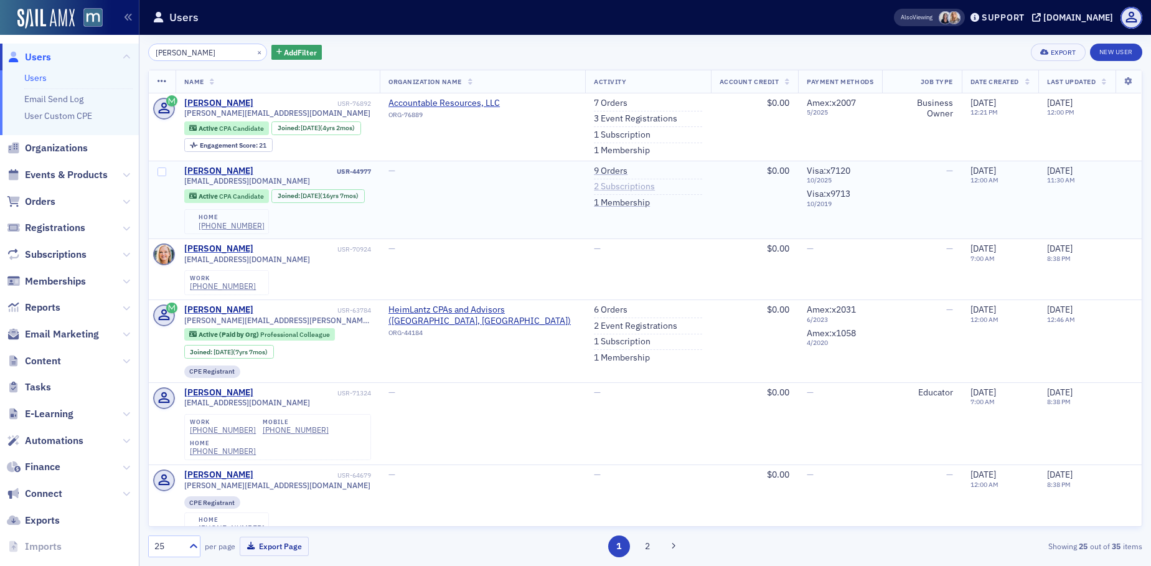
click at [603, 182] on link "2 Subscriptions" at bounding box center [624, 186] width 61 height 11
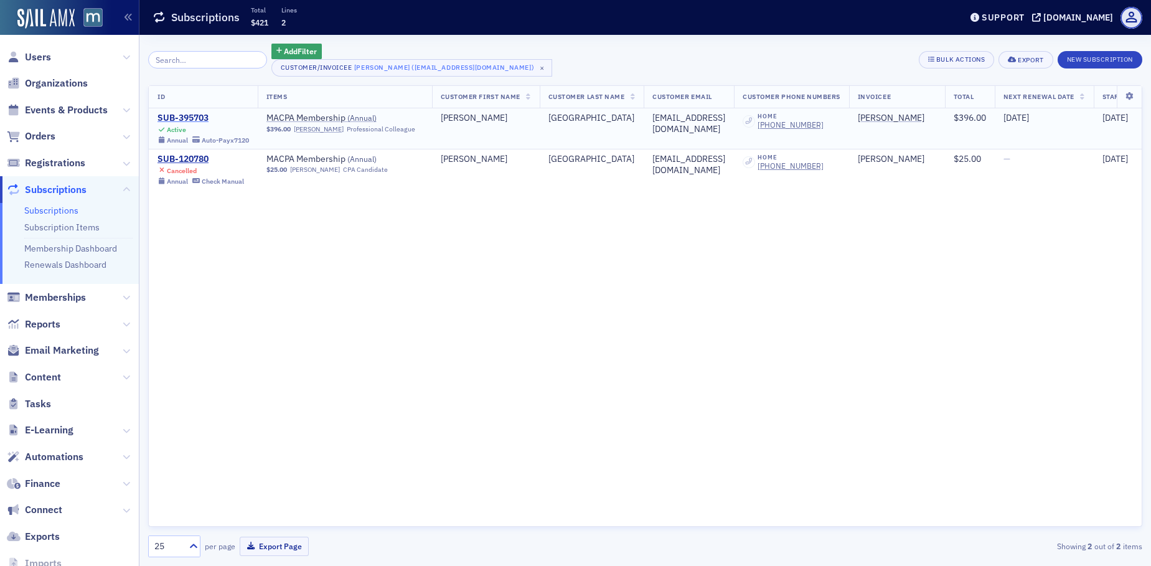
click at [194, 115] on div "SUB-395703" at bounding box center [204, 118] width 92 height 11
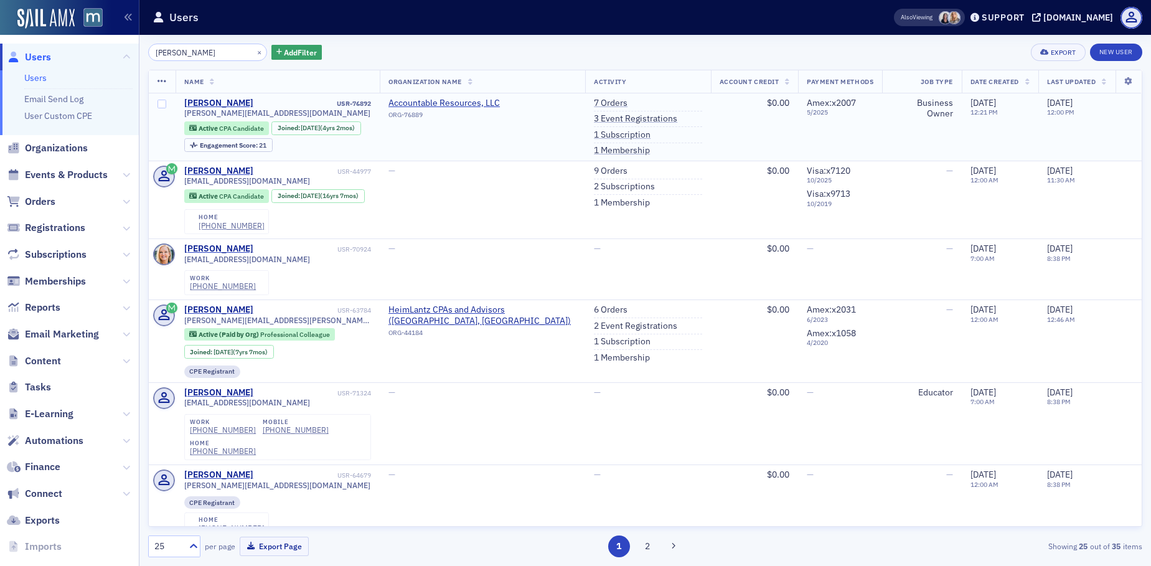
click at [238, 116] on span "[PERSON_NAME][EMAIL_ADDRESS][DOMAIN_NAME]" at bounding box center [277, 112] width 186 height 9
copy div "[PERSON_NAME][EMAIL_ADDRESS][DOMAIN_NAME]"
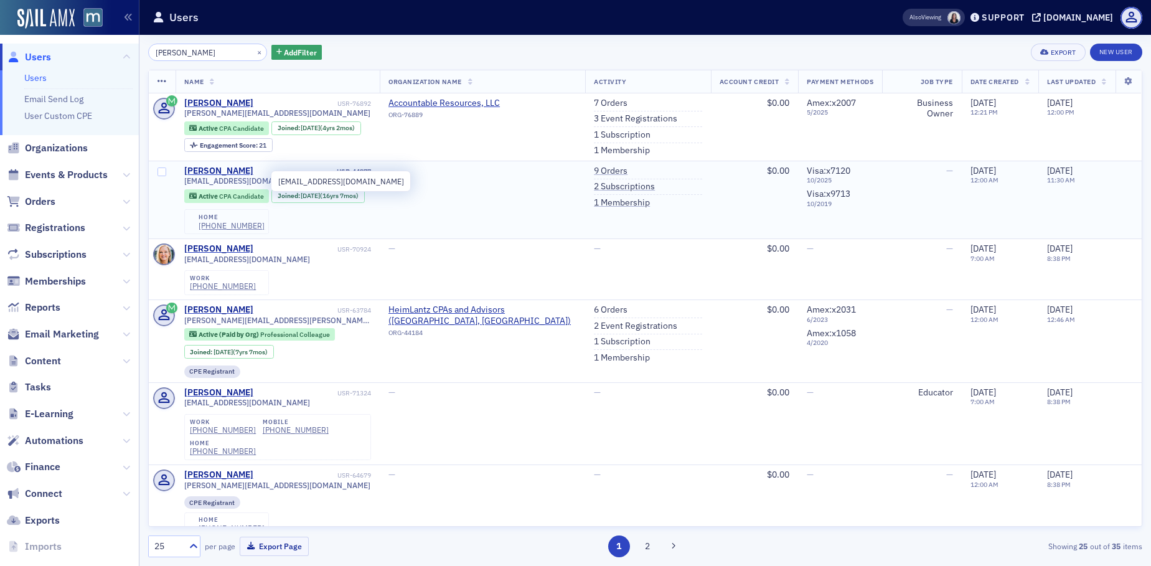
click at [207, 179] on span "[EMAIL_ADDRESS][DOMAIN_NAME]" at bounding box center [247, 180] width 126 height 9
copy div "[EMAIL_ADDRESS][DOMAIN_NAME]"
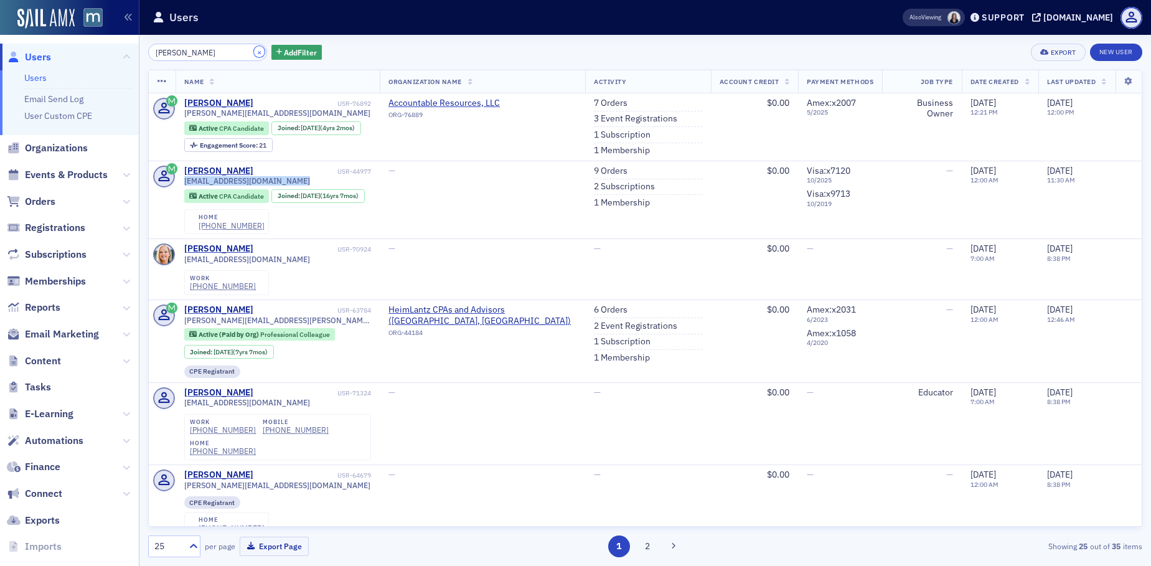
click at [254, 50] on button "×" at bounding box center [259, 51] width 11 height 11
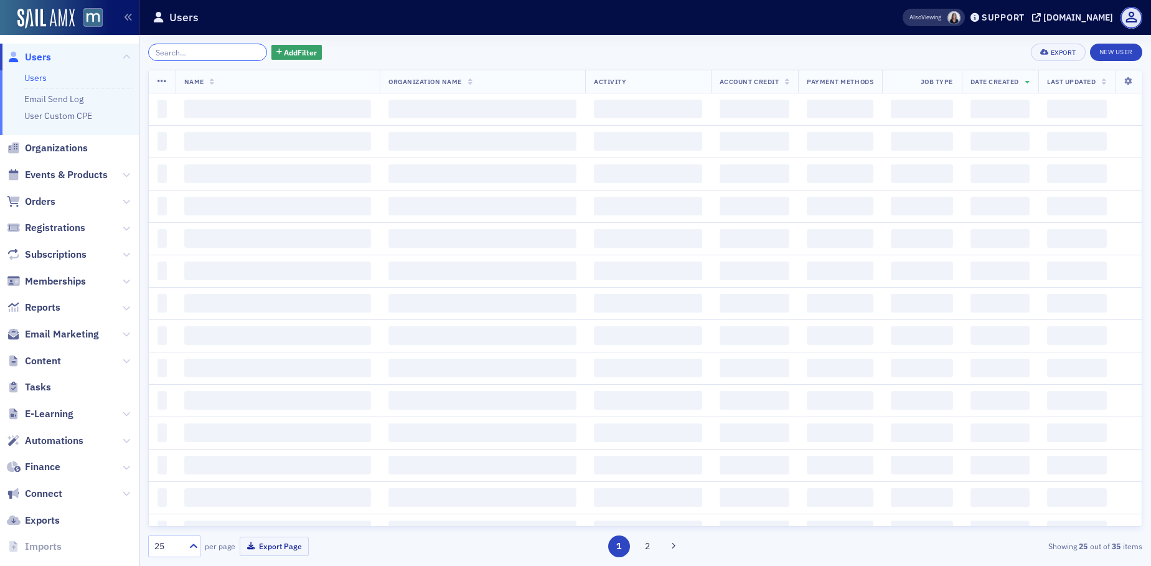
click at [233, 52] on input "search" at bounding box center [207, 52] width 119 height 17
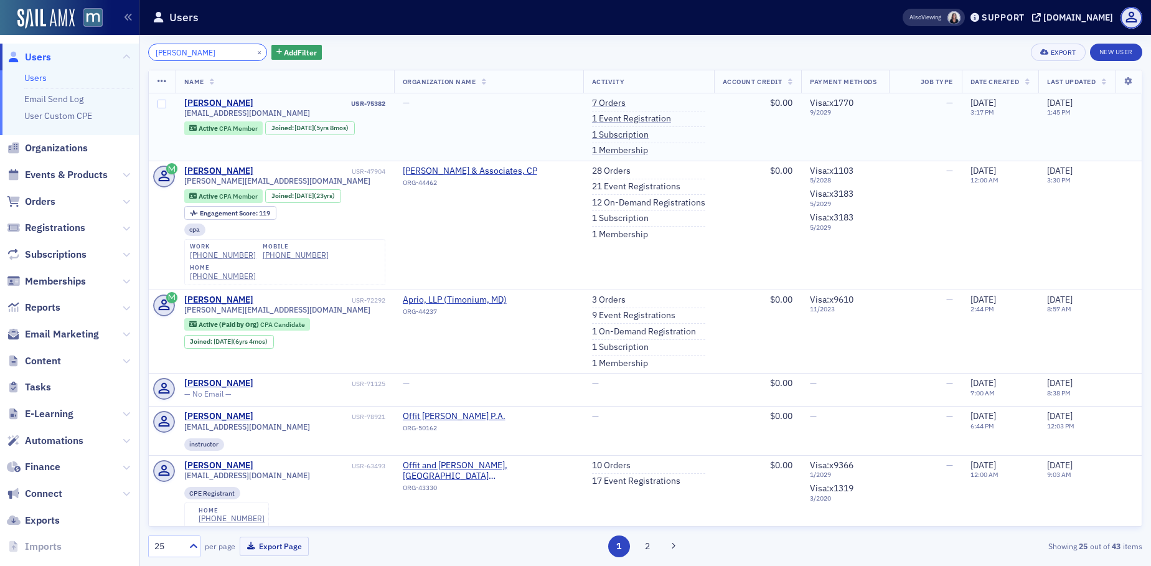
type input "[PERSON_NAME]"
click at [217, 105] on div "[PERSON_NAME]" at bounding box center [218, 103] width 69 height 11
click at [226, 166] on div "[PERSON_NAME]" at bounding box center [218, 171] width 69 height 11
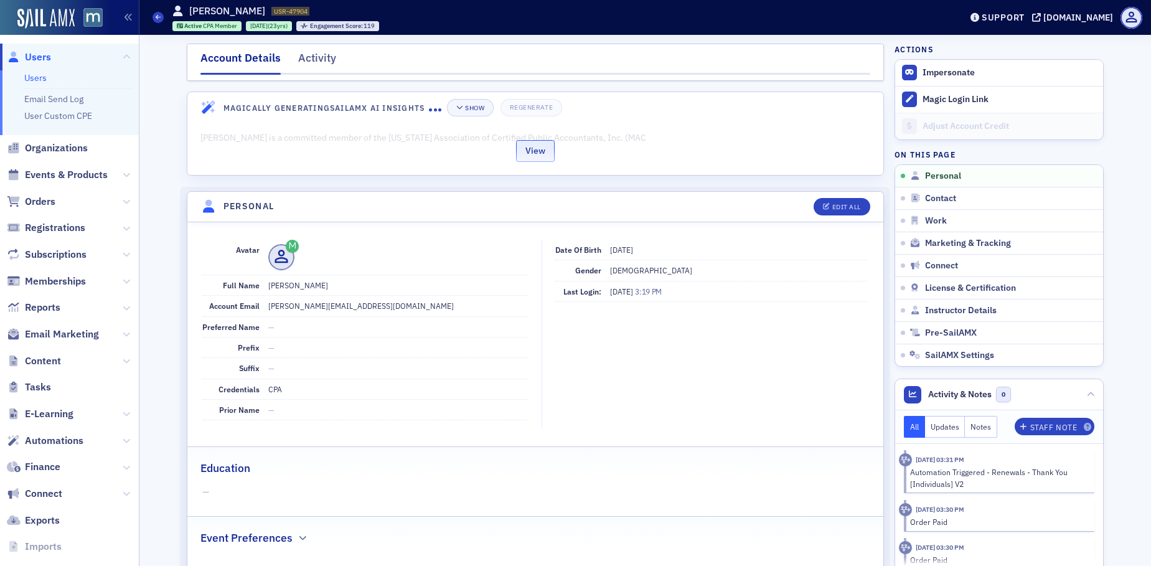
click at [523, 146] on button "View" at bounding box center [535, 151] width 39 height 22
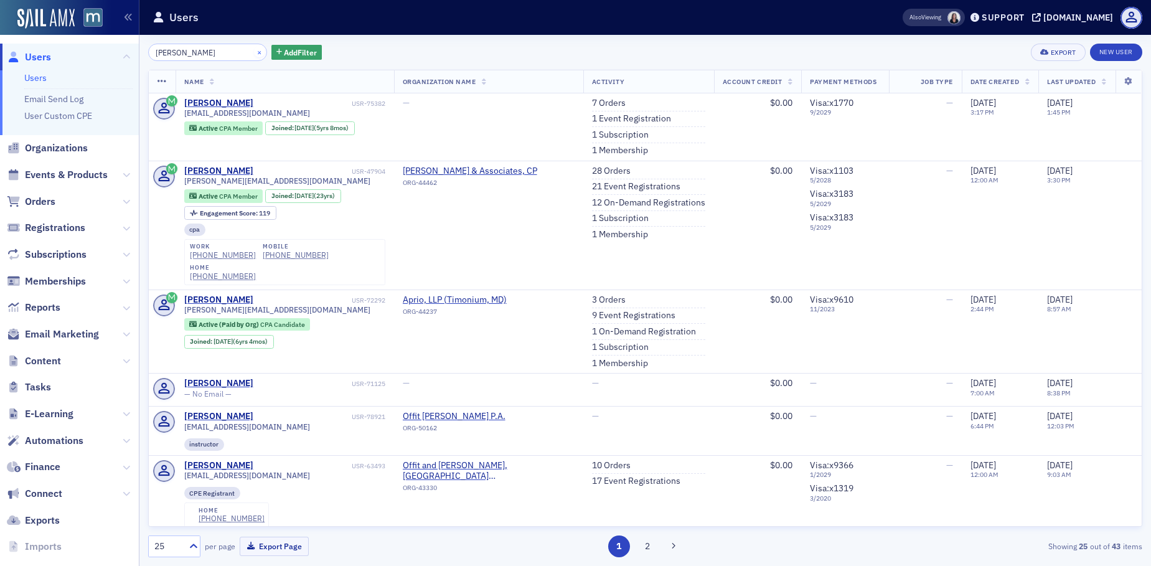
click at [254, 46] on div "×" at bounding box center [260, 52] width 13 height 16
click at [233, 52] on input "[PERSON_NAME]" at bounding box center [207, 52] width 119 height 17
click at [254, 50] on button "×" at bounding box center [259, 51] width 11 height 11
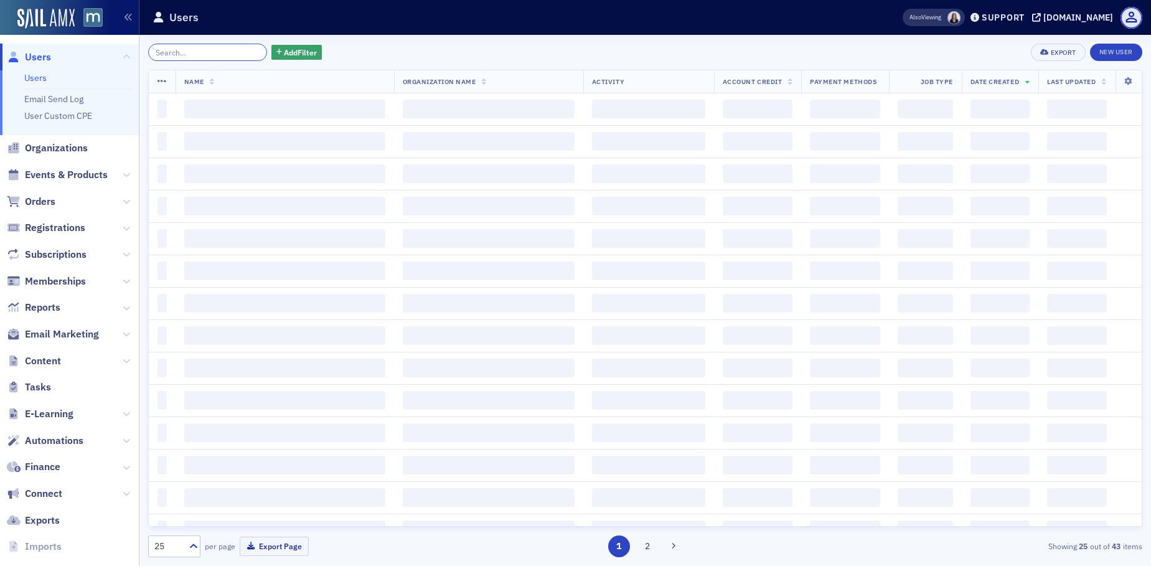
click at [234, 50] on input "search" at bounding box center [207, 52] width 119 height 17
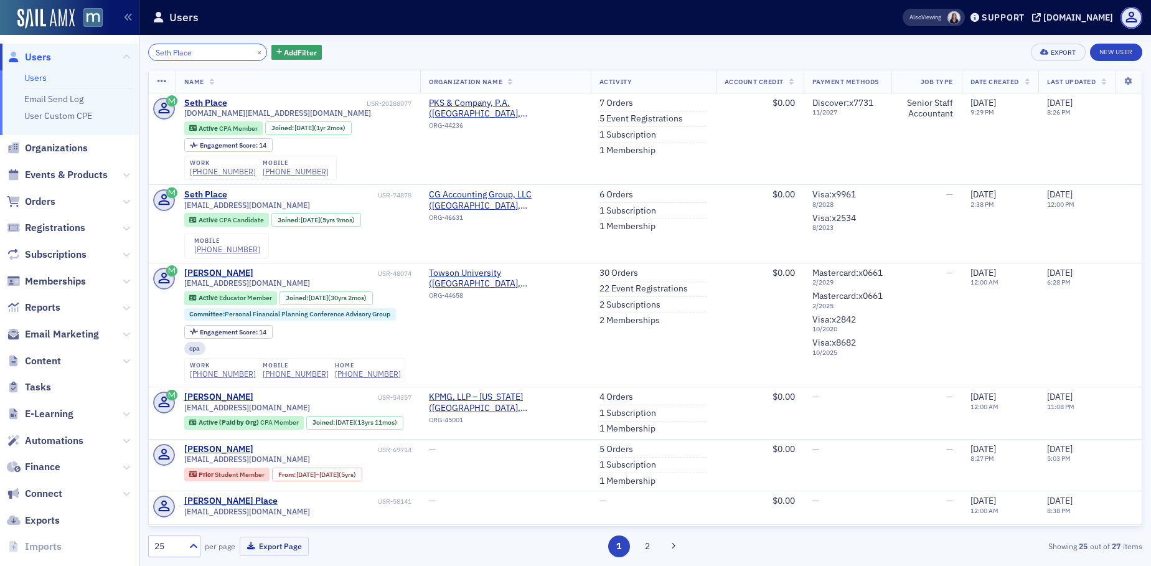
type input "Seth Place"
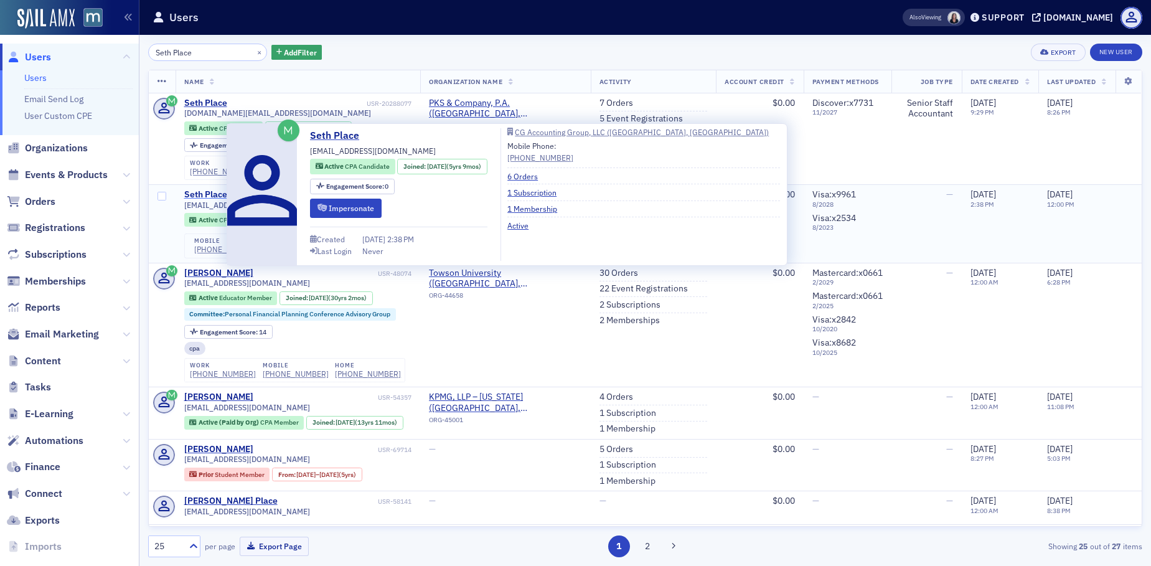
click at [208, 194] on div "Seth Place" at bounding box center [205, 194] width 43 height 11
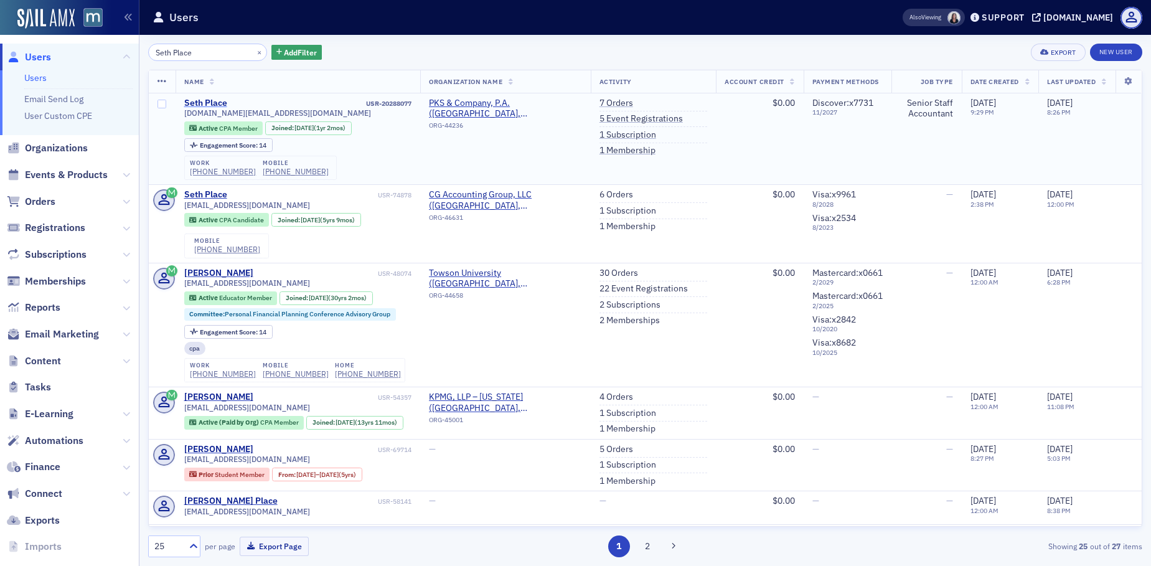
click at [193, 103] on div "Seth Place" at bounding box center [205, 103] width 43 height 11
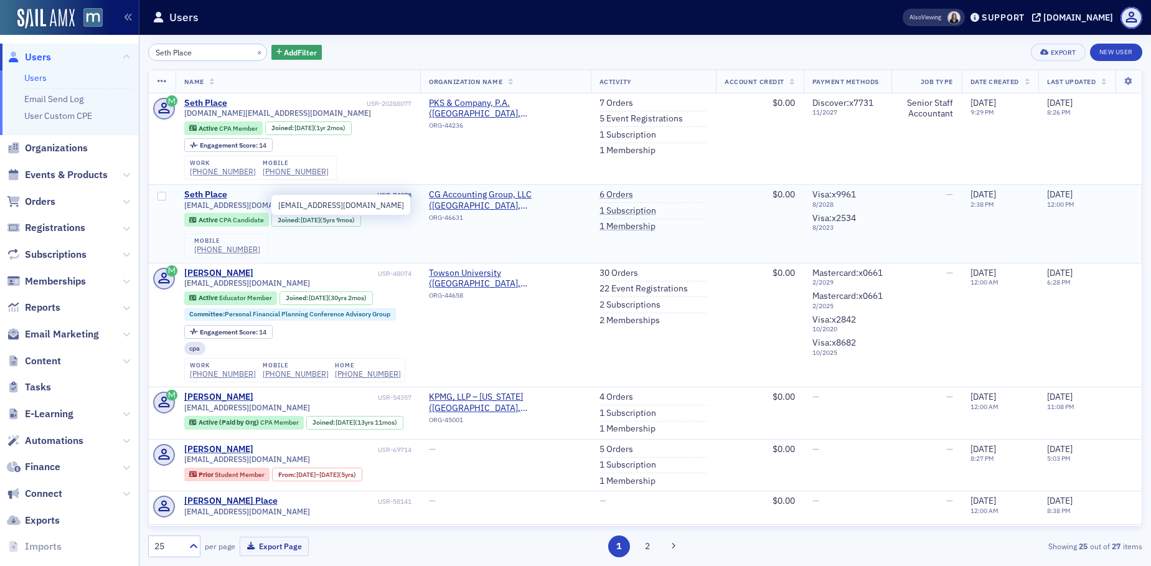
click at [217, 204] on span "[EMAIL_ADDRESS][DOMAIN_NAME]" at bounding box center [247, 204] width 126 height 9
copy div "[EMAIL_ADDRESS][DOMAIN_NAME]"
